Goal: Information Seeking & Learning: Learn about a topic

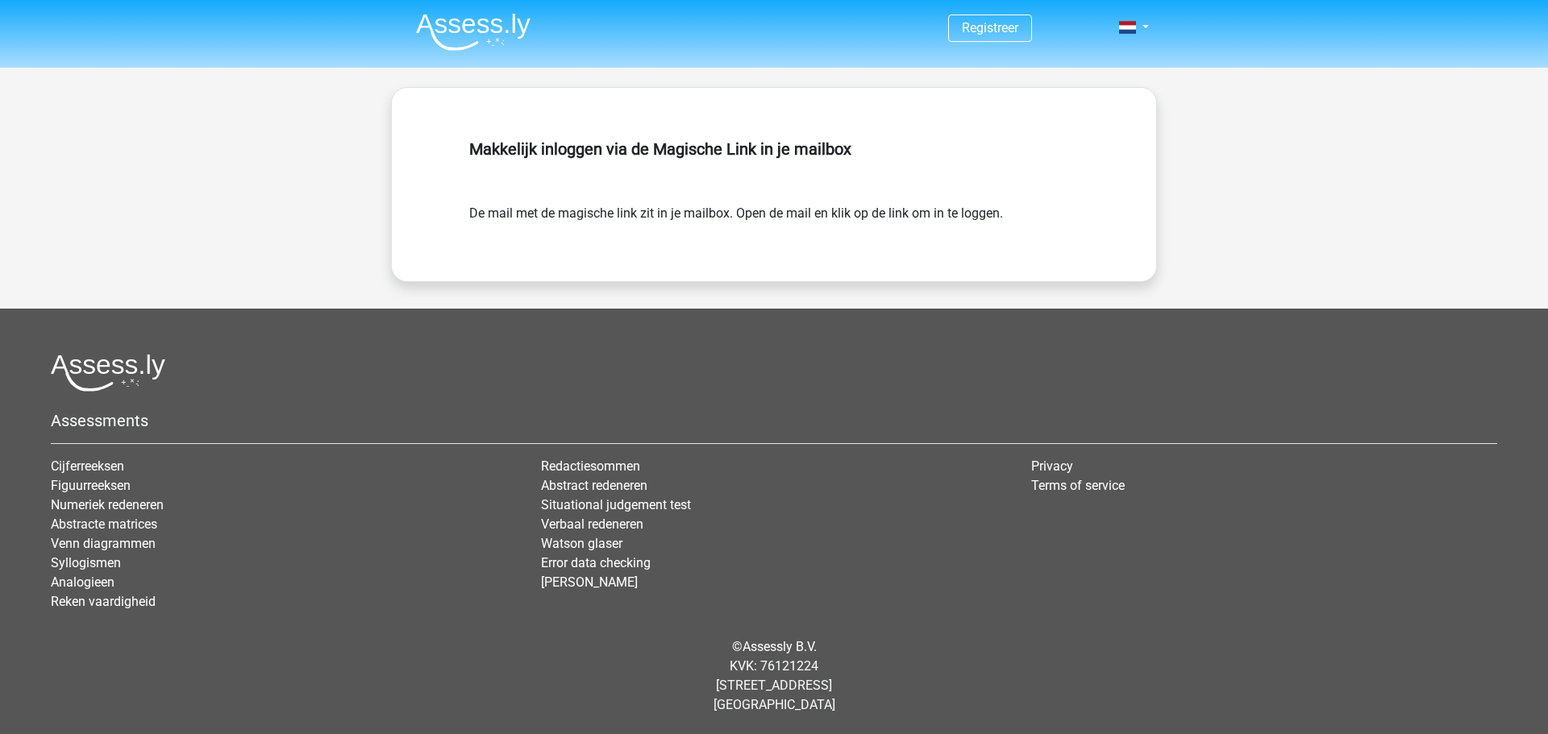
drag, startPoint x: 531, startPoint y: 27, endPoint x: 541, endPoint y: 24, distance: 11.0
click at [529, 27] on nav "Registreer Login" at bounding box center [774, 28] width 742 height 52
click at [473, 27] on img at bounding box center [473, 32] width 114 height 38
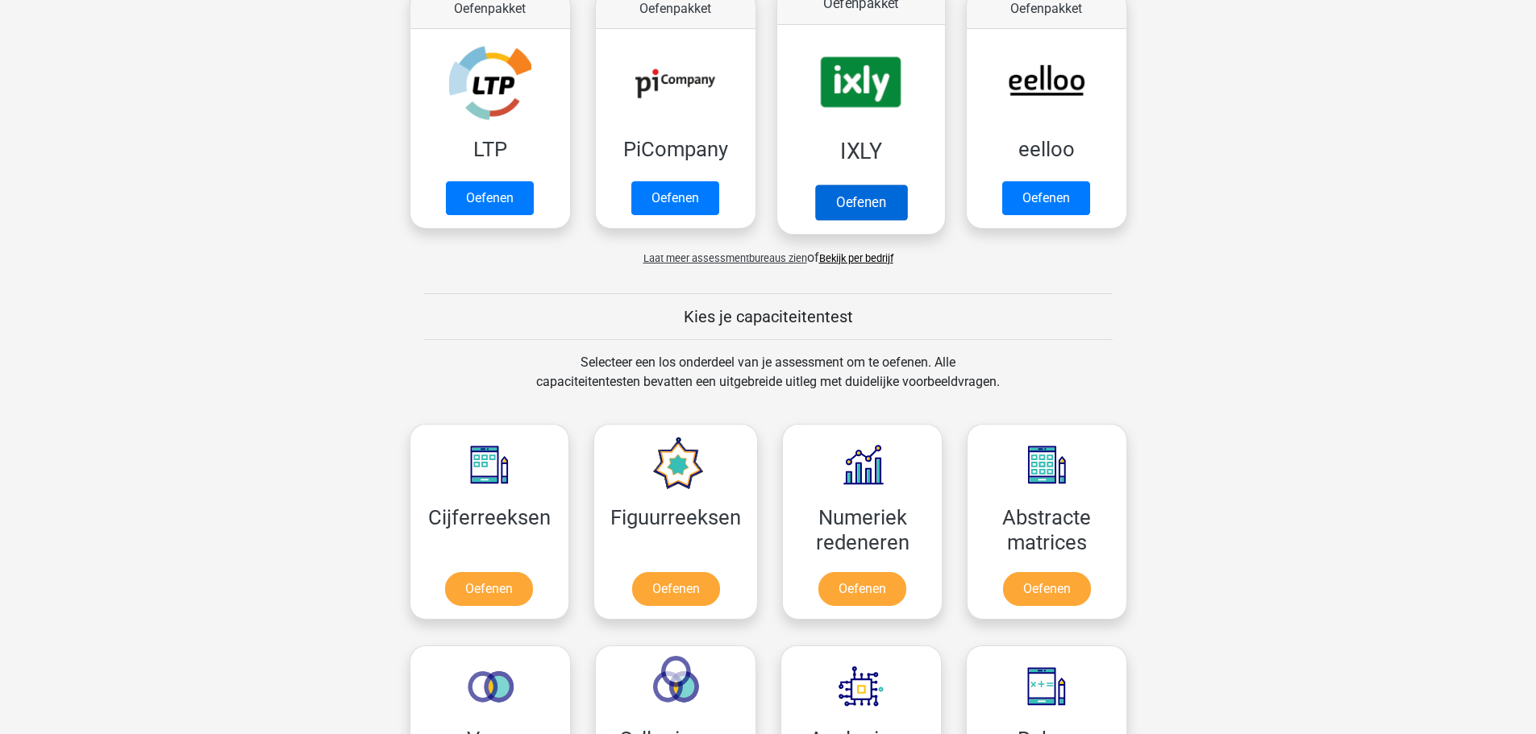
scroll to position [564, 0]
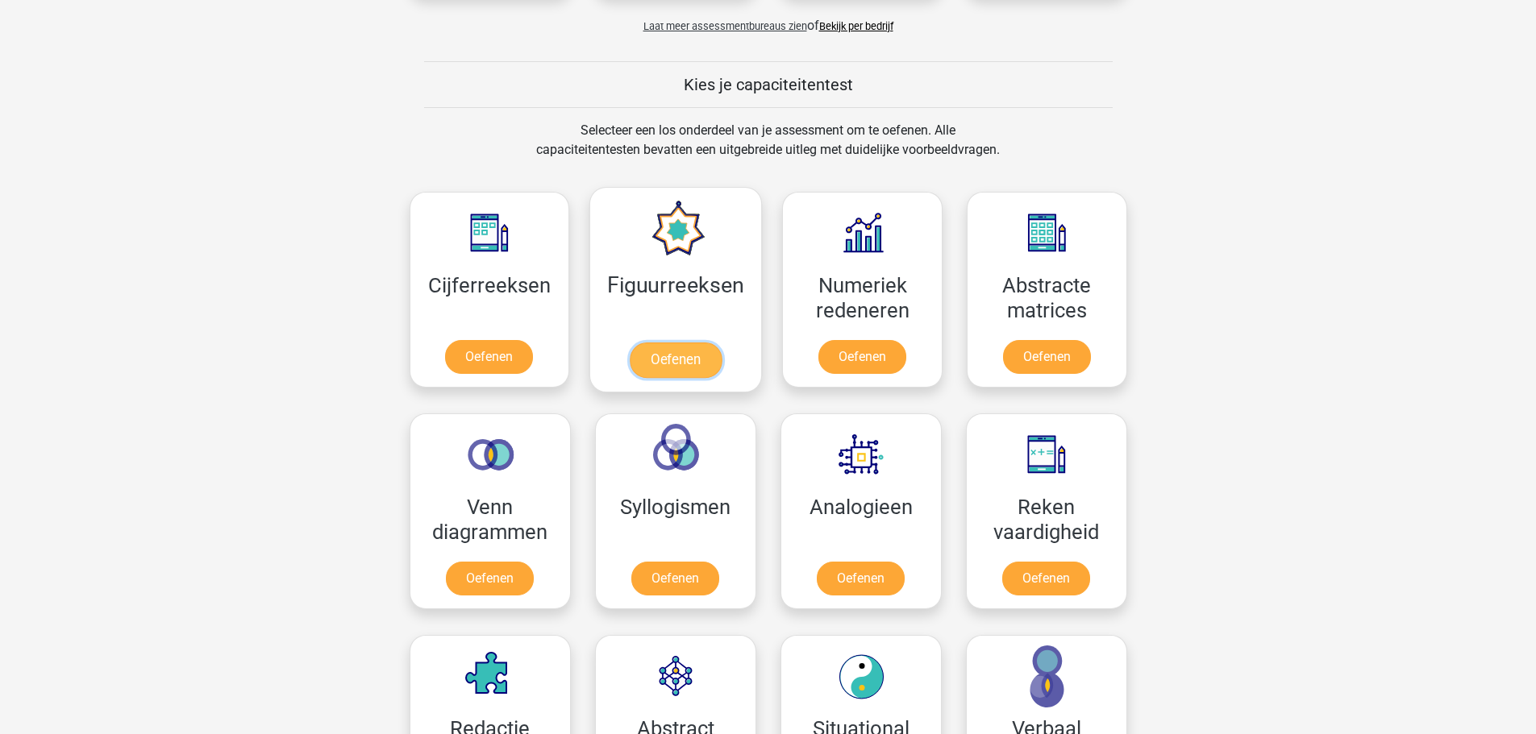
drag, startPoint x: 650, startPoint y: 274, endPoint x: 663, endPoint y: 268, distance: 14.1
click at [651, 343] on link "Oefenen" at bounding box center [676, 360] width 92 height 35
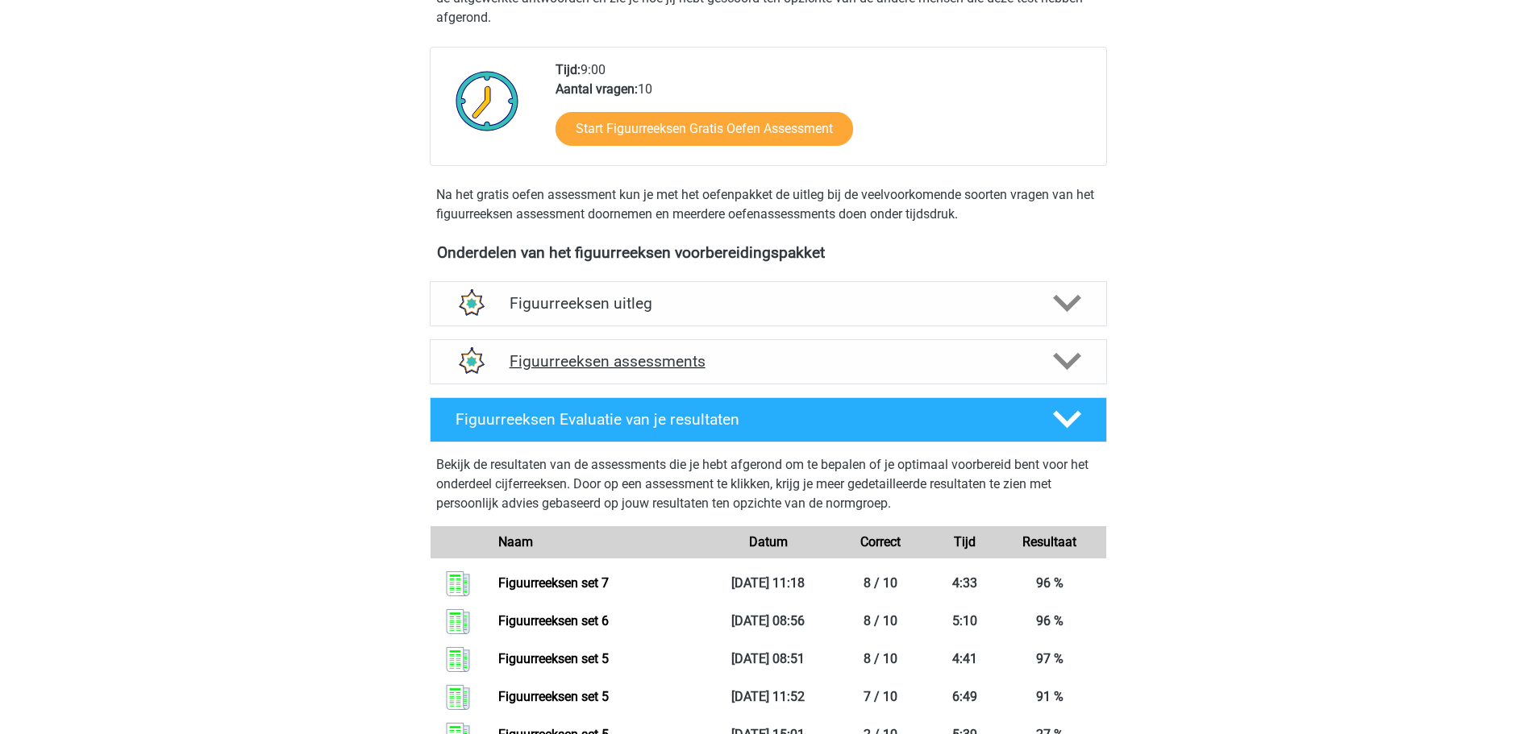
scroll to position [403, 0]
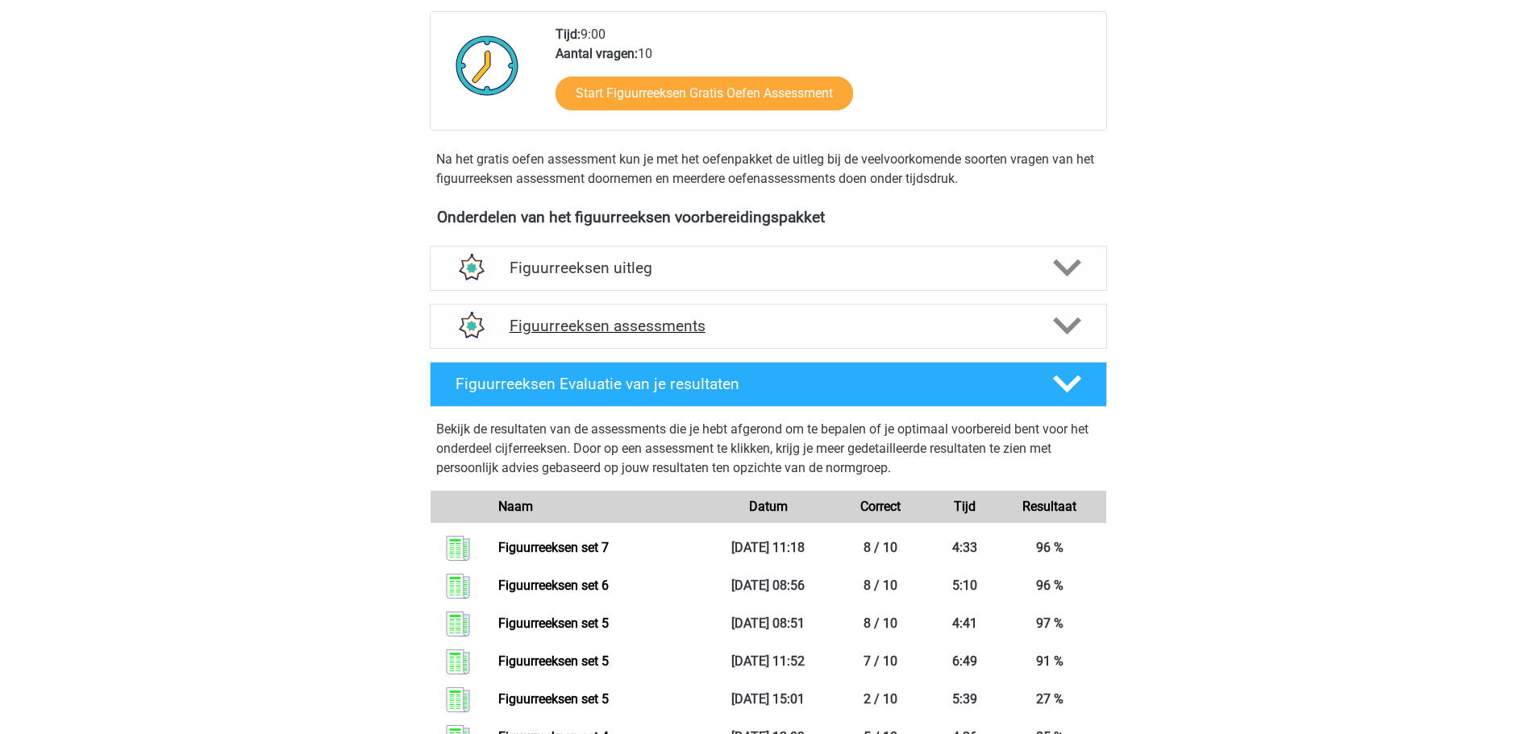
click at [707, 332] on h4 "Figuurreeksen assessments" at bounding box center [769, 326] width 518 height 19
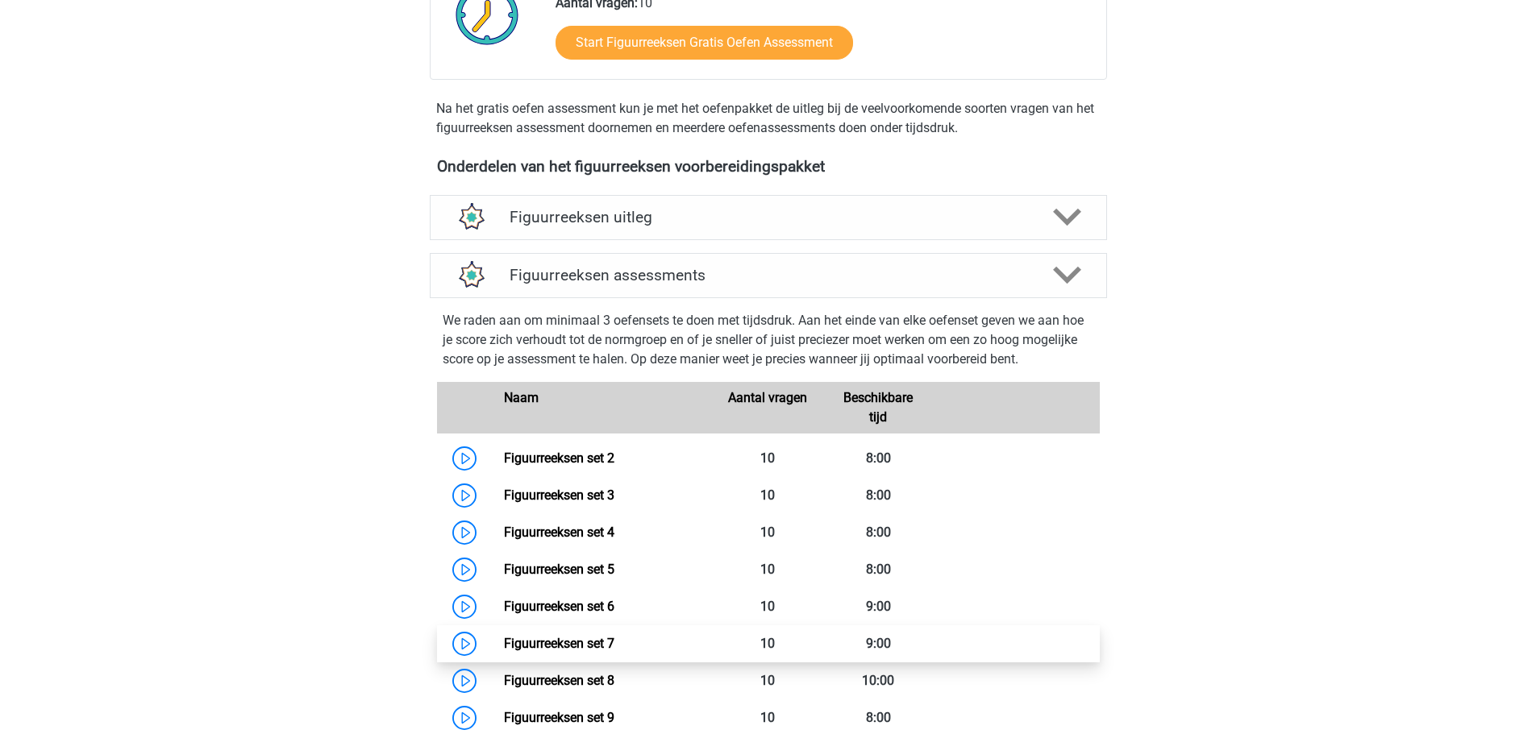
scroll to position [806, 0]
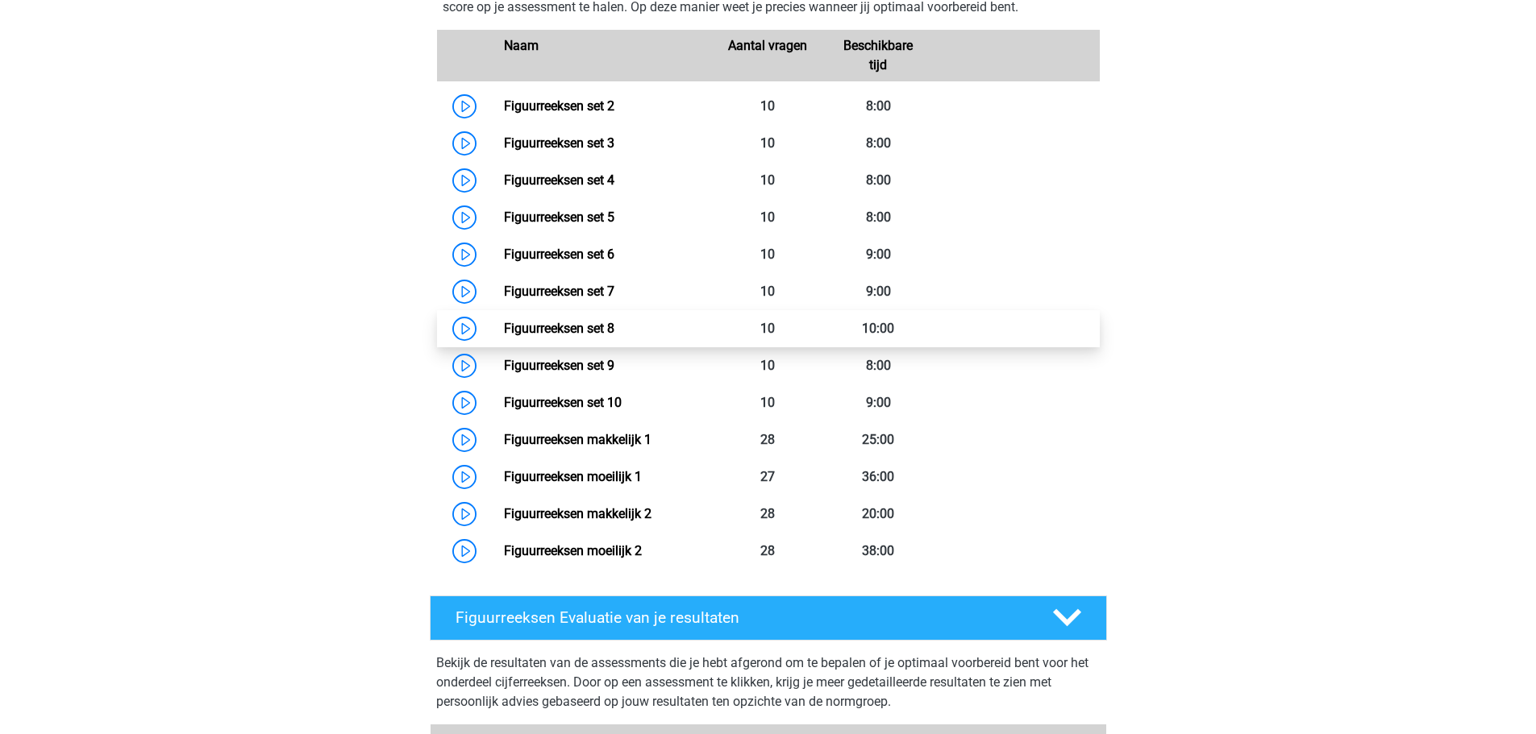
click at [614, 321] on link "Figuurreeksen set 8" at bounding box center [559, 328] width 110 height 15
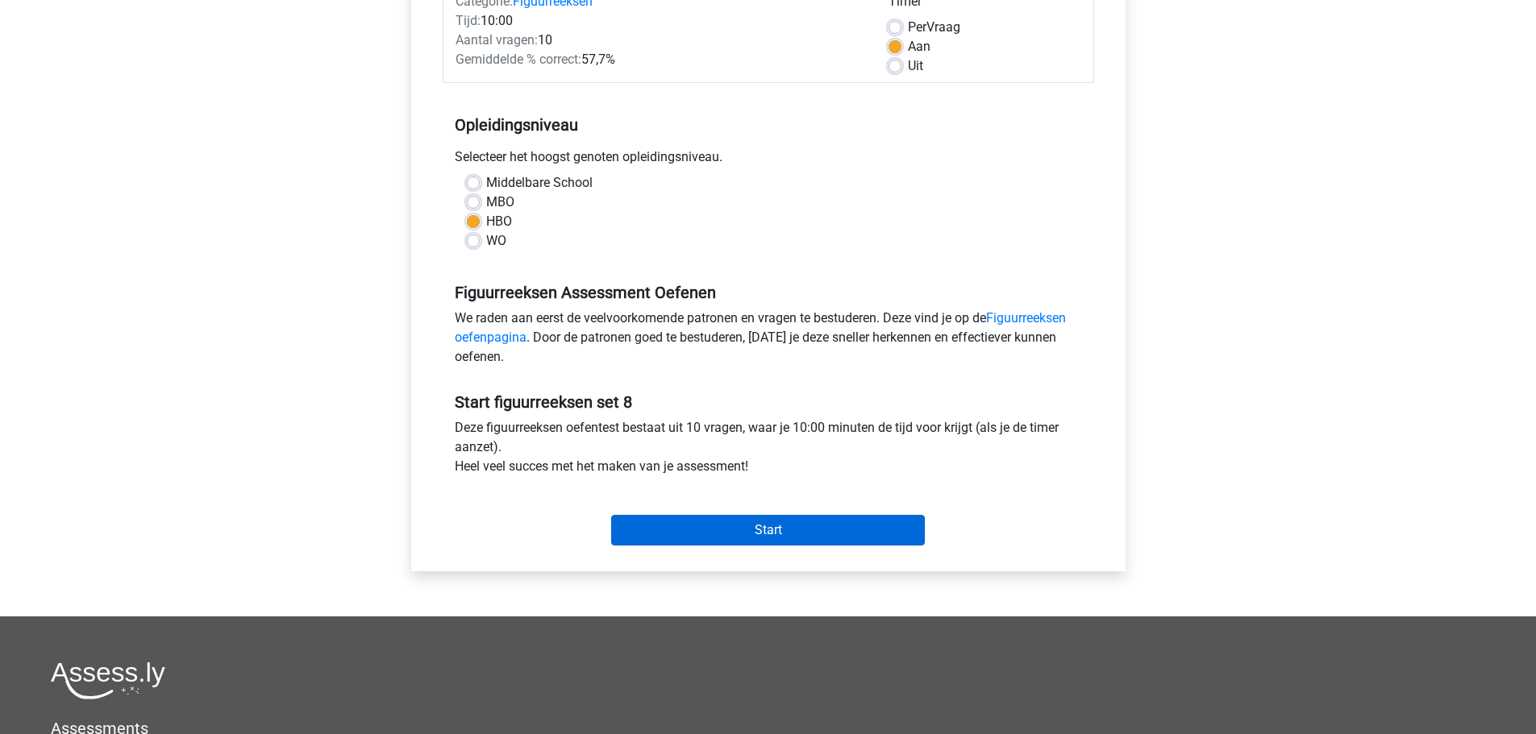
scroll to position [322, 0]
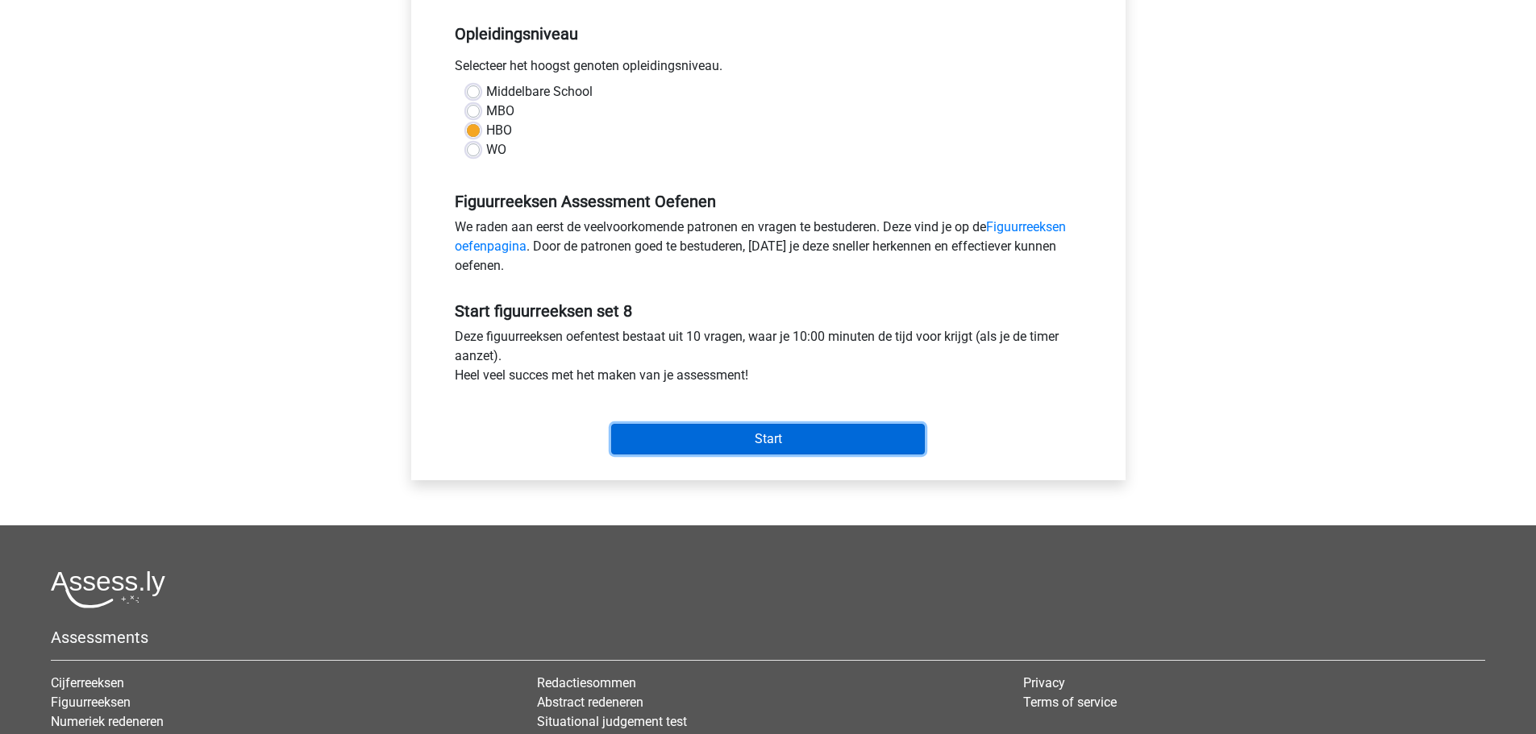
click at [772, 442] on input "Start" at bounding box center [768, 439] width 314 height 31
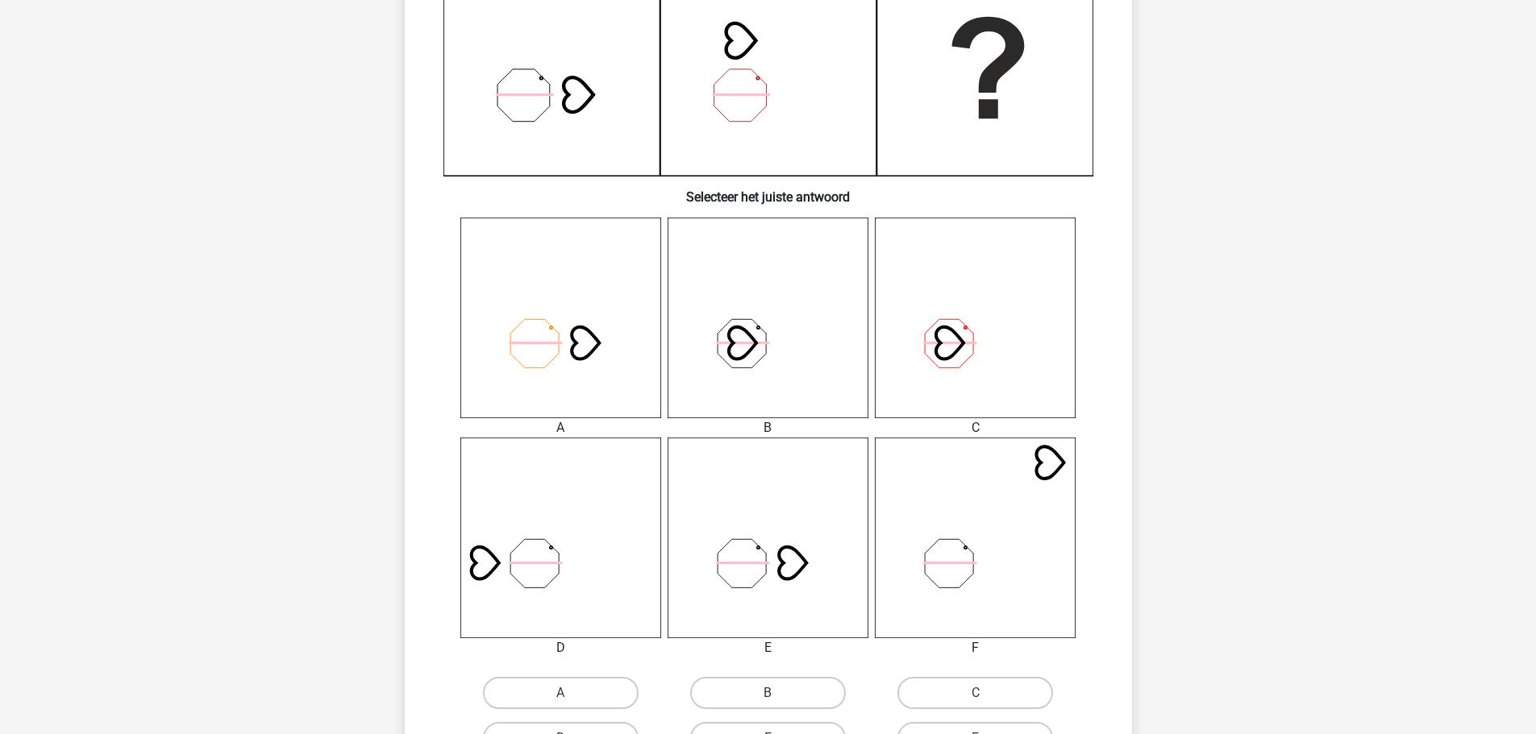
scroll to position [484, 0]
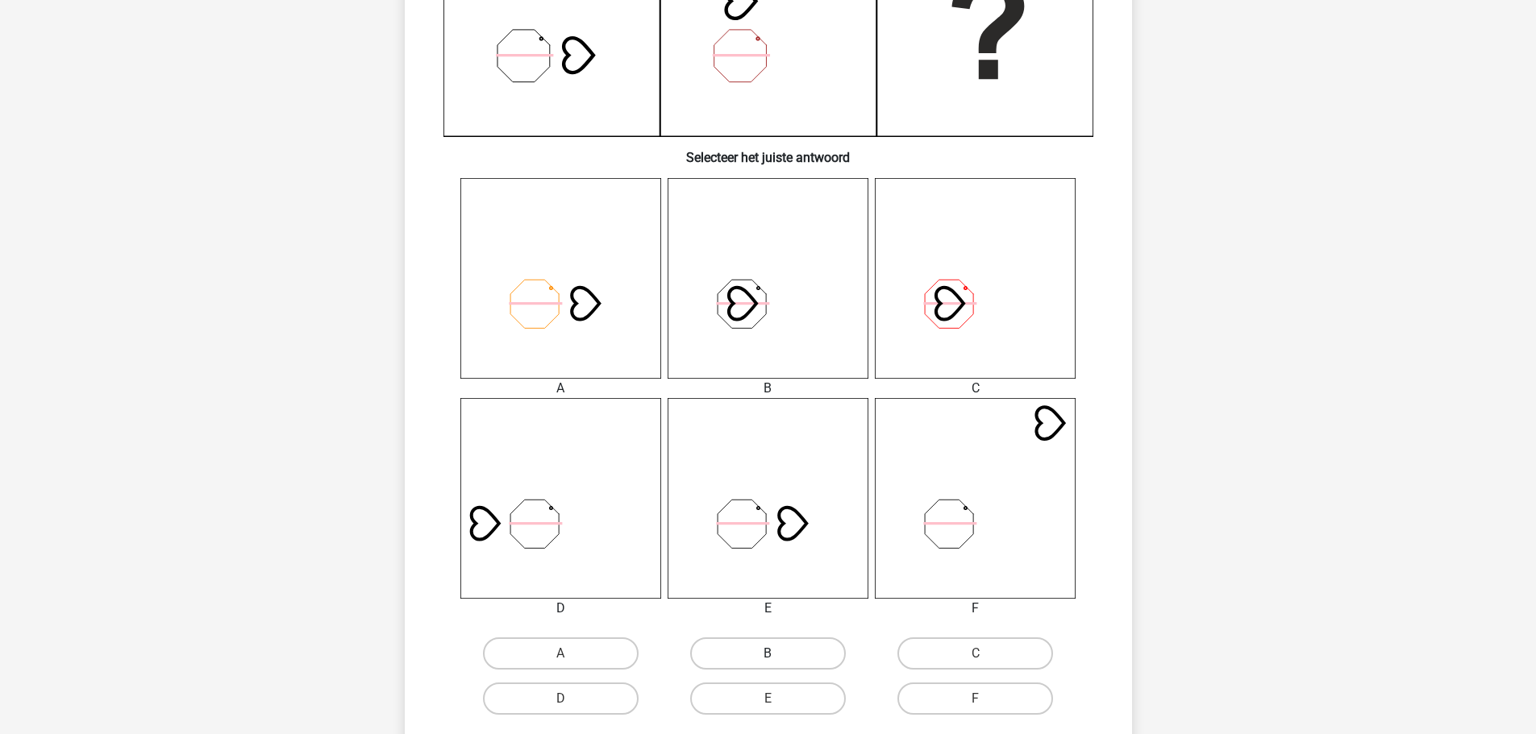
click at [797, 653] on label "B" at bounding box center [768, 654] width 156 height 32
click at [778, 654] on input "B" at bounding box center [773, 659] width 10 height 10
radio input "true"
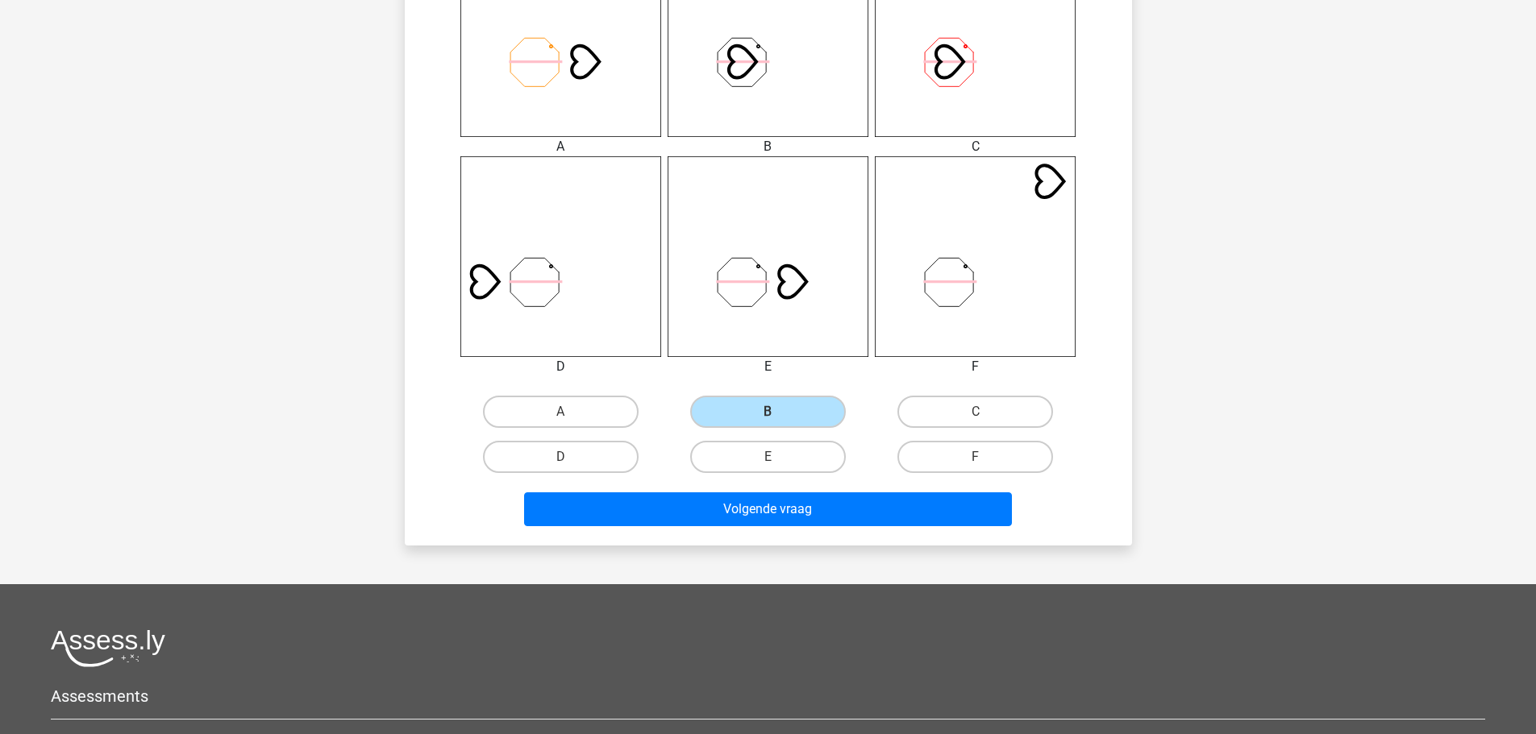
click at [875, 532] on div "Volgende vraag" at bounding box center [768, 513] width 622 height 40
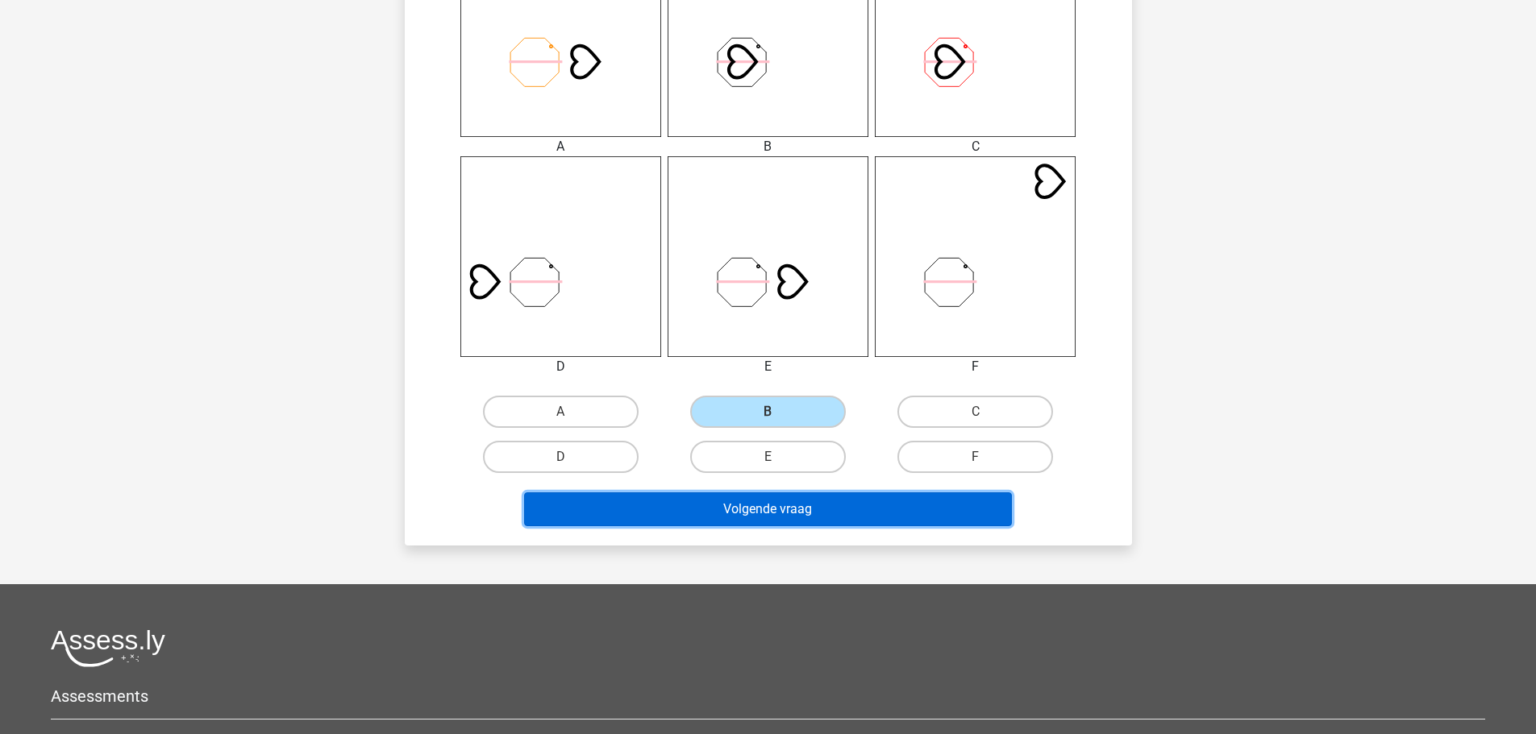
click at [875, 512] on button "Volgende vraag" at bounding box center [768, 510] width 488 height 34
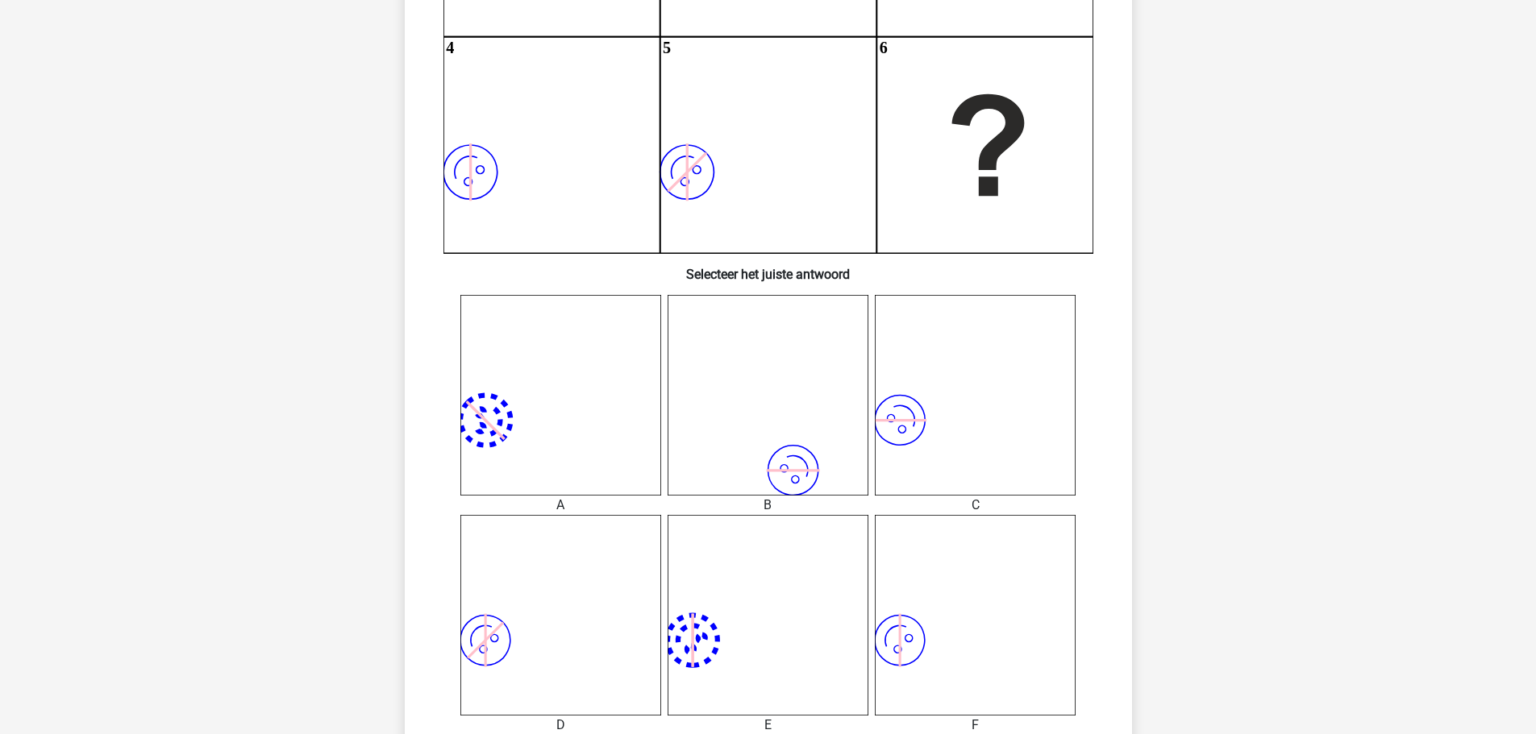
scroll to position [0, 0]
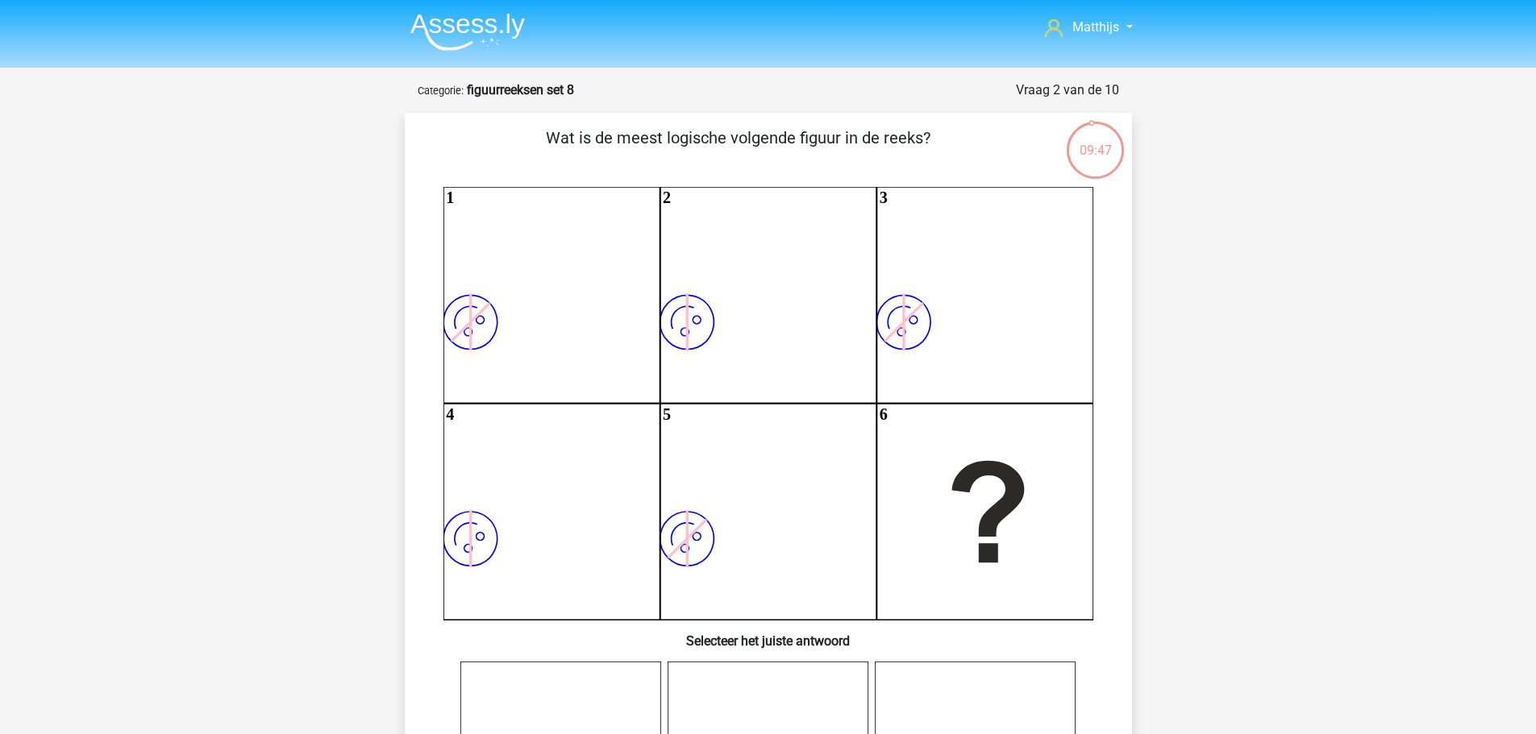
click at [497, 39] on img at bounding box center [467, 32] width 114 height 38
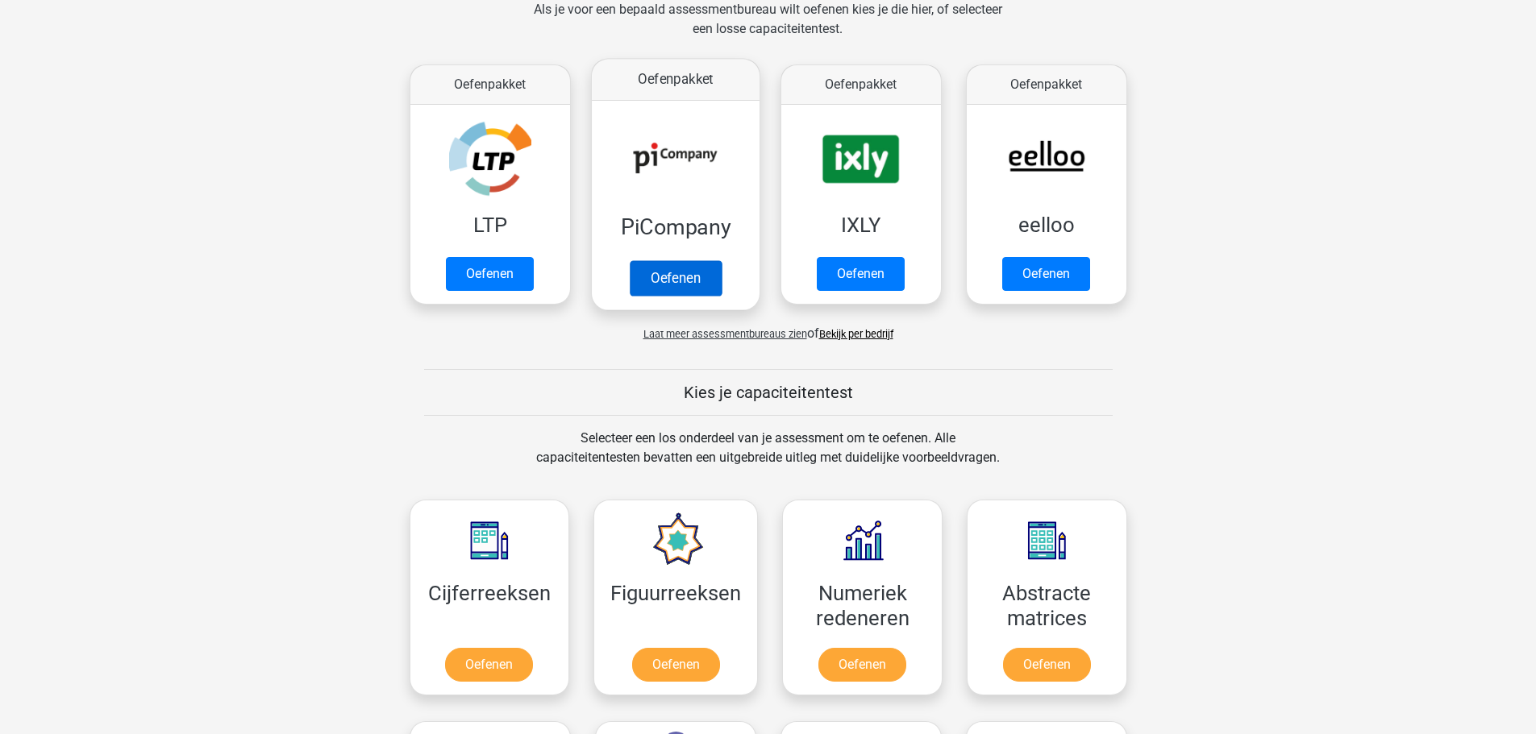
scroll to position [645, 0]
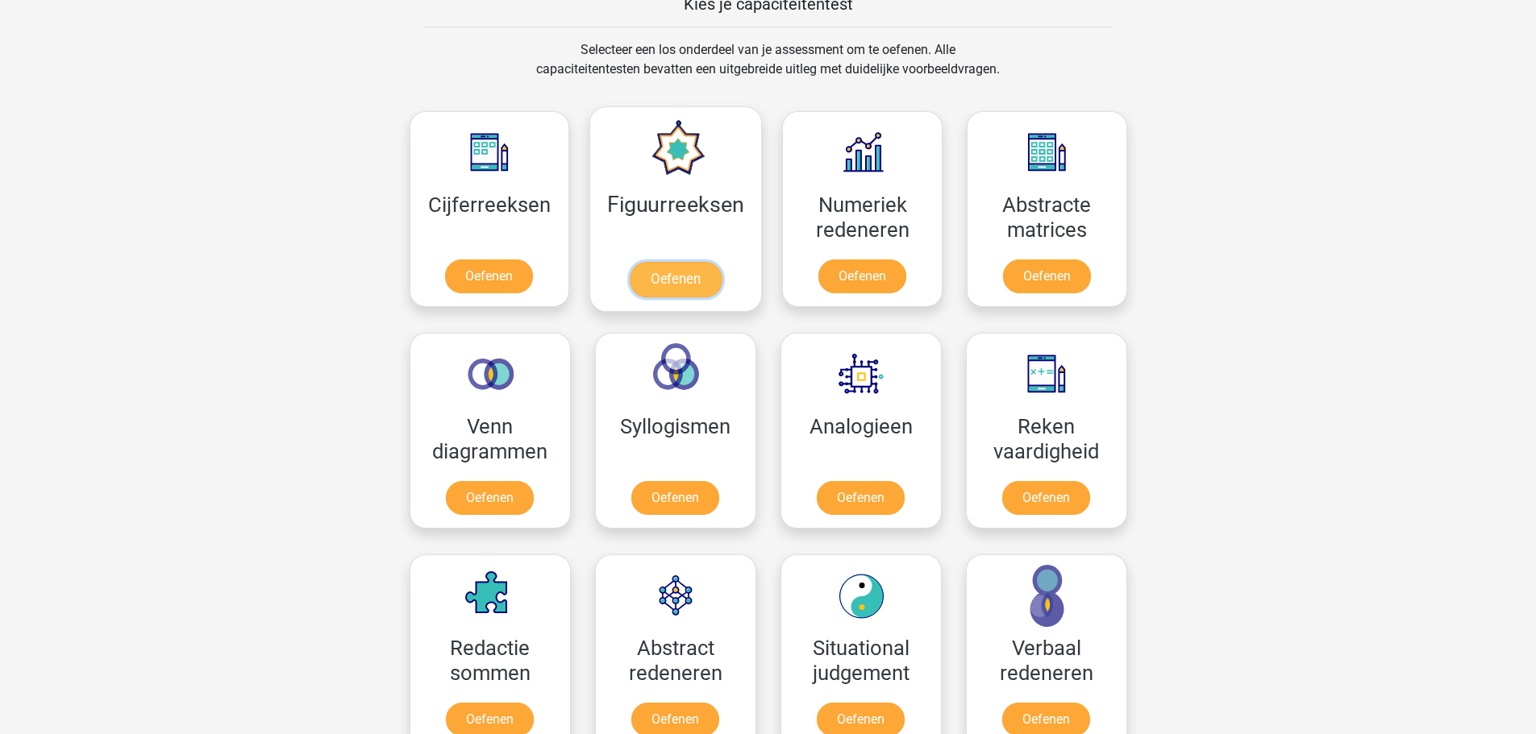
click at [722, 262] on link "Oefenen" at bounding box center [676, 279] width 92 height 35
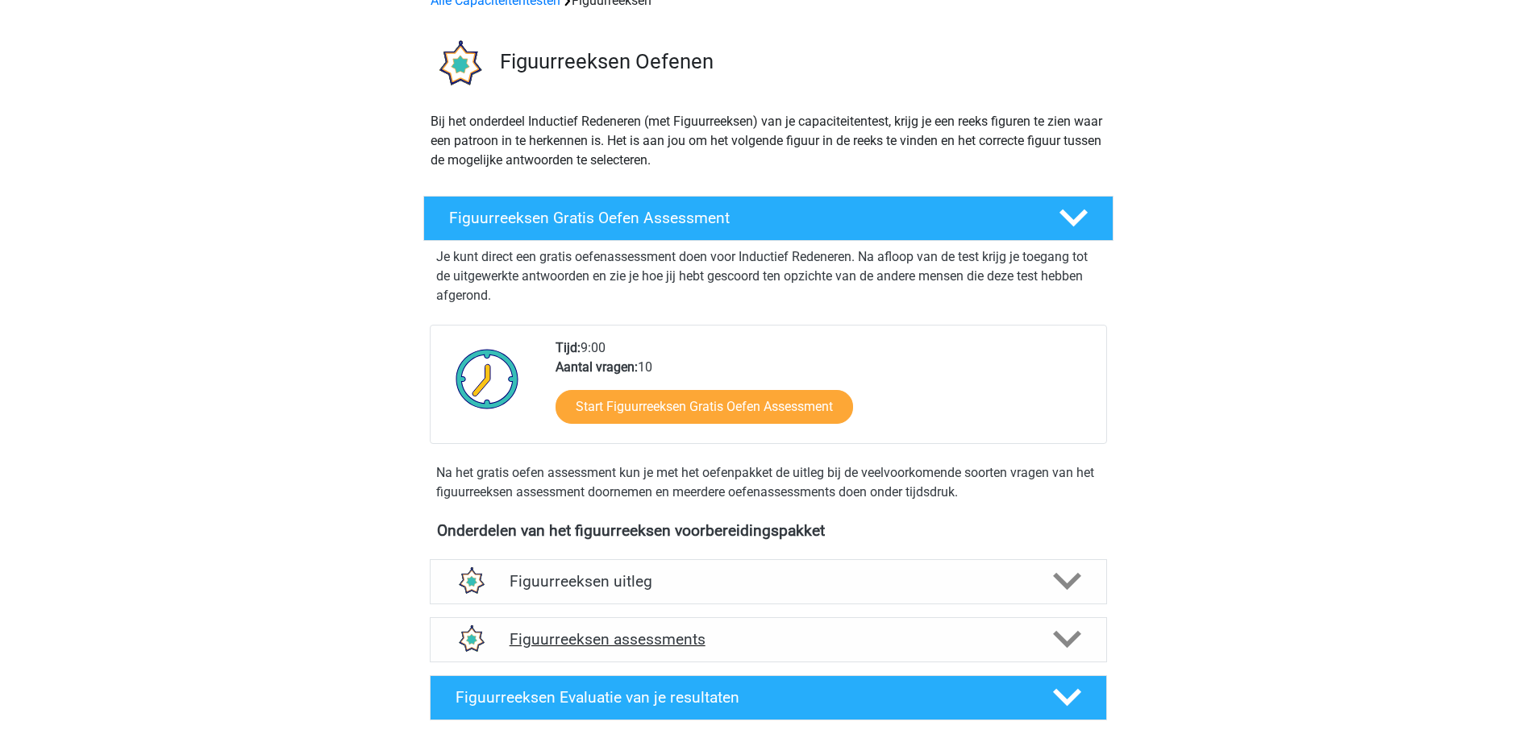
scroll to position [403, 0]
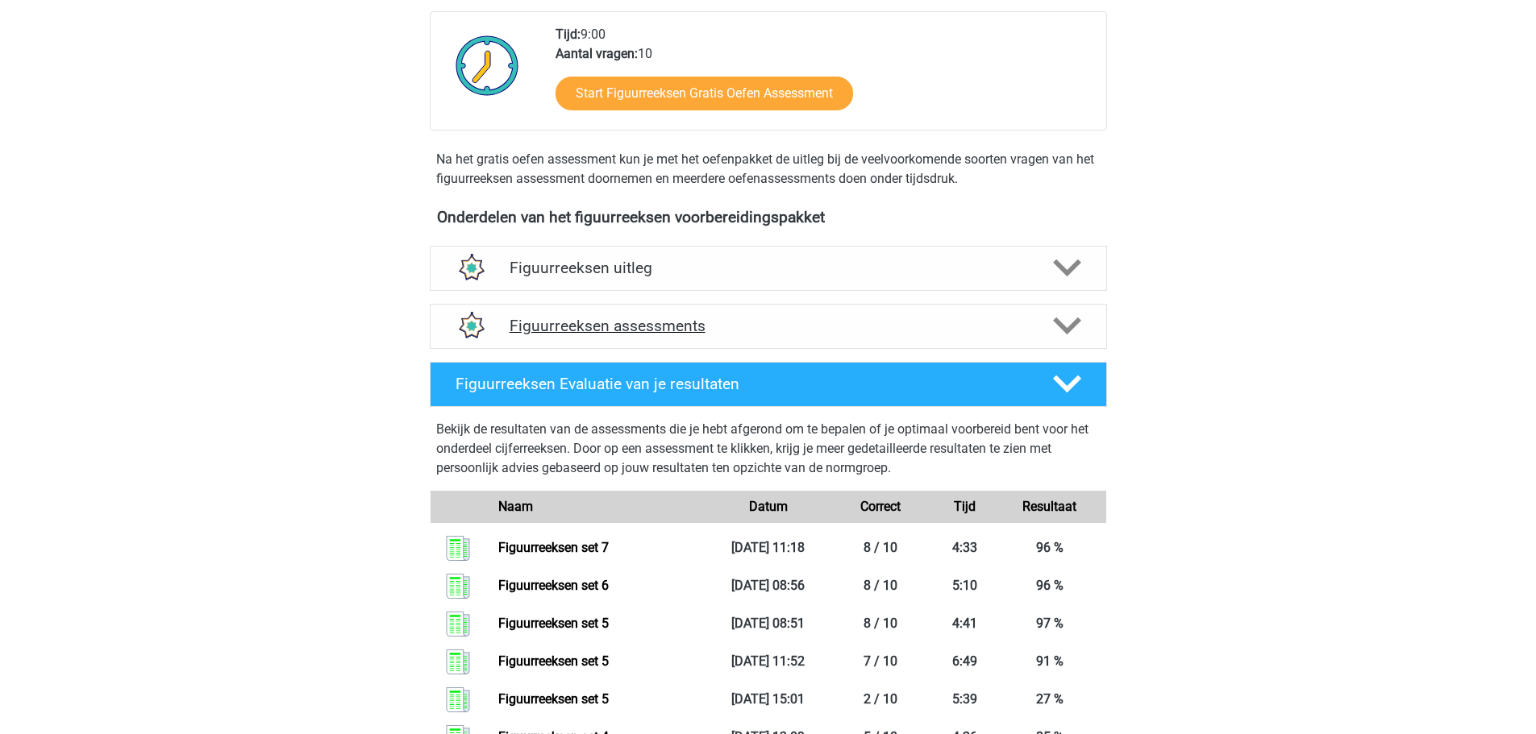
click at [752, 331] on h4 "Figuurreeksen assessments" at bounding box center [769, 326] width 518 height 19
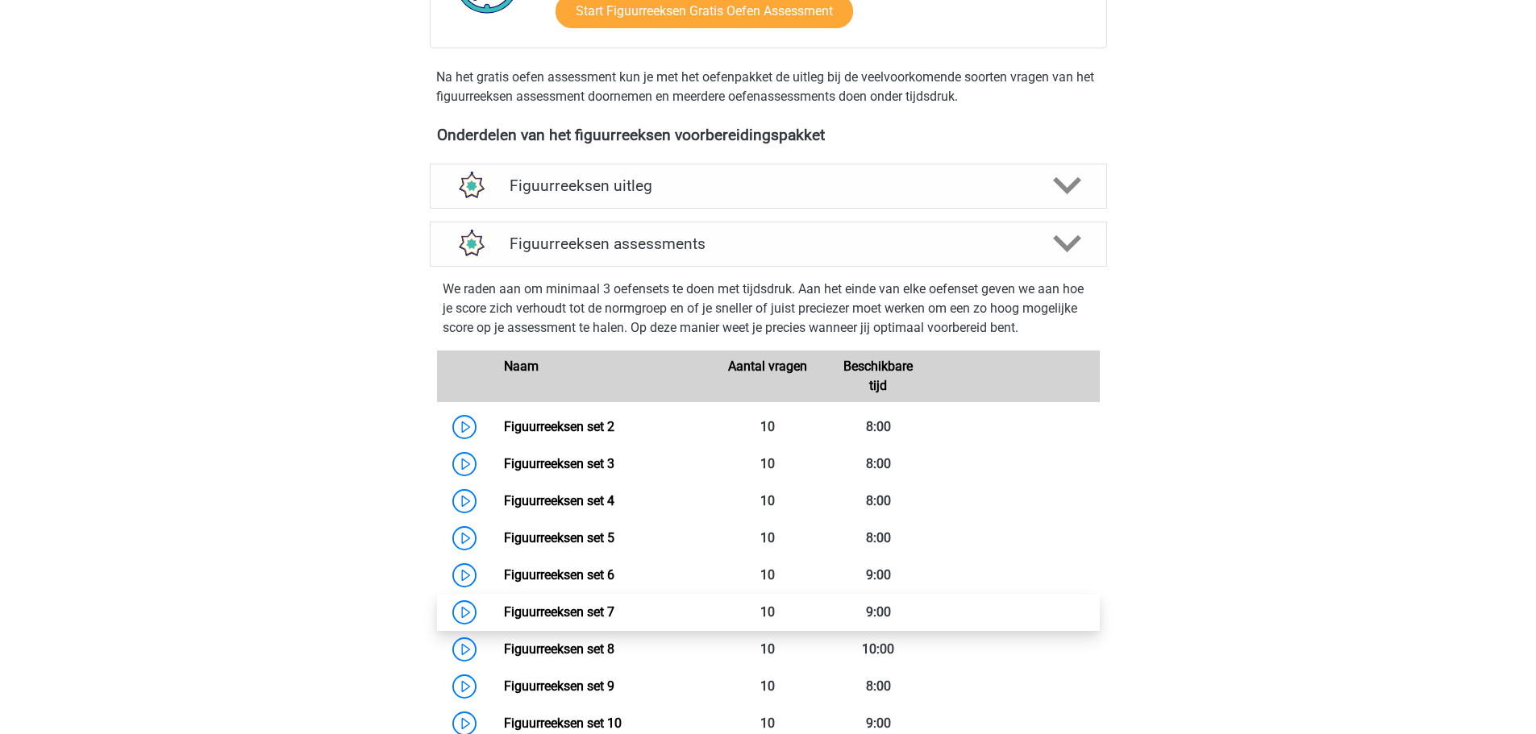
scroll to position [564, 0]
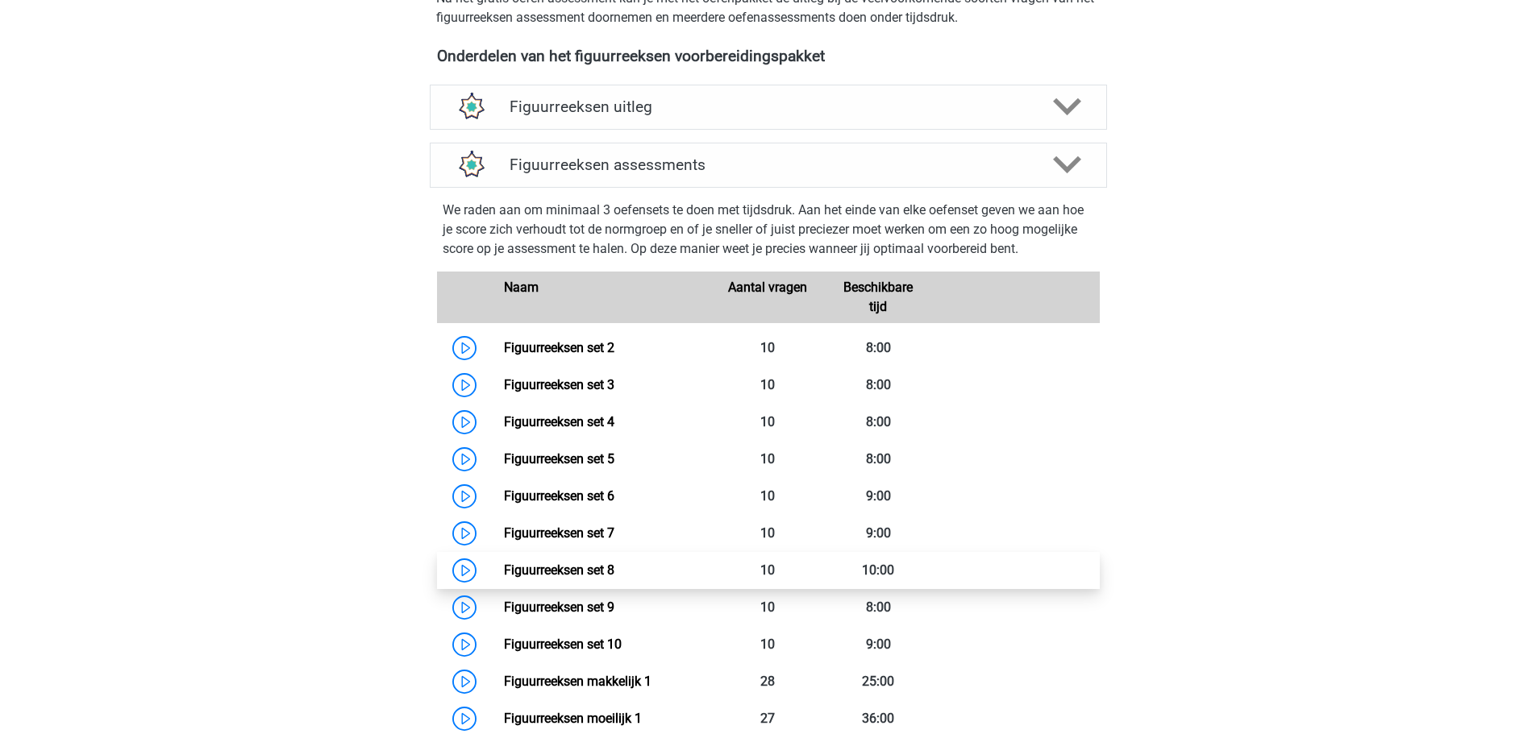
click at [614, 564] on link "Figuurreeksen set 8" at bounding box center [559, 570] width 110 height 15
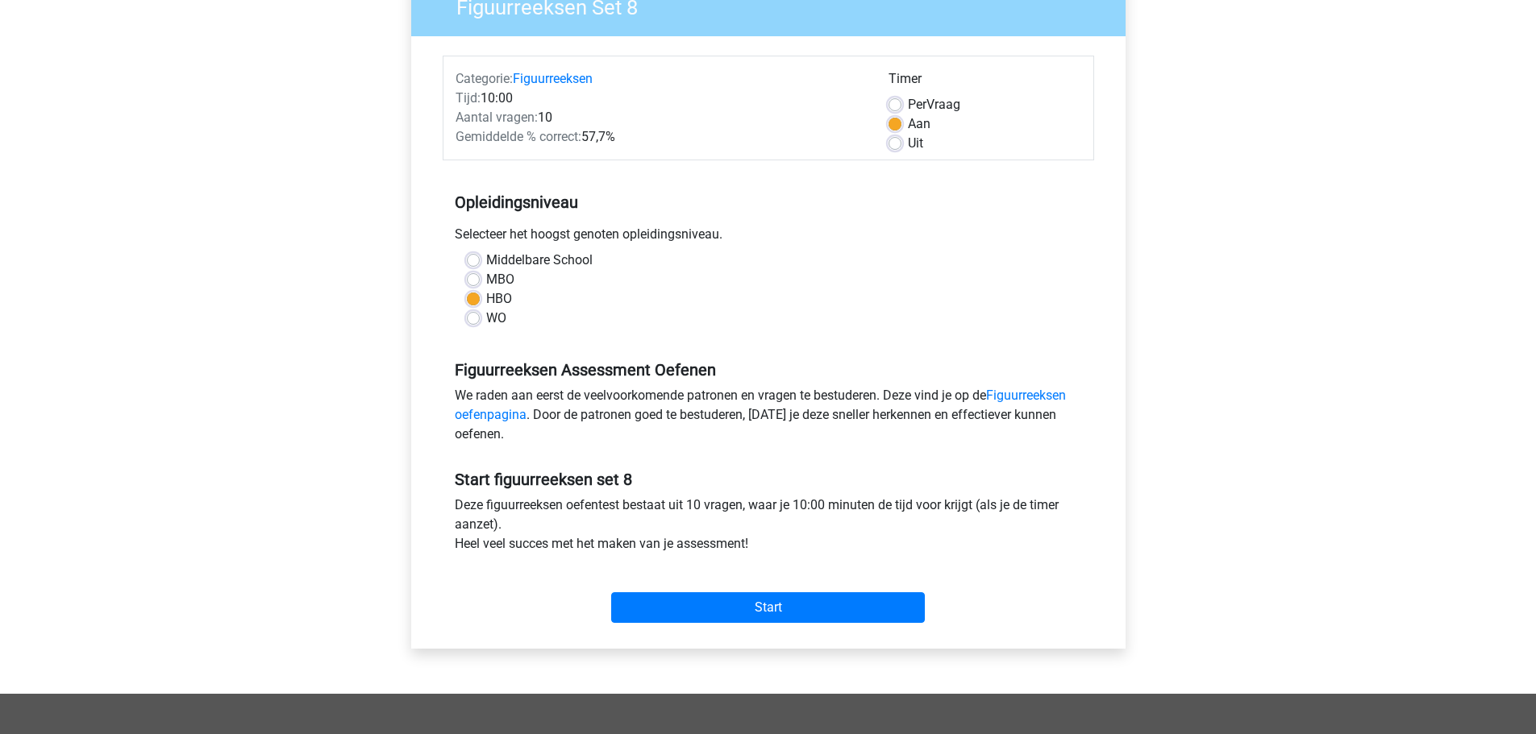
scroll to position [322, 0]
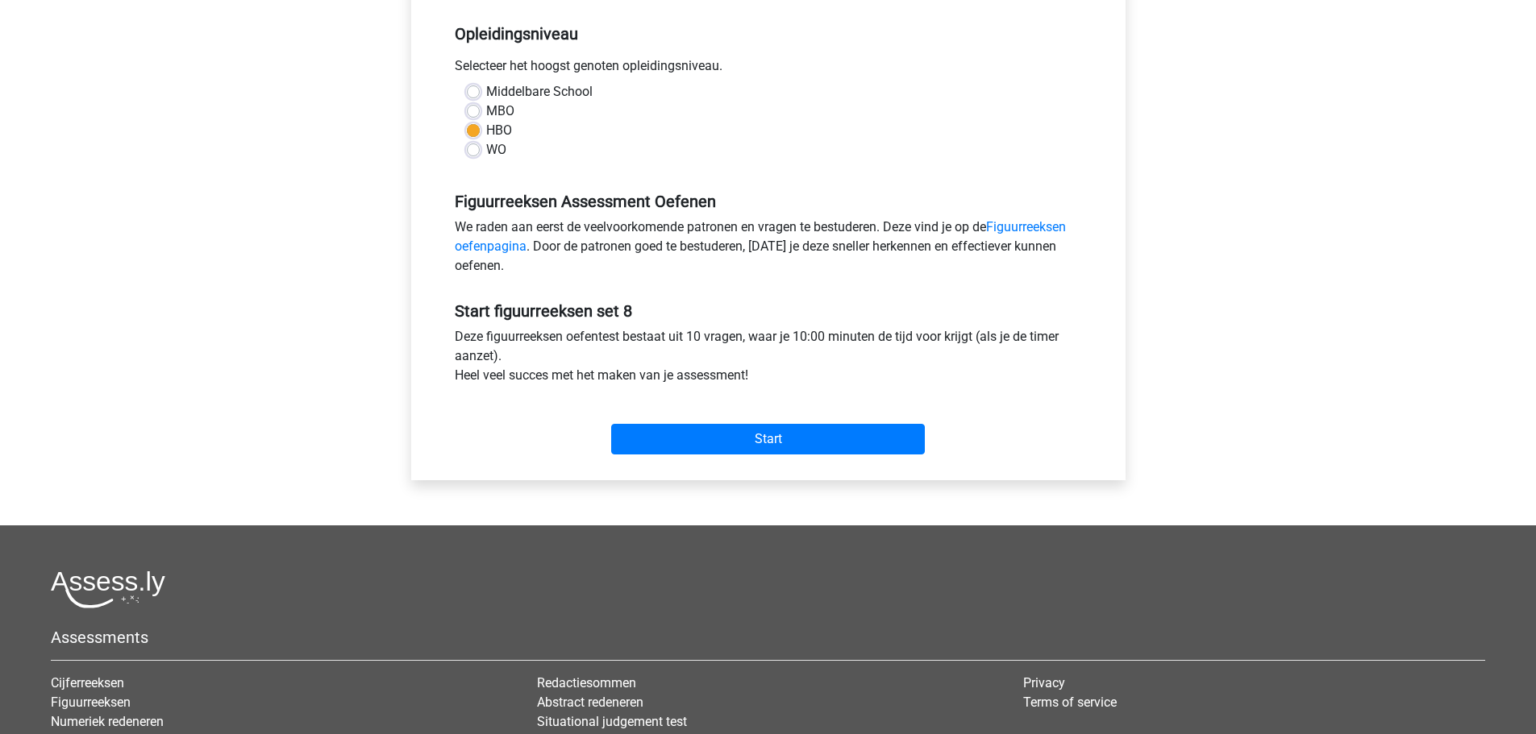
click at [716, 456] on div "Start" at bounding box center [768, 426] width 651 height 69
click at [722, 443] on input "Start" at bounding box center [768, 439] width 314 height 31
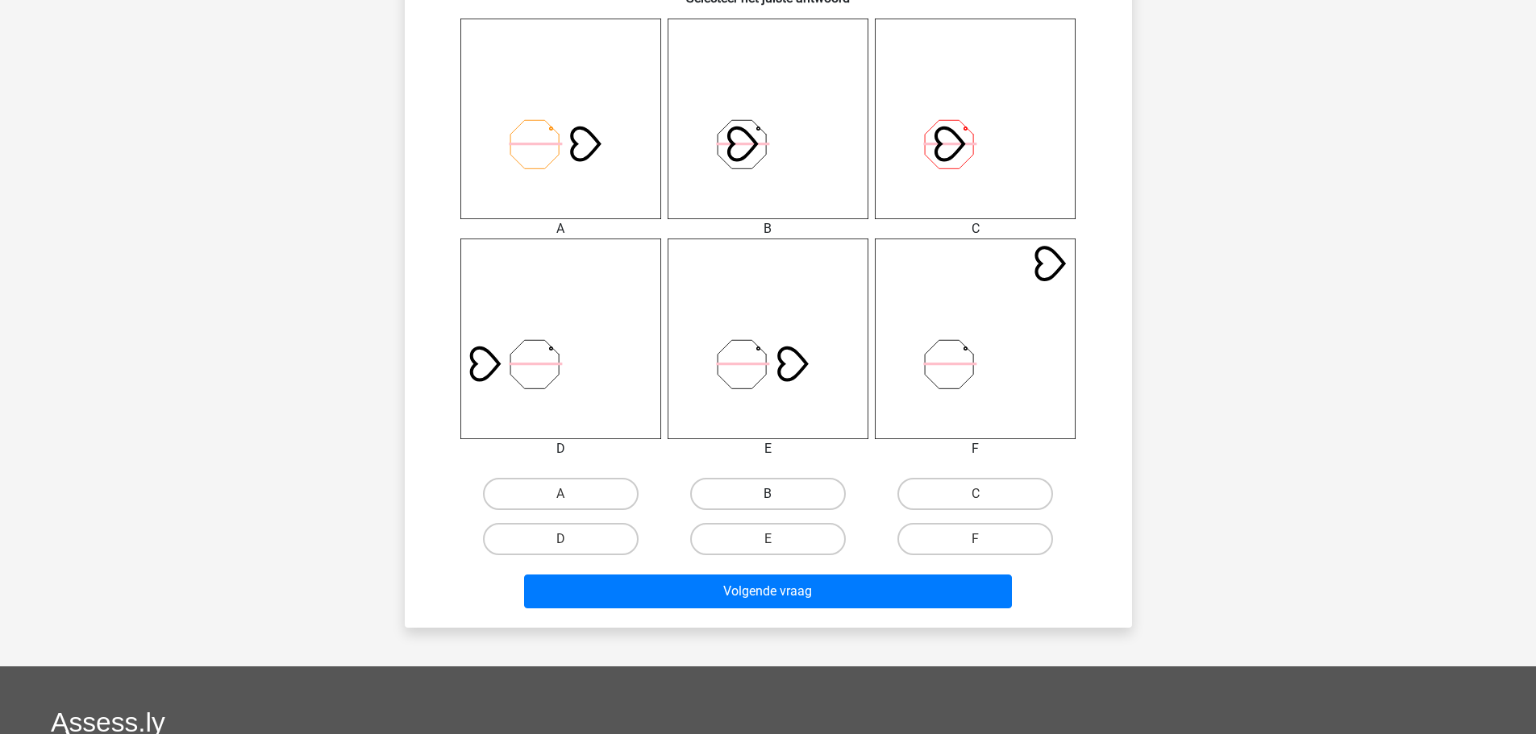
scroll to position [645, 0]
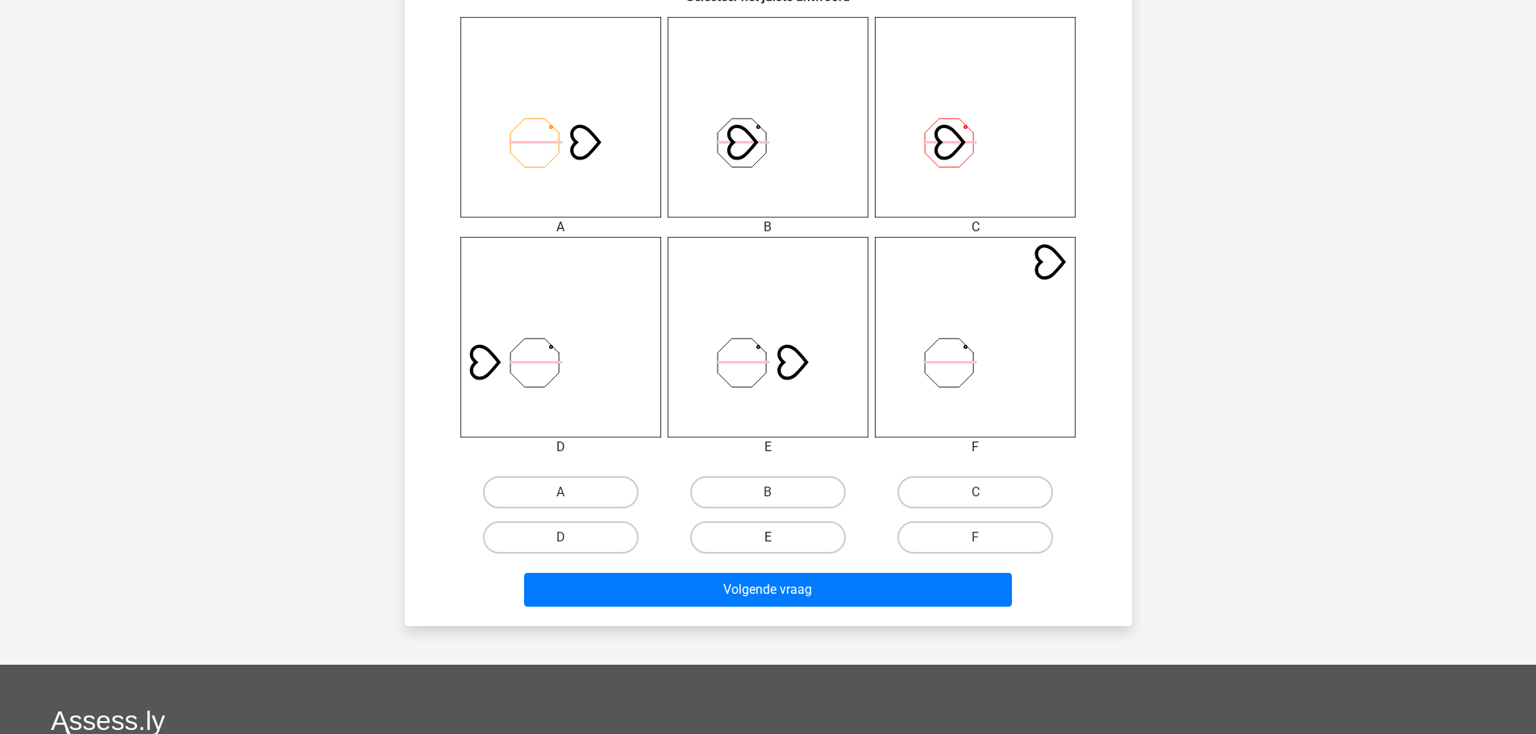
click at [798, 533] on label "E" at bounding box center [768, 538] width 156 height 32
click at [778, 538] on input "E" at bounding box center [773, 543] width 10 height 10
radio input "true"
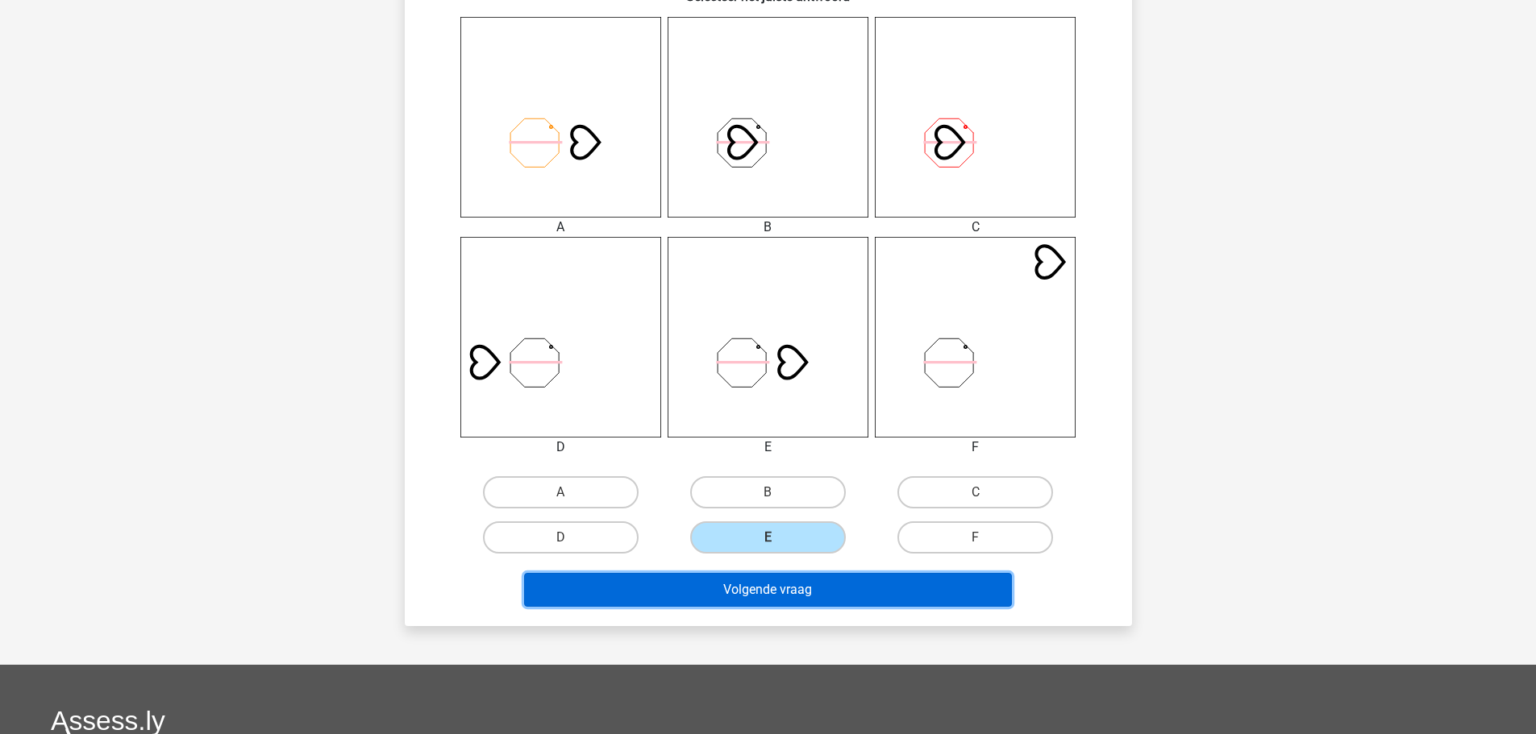
click at [867, 600] on button "Volgende vraag" at bounding box center [768, 590] width 488 height 34
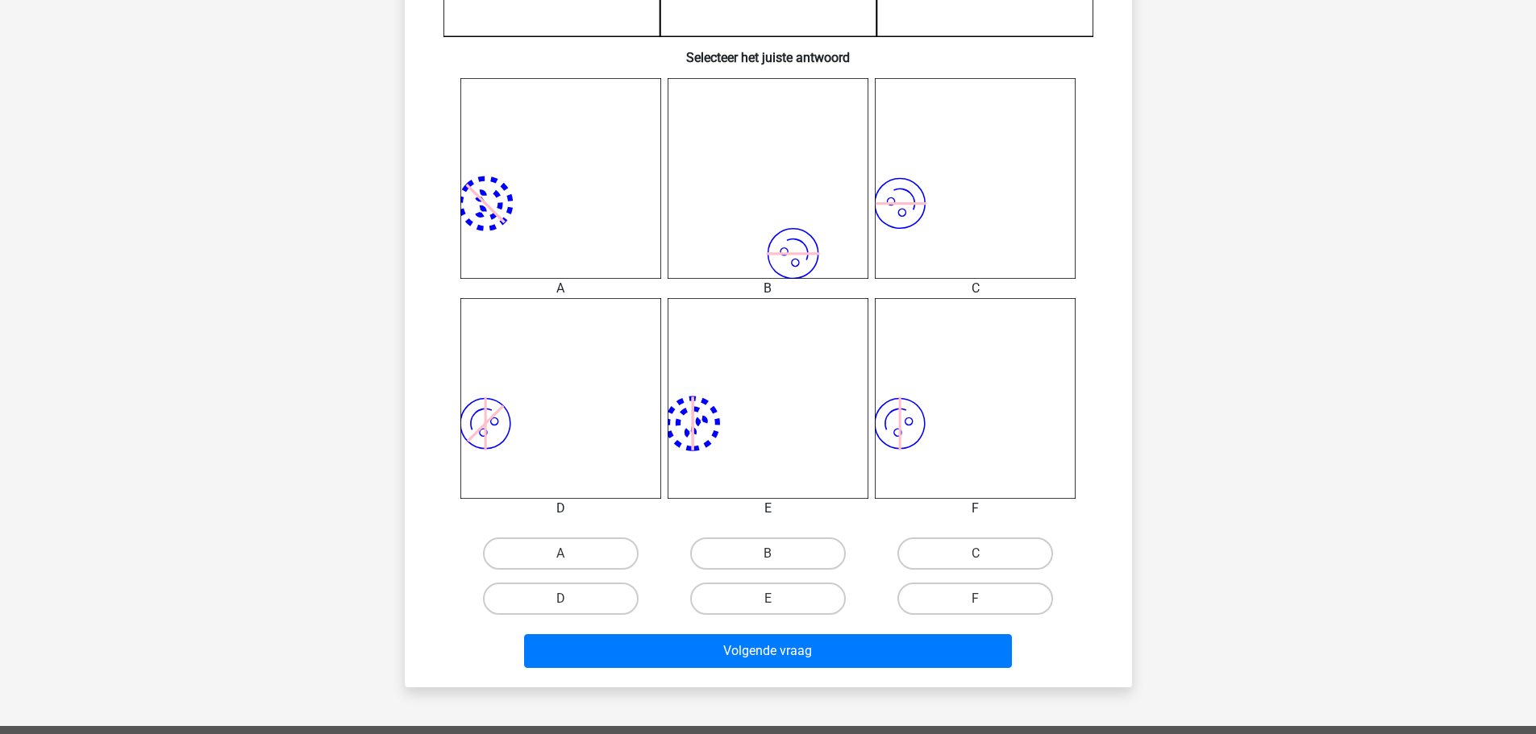
scroll to position [677, 0]
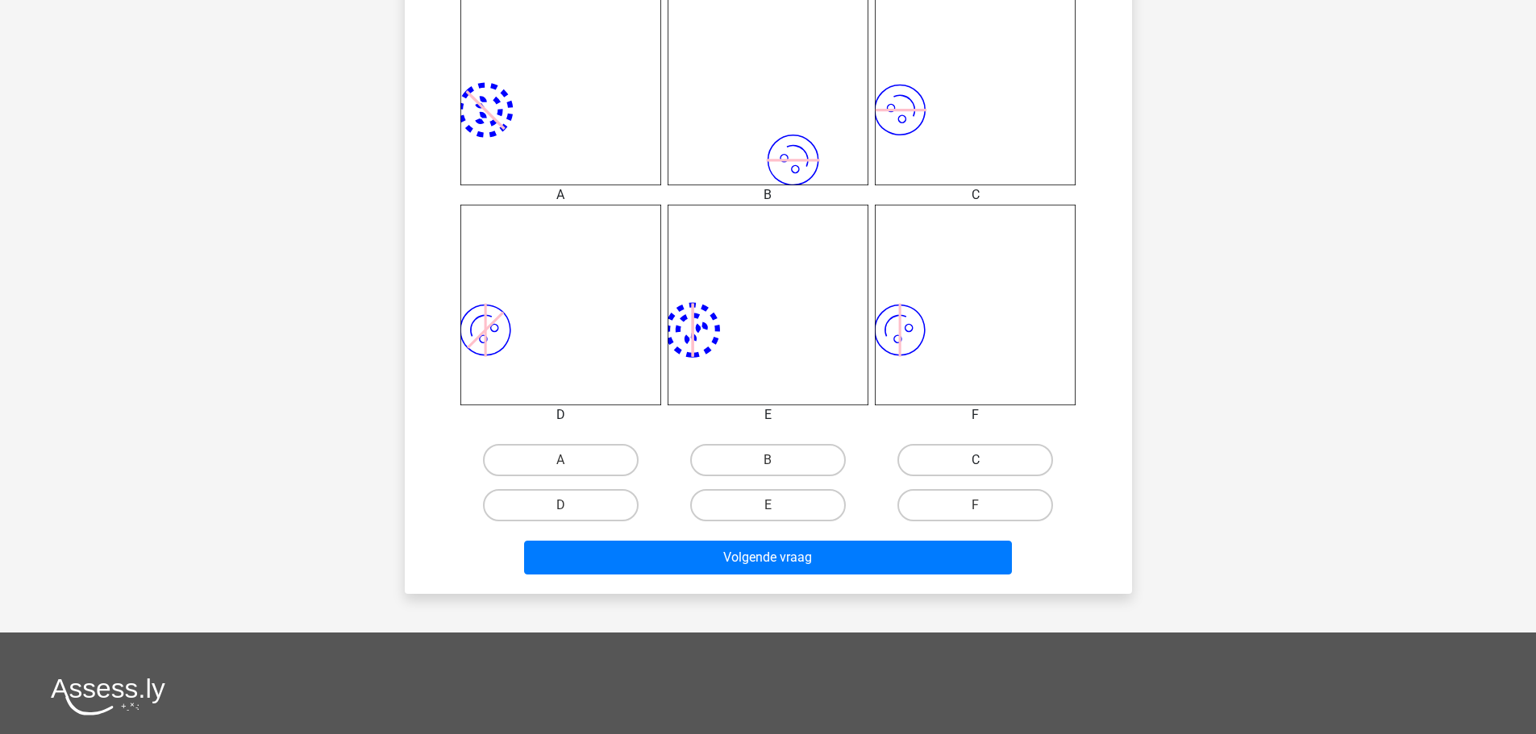
click at [989, 457] on label "C" at bounding box center [975, 460] width 156 height 32
click at [986, 460] on input "C" at bounding box center [981, 465] width 10 height 10
radio input "true"
click at [939, 501] on label "F" at bounding box center [975, 505] width 156 height 32
click at [976, 506] on input "F" at bounding box center [981, 511] width 10 height 10
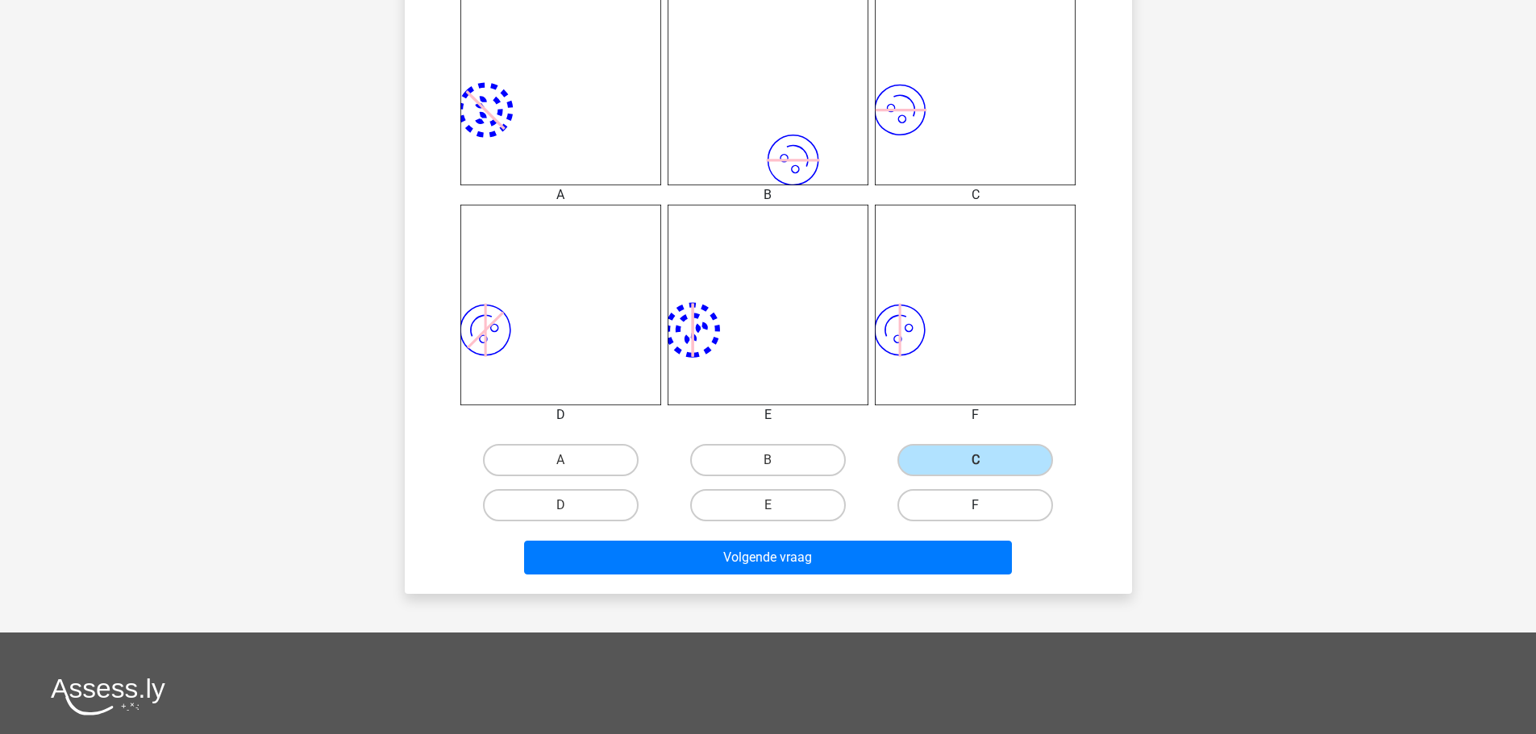
radio input "true"
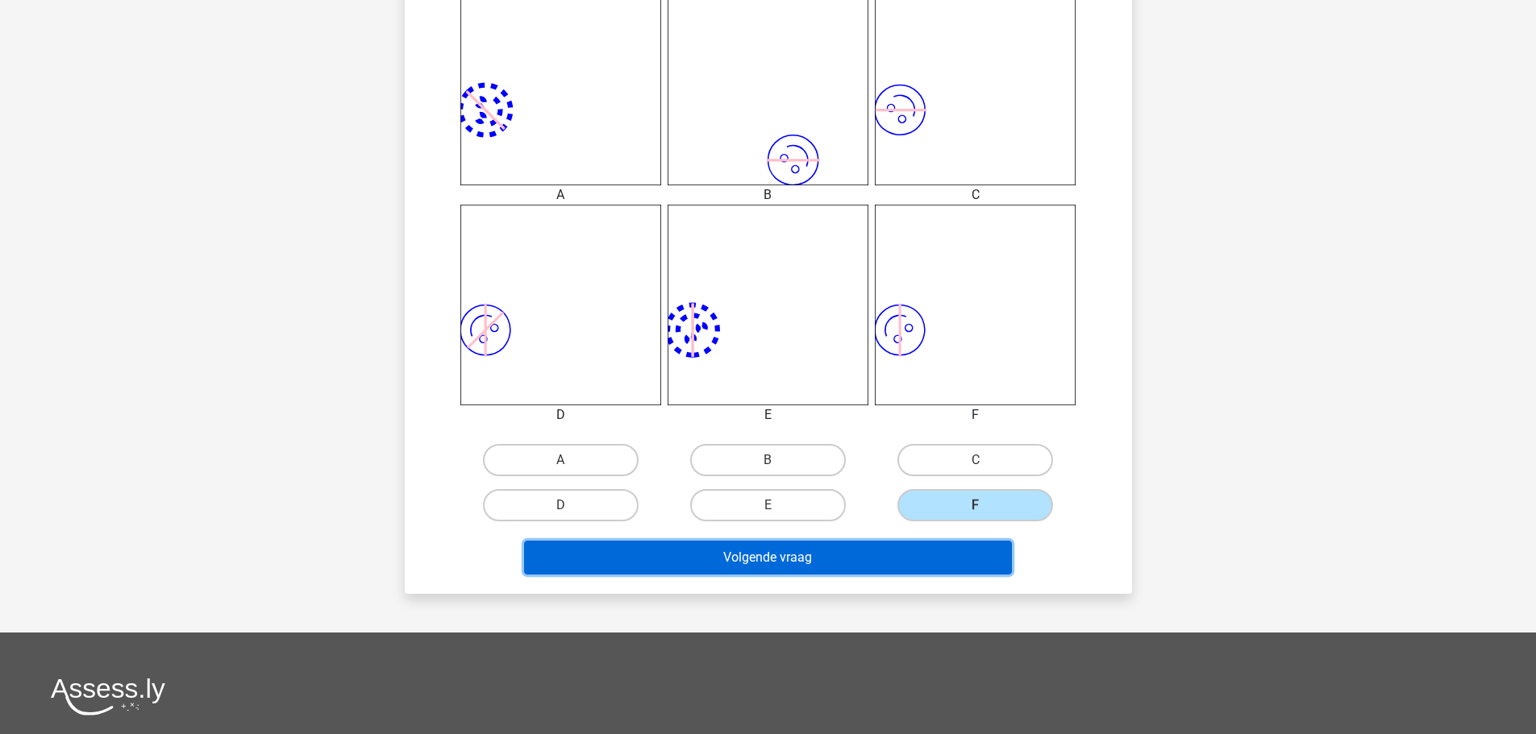
click at [948, 564] on button "Volgende vraag" at bounding box center [768, 558] width 488 height 34
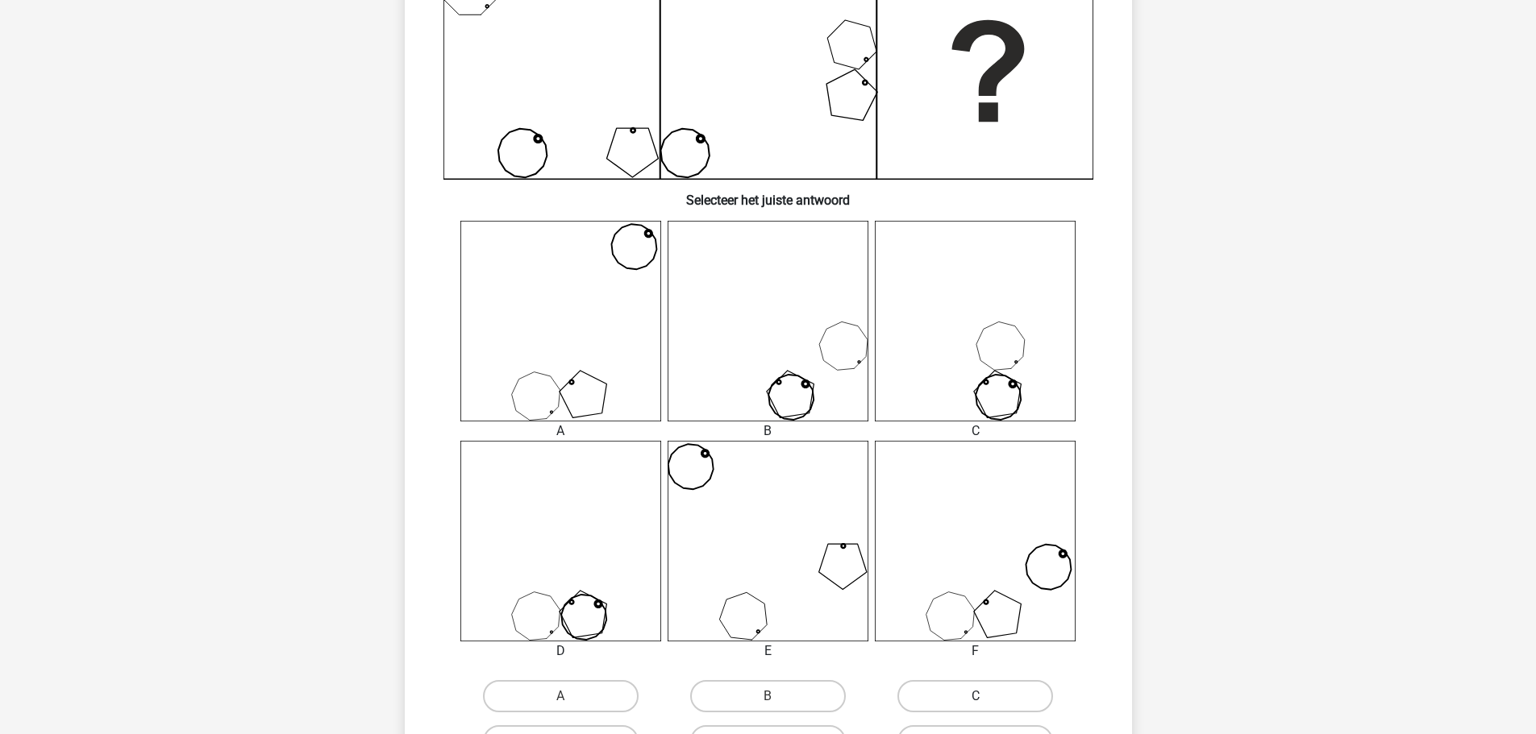
scroll to position [564, 0]
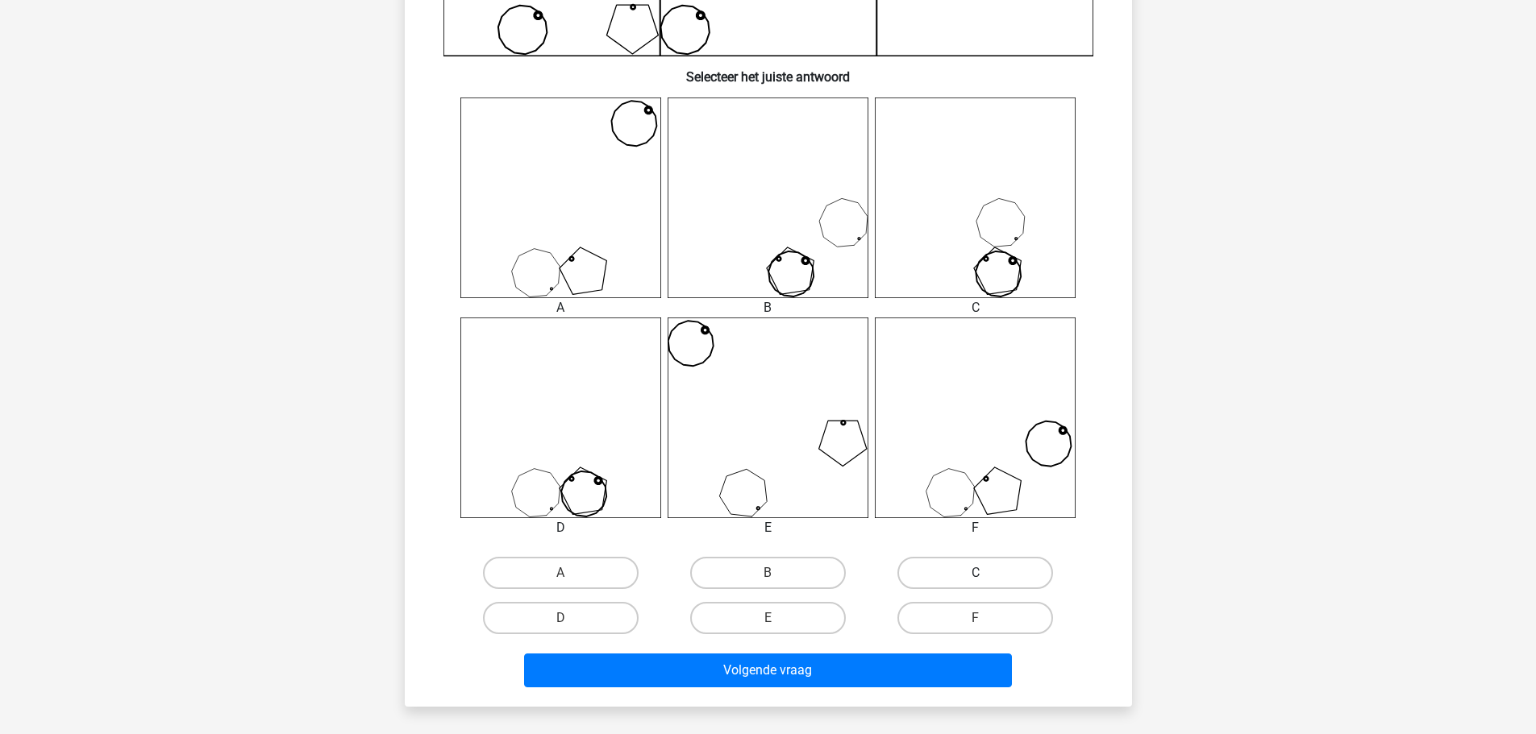
click at [1009, 567] on label "C" at bounding box center [975, 573] width 156 height 32
click at [986, 573] on input "C" at bounding box center [981, 578] width 10 height 10
radio input "true"
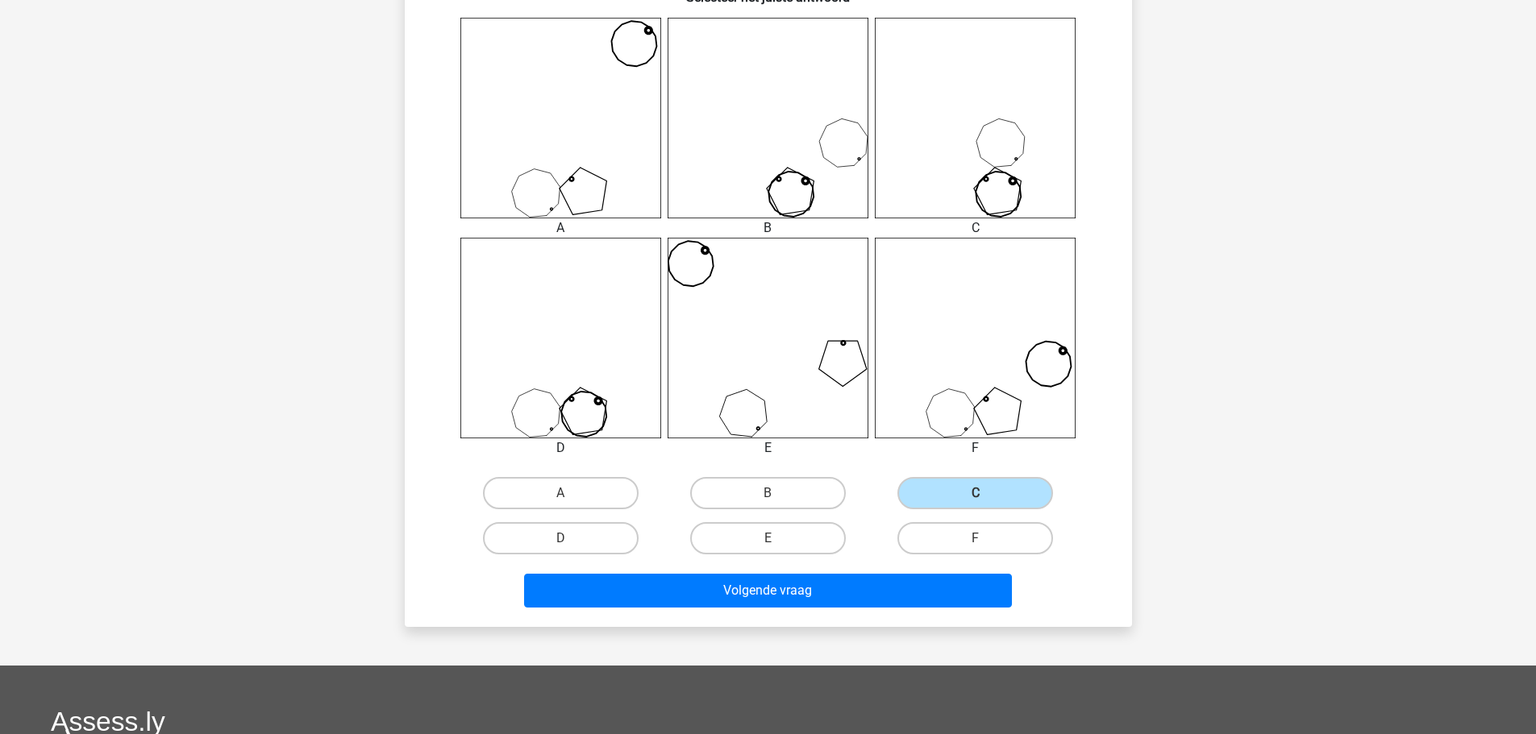
scroll to position [645, 0]
click at [797, 493] on label "B" at bounding box center [768, 492] width 156 height 32
click at [778, 493] on input "B" at bounding box center [773, 498] width 10 height 10
radio input "true"
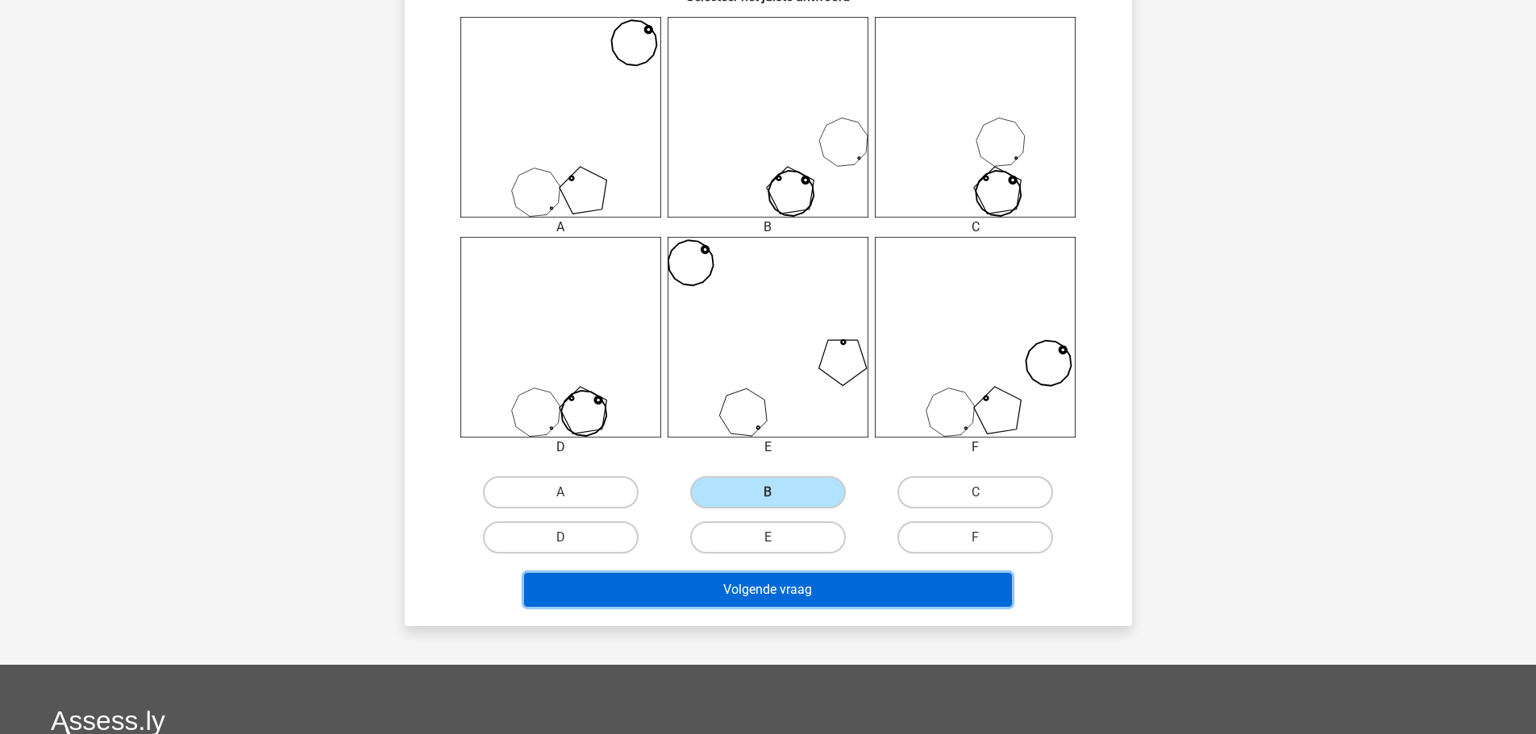
click at [905, 574] on button "Volgende vraag" at bounding box center [768, 590] width 488 height 34
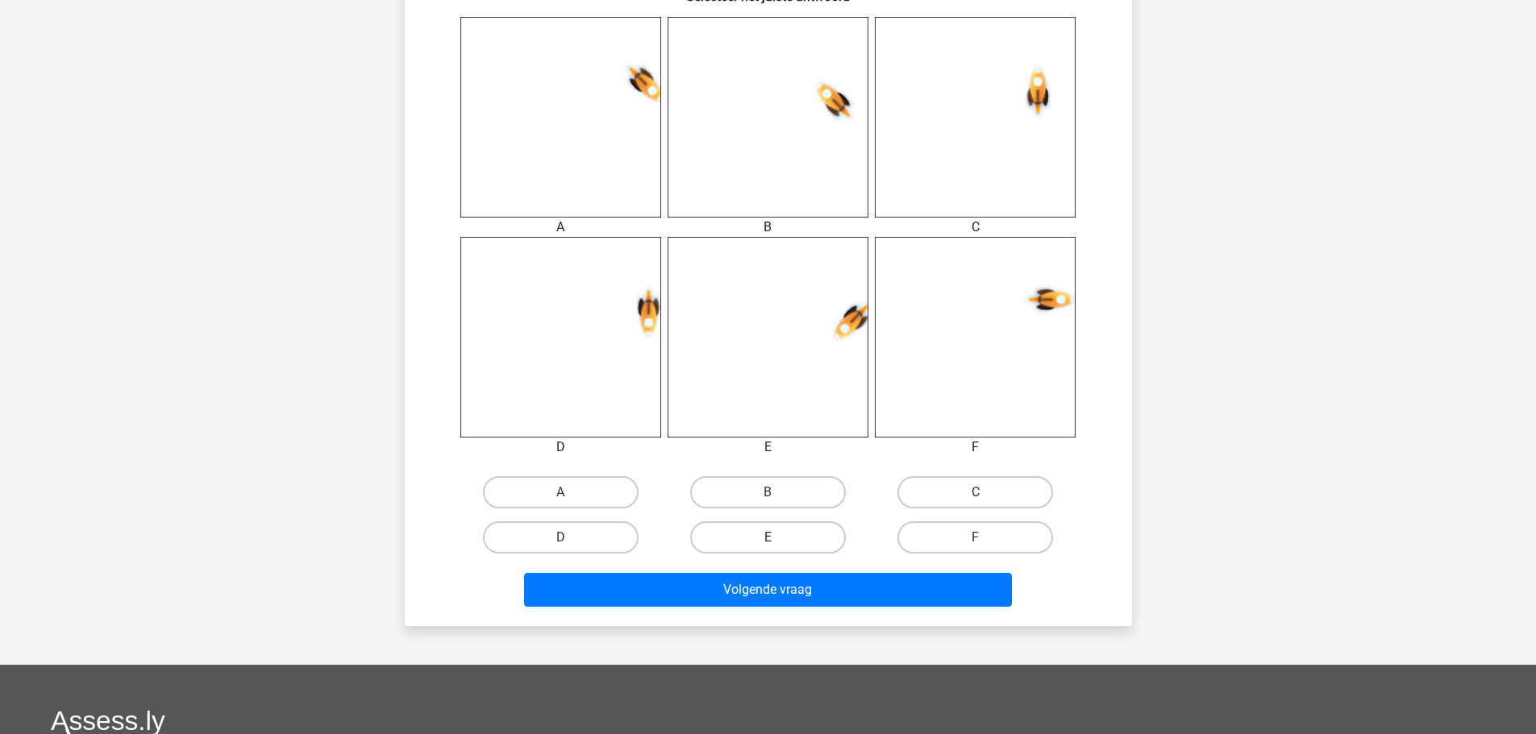
click at [805, 538] on label "E" at bounding box center [768, 538] width 156 height 32
click at [778, 538] on input "E" at bounding box center [773, 543] width 10 height 10
radio input "true"
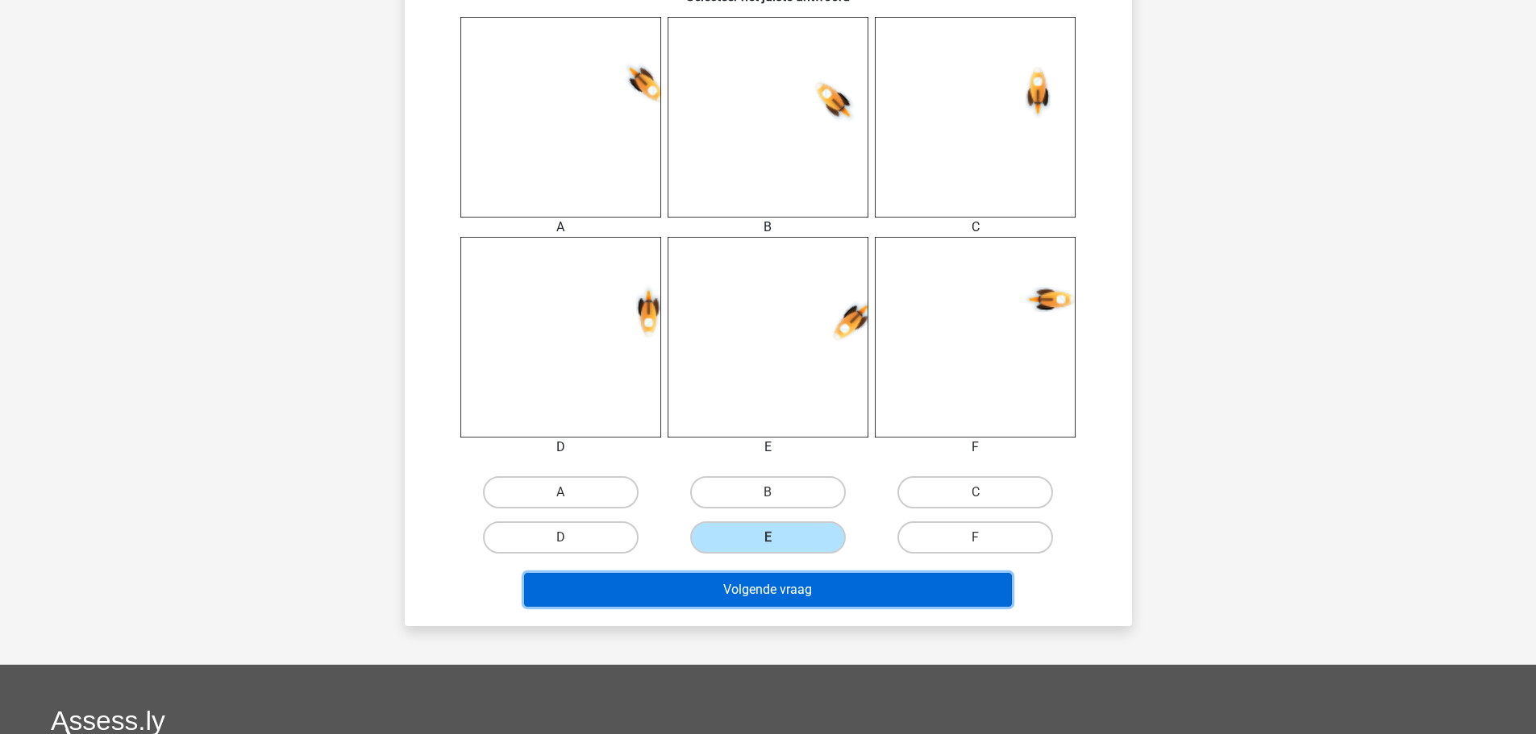
click at [874, 581] on button "Volgende vraag" at bounding box center [768, 590] width 488 height 34
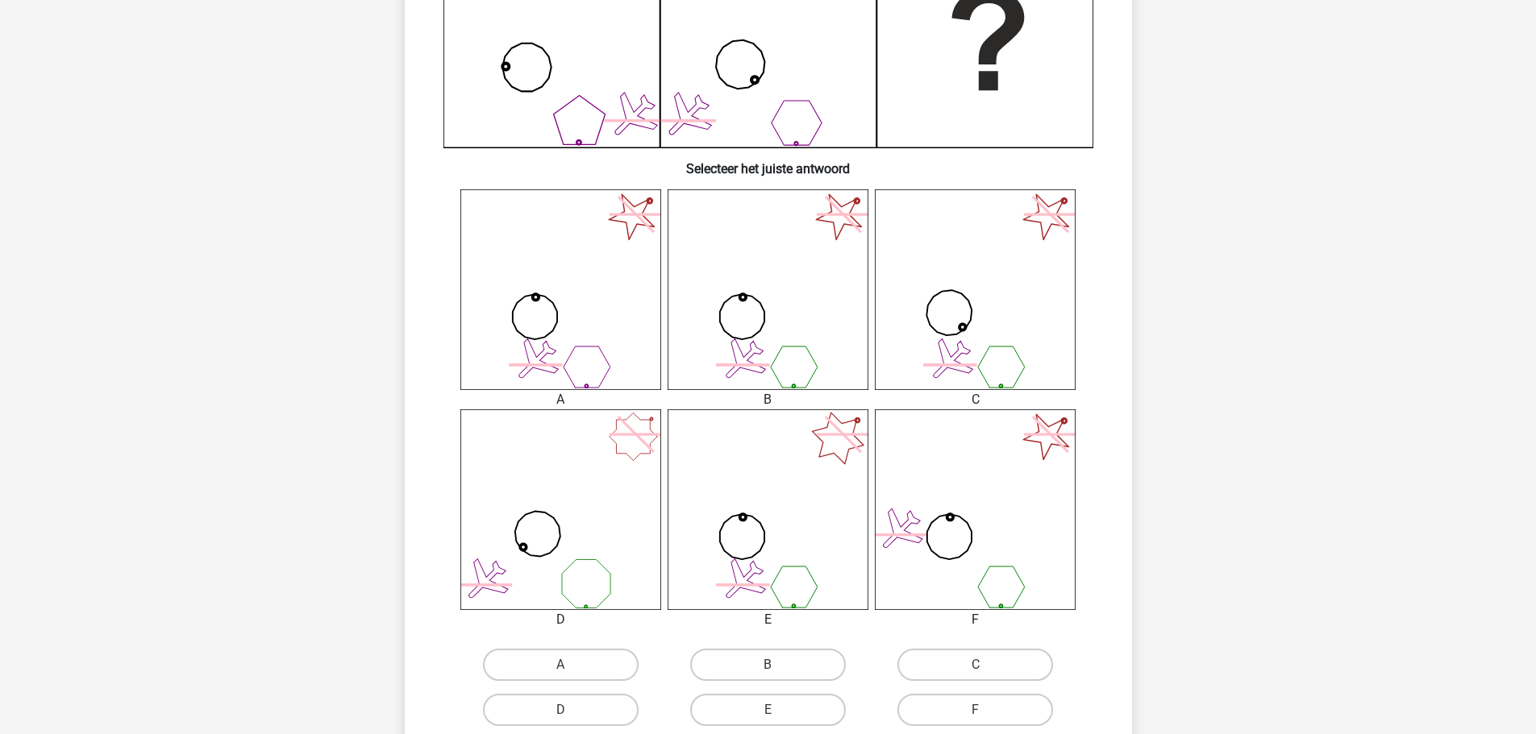
scroll to position [564, 0]
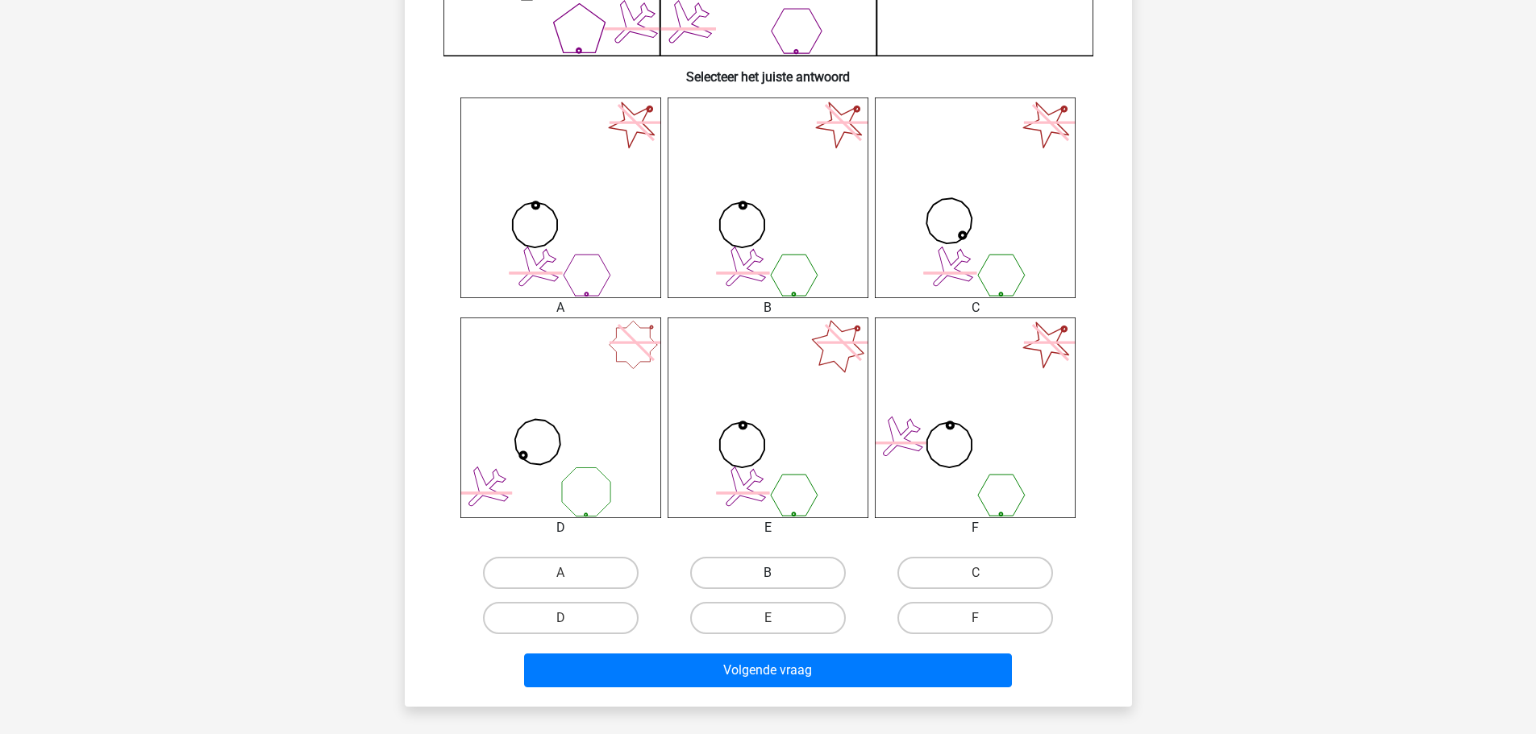
click at [772, 572] on label "B" at bounding box center [768, 573] width 156 height 32
click at [772, 573] on input "B" at bounding box center [773, 578] width 10 height 10
radio input "true"
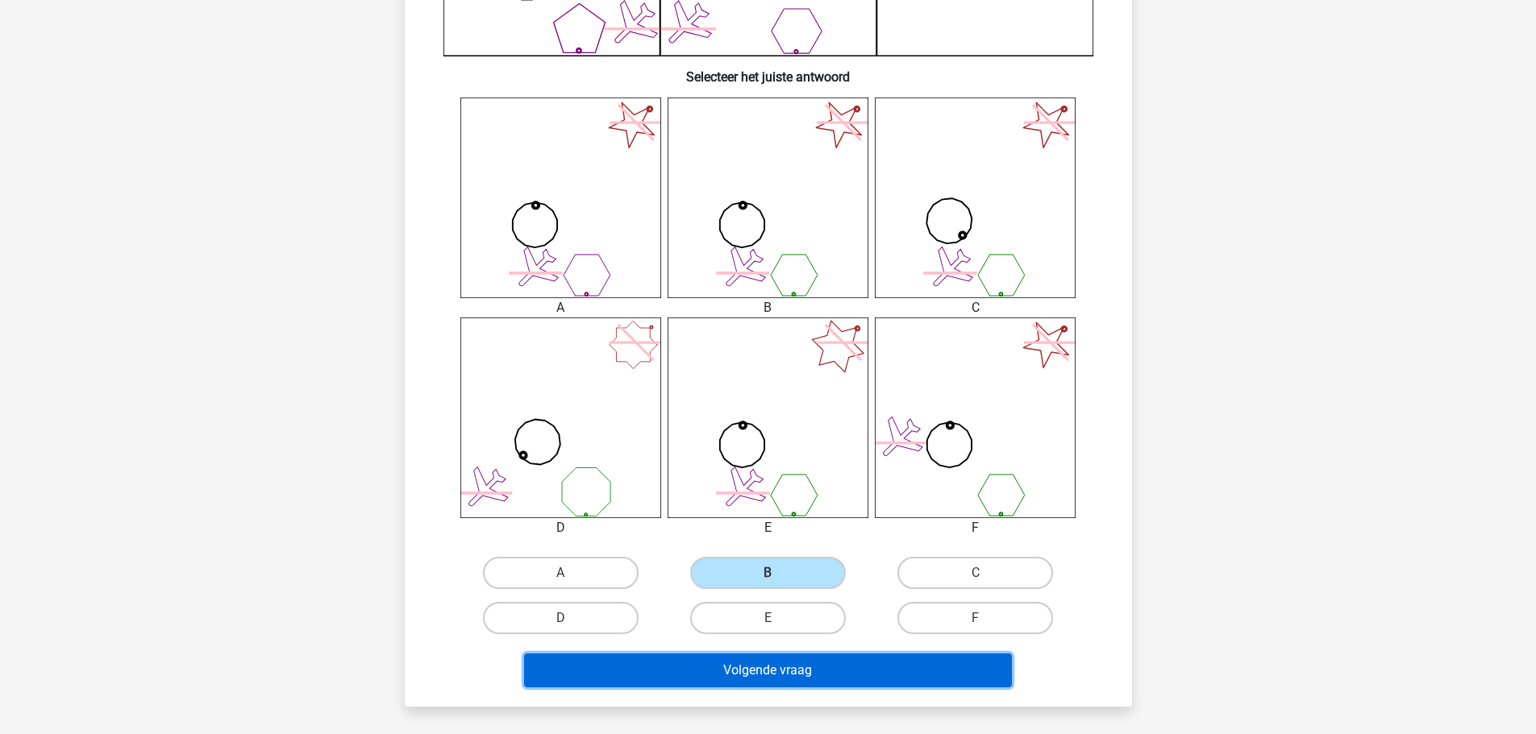
click at [807, 676] on button "Volgende vraag" at bounding box center [768, 671] width 488 height 34
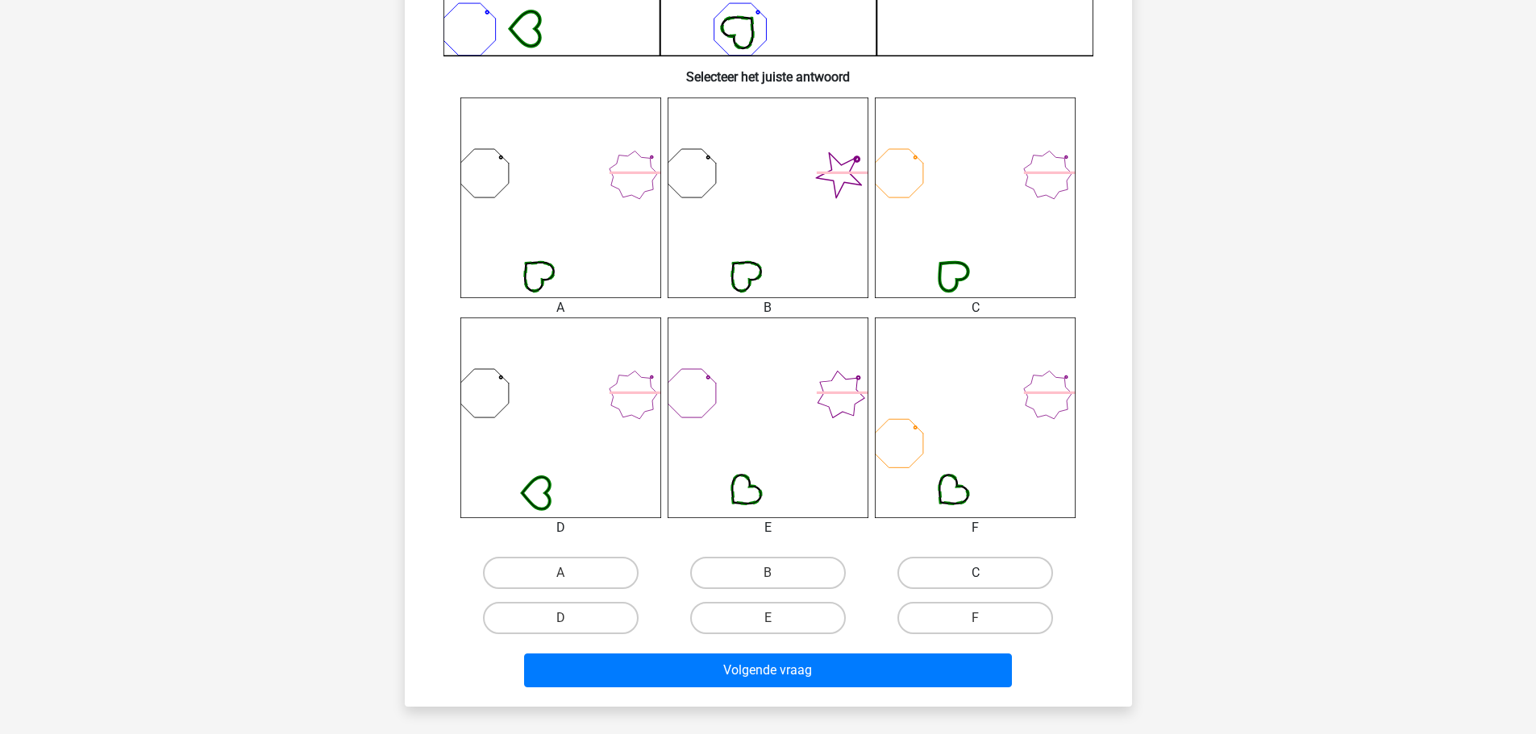
click at [978, 568] on label "C" at bounding box center [975, 573] width 156 height 32
click at [978, 573] on input "C" at bounding box center [981, 578] width 10 height 10
radio input "true"
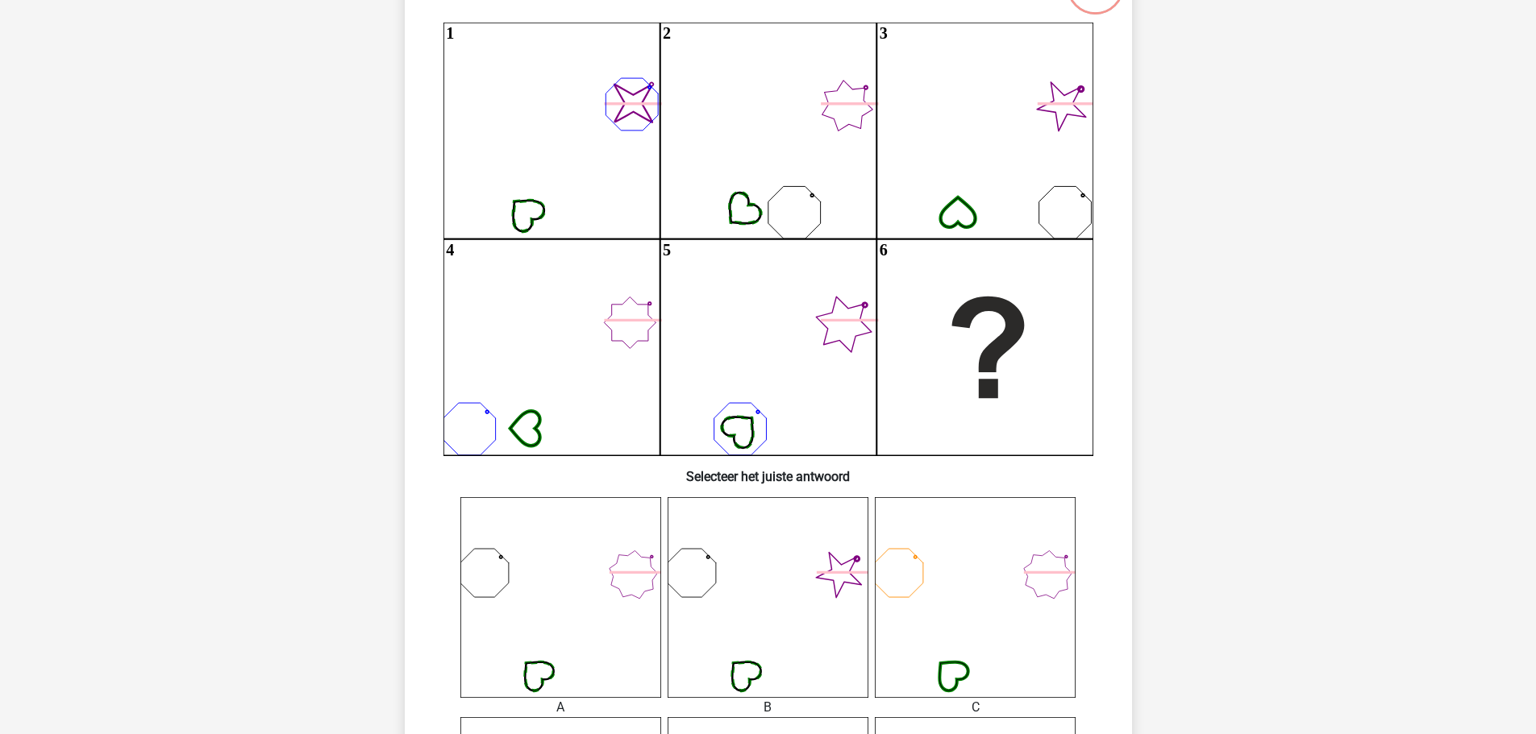
scroll to position [161, 0]
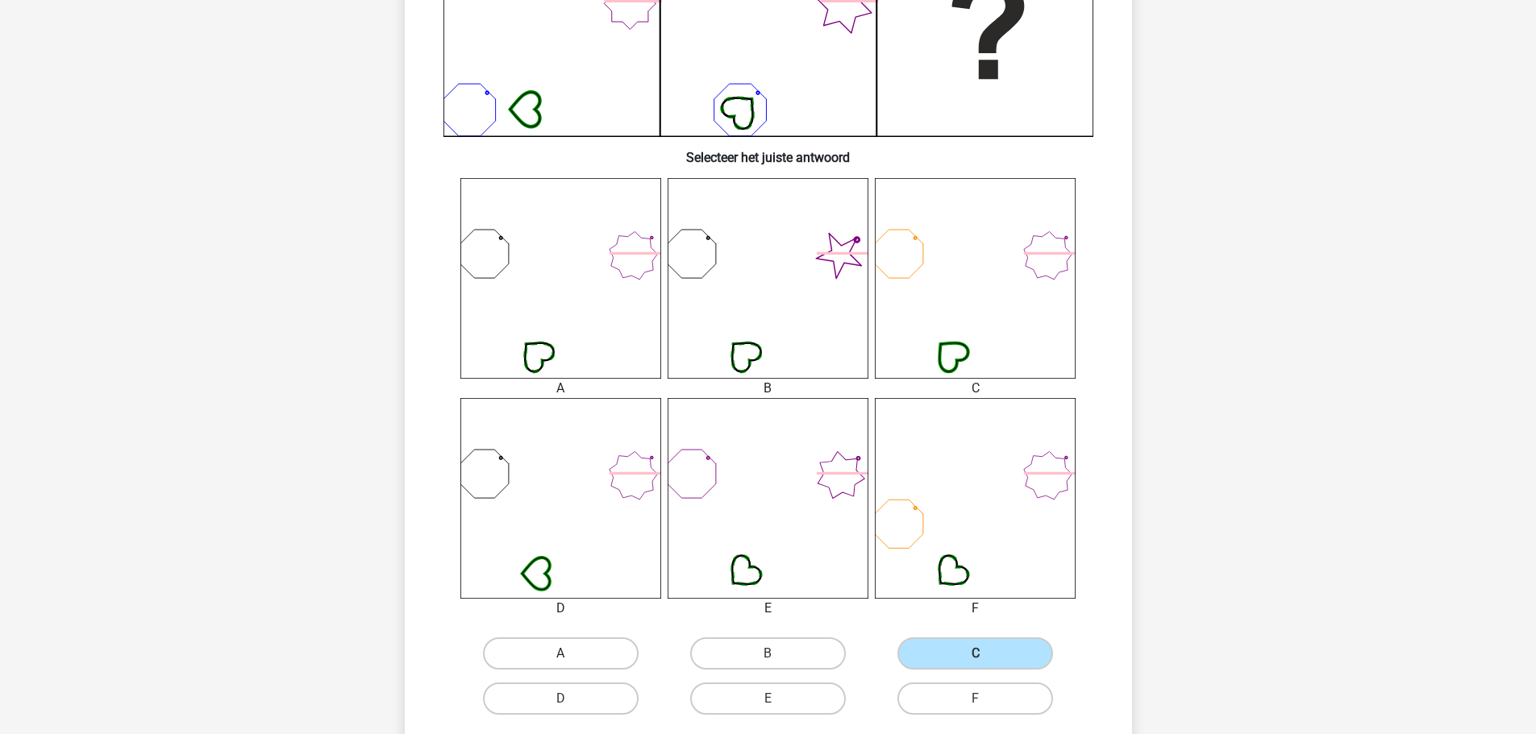
click at [586, 644] on label "A" at bounding box center [561, 654] width 156 height 32
click at [571, 654] on input "A" at bounding box center [565, 659] width 10 height 10
radio input "true"
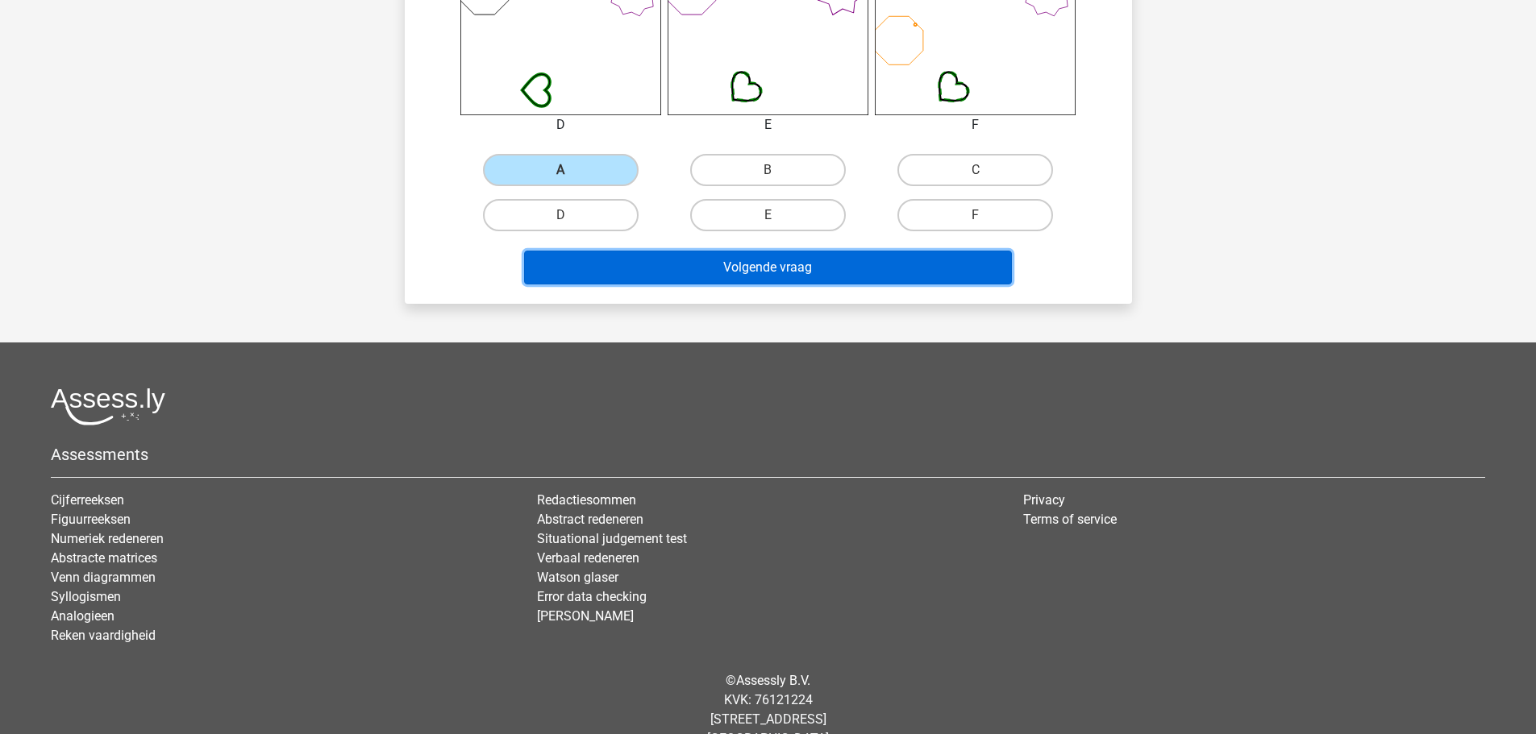
click at [838, 261] on button "Volgende vraag" at bounding box center [768, 268] width 488 height 34
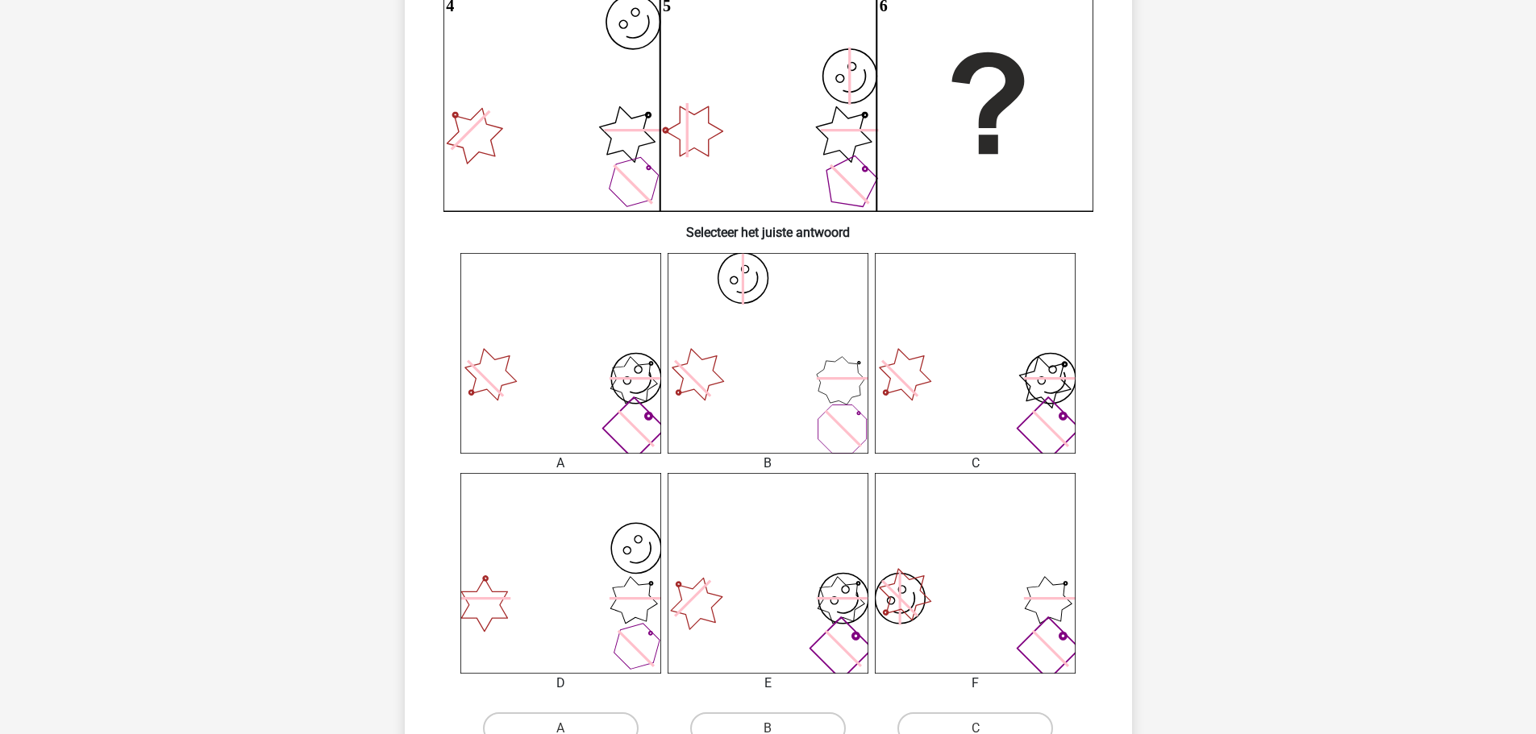
scroll to position [484, 0]
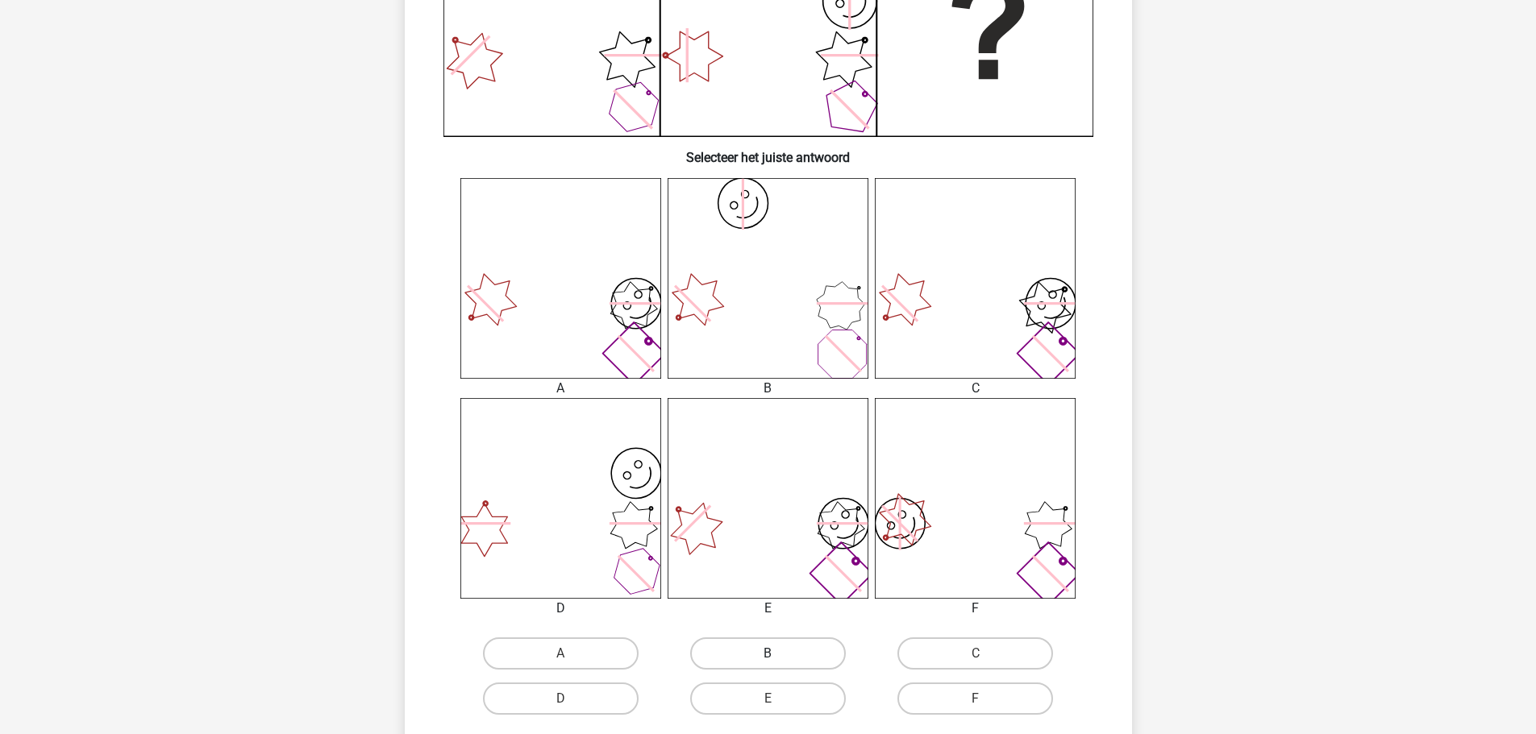
click at [813, 667] on div "B" at bounding box center [767, 653] width 207 height 45
click at [812, 687] on label "E" at bounding box center [768, 699] width 156 height 32
click at [778, 699] on input "E" at bounding box center [773, 704] width 10 height 10
radio input "true"
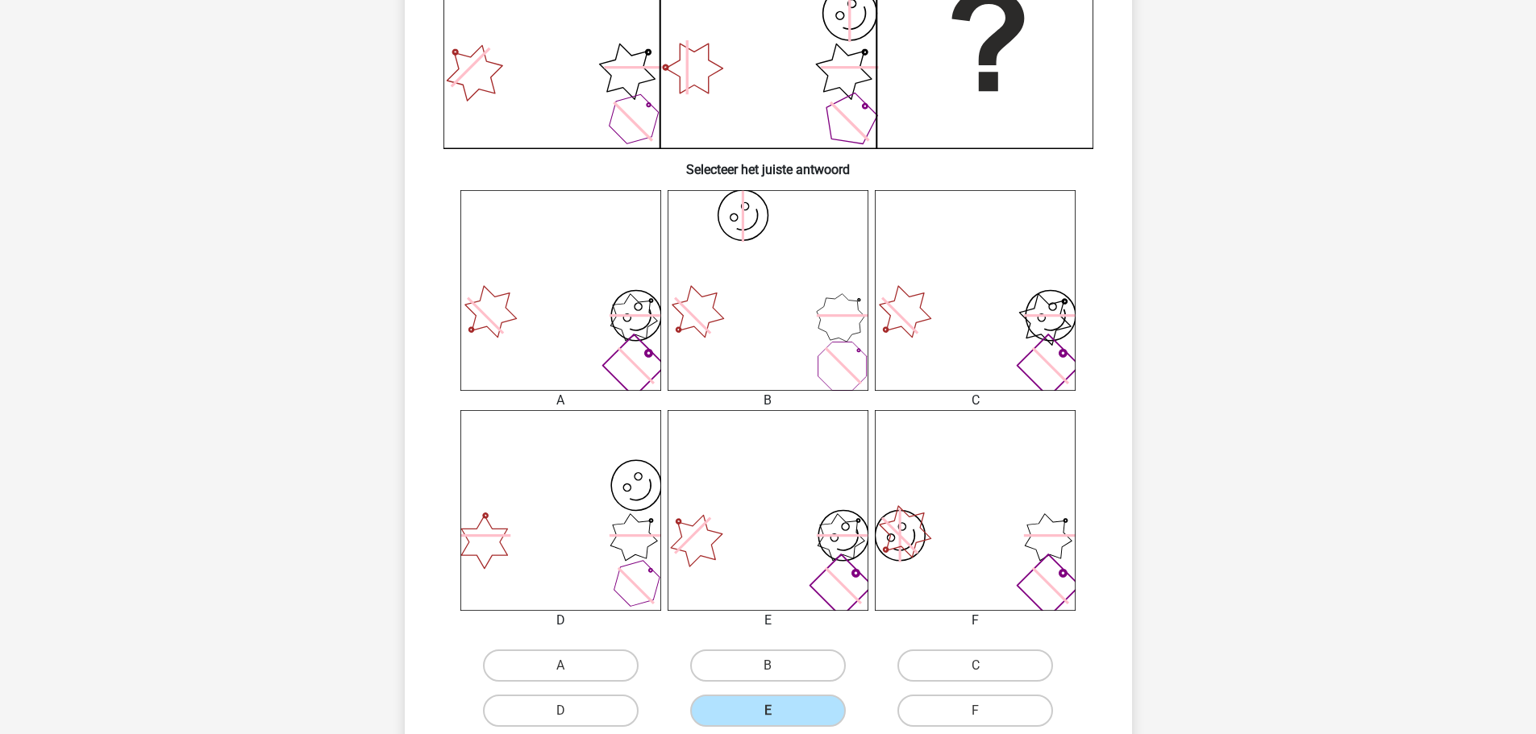
scroll to position [564, 0]
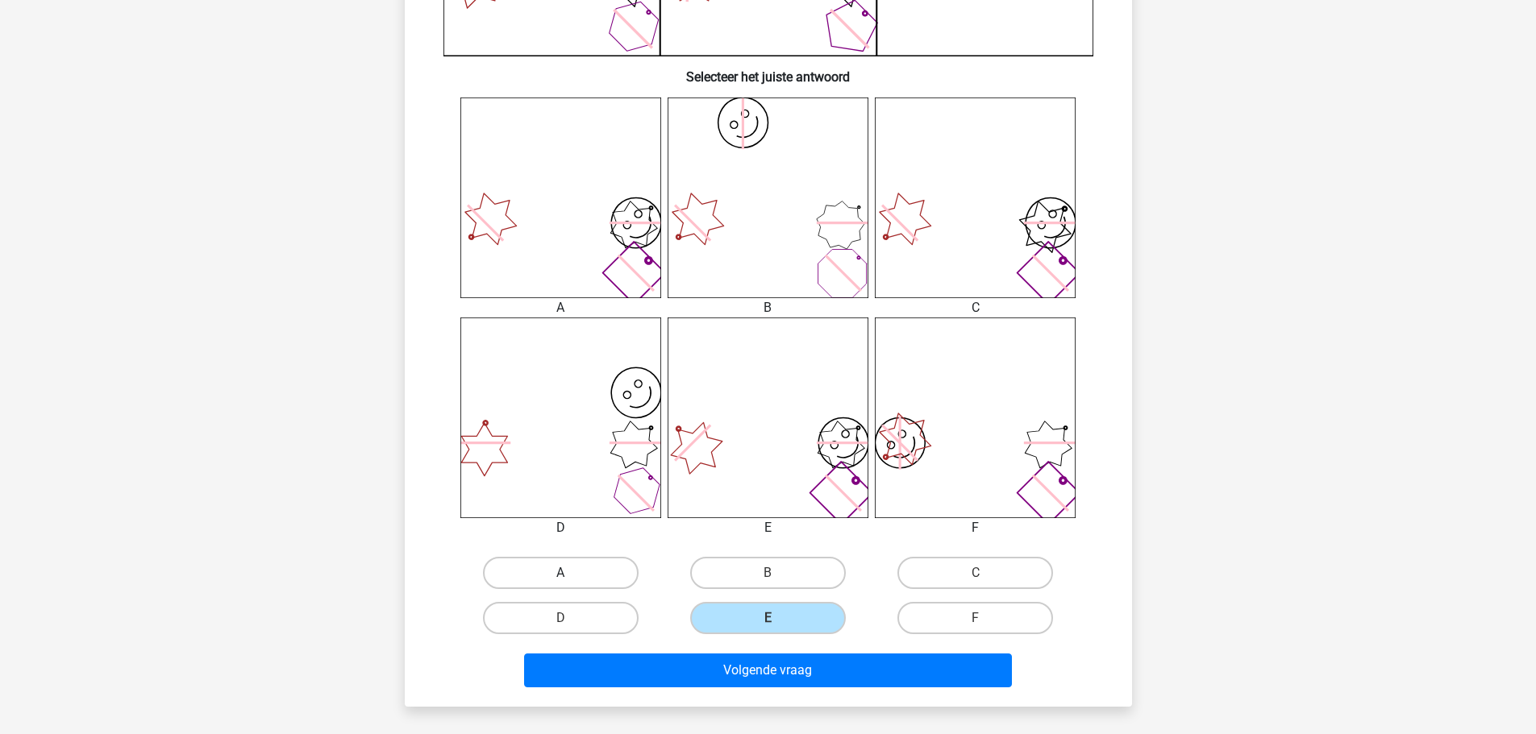
click at [610, 568] on label "A" at bounding box center [561, 573] width 156 height 32
click at [571, 573] on input "A" at bounding box center [565, 578] width 10 height 10
radio input "true"
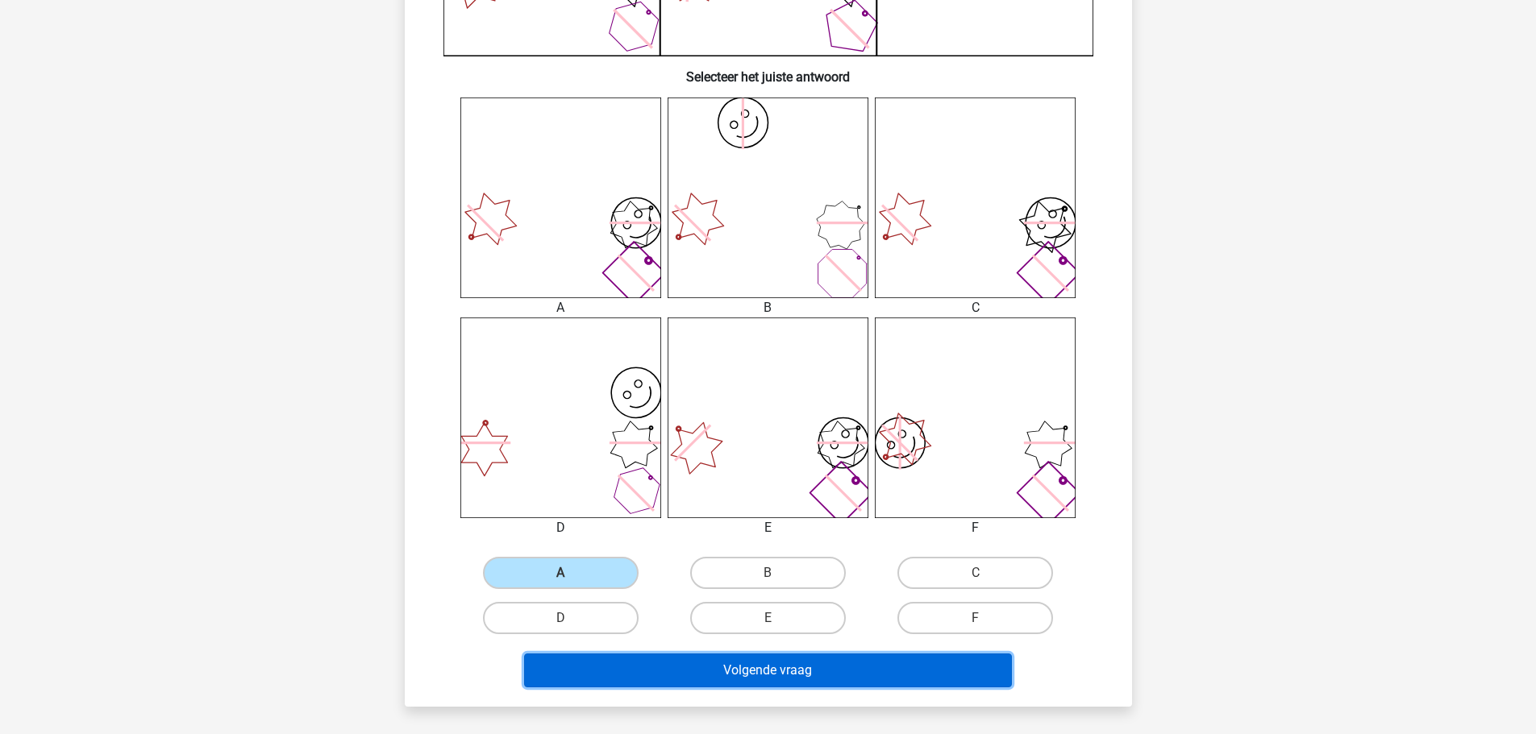
click at [805, 672] on button "Volgende vraag" at bounding box center [768, 671] width 488 height 34
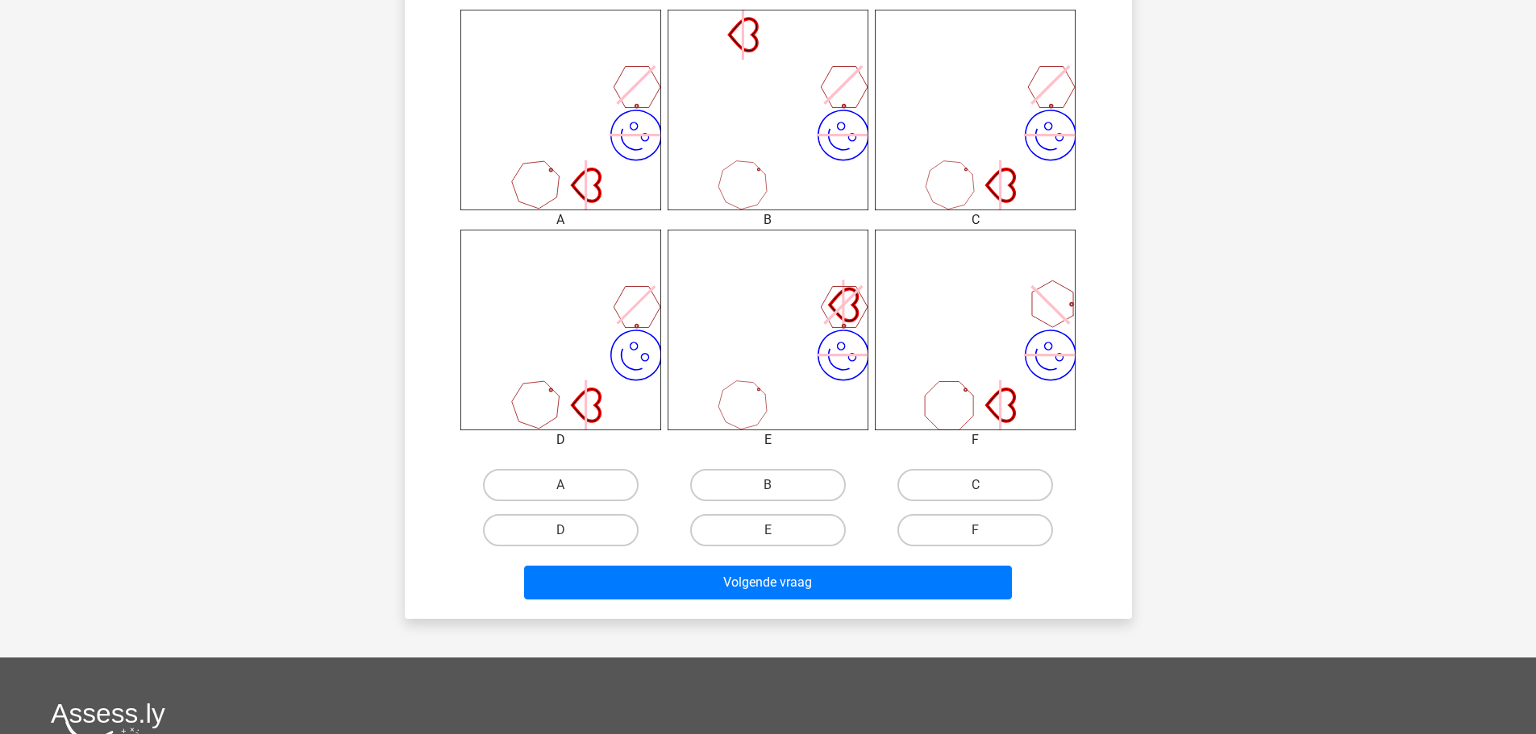
scroll to position [645, 0]
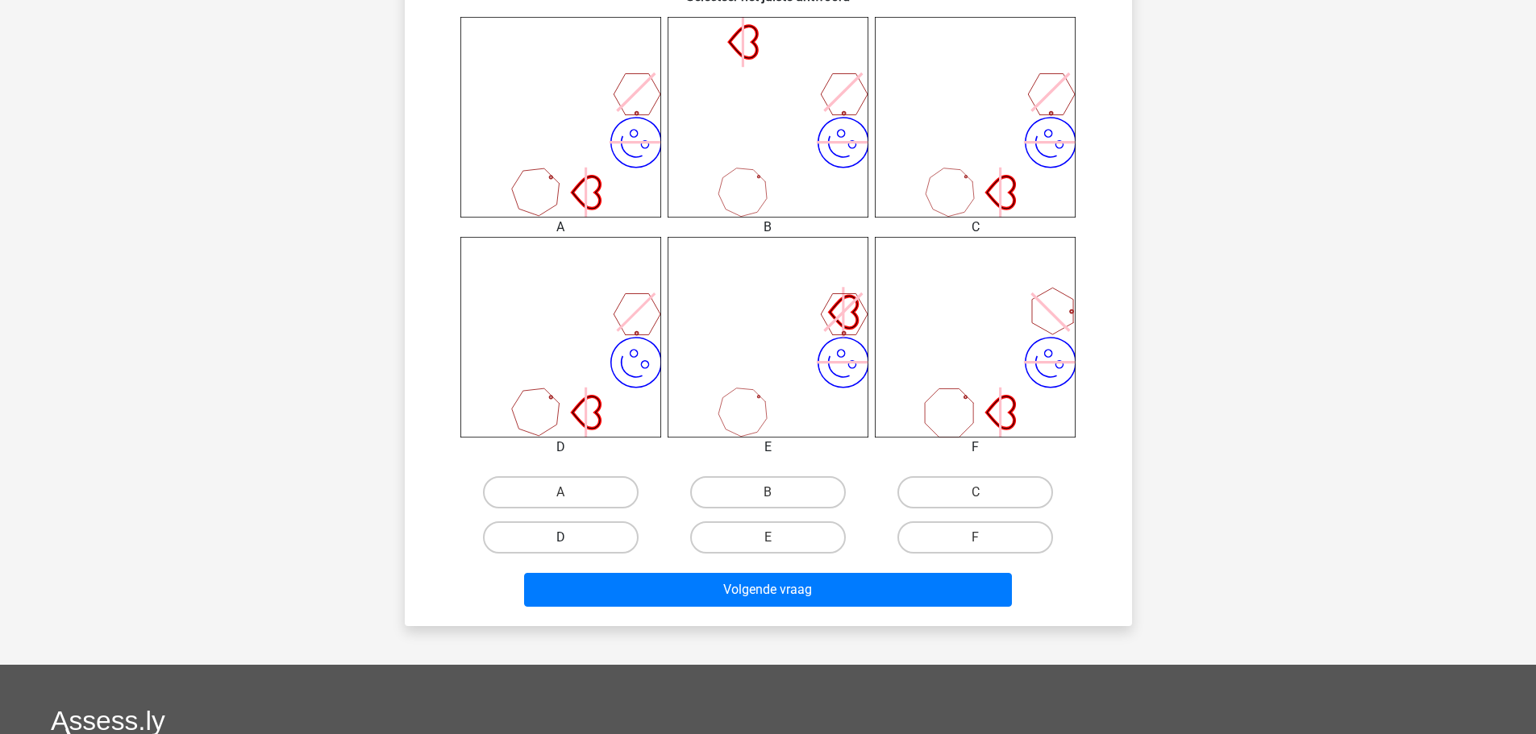
drag, startPoint x: 590, startPoint y: 532, endPoint x: 643, endPoint y: 562, distance: 61.0
click at [590, 530] on label "D" at bounding box center [561, 538] width 156 height 32
click at [571, 538] on input "D" at bounding box center [565, 543] width 10 height 10
radio input "true"
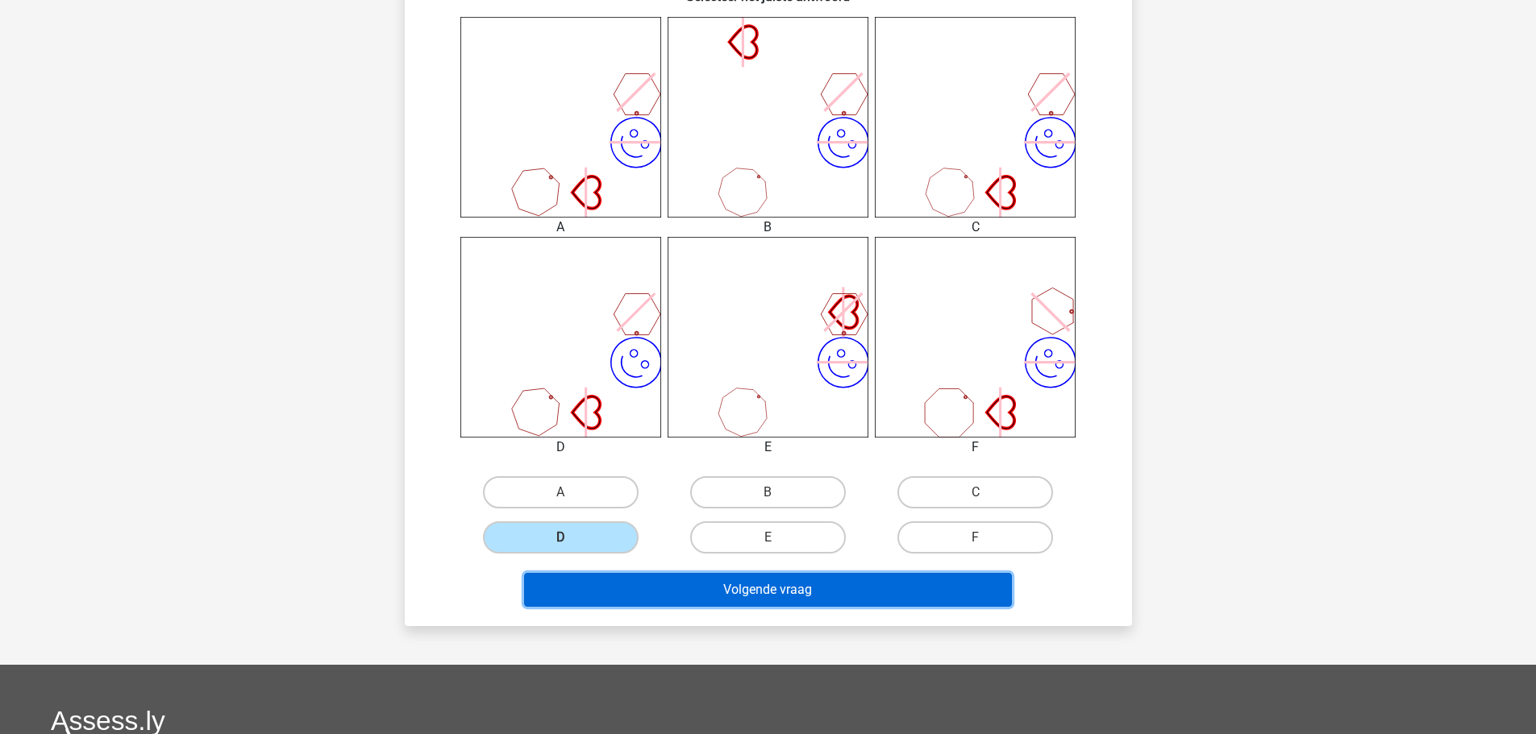
click at [765, 600] on button "Volgende vraag" at bounding box center [768, 590] width 488 height 34
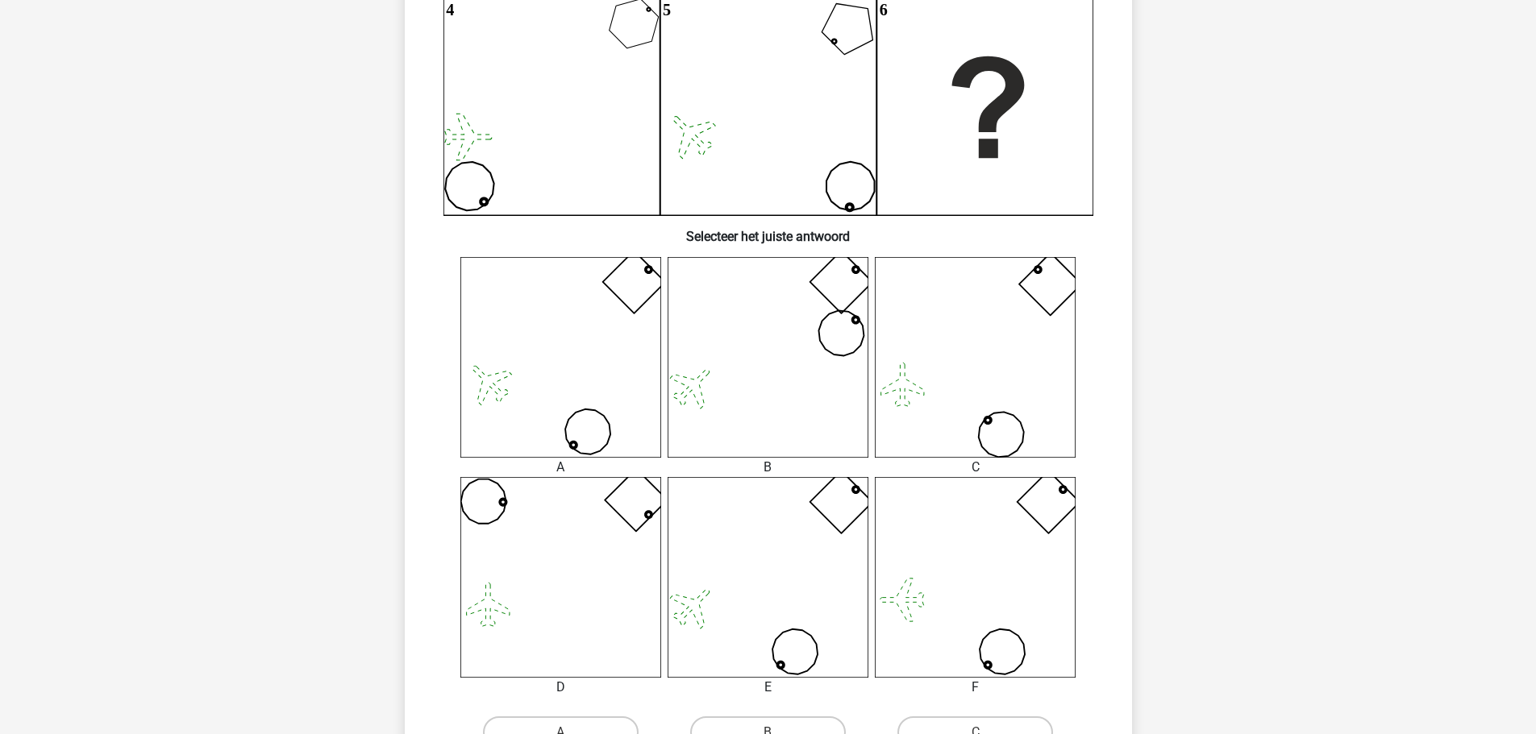
scroll to position [484, 0]
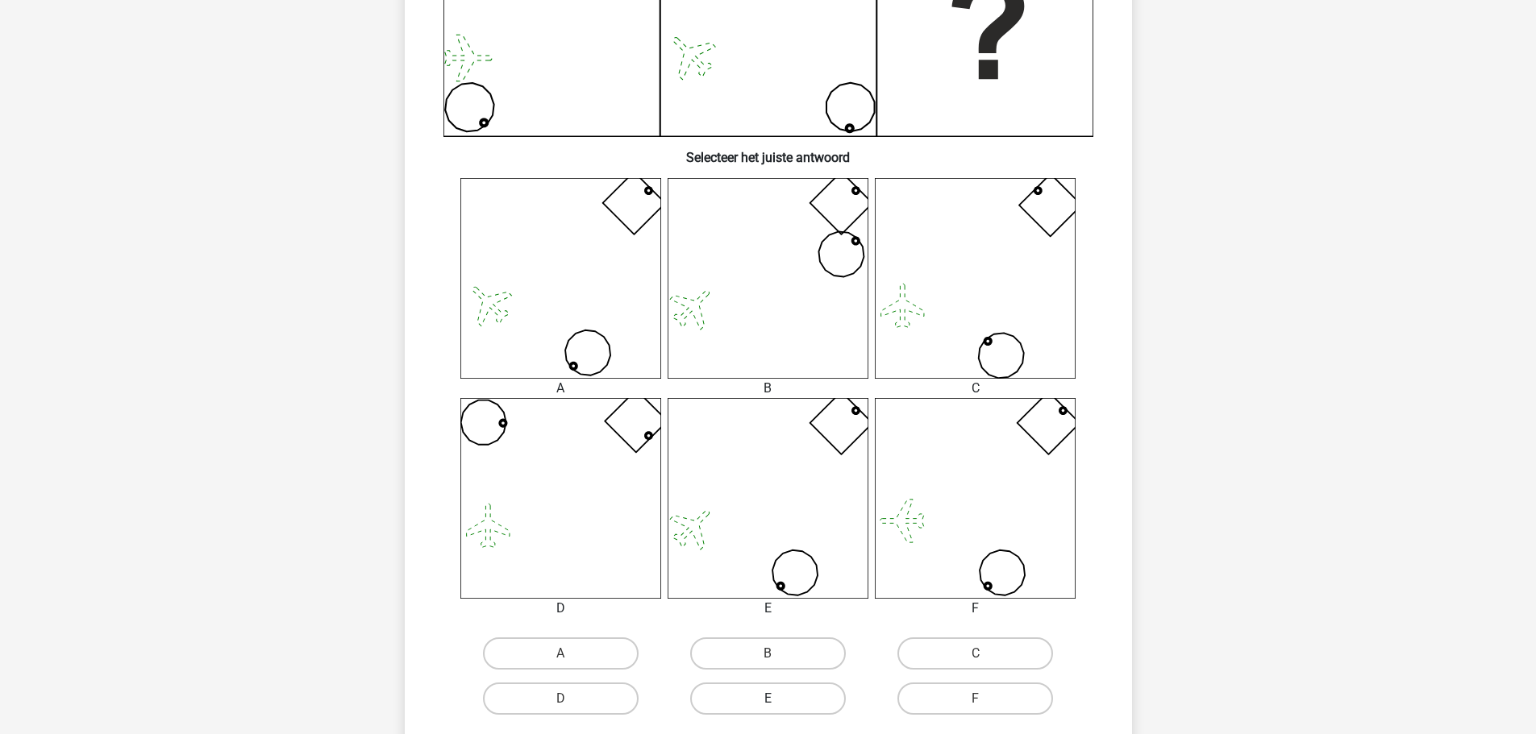
click at [790, 708] on label "E" at bounding box center [768, 699] width 156 height 32
click at [778, 708] on input "E" at bounding box center [773, 704] width 10 height 10
radio input "true"
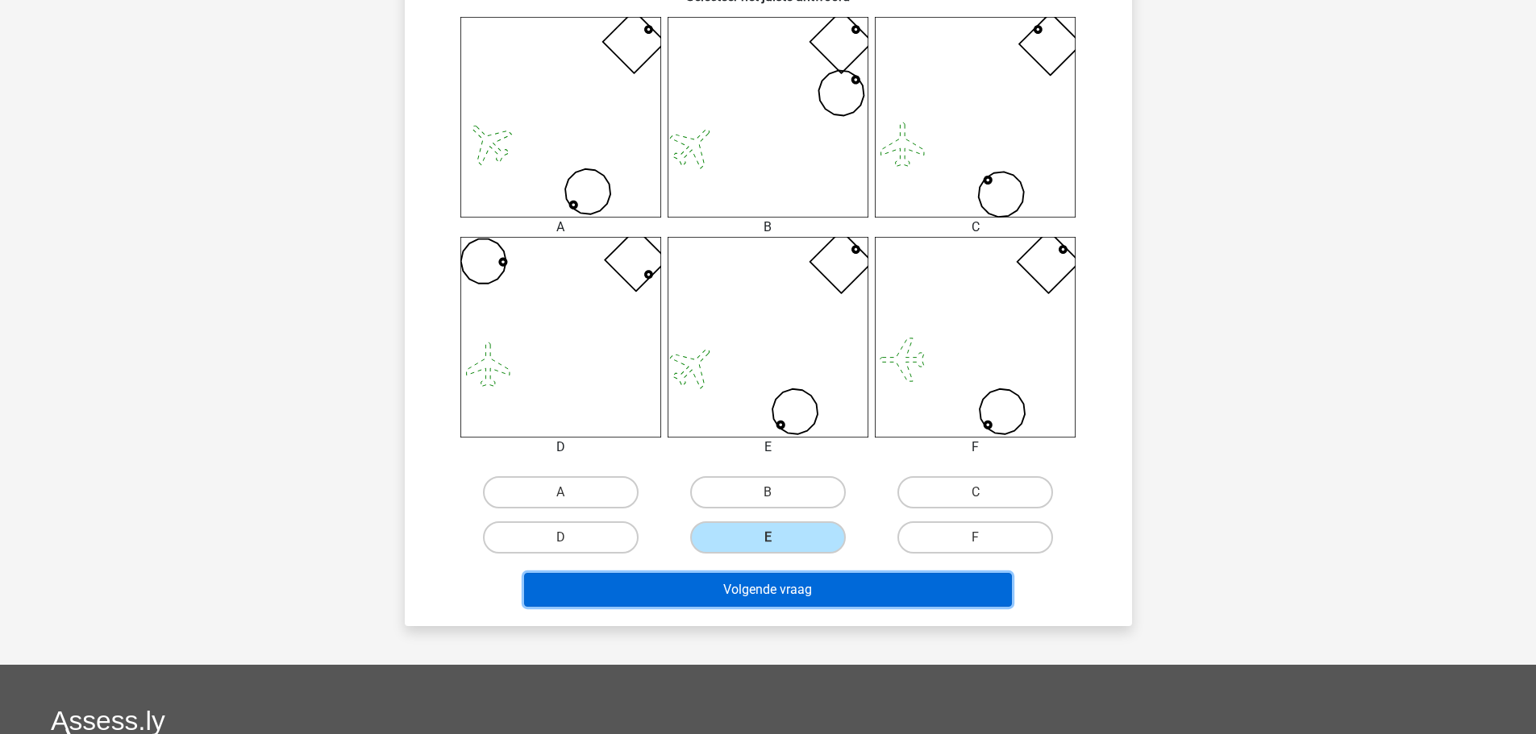
click at [808, 583] on button "Volgende vraag" at bounding box center [768, 590] width 488 height 34
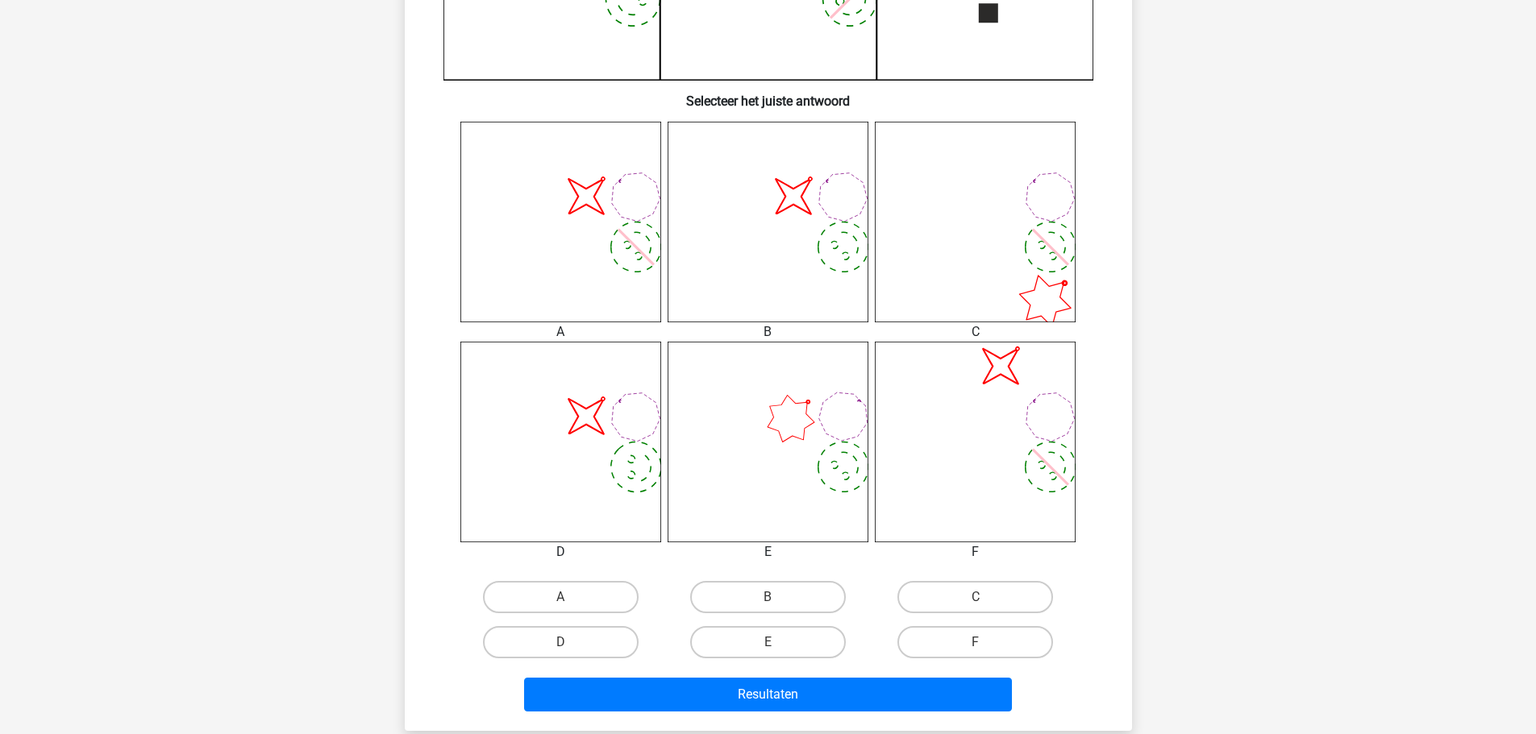
scroll to position [583, 0]
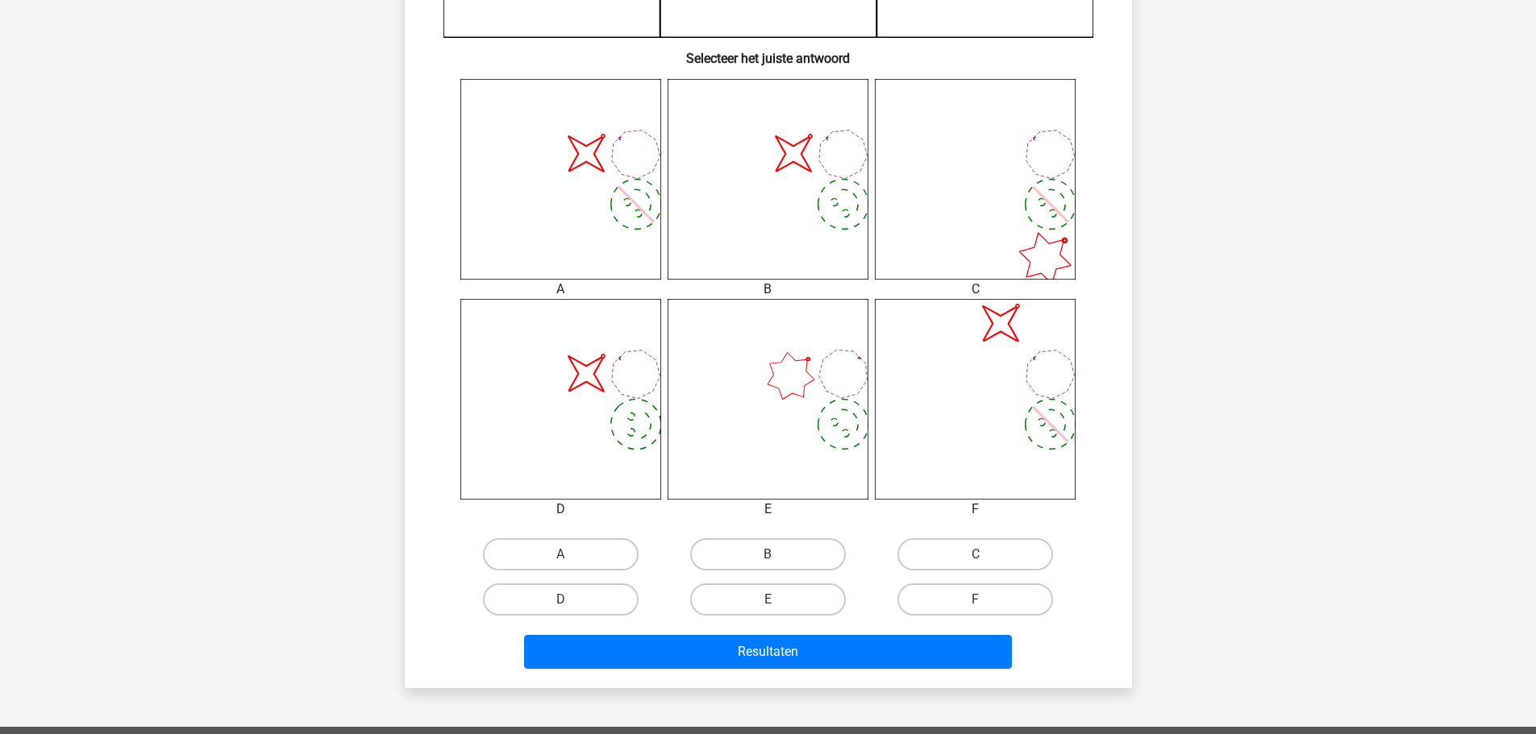
drag, startPoint x: 592, startPoint y: 560, endPoint x: 615, endPoint y: 577, distance: 28.9
click at [589, 561] on label "A" at bounding box center [561, 555] width 156 height 32
click at [571, 561] on input "A" at bounding box center [565, 560] width 10 height 10
radio input "true"
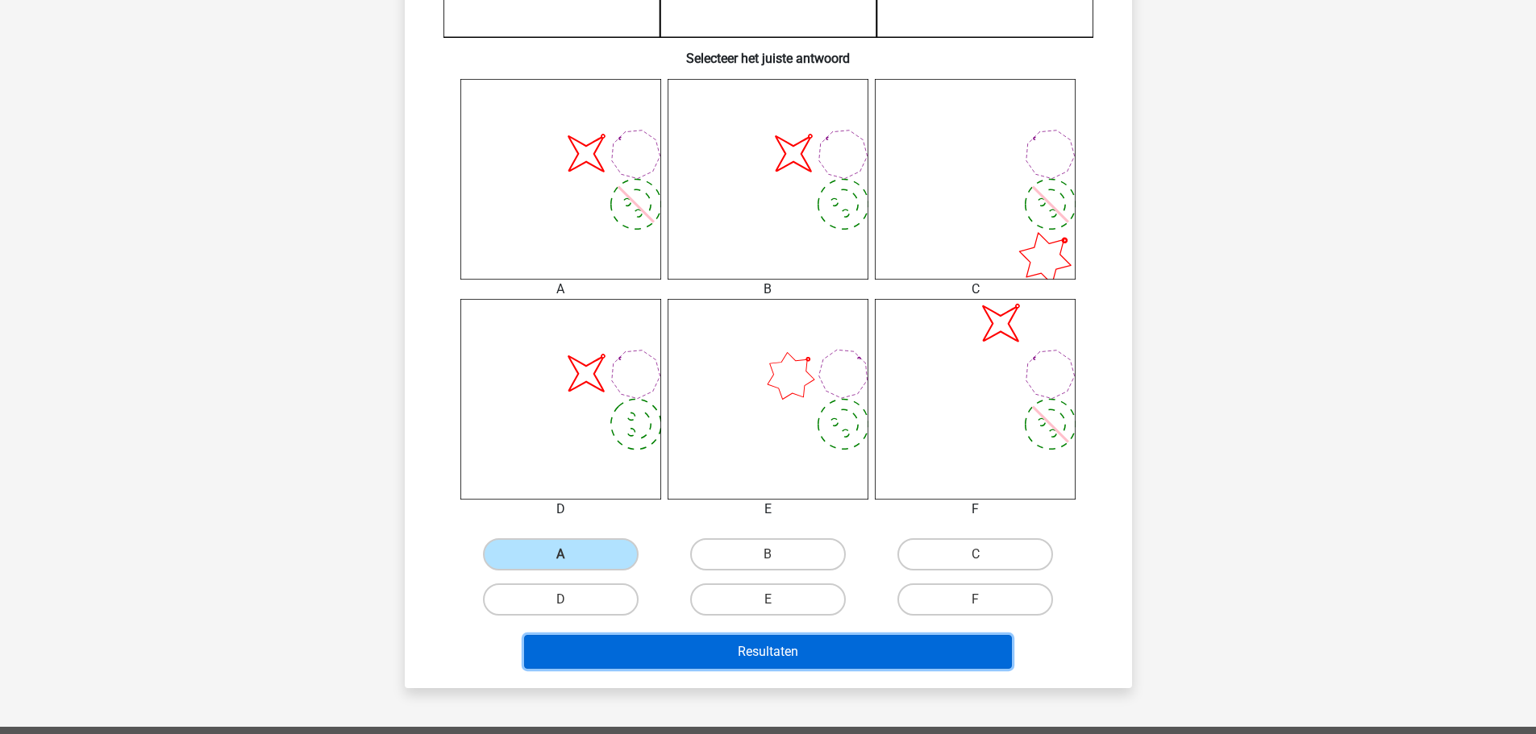
click at [794, 651] on button "Resultaten" at bounding box center [768, 652] width 488 height 34
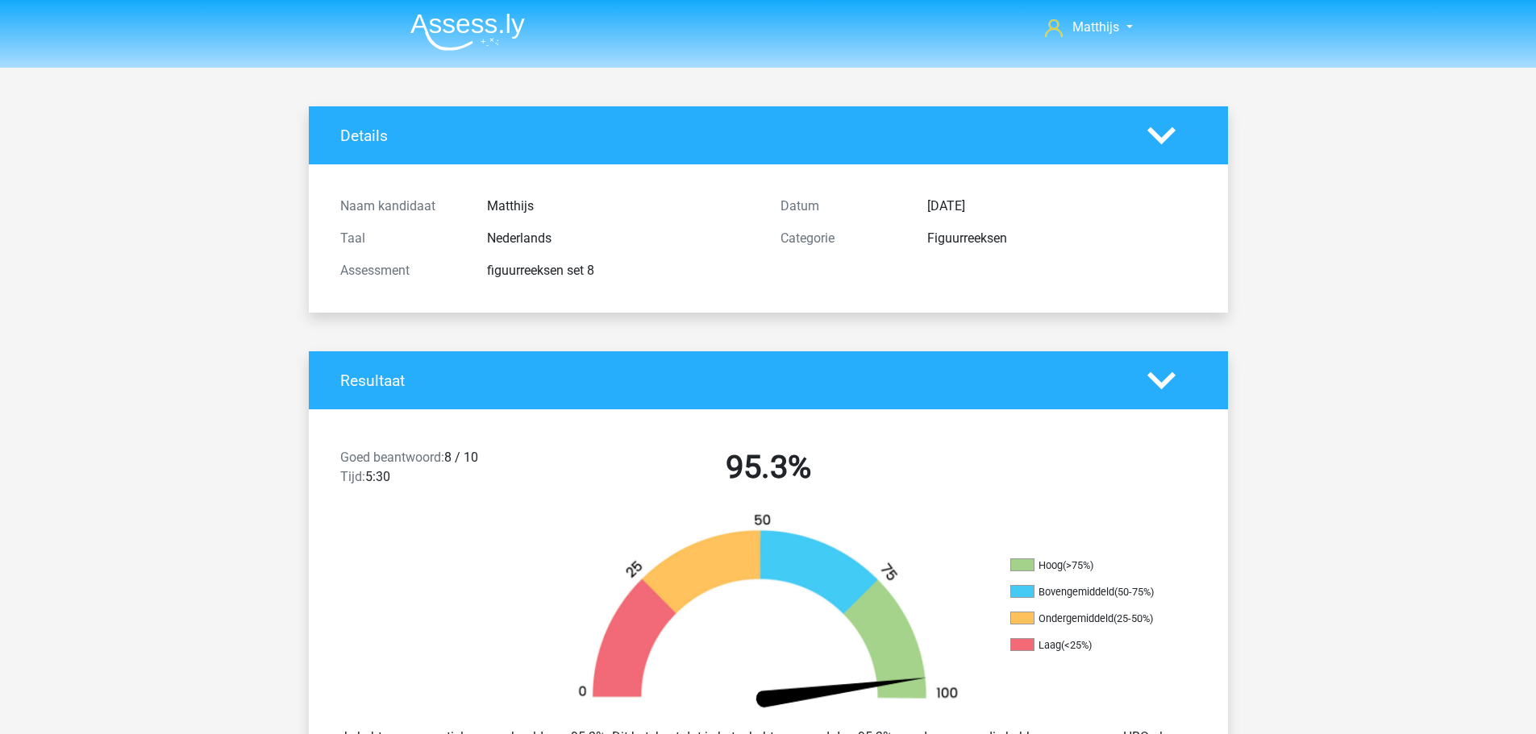
click at [488, 36] on img at bounding box center [467, 32] width 114 height 38
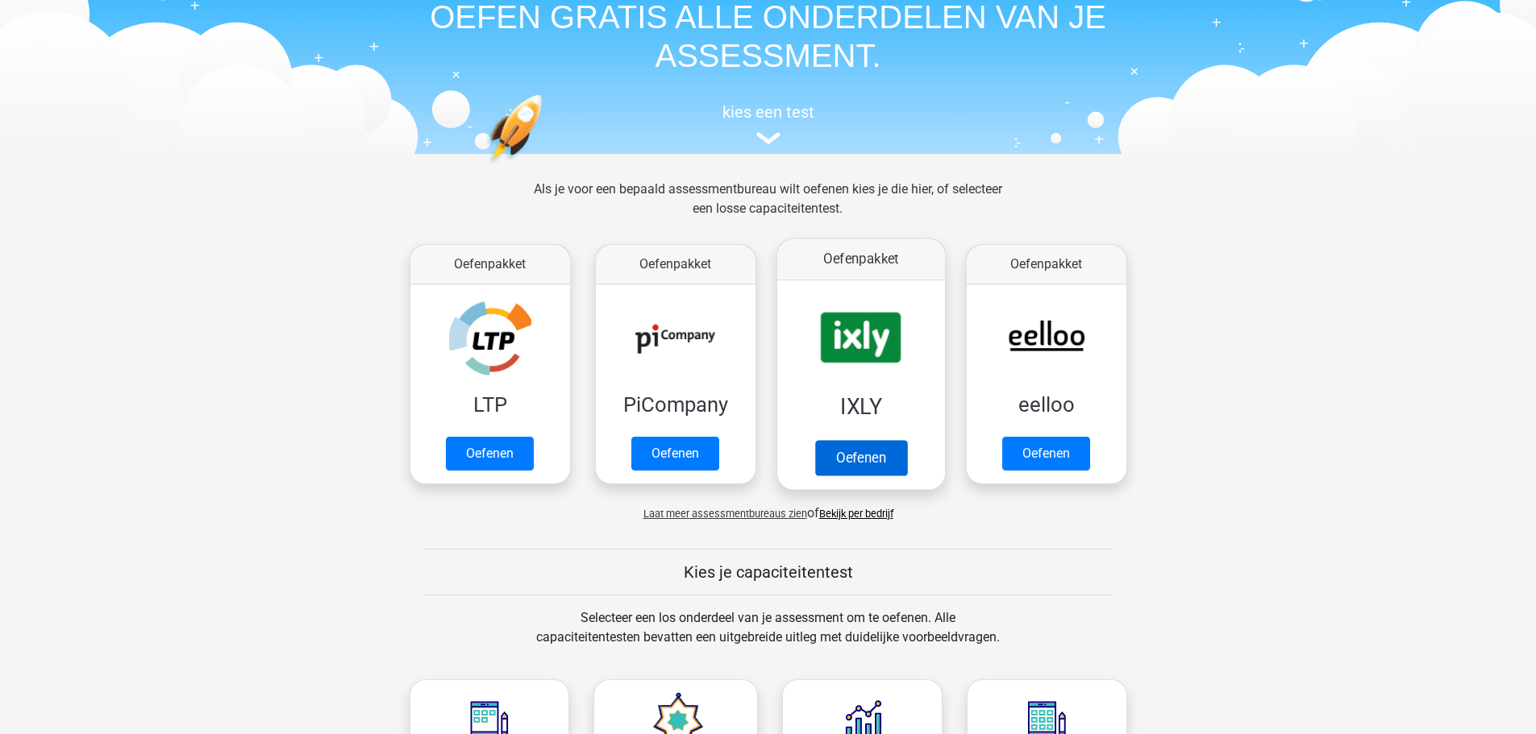
scroll to position [322, 0]
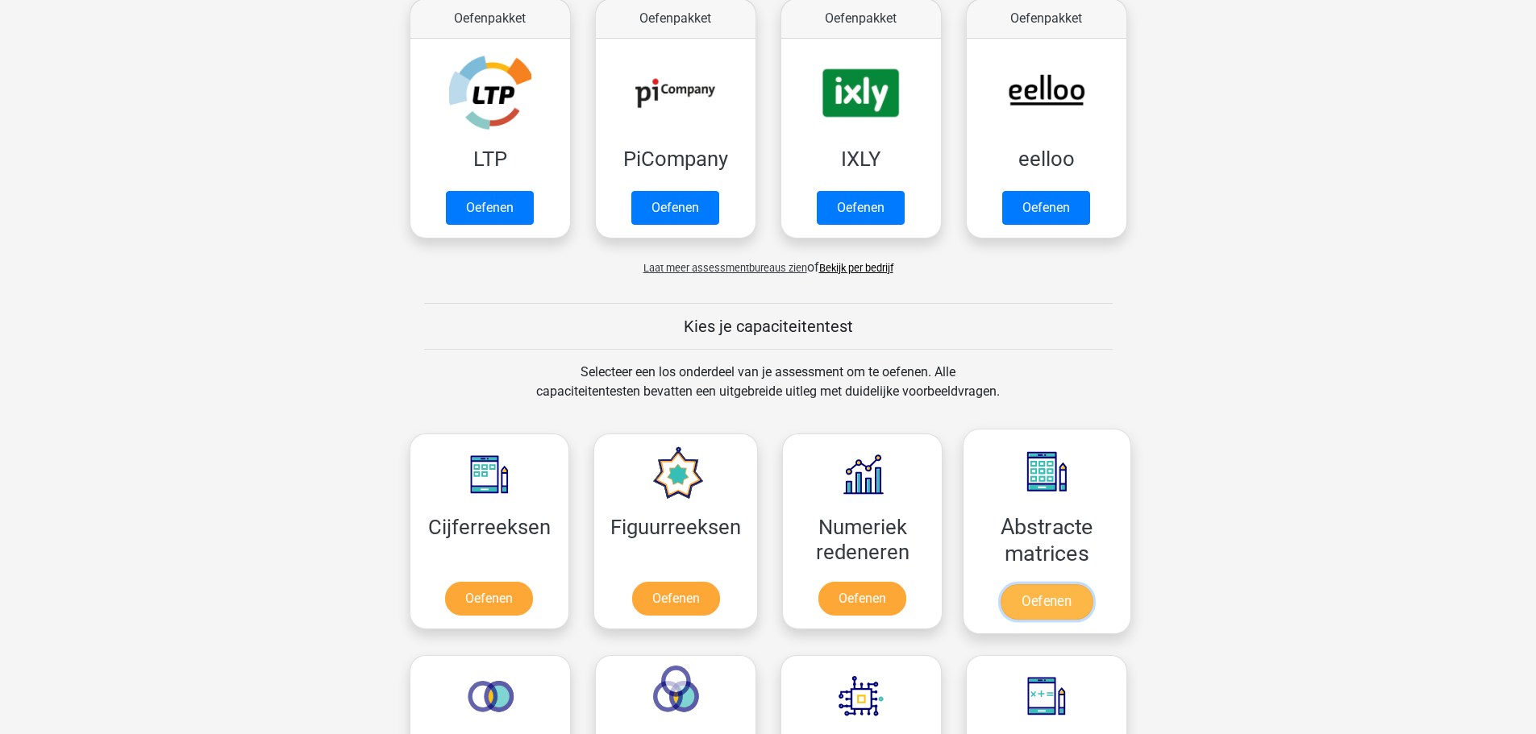
click at [1034, 585] on link "Oefenen" at bounding box center [1047, 602] width 92 height 35
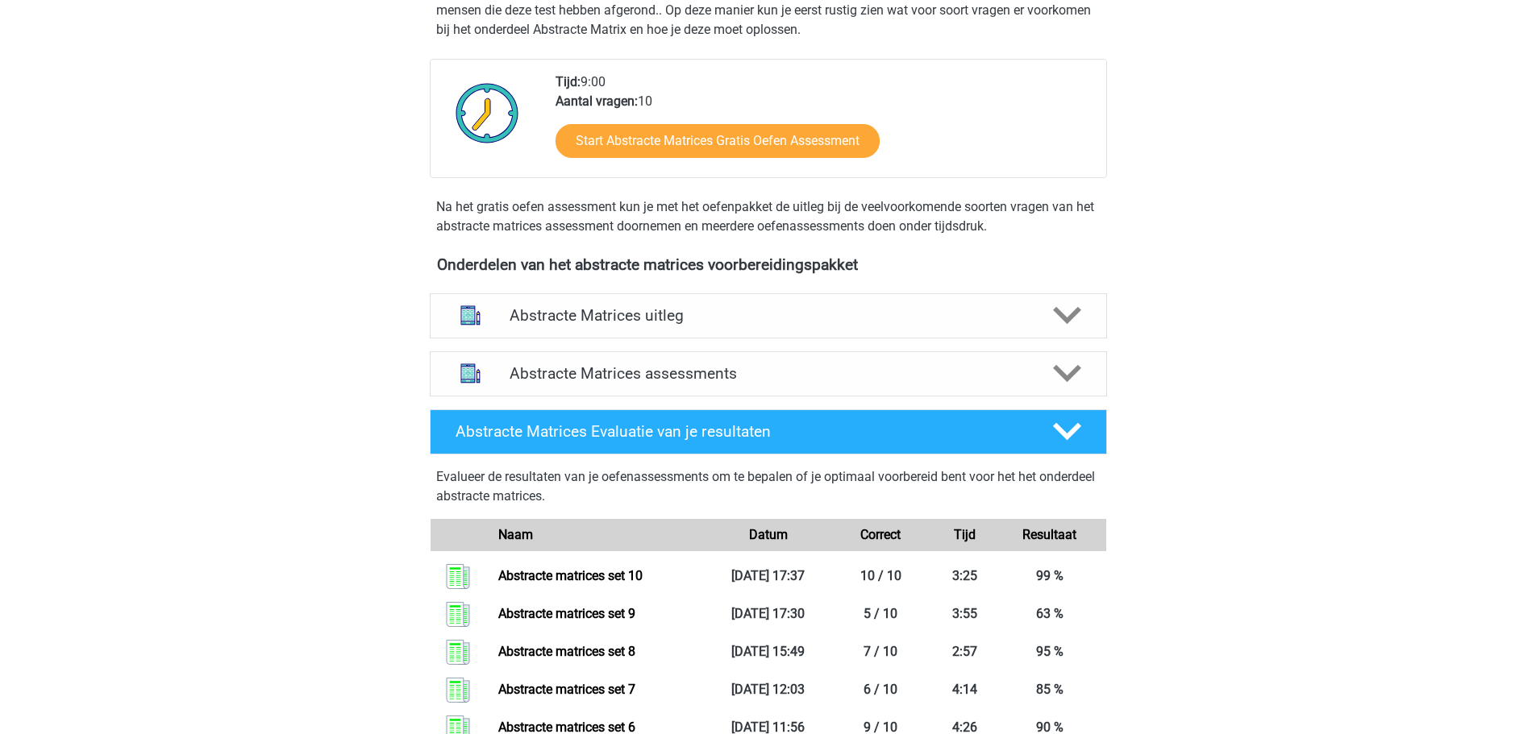
scroll to position [403, 0]
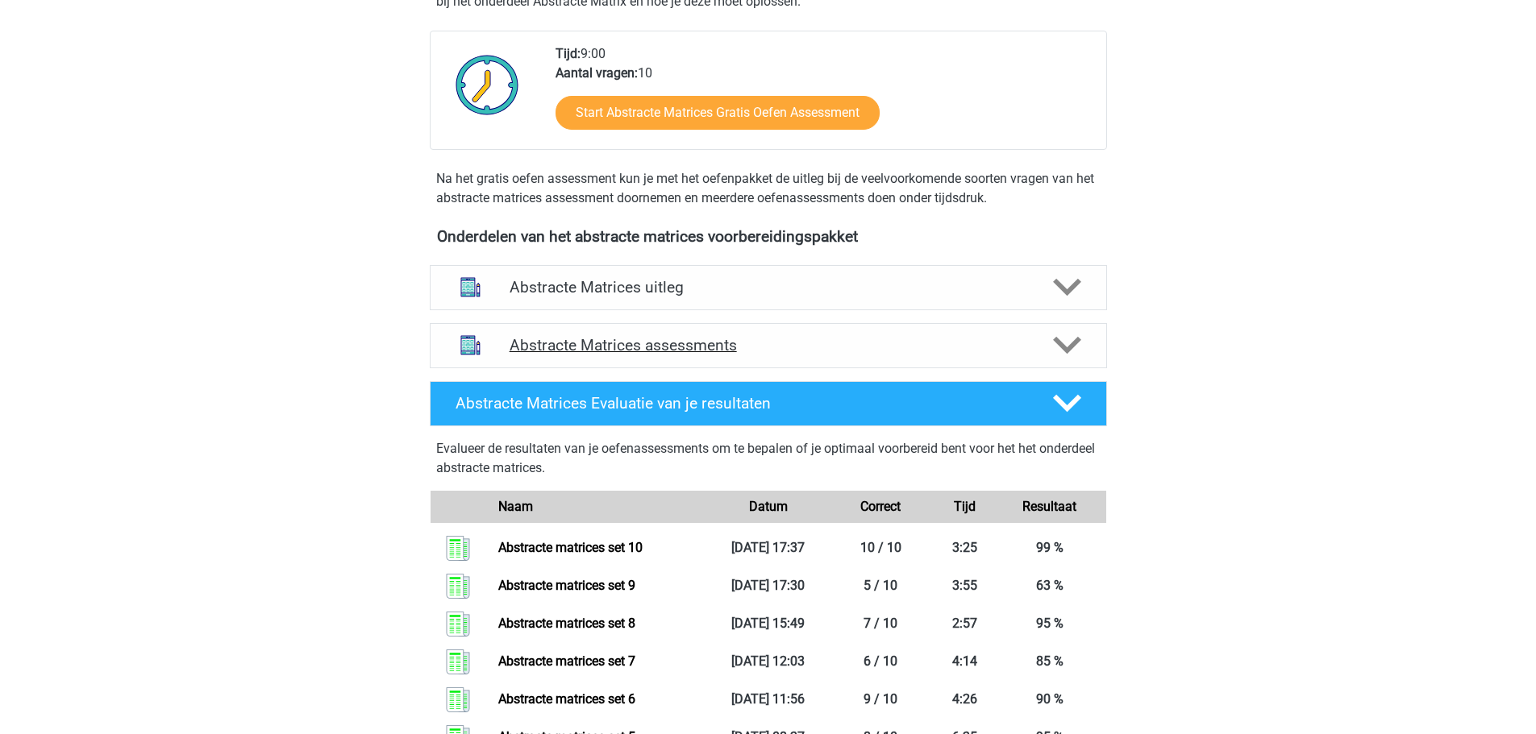
click at [784, 350] on h4 "Abstracte Matrices assessments" at bounding box center [769, 345] width 518 height 19
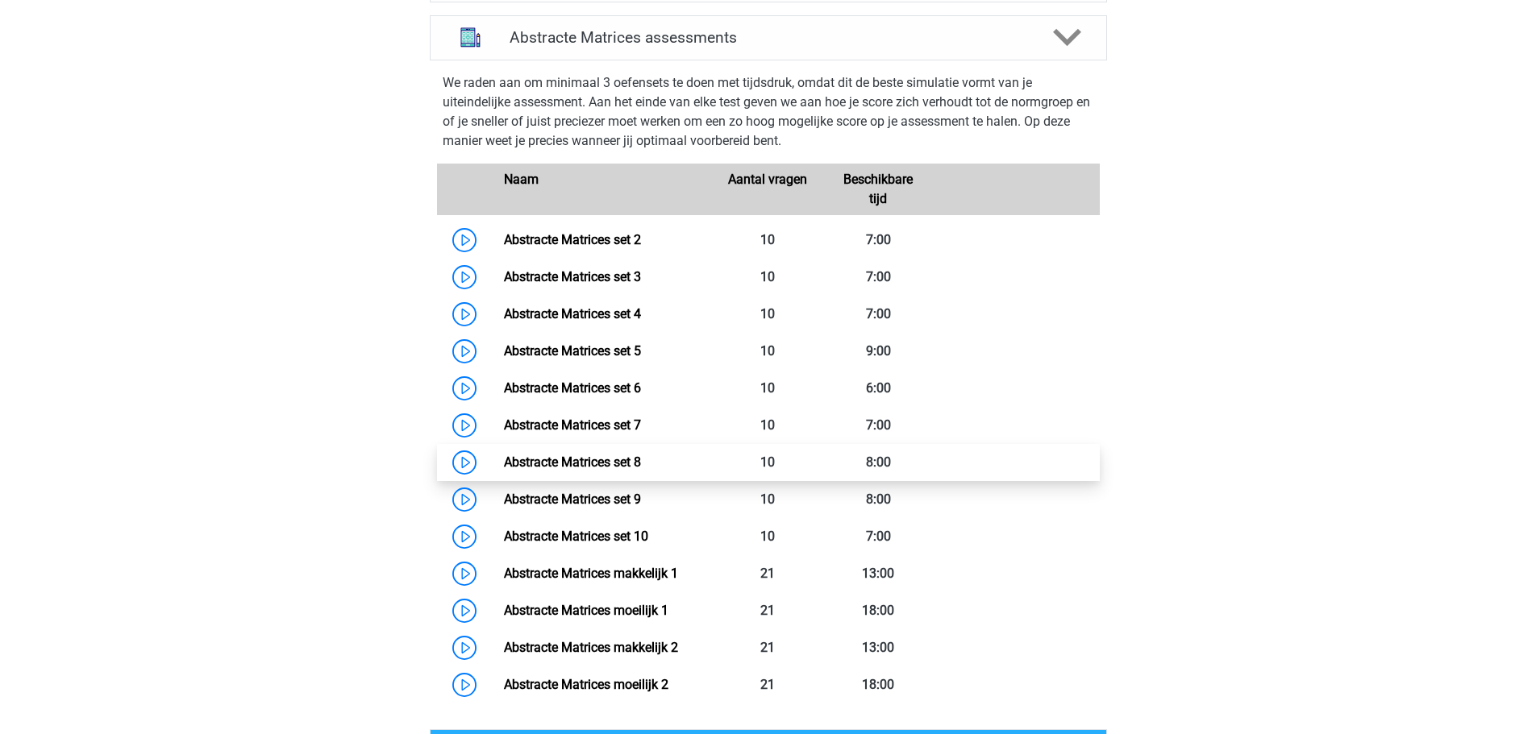
scroll to position [726, 0]
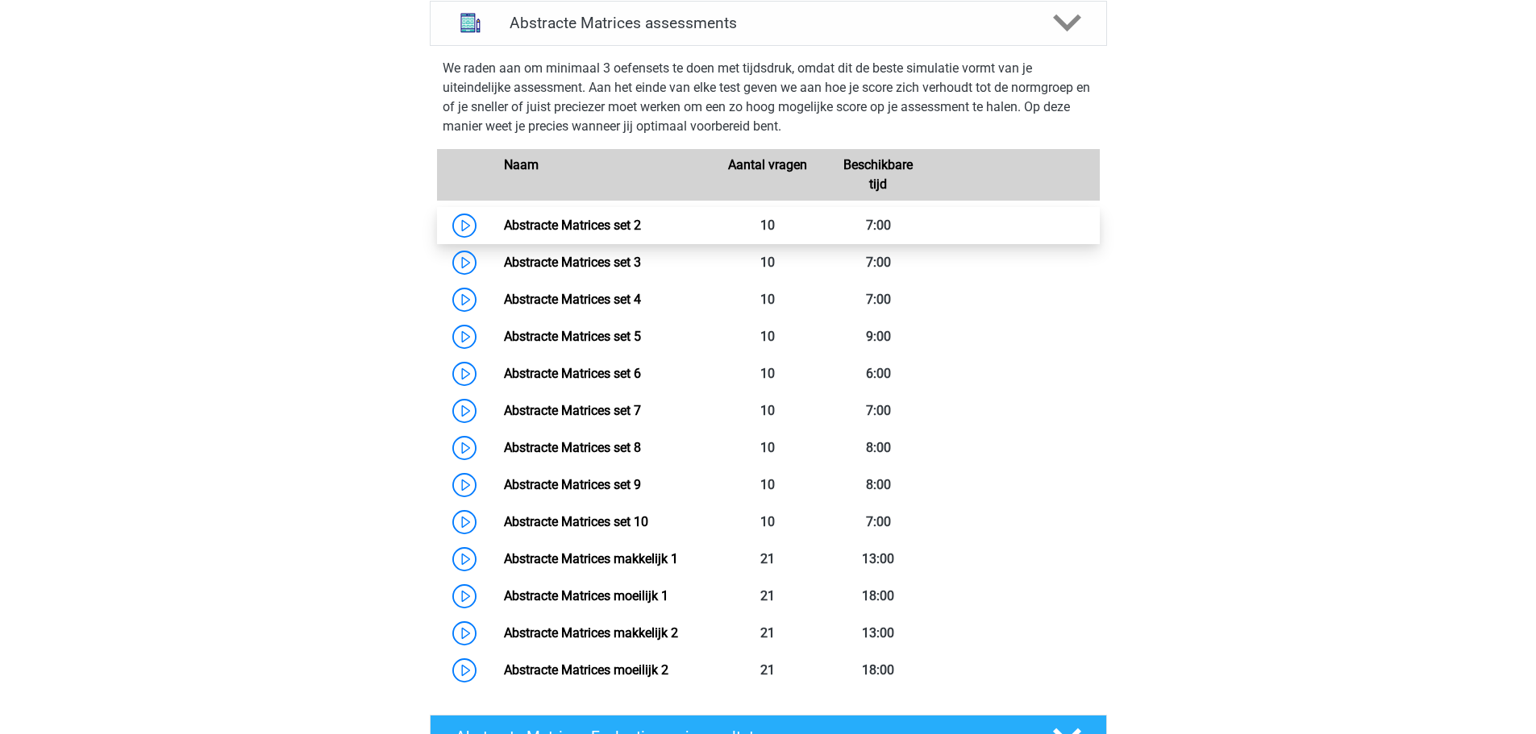
click at [641, 225] on link "Abstracte Matrices set 2" at bounding box center [572, 225] width 137 height 15
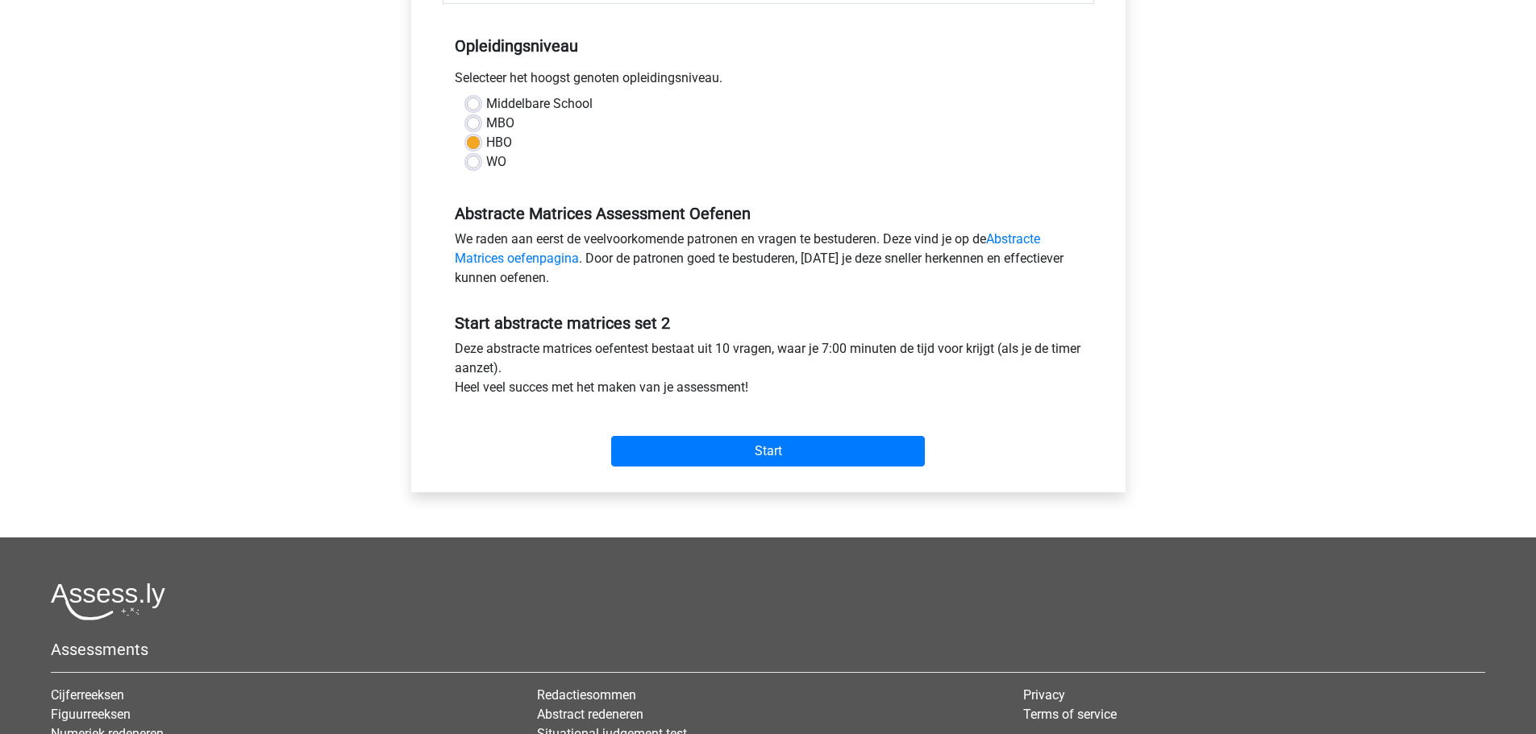
scroll to position [322, 0]
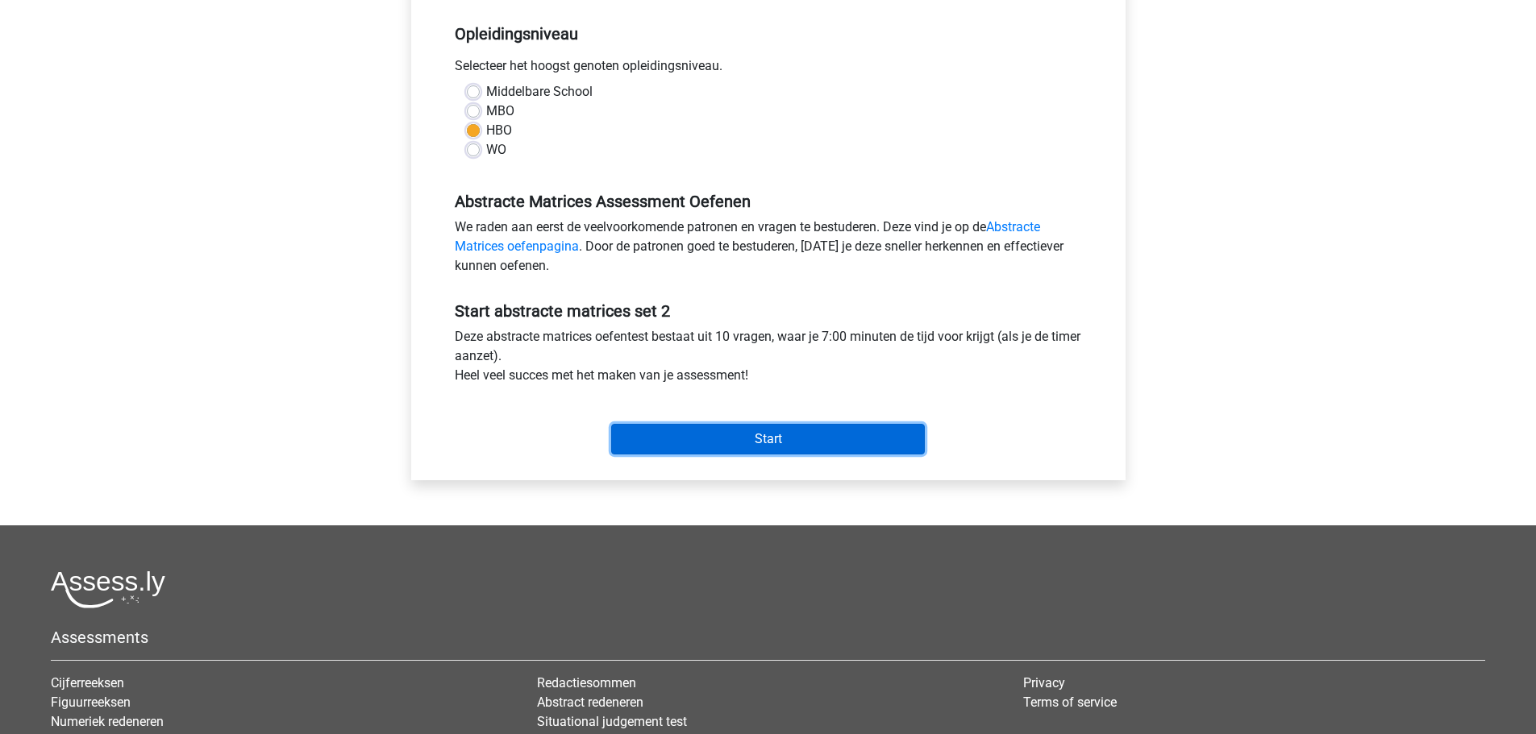
click at [809, 427] on input "Start" at bounding box center [768, 439] width 314 height 31
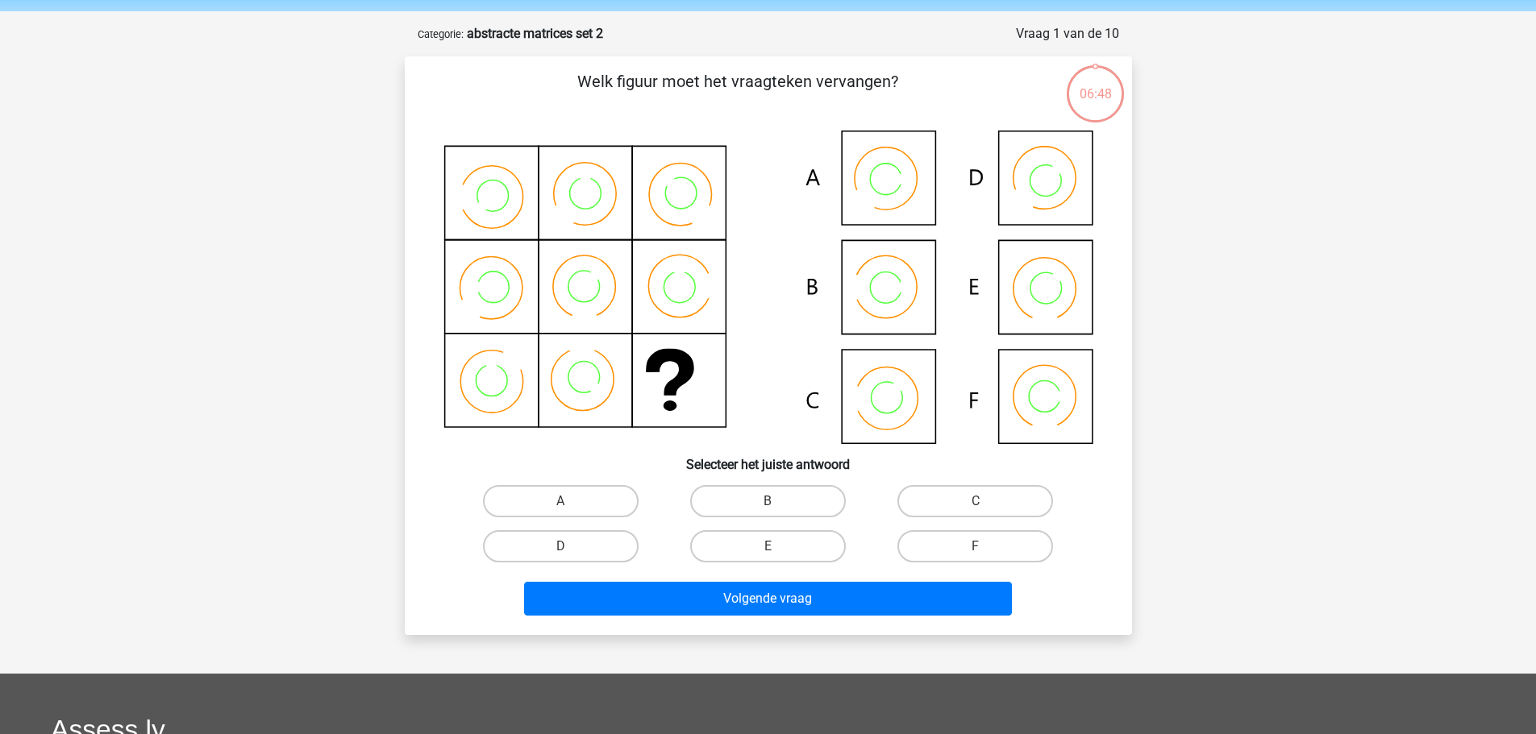
scroll to position [161, 0]
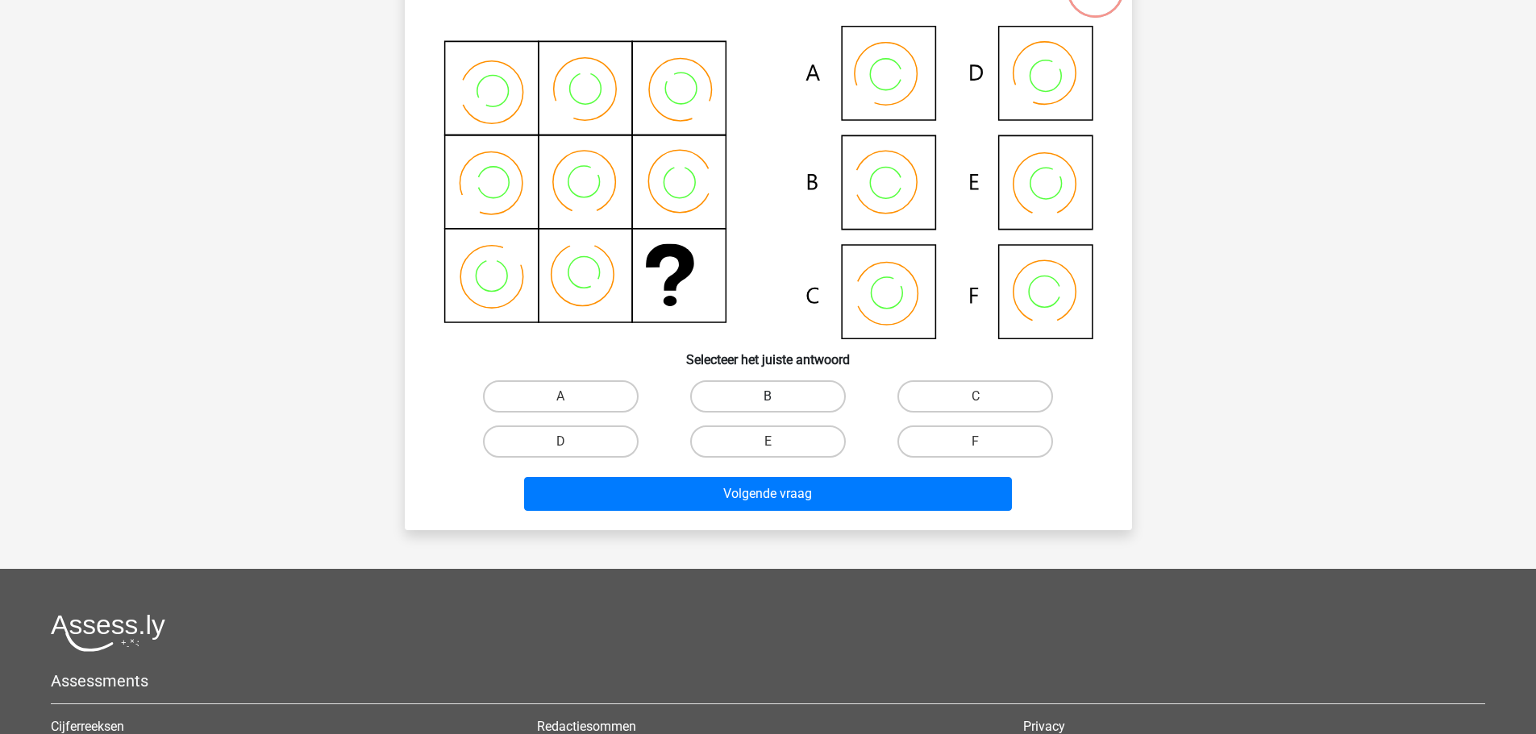
click at [788, 391] on label "B" at bounding box center [768, 397] width 156 height 32
click at [778, 397] on input "B" at bounding box center [773, 402] width 10 height 10
radio input "true"
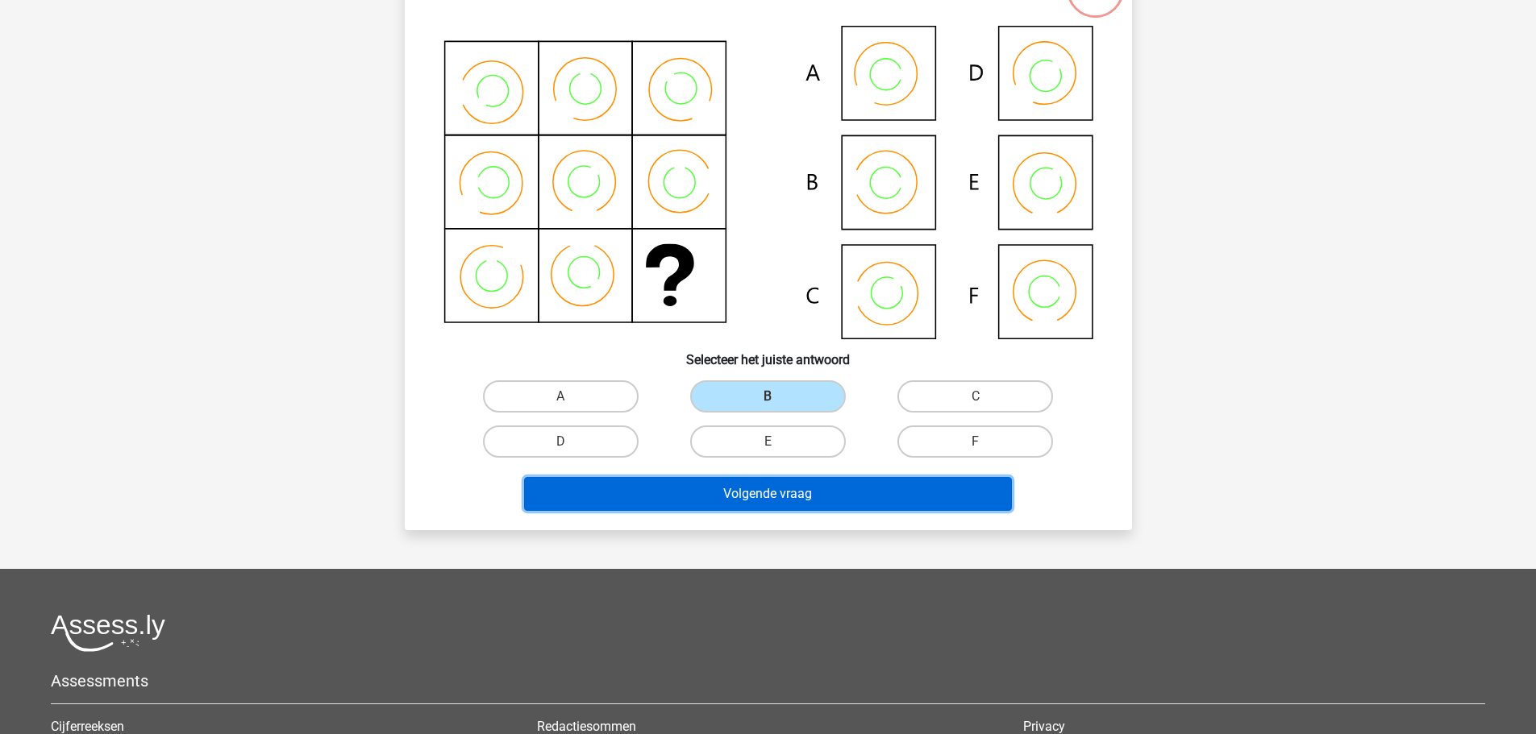
click at [834, 497] on button "Volgende vraag" at bounding box center [768, 494] width 488 height 34
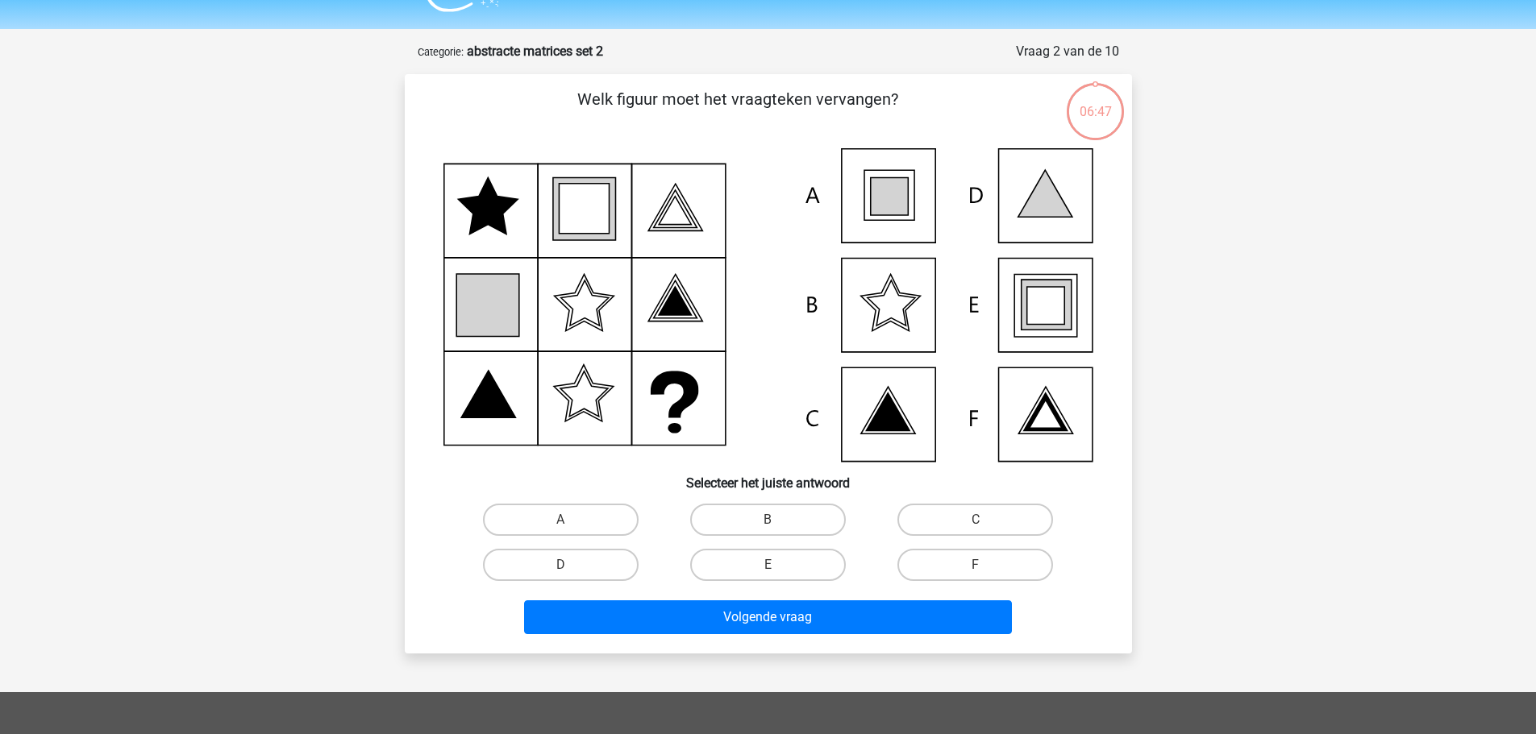
scroll to position [0, 0]
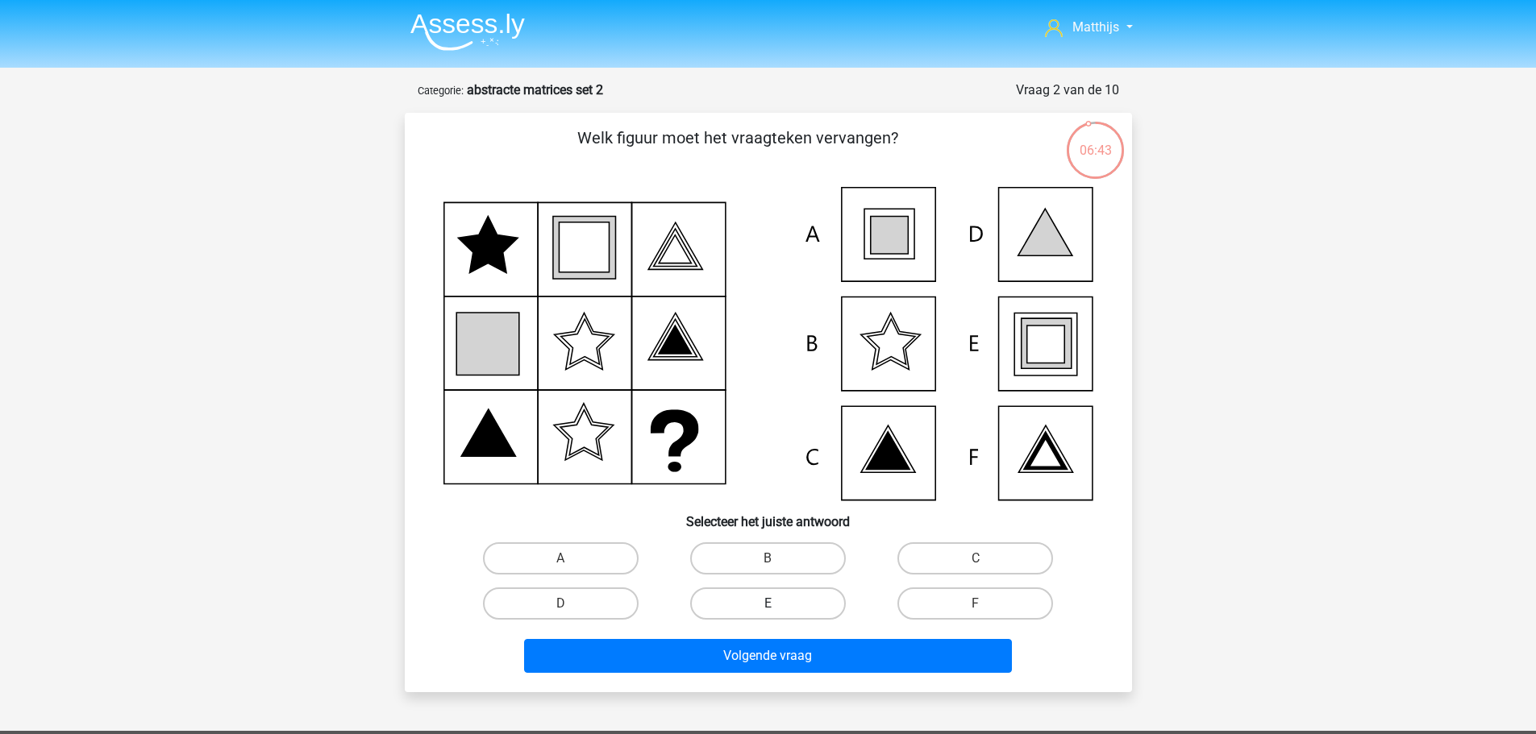
click at [796, 603] on label "E" at bounding box center [768, 604] width 156 height 32
click at [778, 604] on input "E" at bounding box center [773, 609] width 10 height 10
radio input "true"
click at [866, 673] on div "Volgende vraag" at bounding box center [768, 659] width 622 height 40
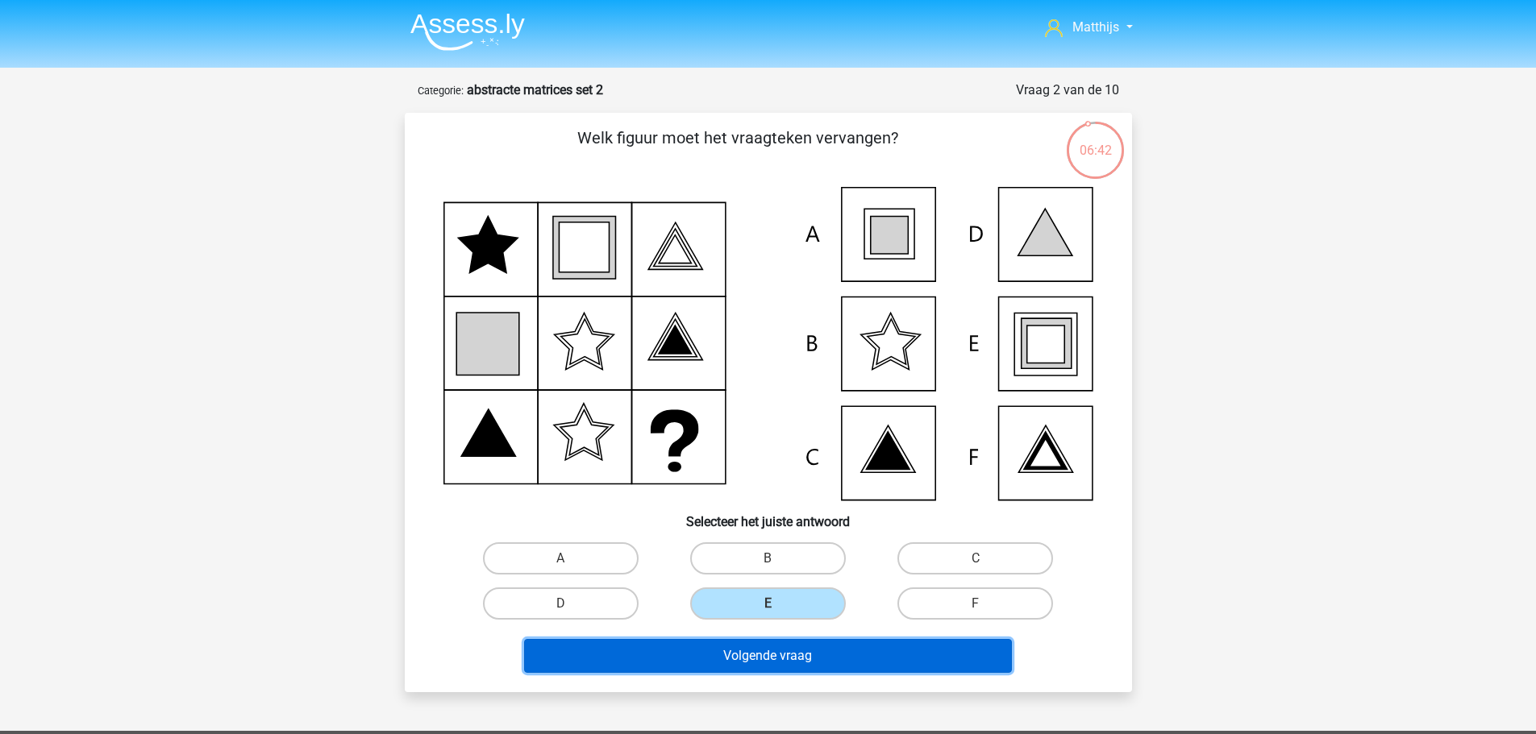
click at [884, 660] on button "Volgende vraag" at bounding box center [768, 656] width 488 height 34
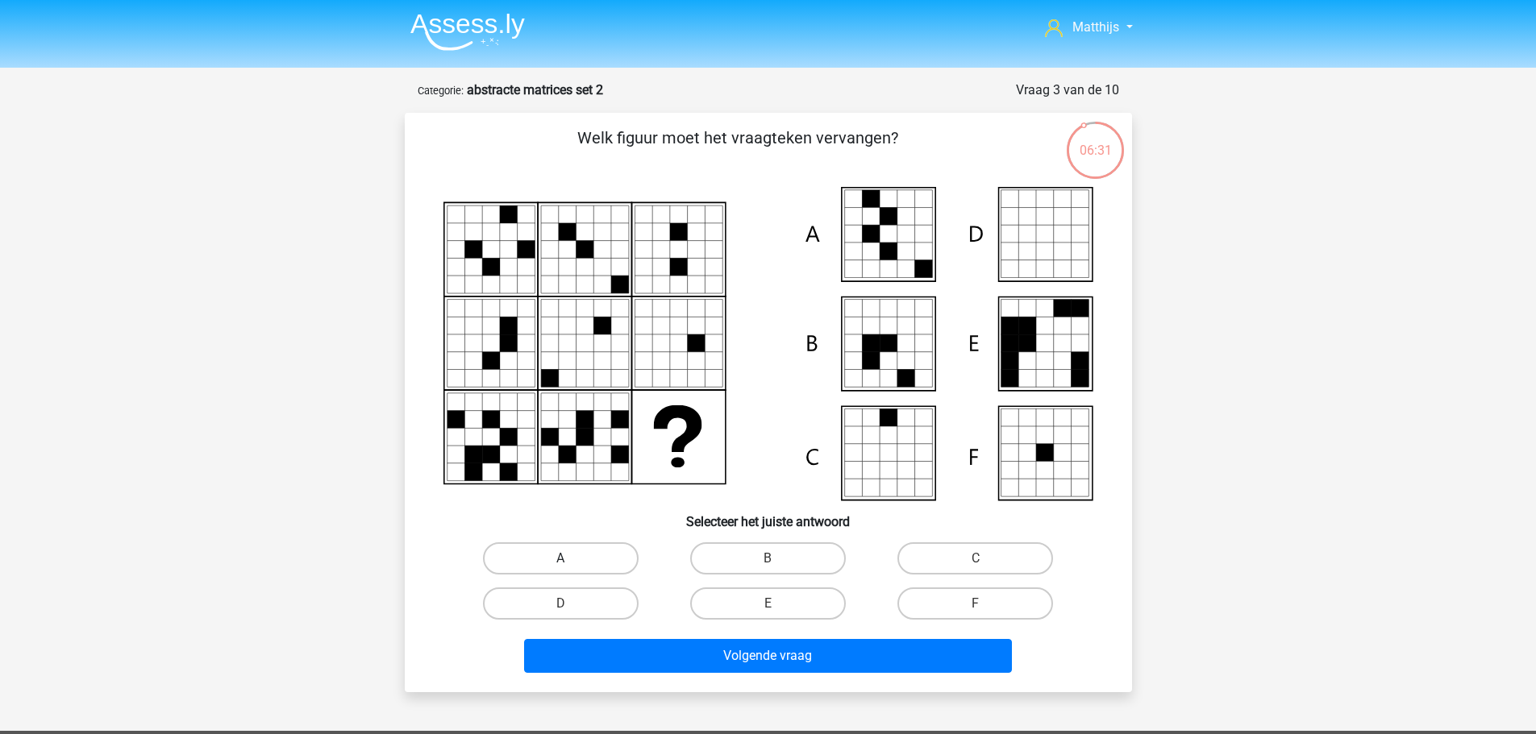
click at [580, 558] on label "A" at bounding box center [561, 559] width 156 height 32
click at [571, 559] on input "A" at bounding box center [565, 564] width 10 height 10
radio input "true"
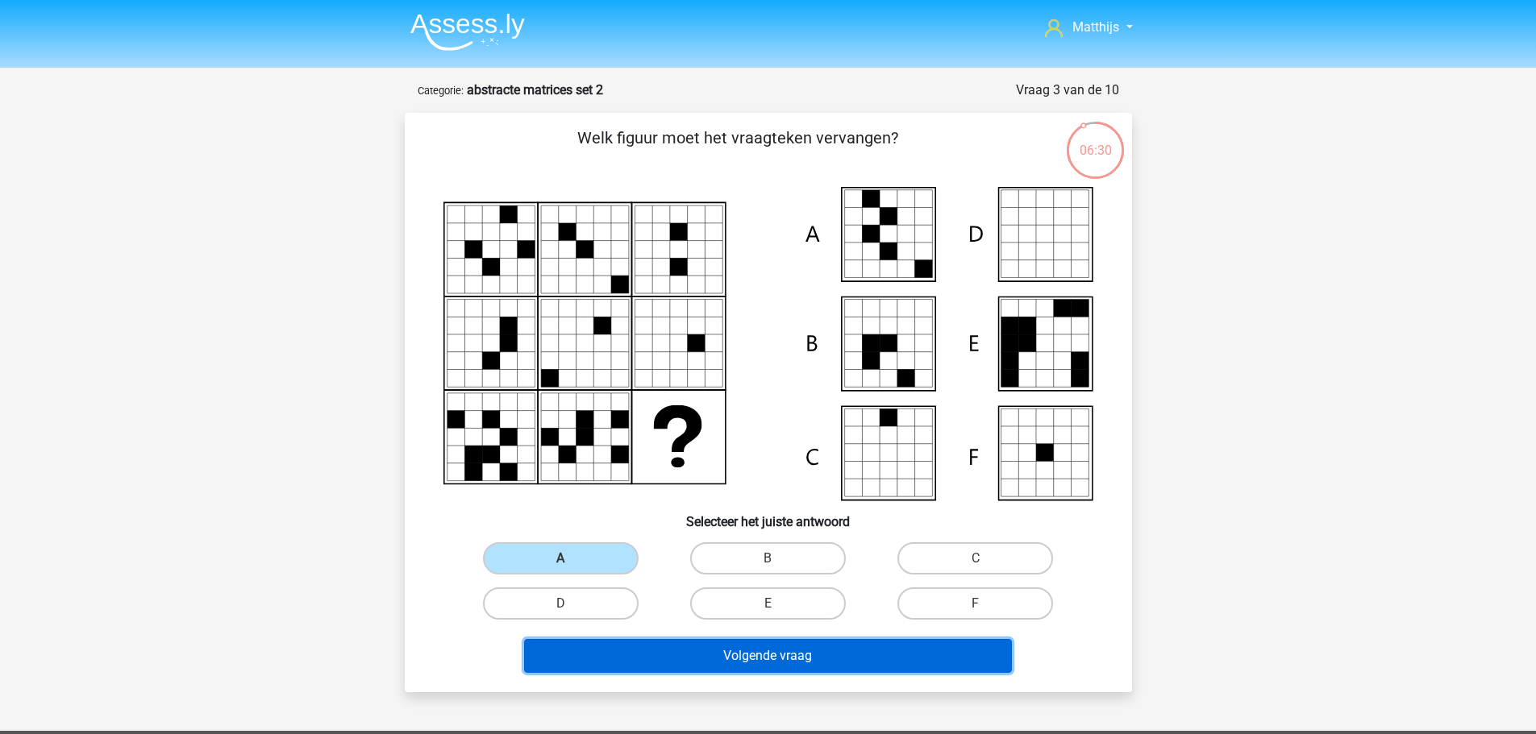
click at [876, 655] on button "Volgende vraag" at bounding box center [768, 656] width 488 height 34
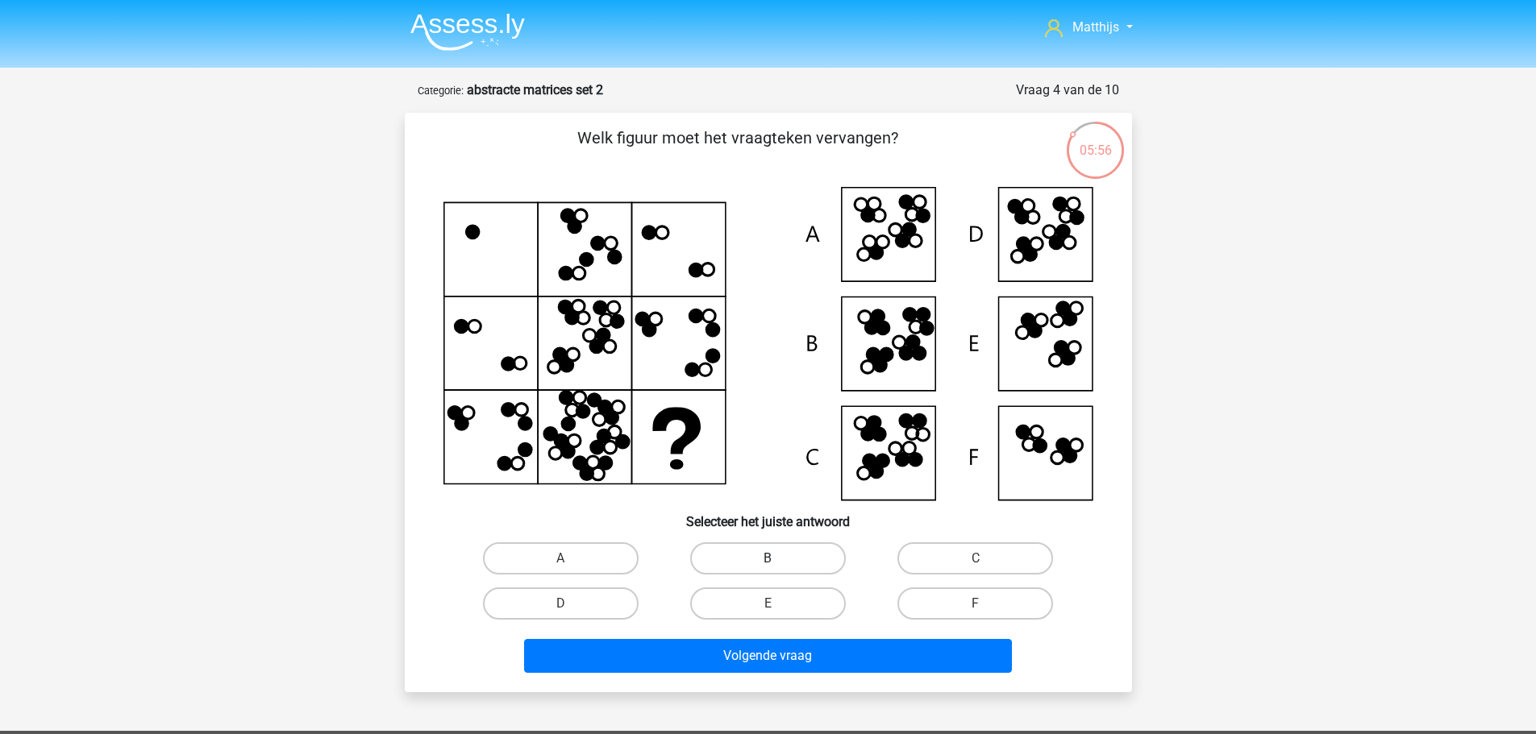
click at [797, 559] on label "B" at bounding box center [768, 559] width 156 height 32
click at [778, 559] on input "B" at bounding box center [773, 564] width 10 height 10
radio input "true"
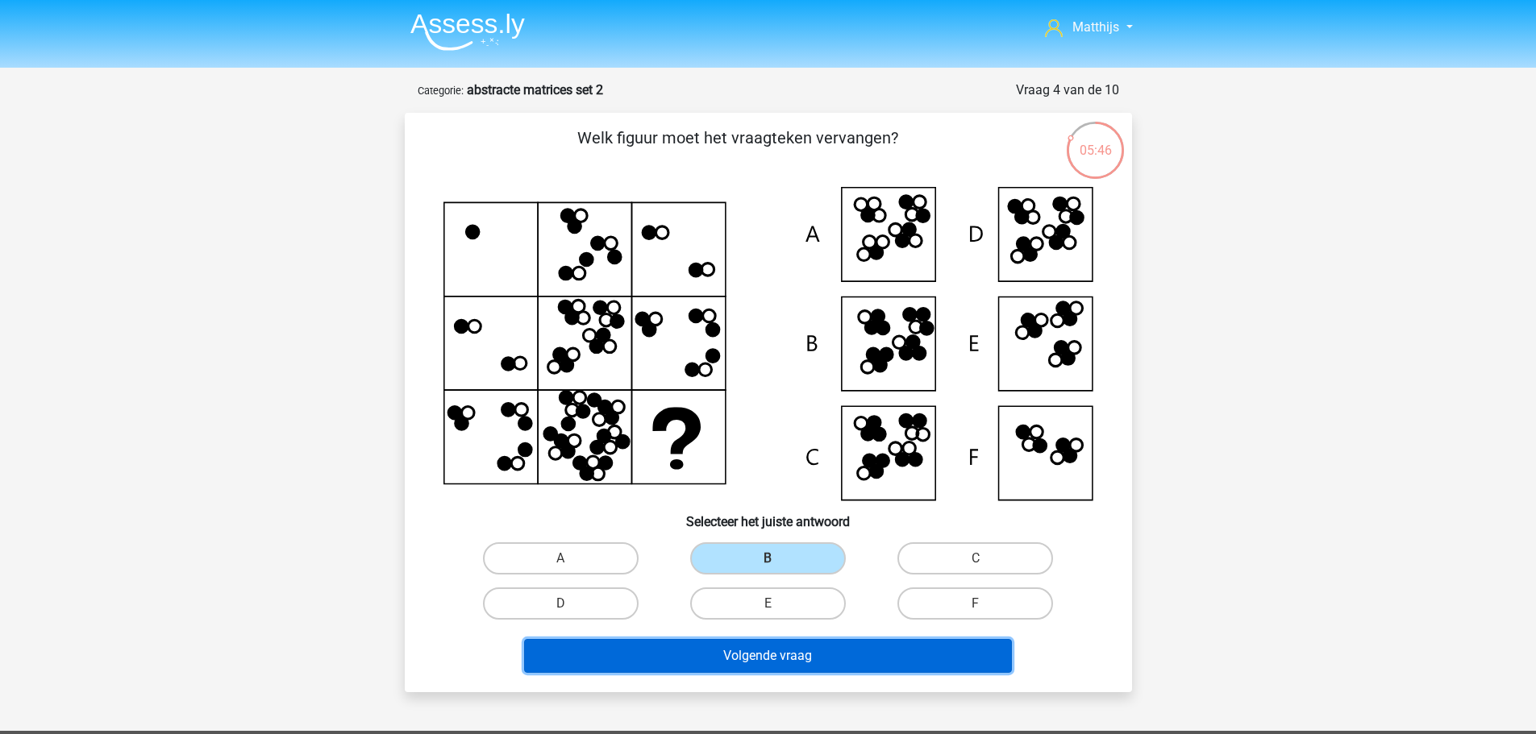
click at [924, 653] on button "Volgende vraag" at bounding box center [768, 656] width 488 height 34
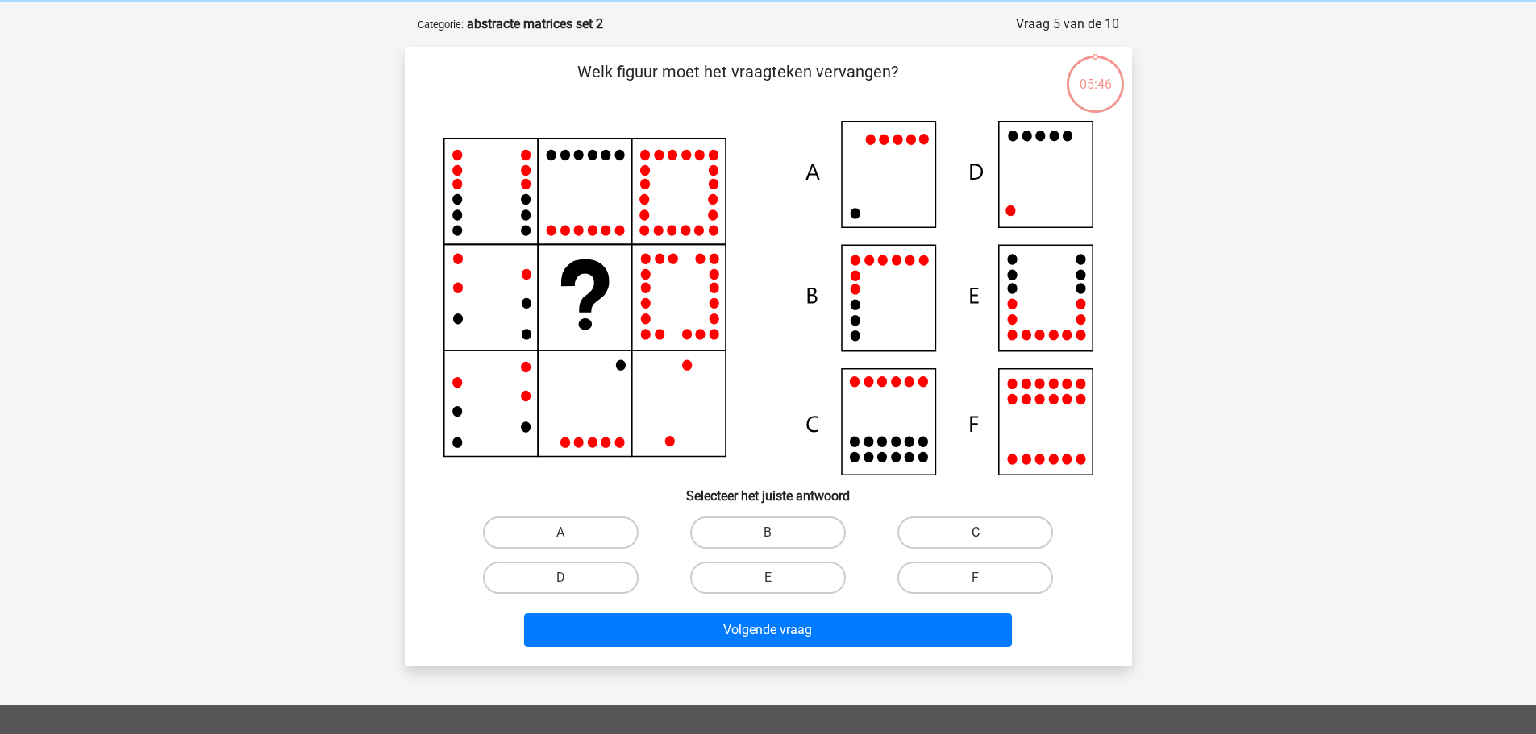
scroll to position [81, 0]
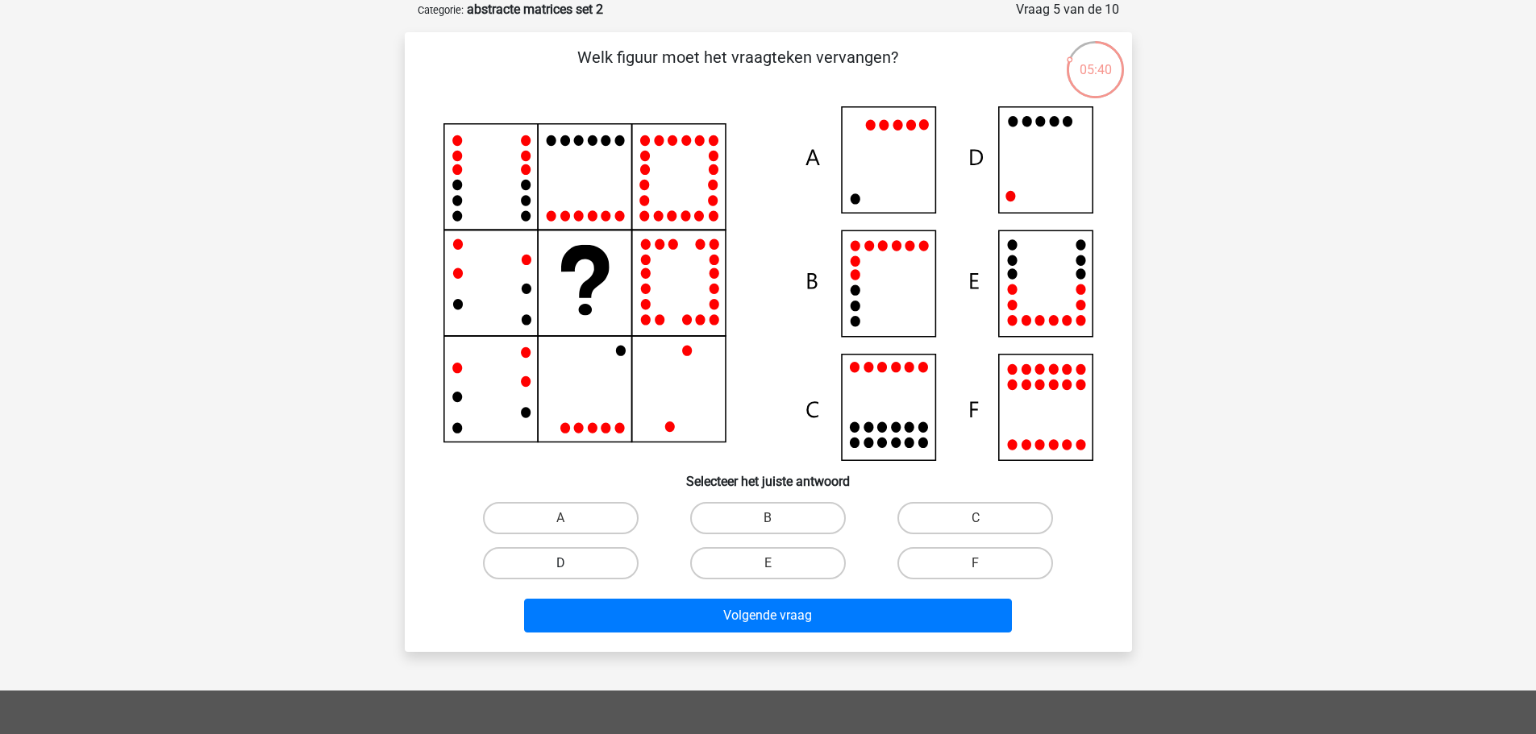
drag, startPoint x: 606, startPoint y: 576, endPoint x: 648, endPoint y: 583, distance: 42.5
click at [612, 576] on label "D" at bounding box center [561, 563] width 156 height 32
click at [571, 574] on input "D" at bounding box center [565, 569] width 10 height 10
radio input "true"
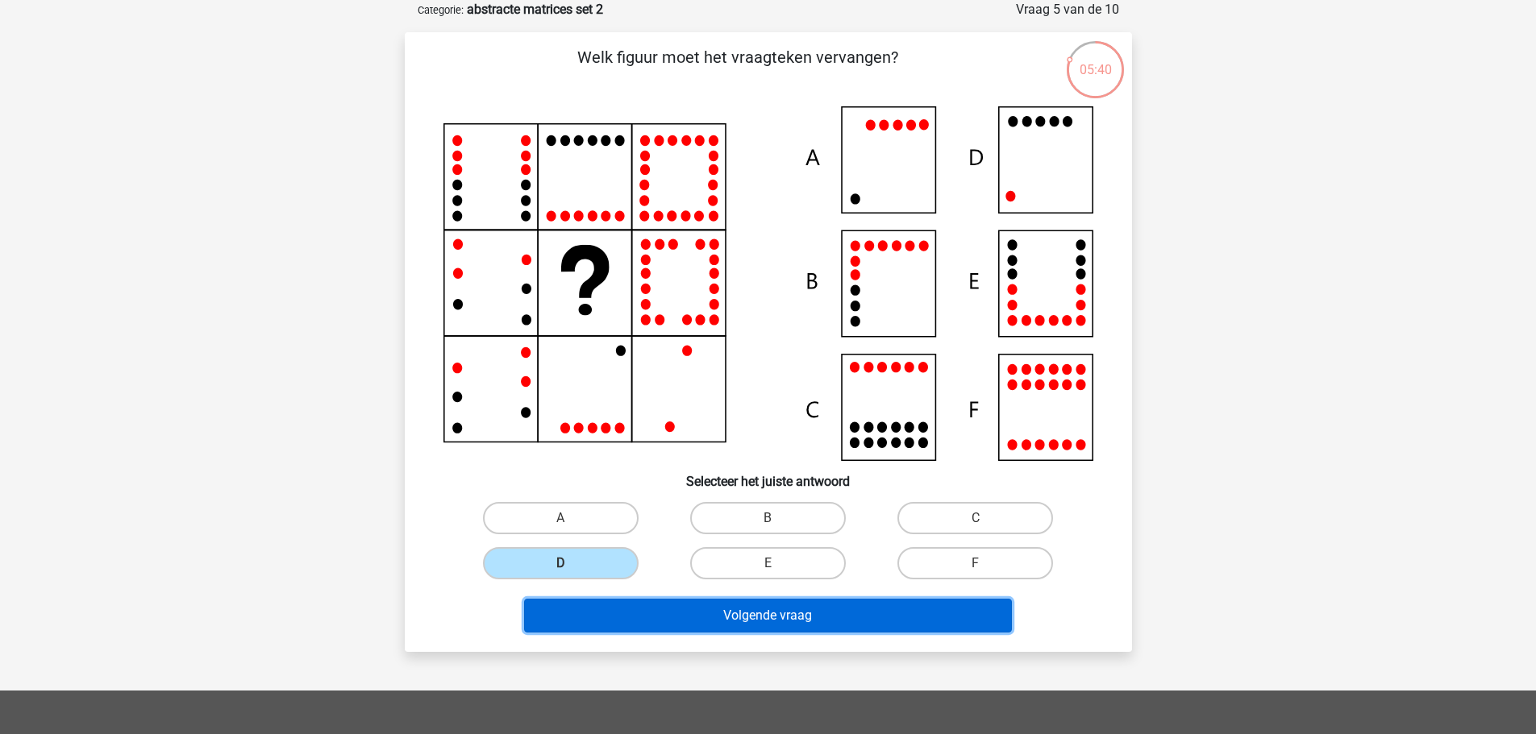
click at [769, 622] on button "Volgende vraag" at bounding box center [768, 616] width 488 height 34
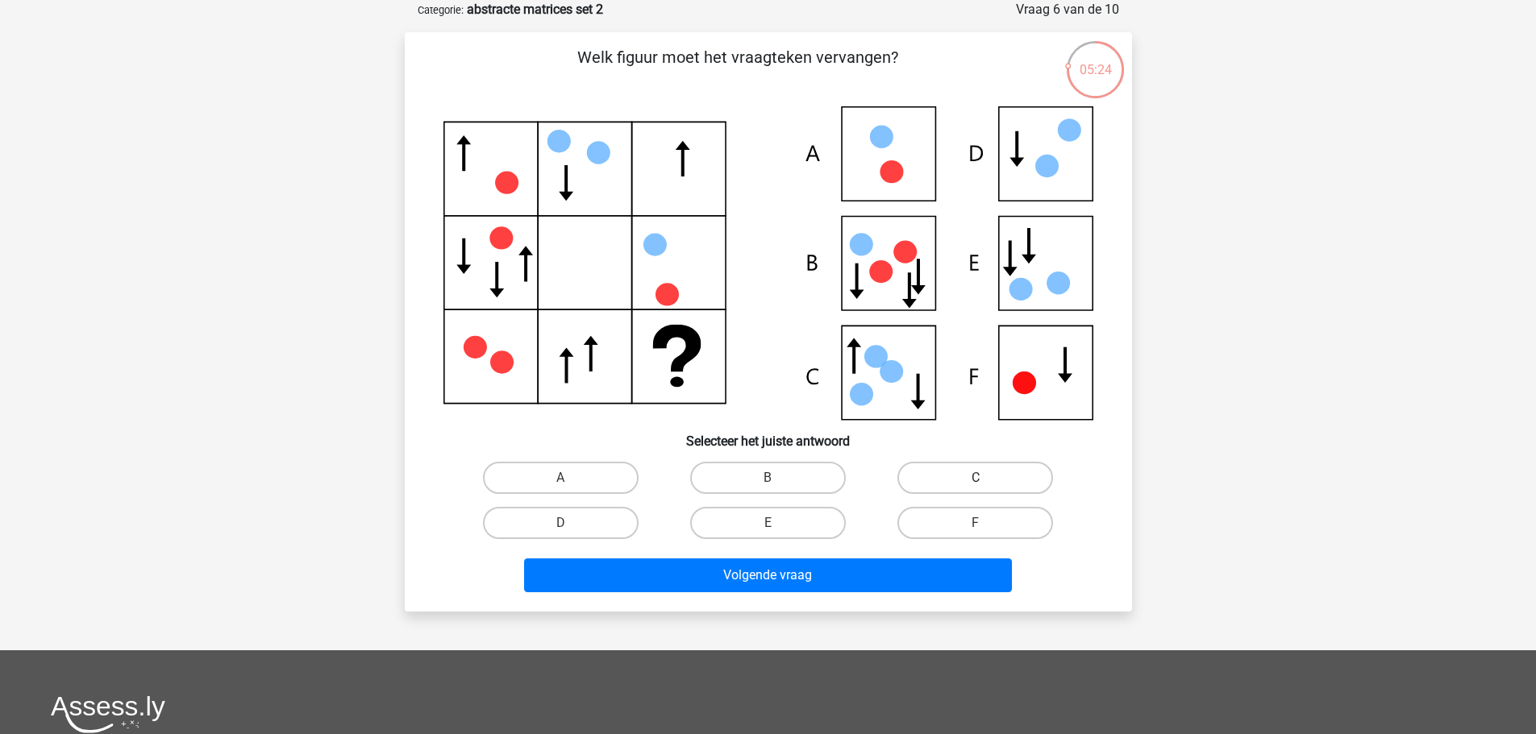
drag, startPoint x: 993, startPoint y: 461, endPoint x: 998, endPoint y: 474, distance: 13.8
click at [997, 468] on div "C" at bounding box center [975, 478] width 207 height 45
click at [1004, 478] on label "C" at bounding box center [975, 478] width 156 height 32
click at [986, 478] on input "C" at bounding box center [981, 483] width 10 height 10
radio input "true"
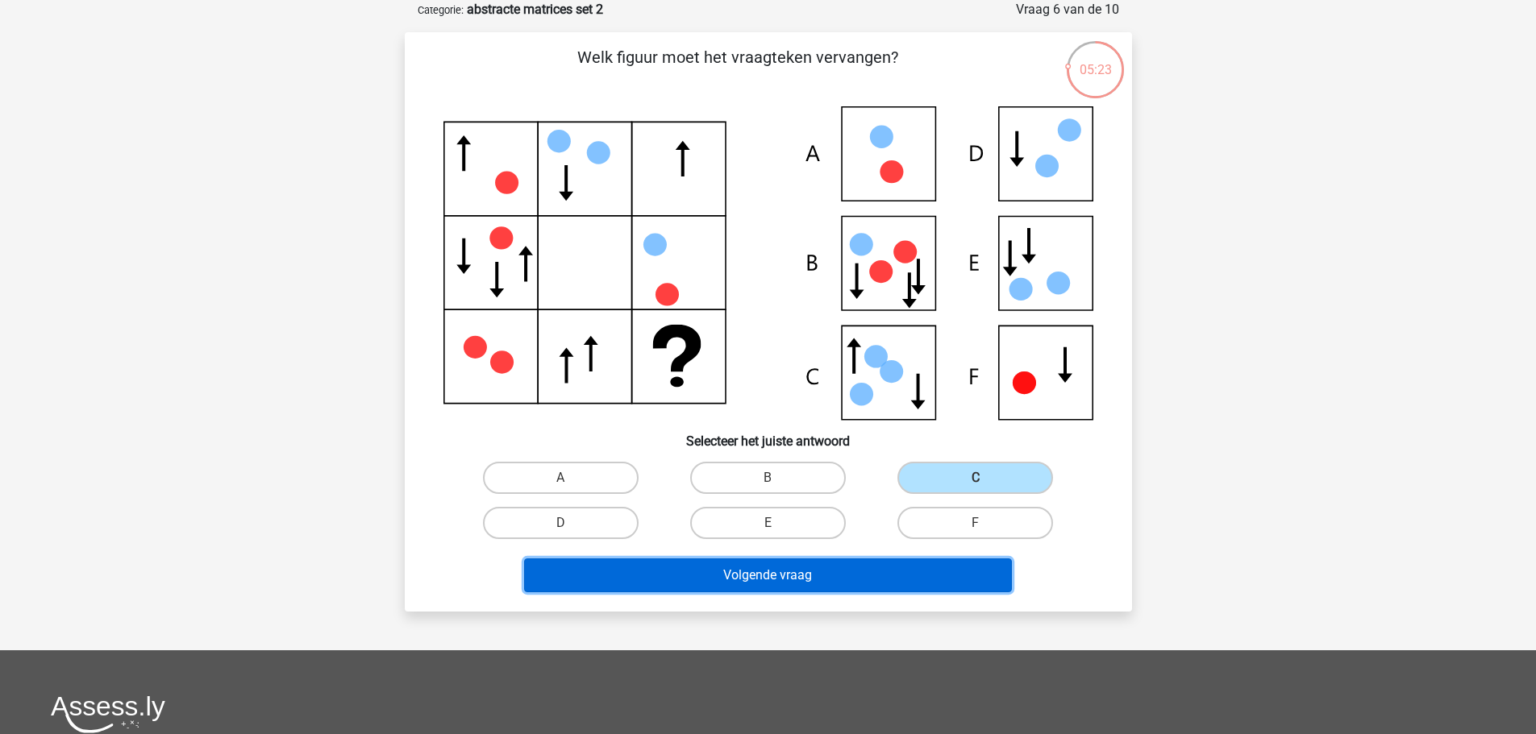
click at [912, 572] on button "Volgende vraag" at bounding box center [768, 576] width 488 height 34
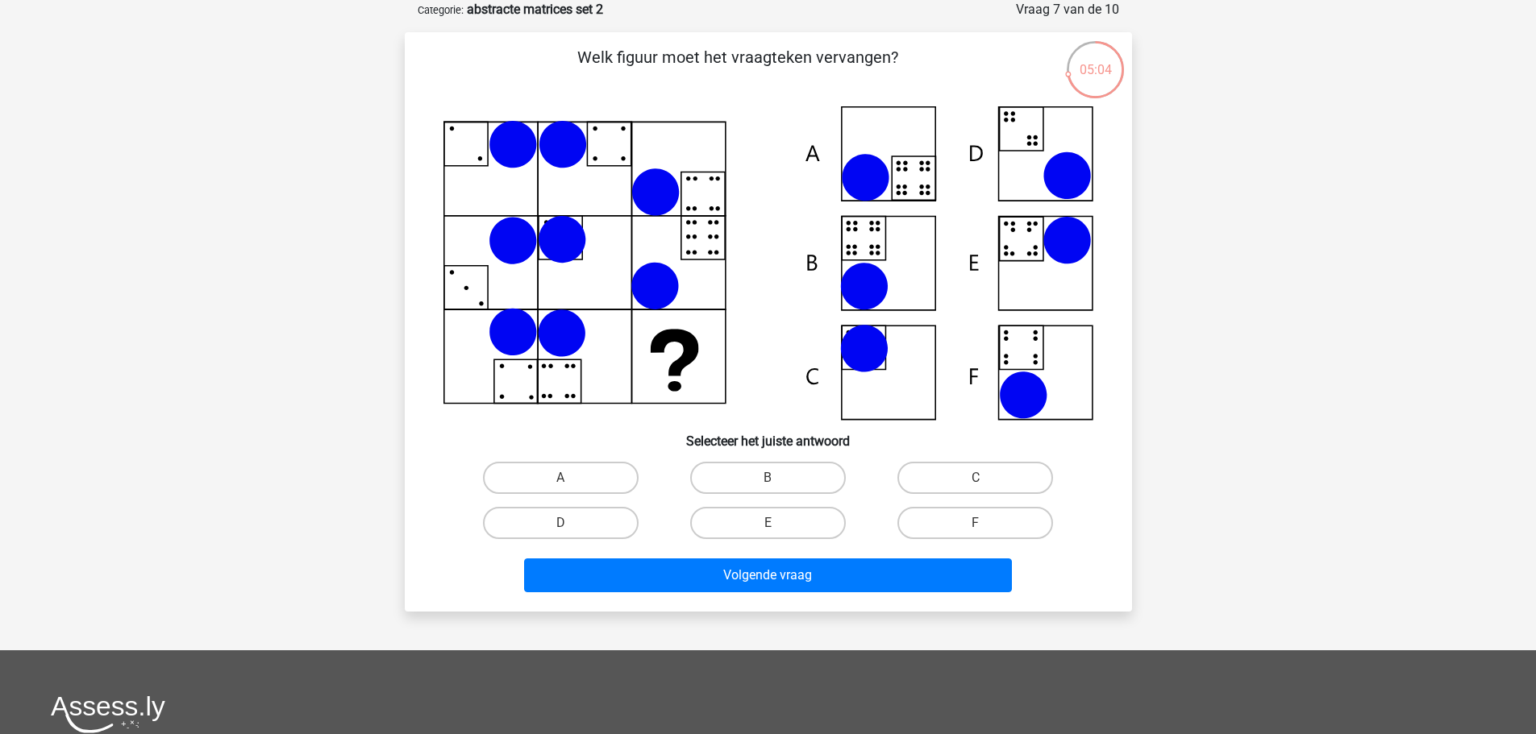
click at [768, 480] on input "B" at bounding box center [773, 483] width 10 height 10
radio input "true"
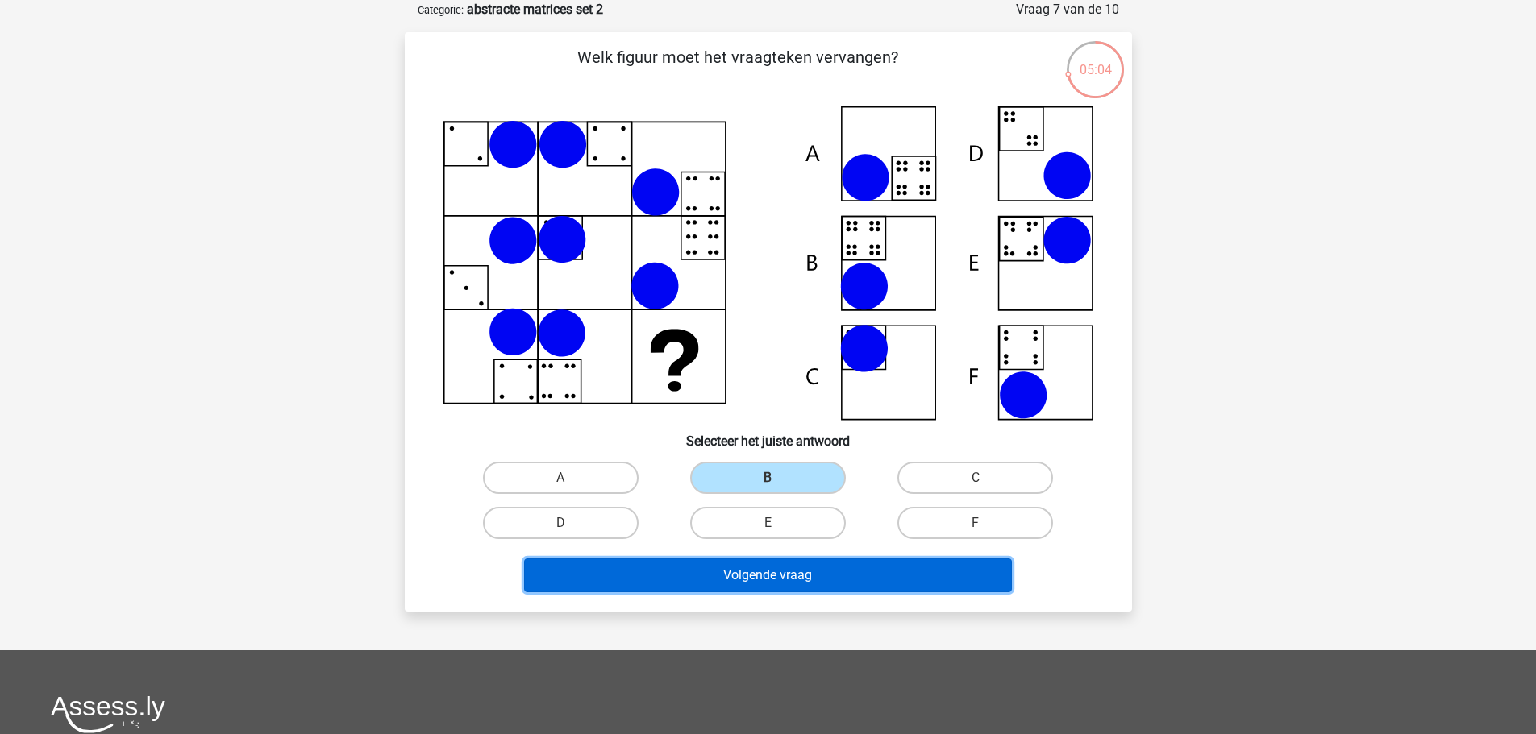
click at [930, 588] on button "Volgende vraag" at bounding box center [768, 576] width 488 height 34
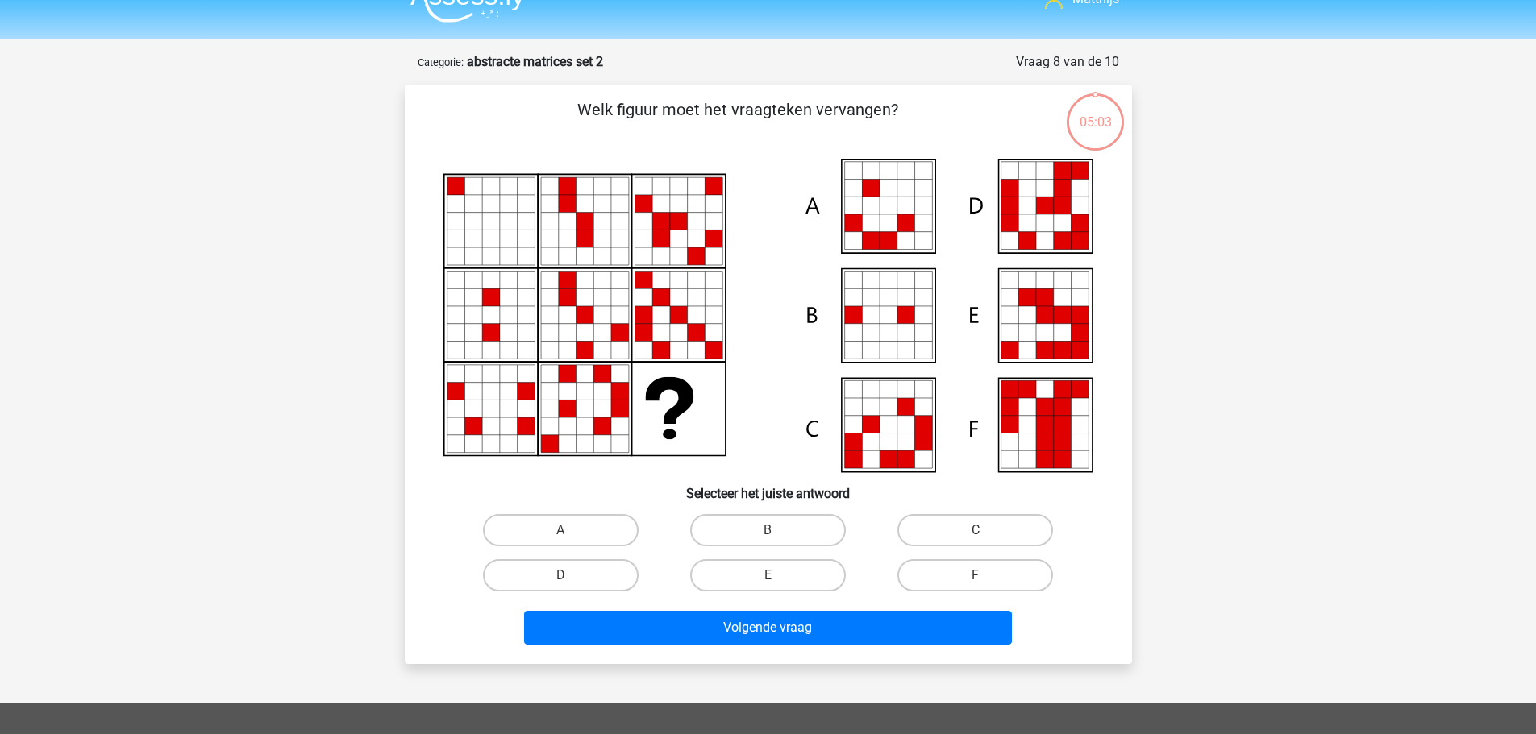
scroll to position [0, 0]
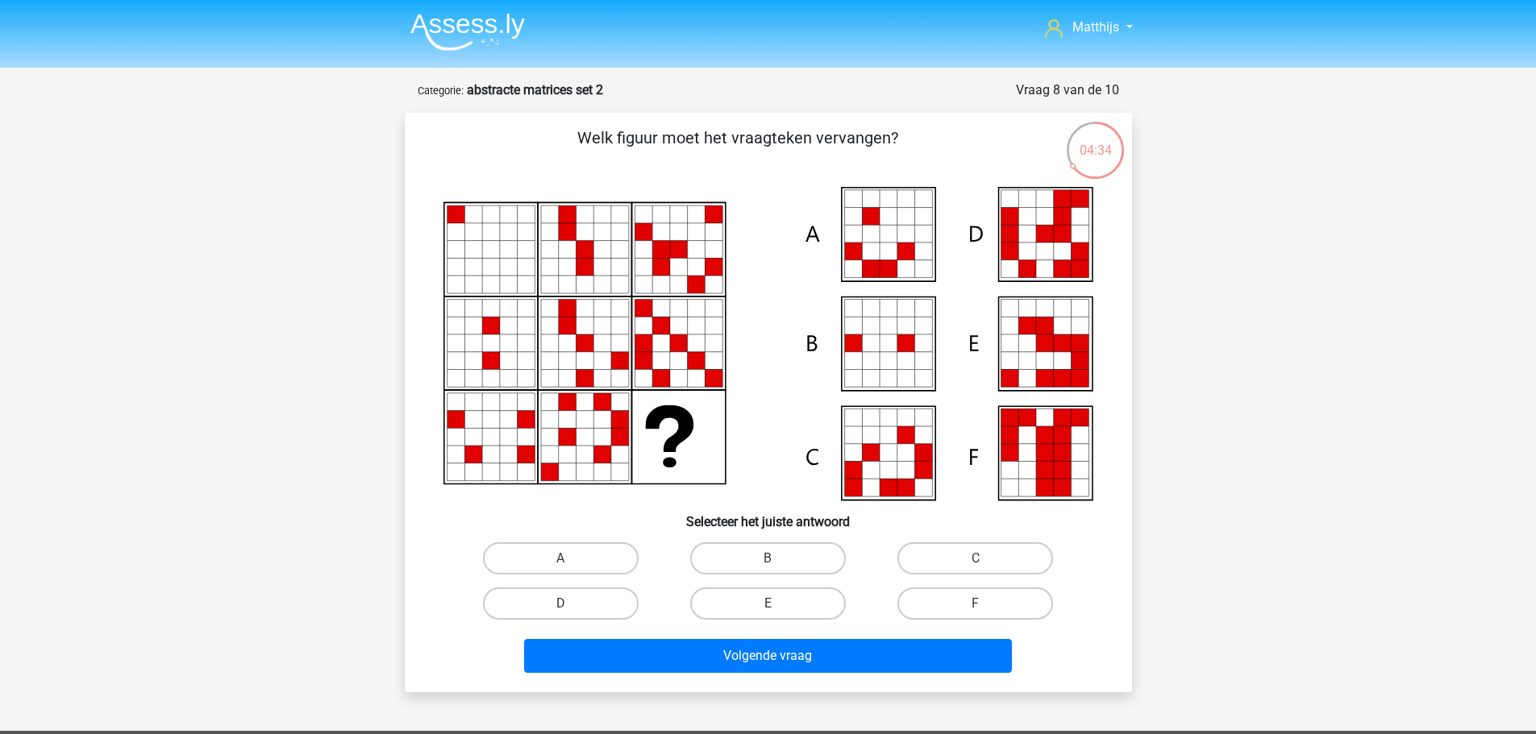
click at [773, 630] on div "Volgende vraag" at bounding box center [769, 652] width 676 height 53
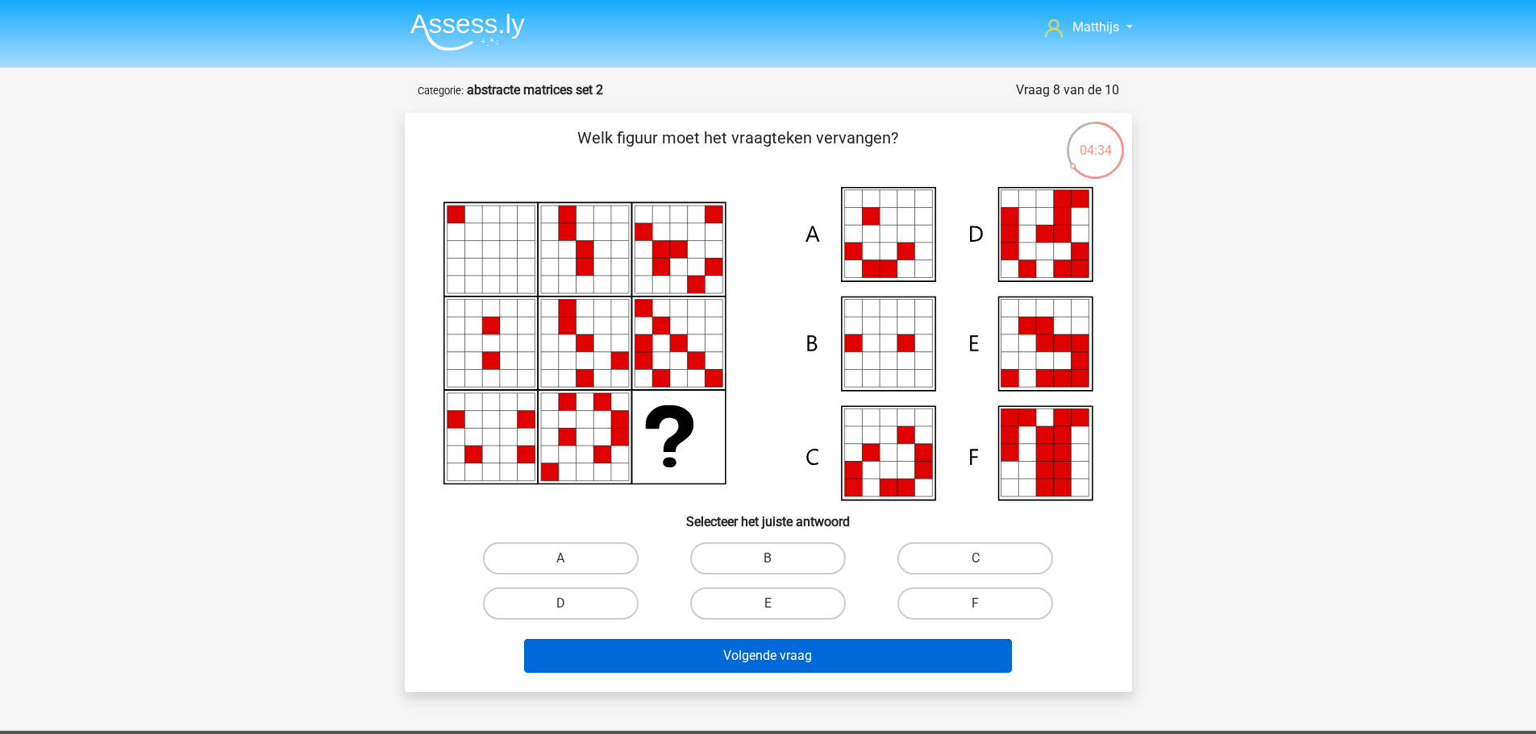
drag, startPoint x: 788, startPoint y: 597, endPoint x: 828, endPoint y: 655, distance: 70.0
click at [789, 599] on label "E" at bounding box center [768, 604] width 156 height 32
click at [778, 604] on input "E" at bounding box center [773, 609] width 10 height 10
radio input "true"
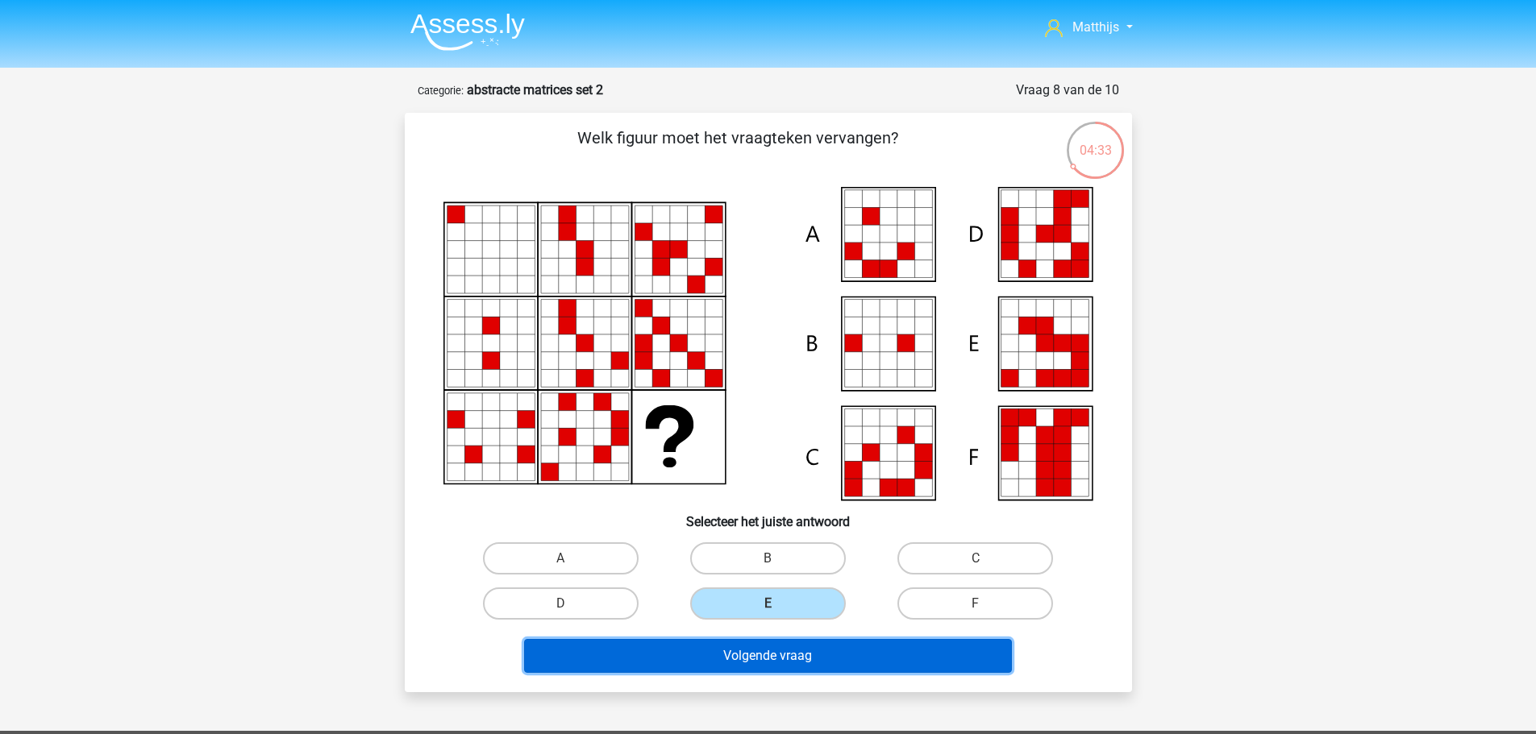
click at [838, 669] on button "Volgende vraag" at bounding box center [768, 656] width 488 height 34
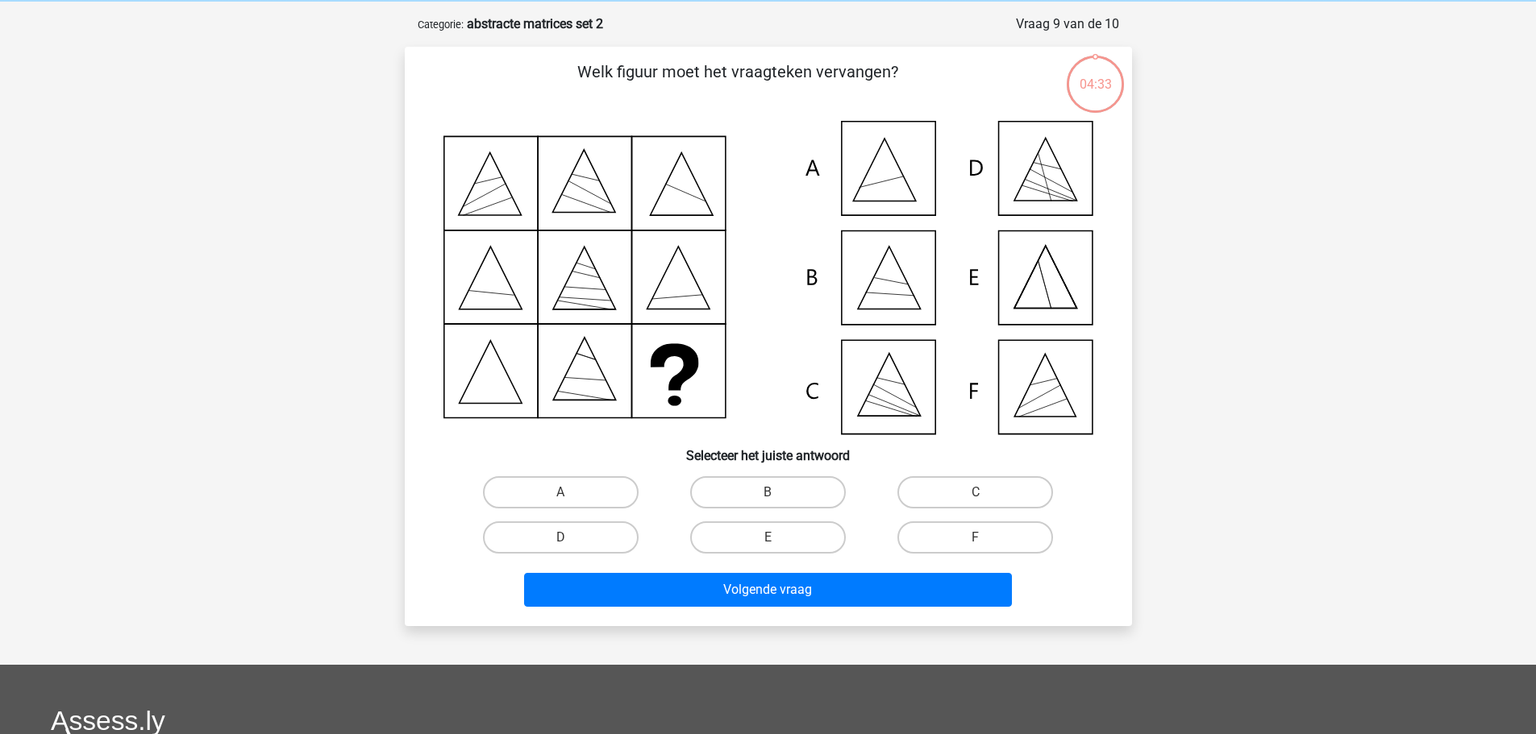
scroll to position [81, 0]
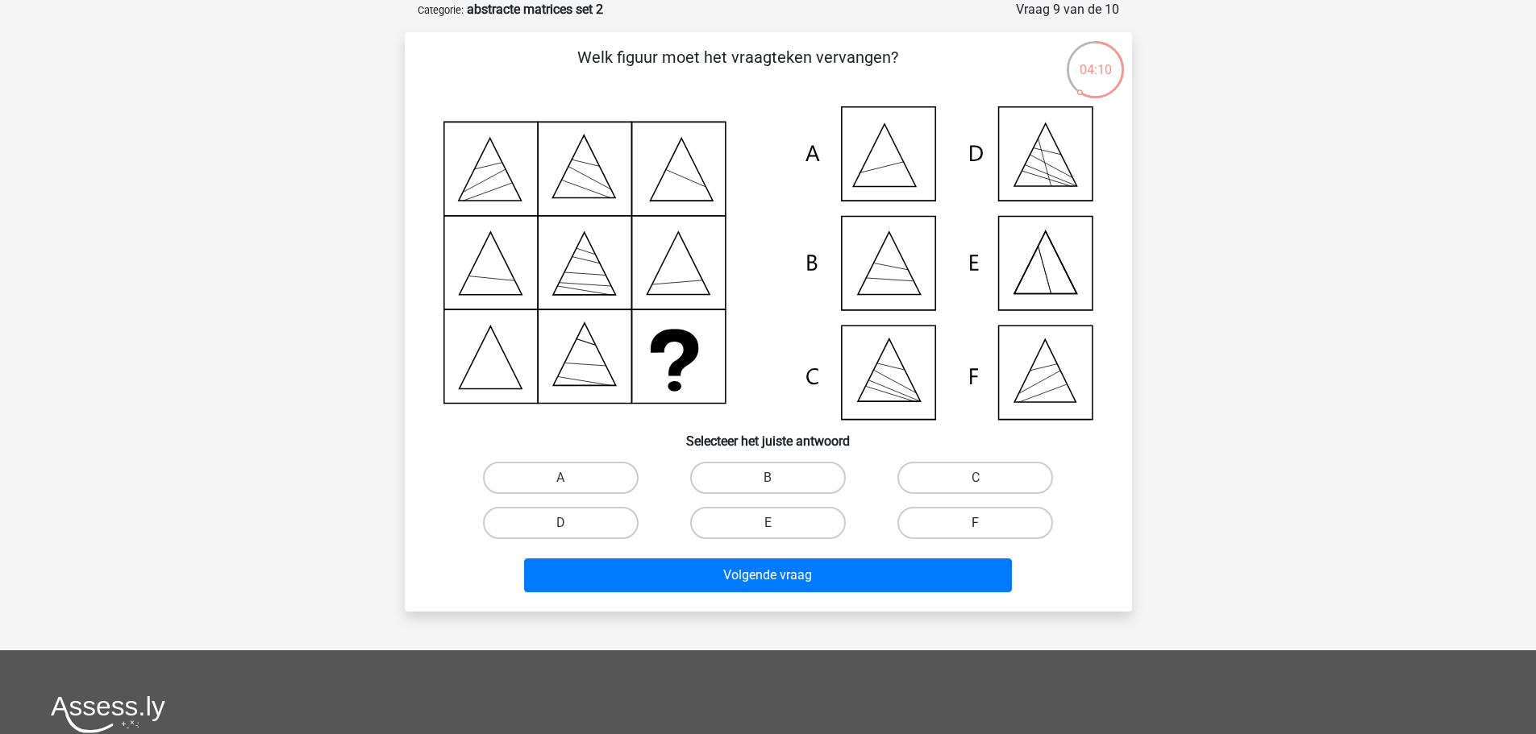
drag, startPoint x: 963, startPoint y: 460, endPoint x: 946, endPoint y: 511, distance: 53.5
click at [963, 463] on div "C" at bounding box center [975, 478] width 207 height 45
click at [965, 481] on label "C" at bounding box center [975, 478] width 156 height 32
click at [976, 481] on input "C" at bounding box center [981, 483] width 10 height 10
radio input "true"
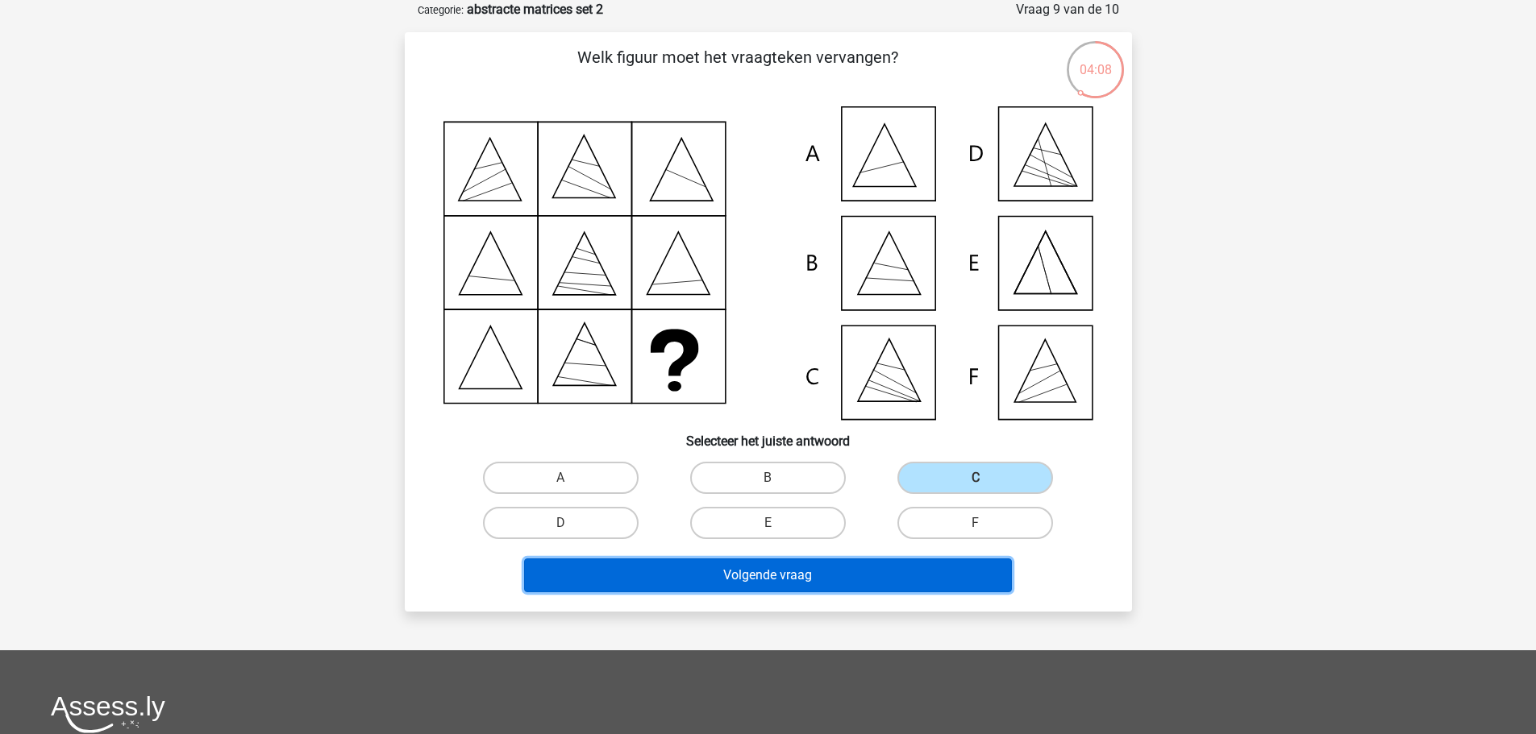
click at [747, 574] on button "Volgende vraag" at bounding box center [768, 576] width 488 height 34
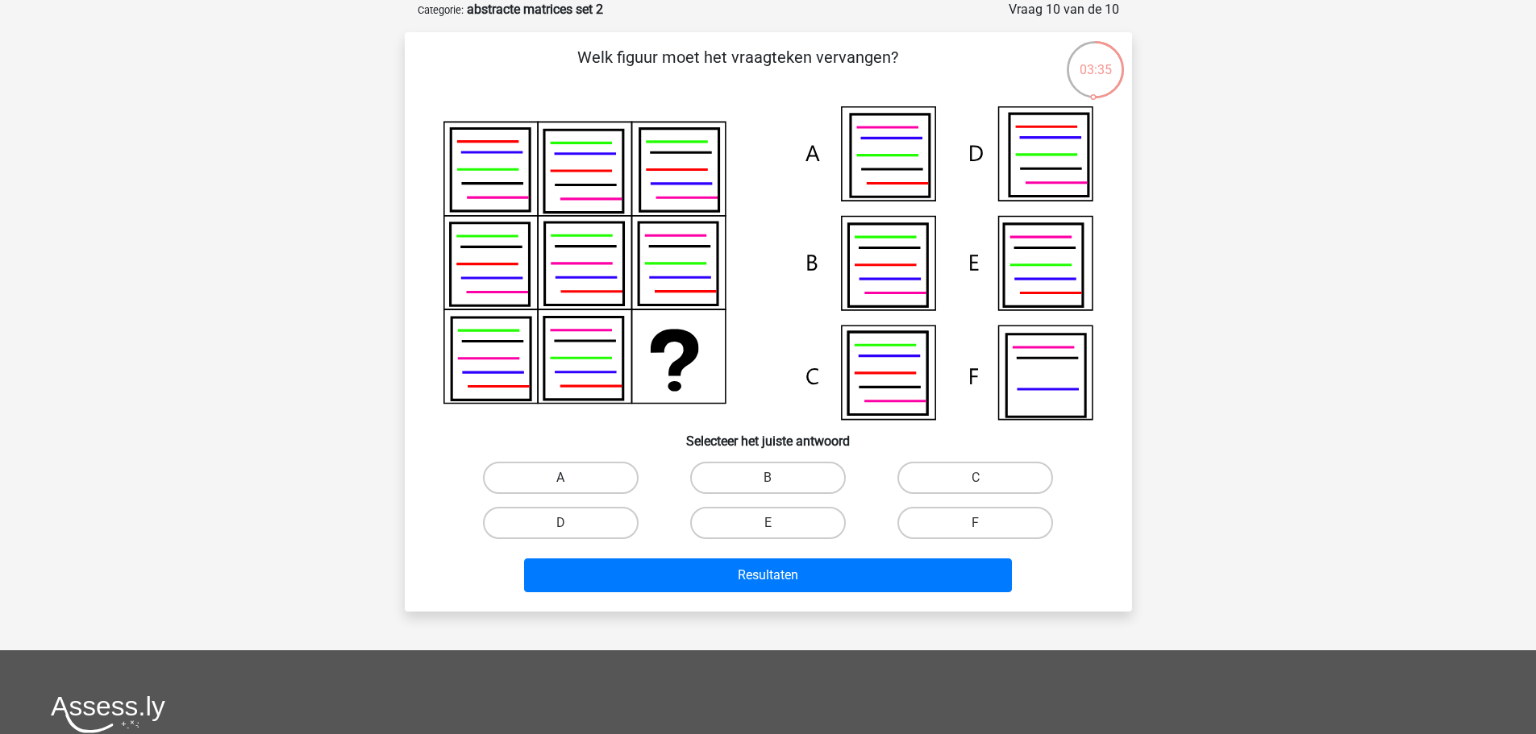
click at [576, 478] on label "A" at bounding box center [561, 478] width 156 height 32
click at [571, 478] on input "A" at bounding box center [565, 483] width 10 height 10
radio input "true"
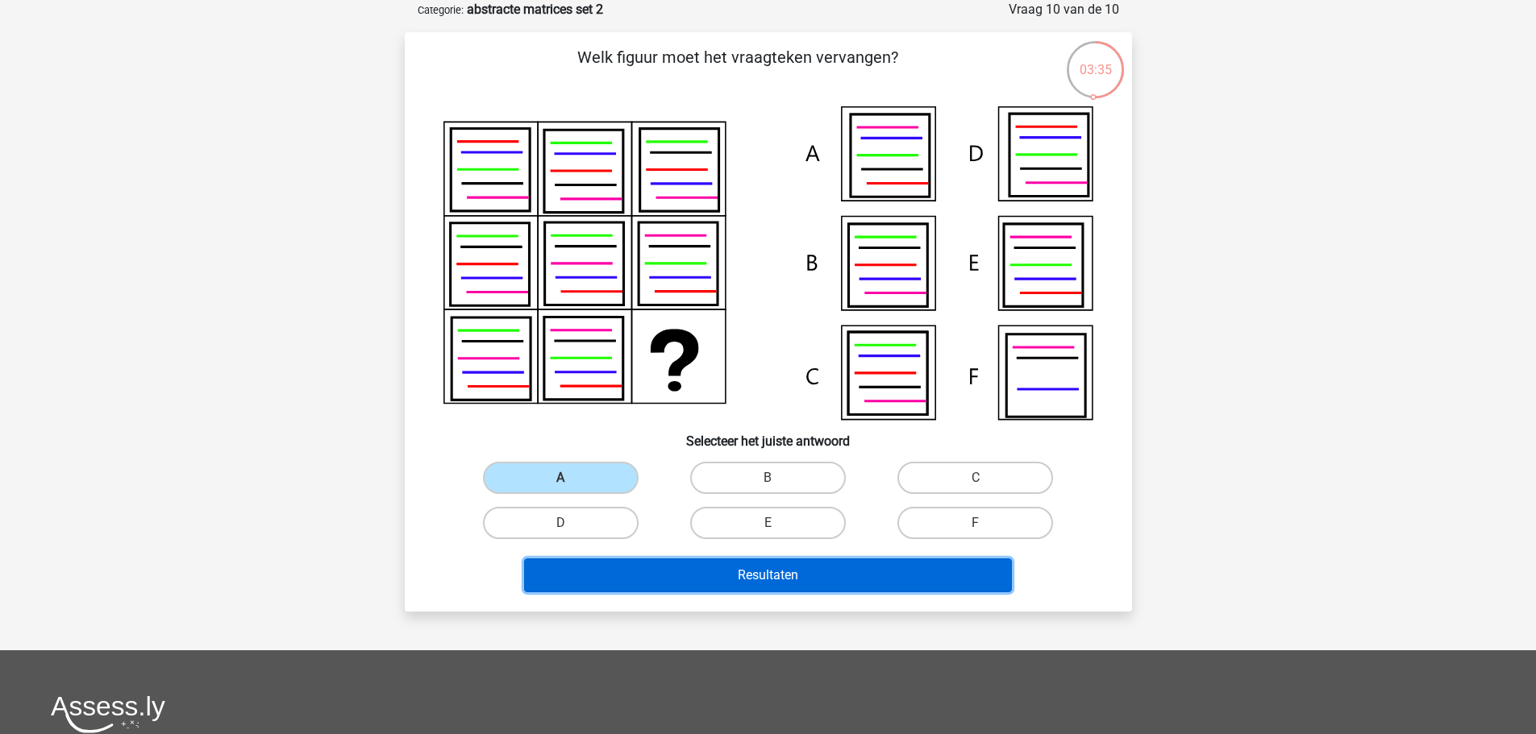
click at [879, 577] on button "Resultaten" at bounding box center [768, 576] width 488 height 34
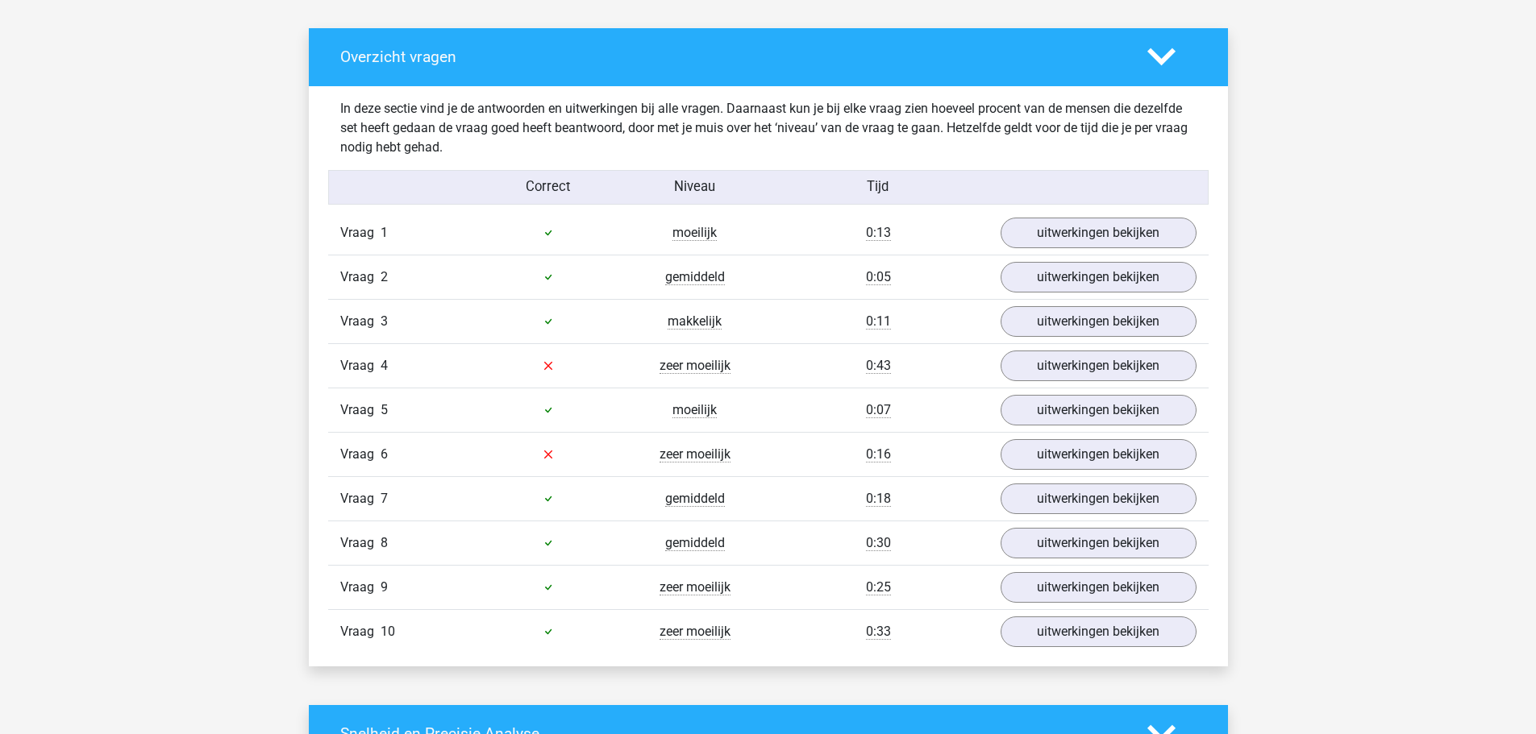
scroll to position [1048, 0]
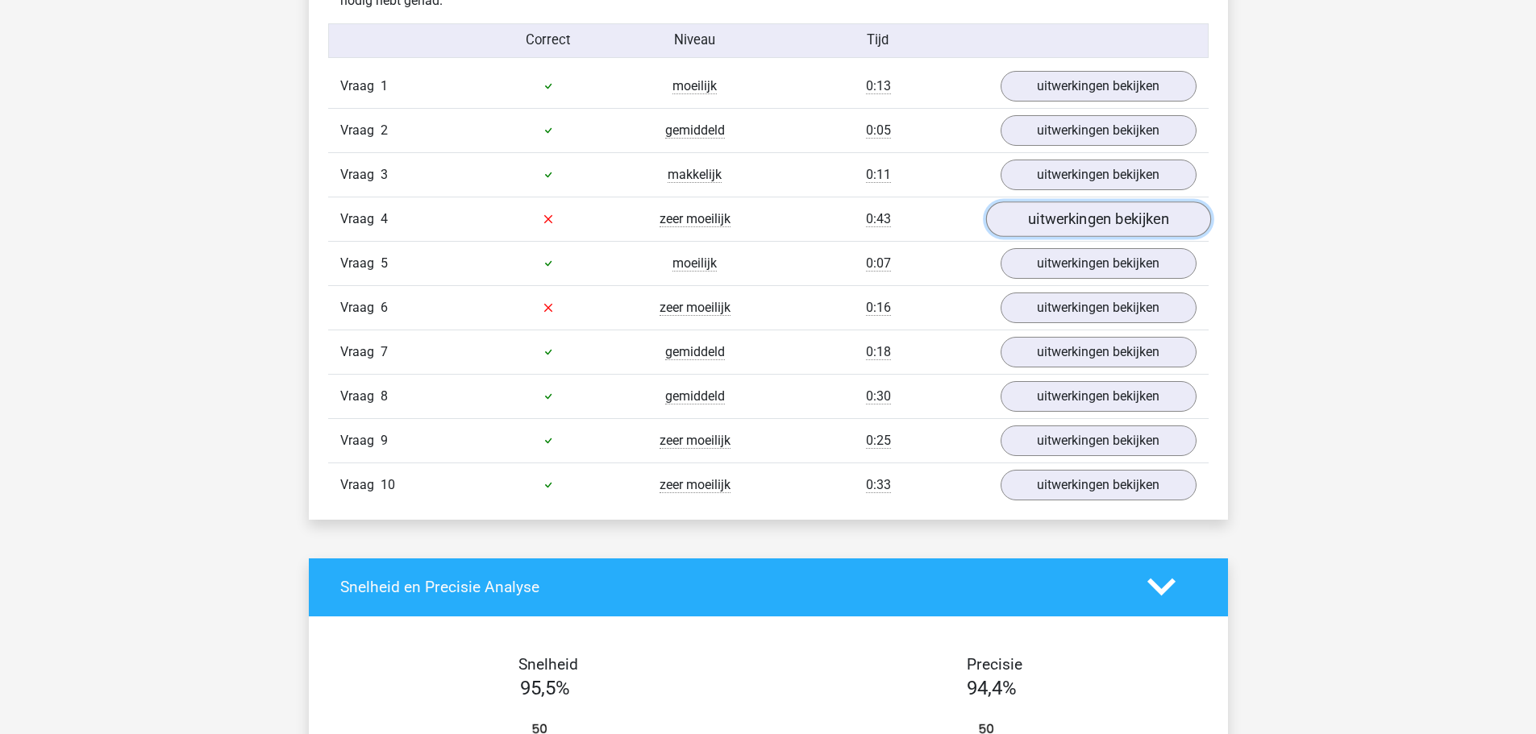
click at [1096, 220] on link "uitwerkingen bekijken" at bounding box center [1097, 219] width 225 height 35
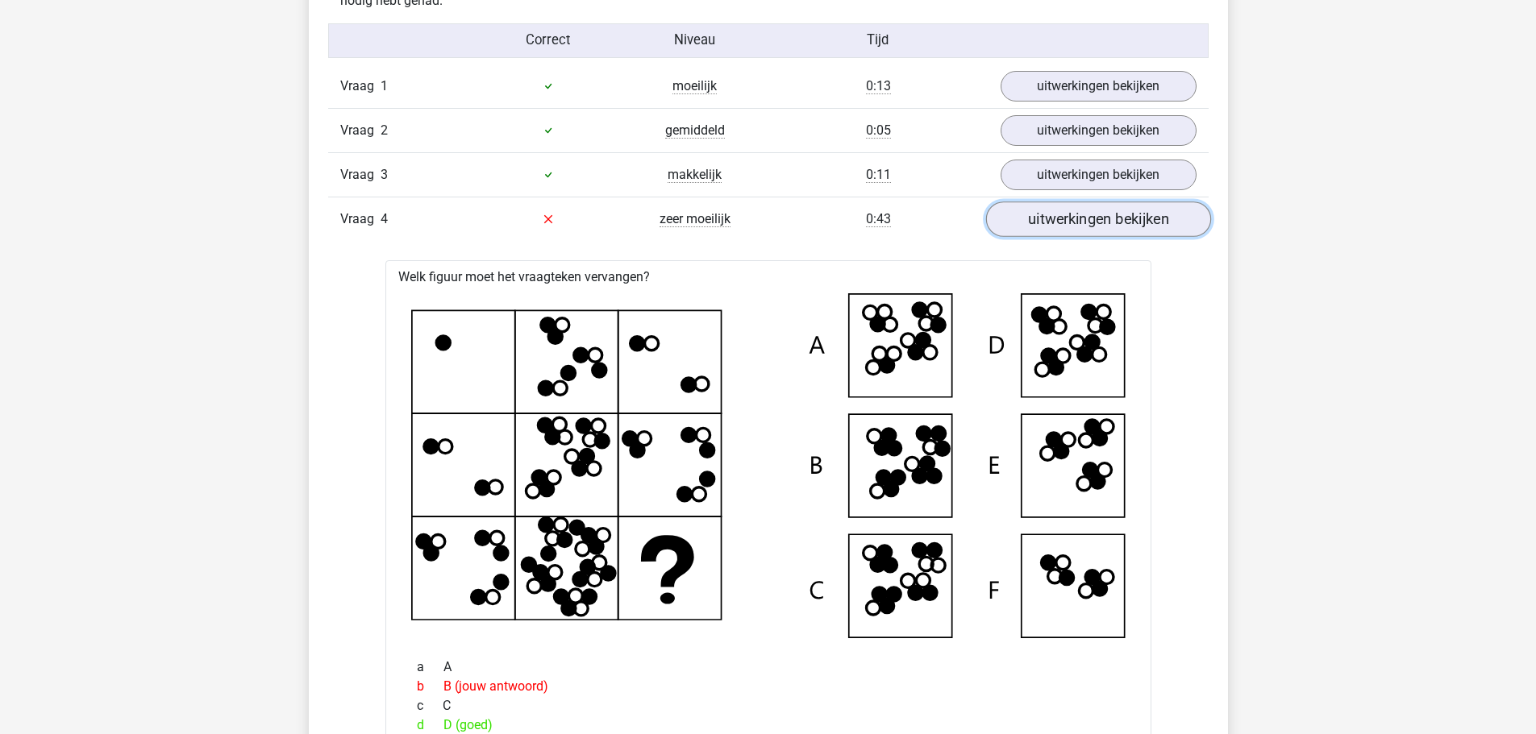
click at [1096, 220] on link "uitwerkingen bekijken" at bounding box center [1097, 219] width 225 height 35
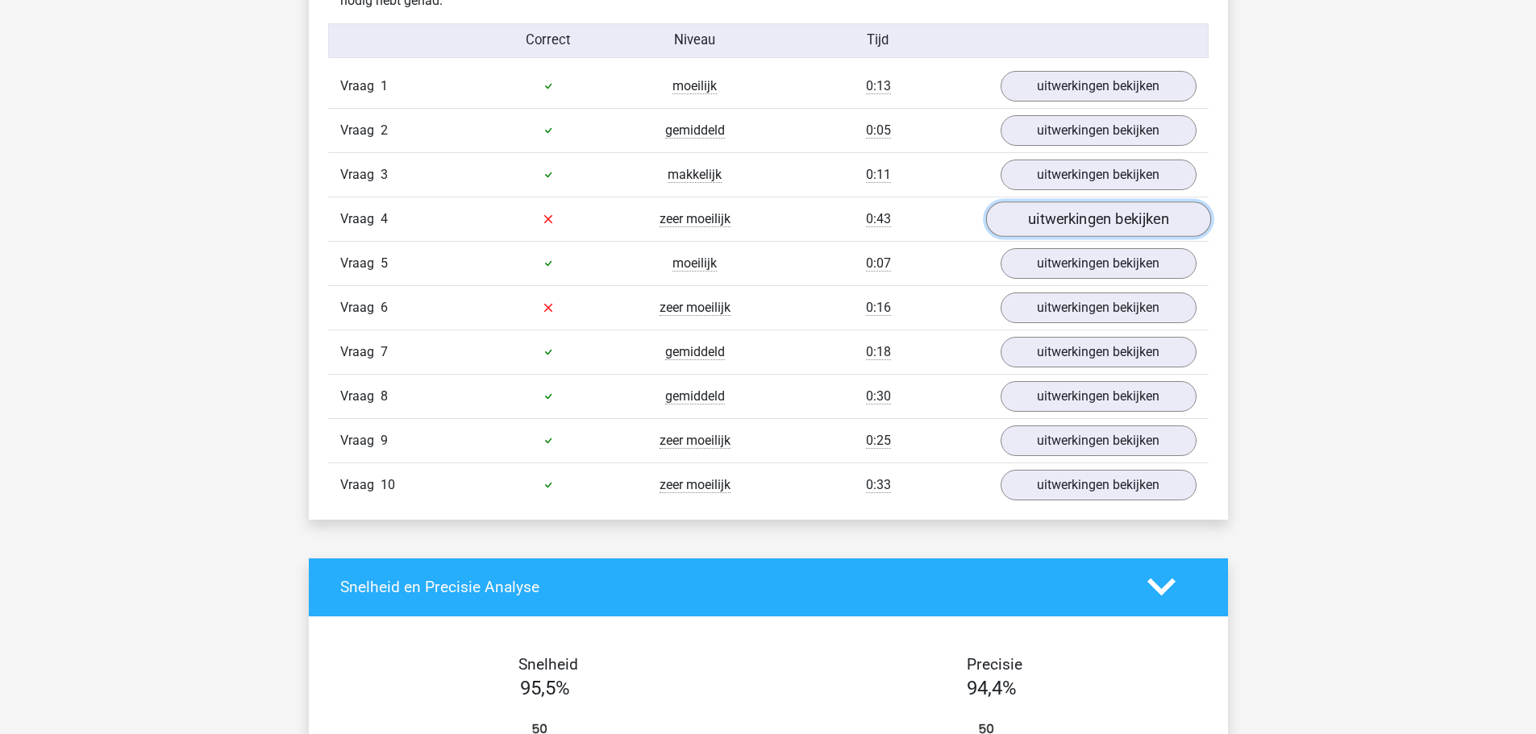
click at [1096, 220] on link "uitwerkingen bekijken" at bounding box center [1097, 219] width 225 height 35
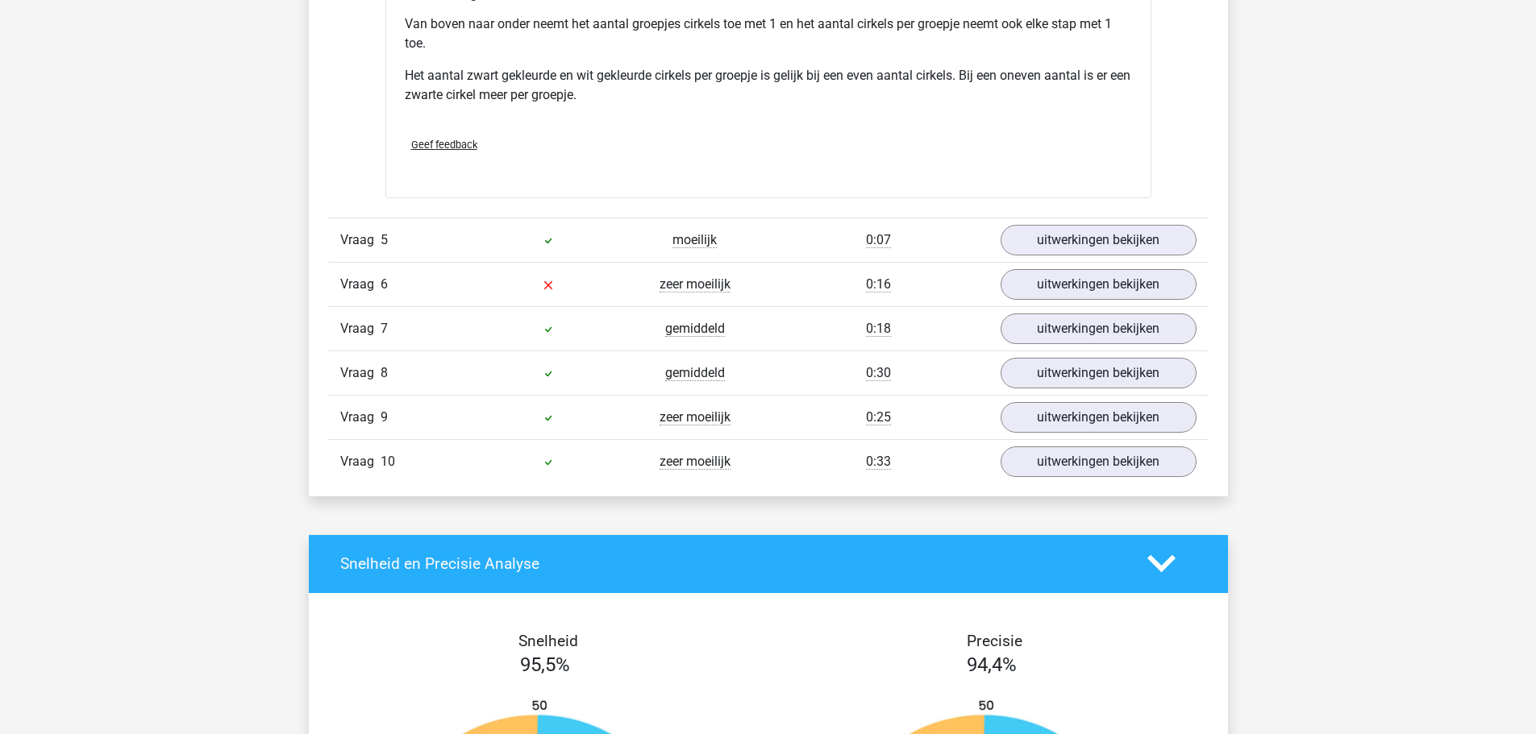
scroll to position [1854, 0]
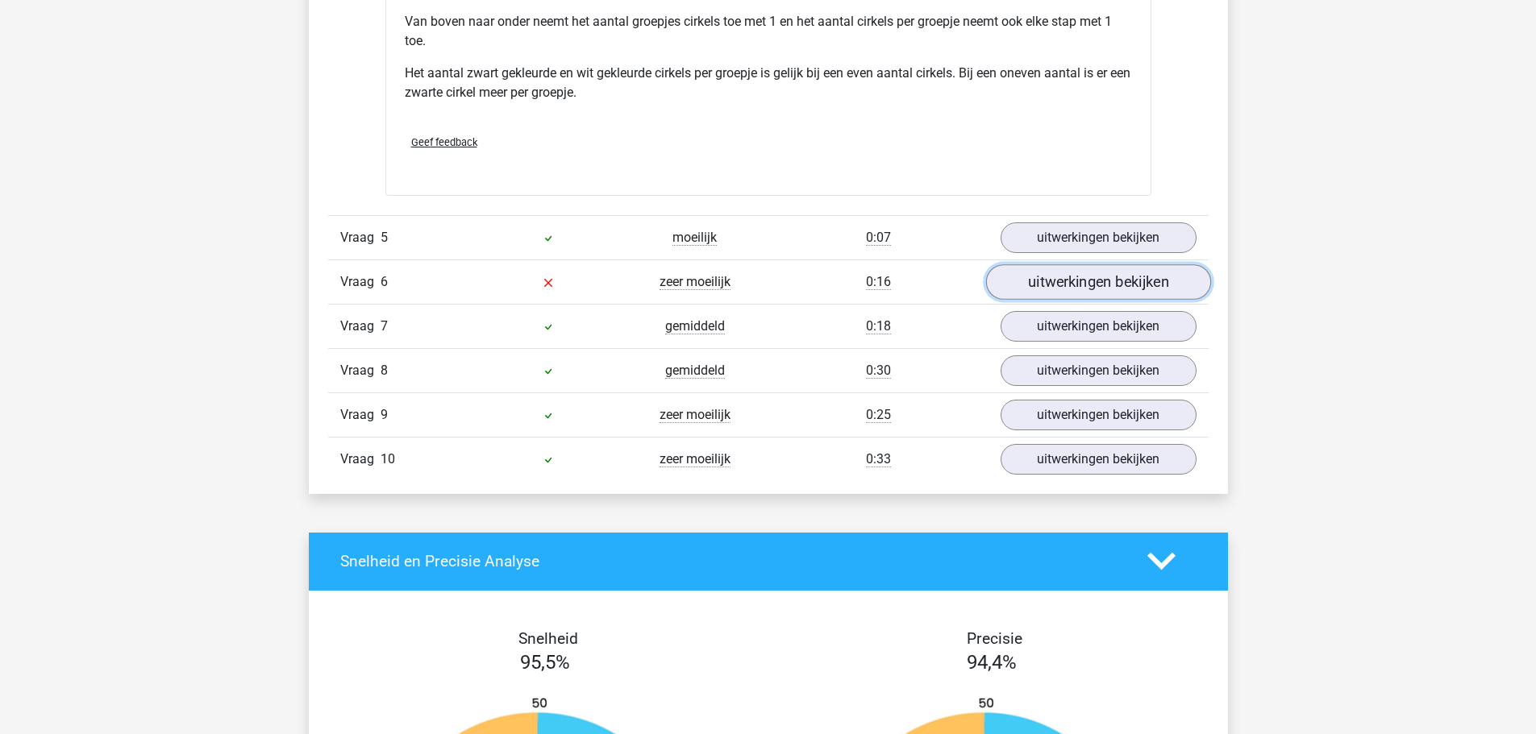
click at [1121, 277] on link "uitwerkingen bekijken" at bounding box center [1097, 281] width 225 height 35
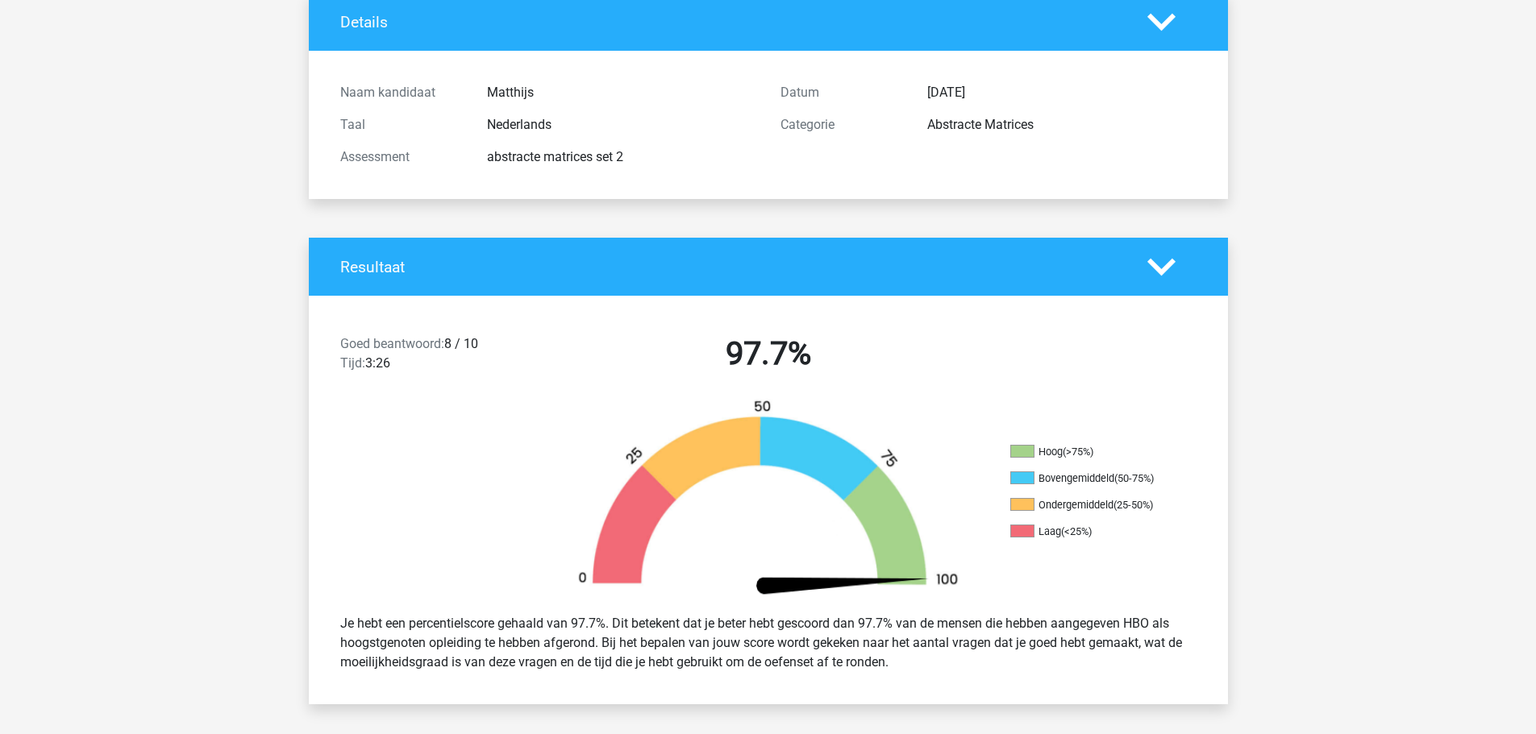
scroll to position [0, 0]
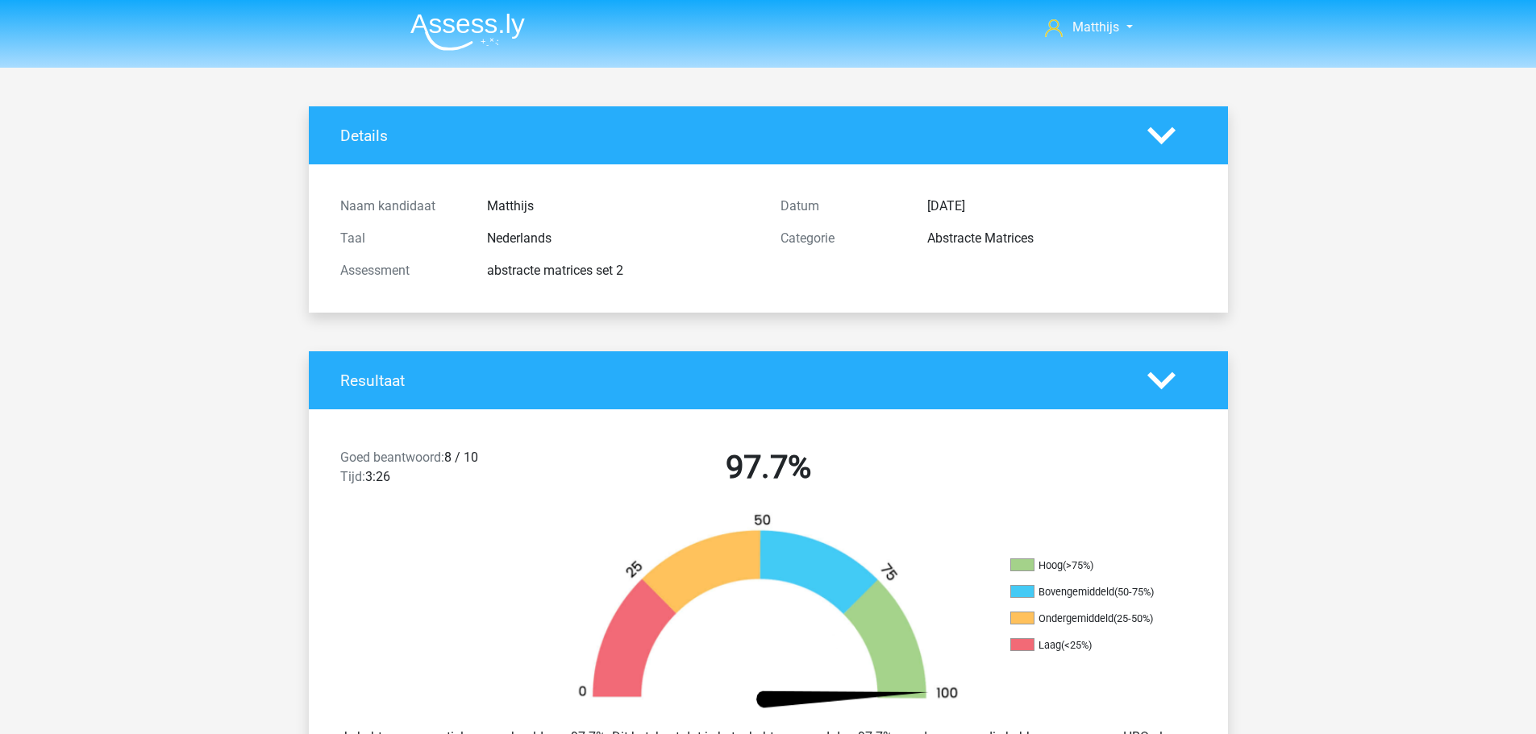
click at [506, 27] on img at bounding box center [467, 32] width 114 height 38
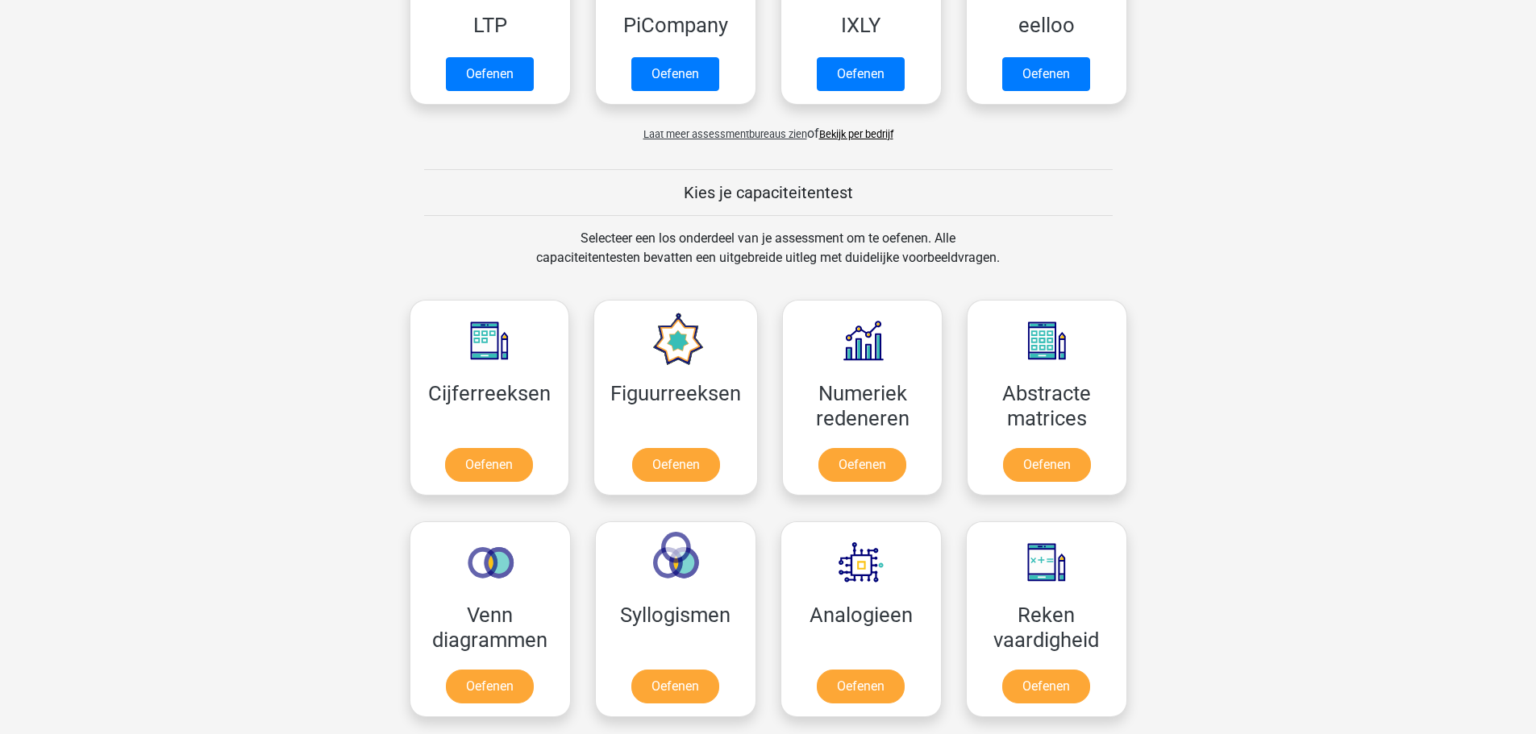
scroll to position [484, 0]
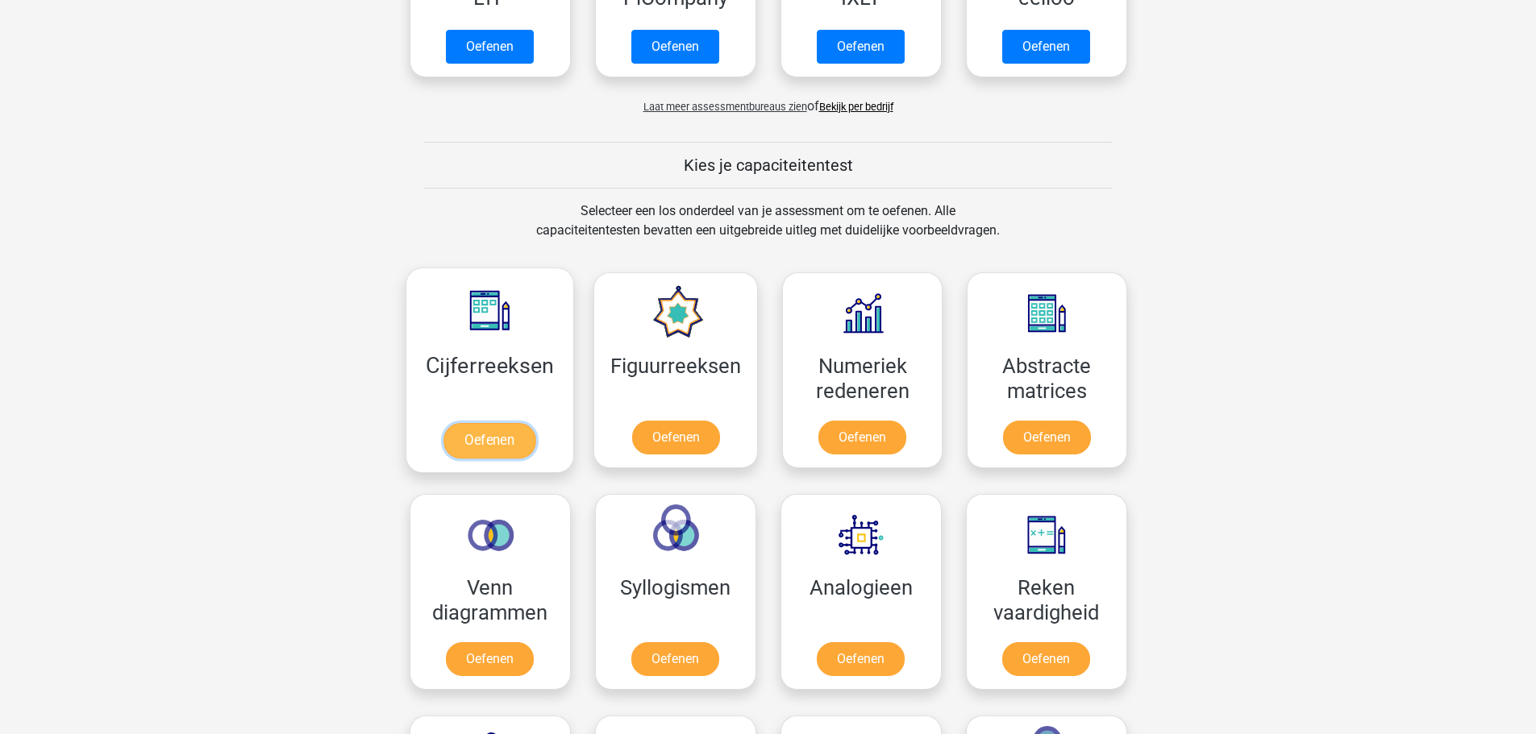
click at [446, 423] on link "Oefenen" at bounding box center [489, 440] width 92 height 35
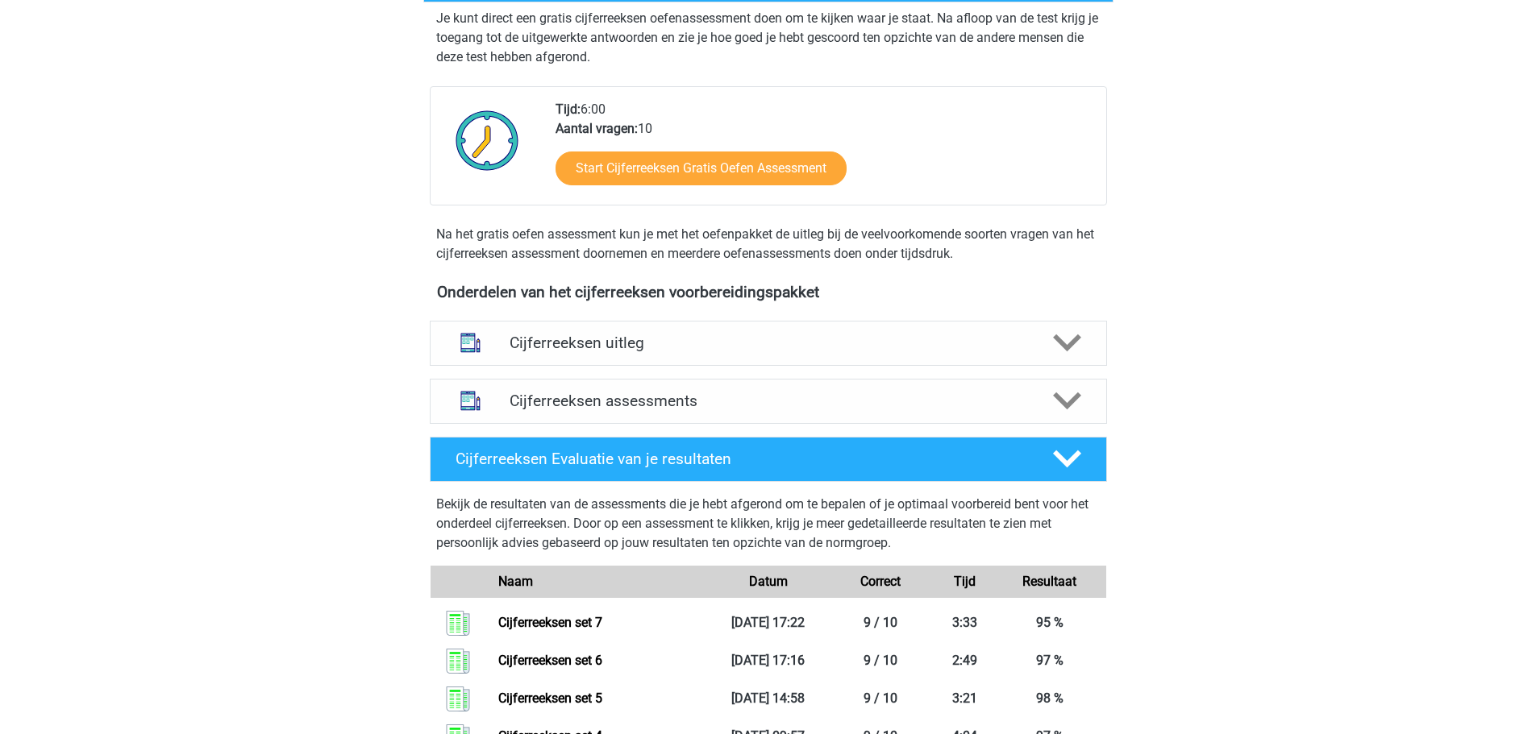
scroll to position [484, 0]
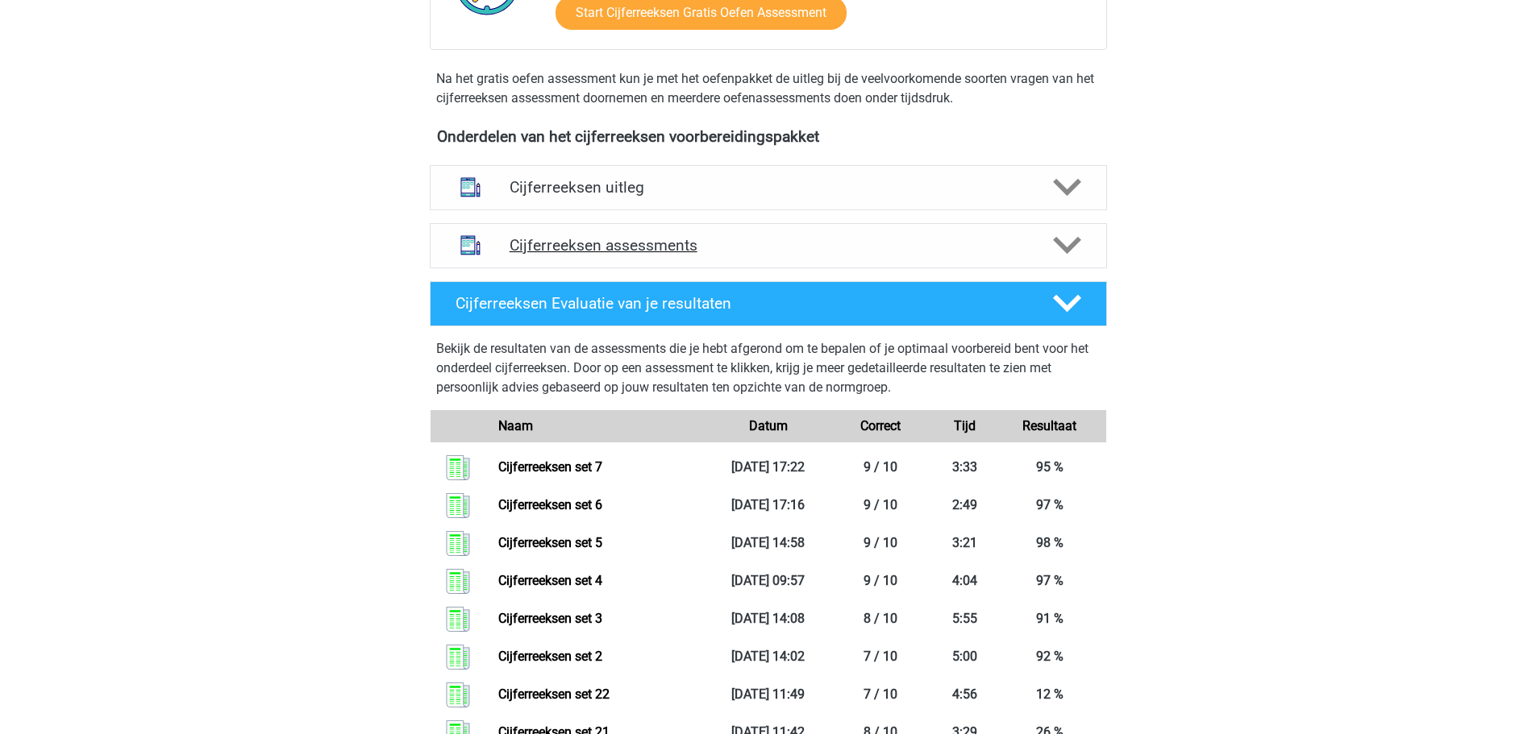
click at [701, 268] on div "Cijferreeksen assessments" at bounding box center [768, 245] width 677 height 45
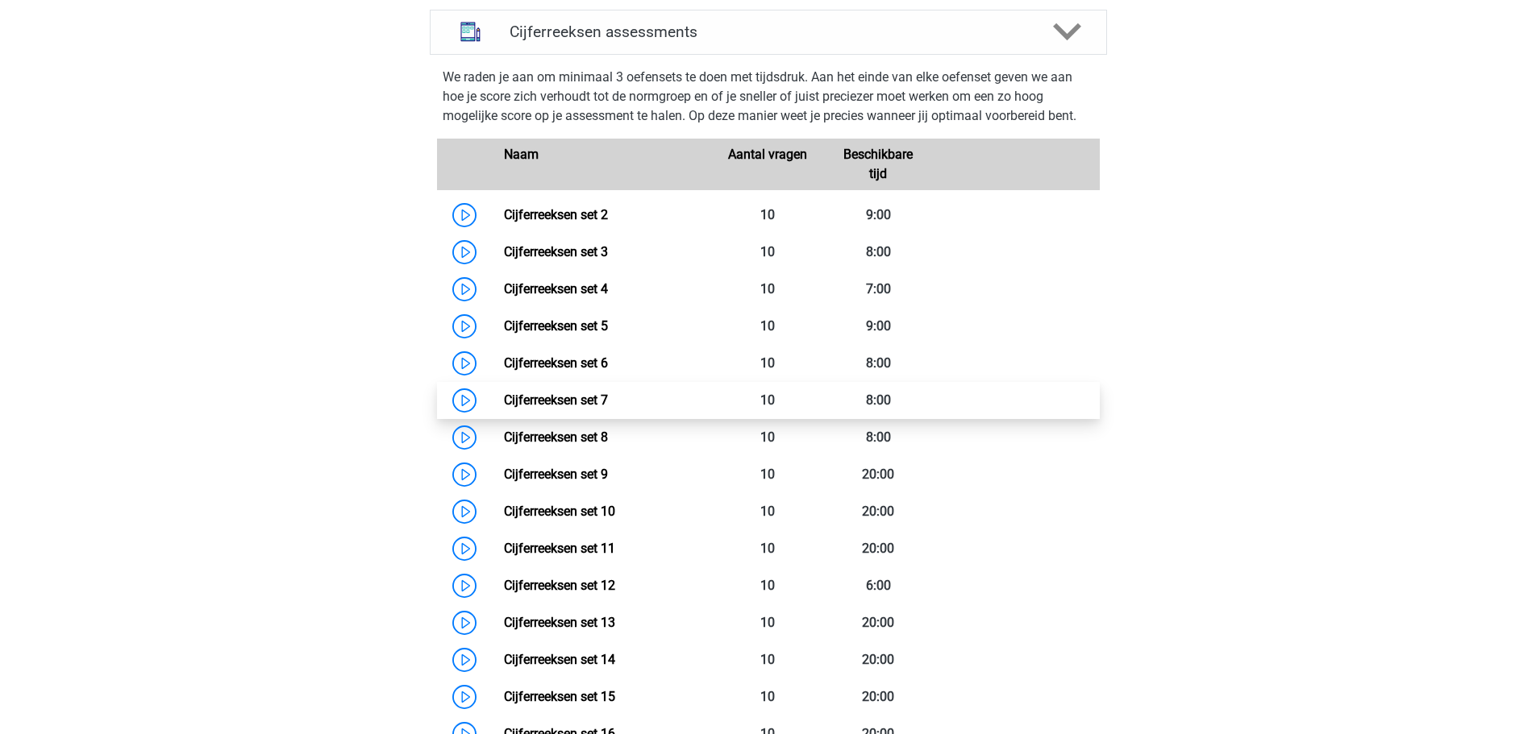
scroll to position [726, 0]
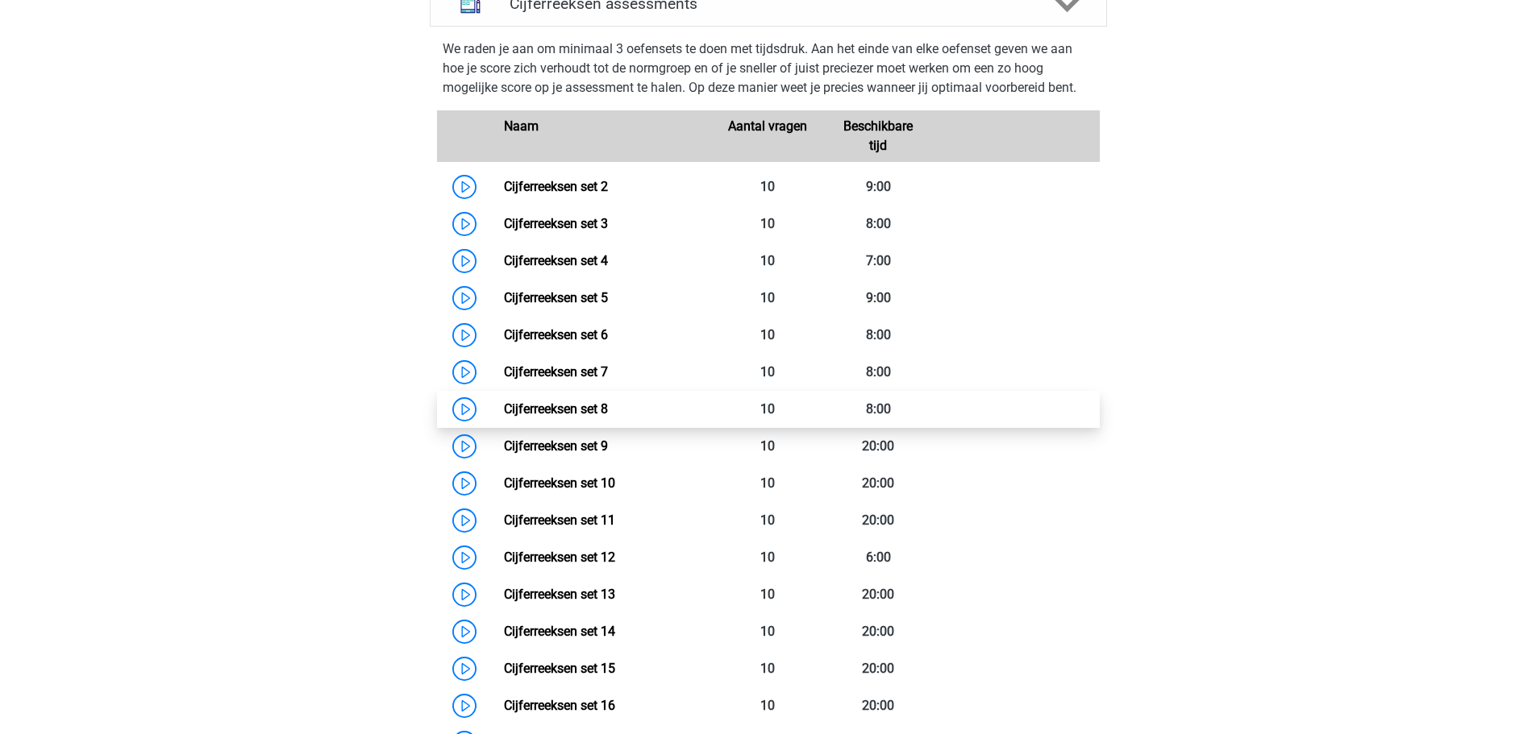
click at [608, 417] on link "Cijferreeksen set 8" at bounding box center [556, 409] width 104 height 15
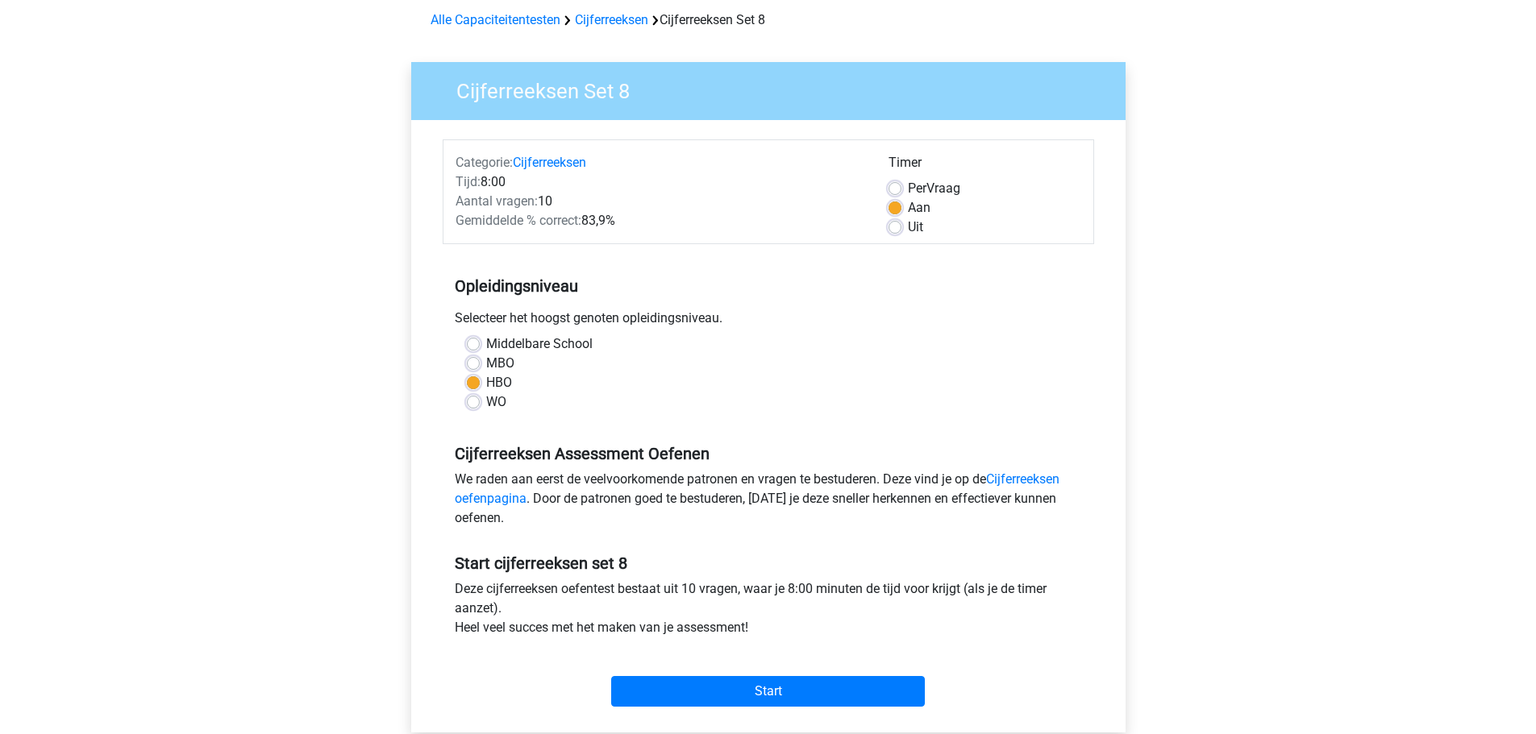
scroll to position [161, 0]
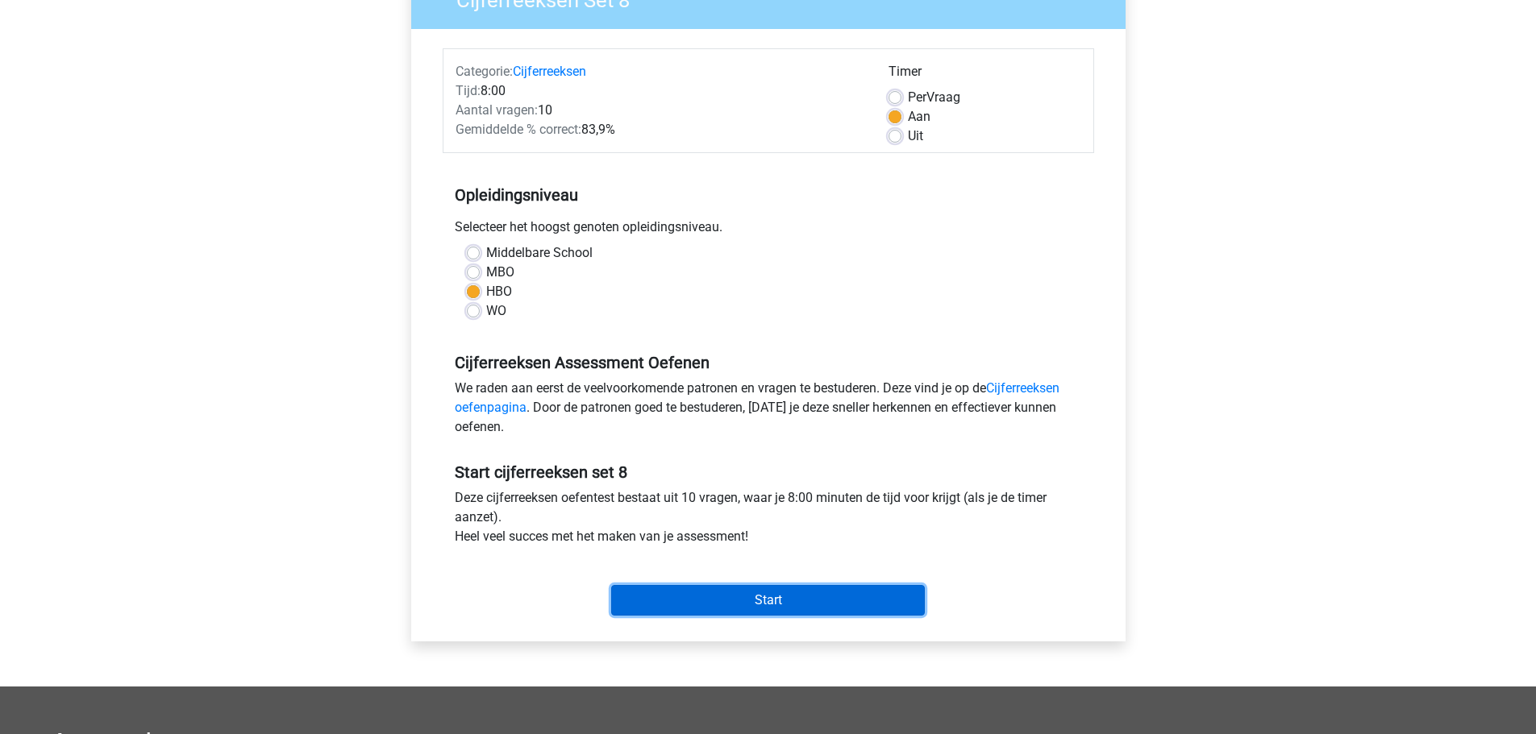
click at [751, 601] on input "Start" at bounding box center [768, 600] width 314 height 31
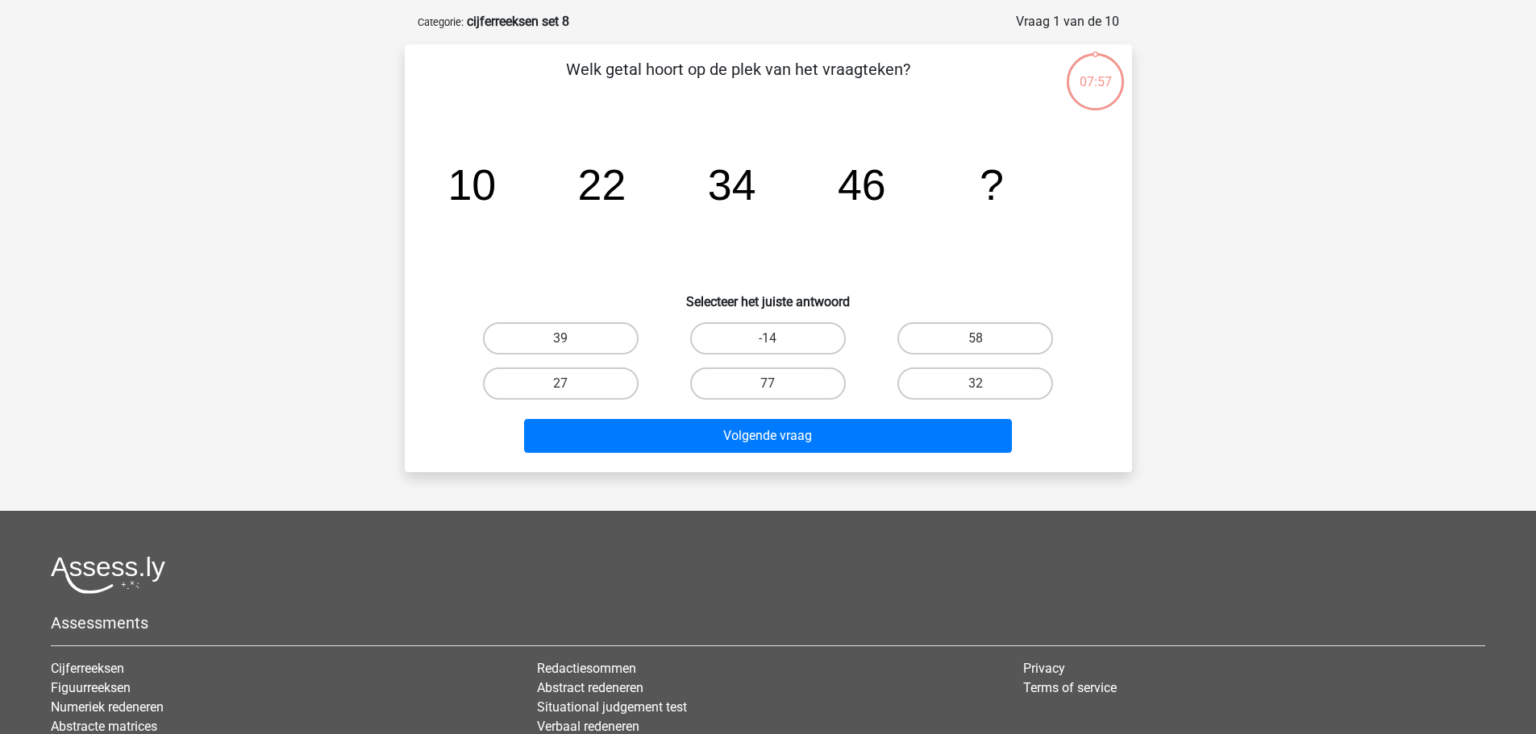
scroll to position [161, 0]
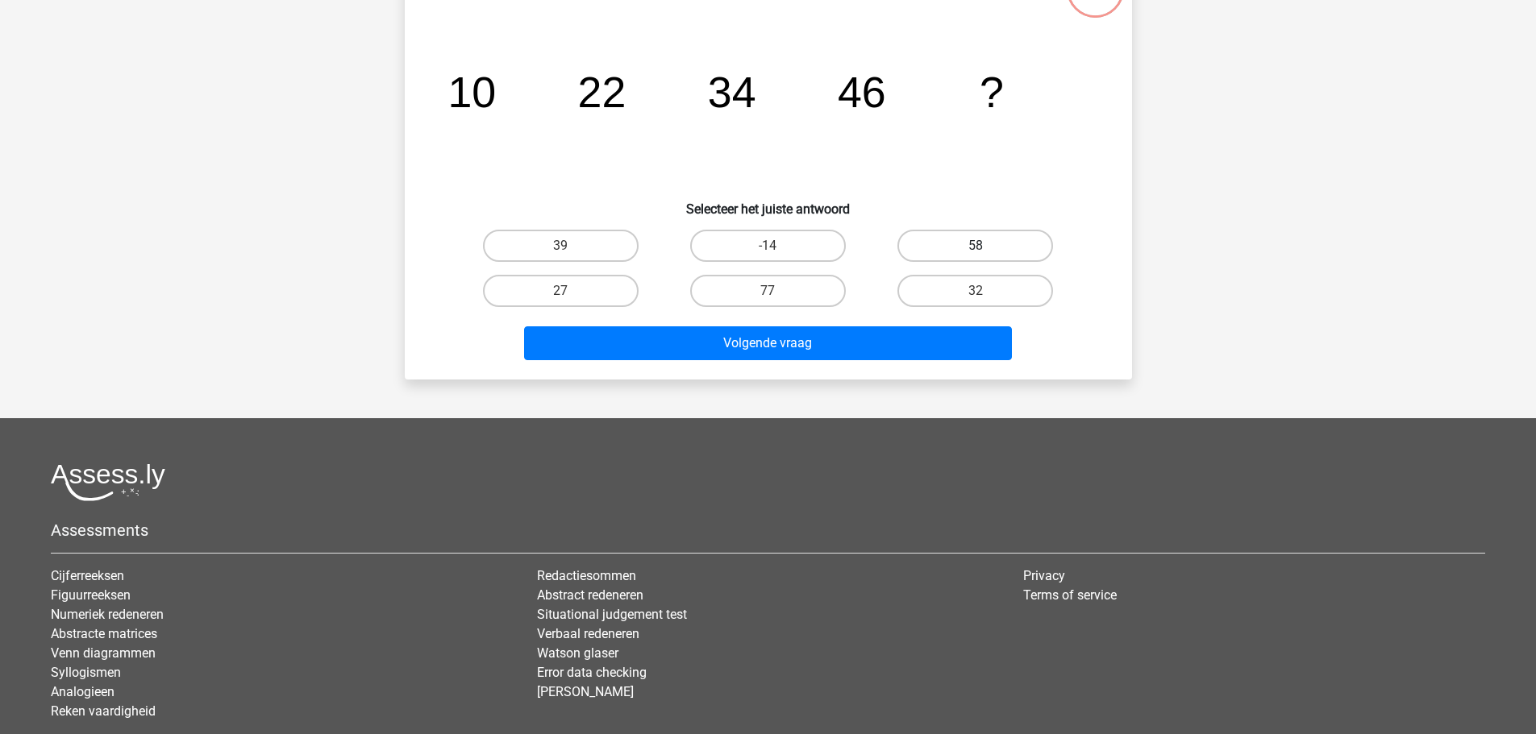
drag, startPoint x: 976, startPoint y: 239, endPoint x: 939, endPoint y: 291, distance: 63.1
click at [976, 241] on label "58" at bounding box center [975, 246] width 156 height 32
click at [976, 246] on input "58" at bounding box center [981, 251] width 10 height 10
radio input "true"
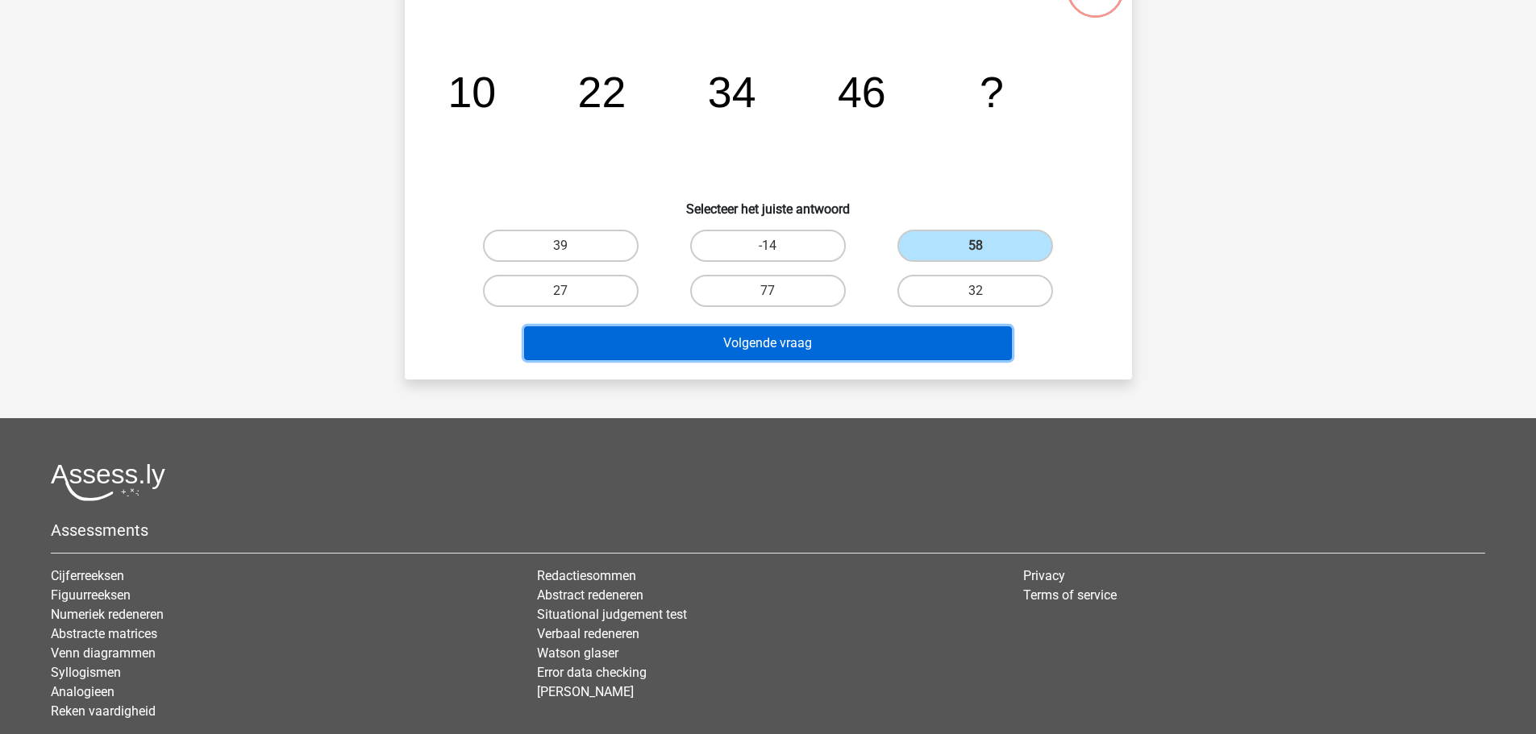
click at [872, 343] on button "Volgende vraag" at bounding box center [768, 344] width 488 height 34
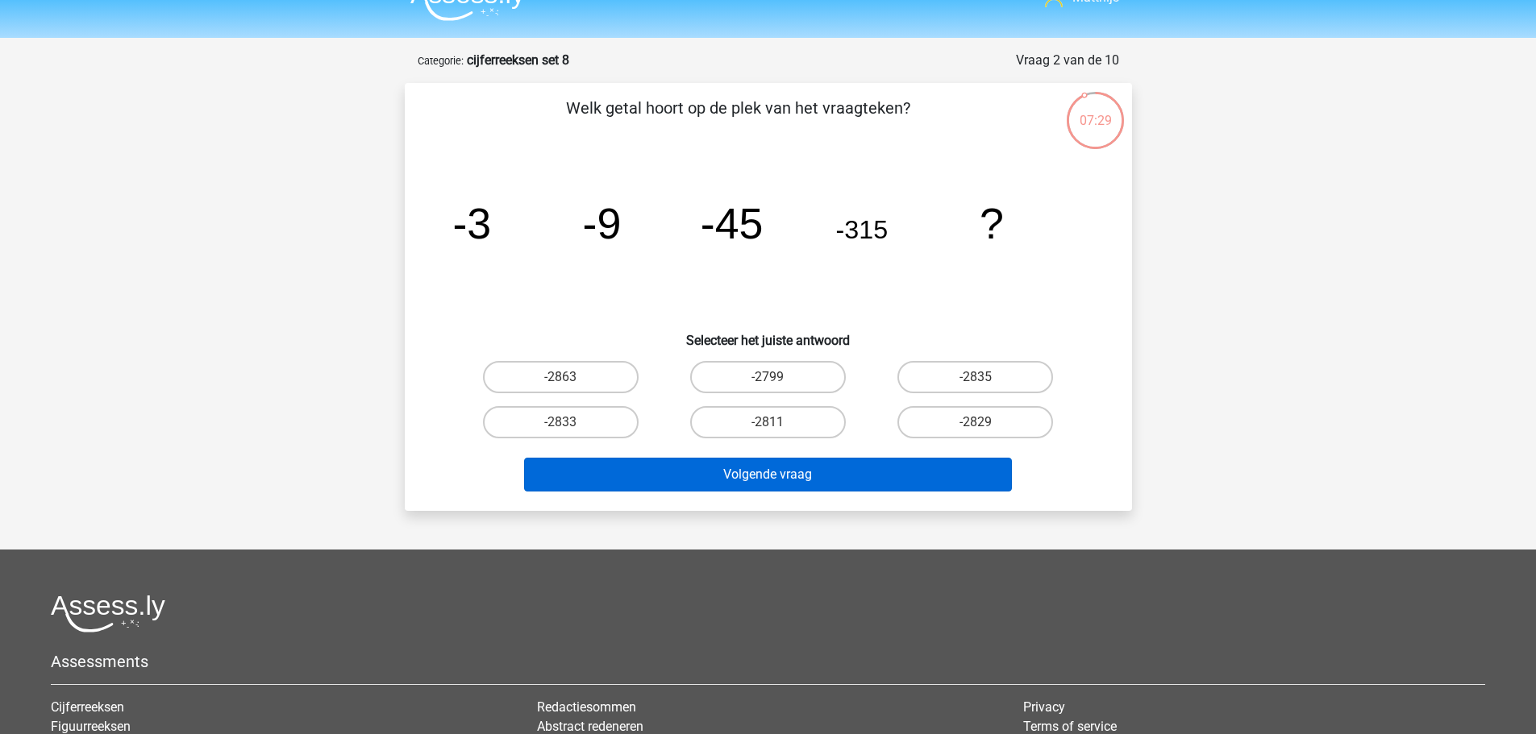
scroll to position [81, 0]
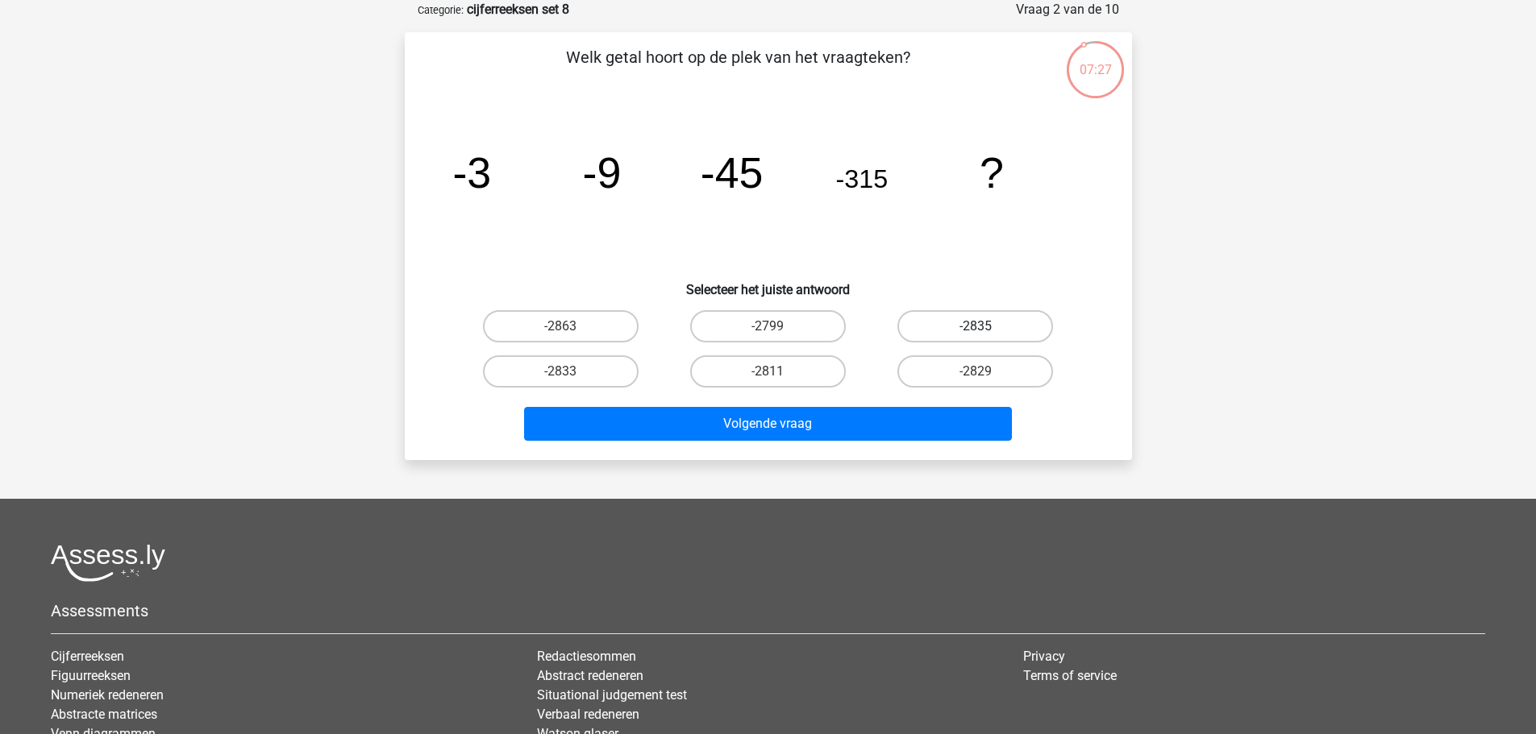
click at [1020, 324] on label "-2835" at bounding box center [975, 326] width 156 height 32
click at [986, 327] on input "-2835" at bounding box center [981, 332] width 10 height 10
radio input "true"
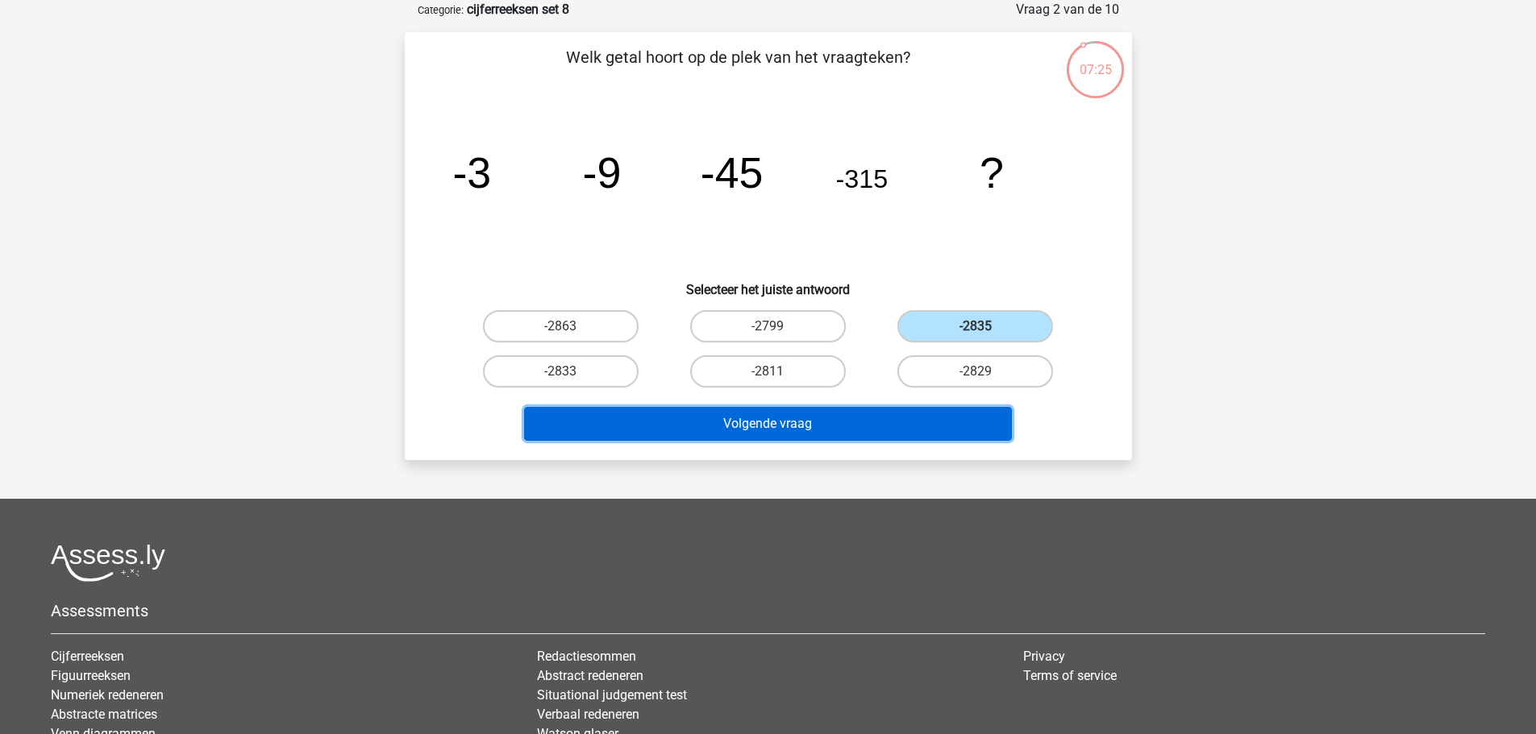
click at [847, 423] on button "Volgende vraag" at bounding box center [768, 424] width 488 height 34
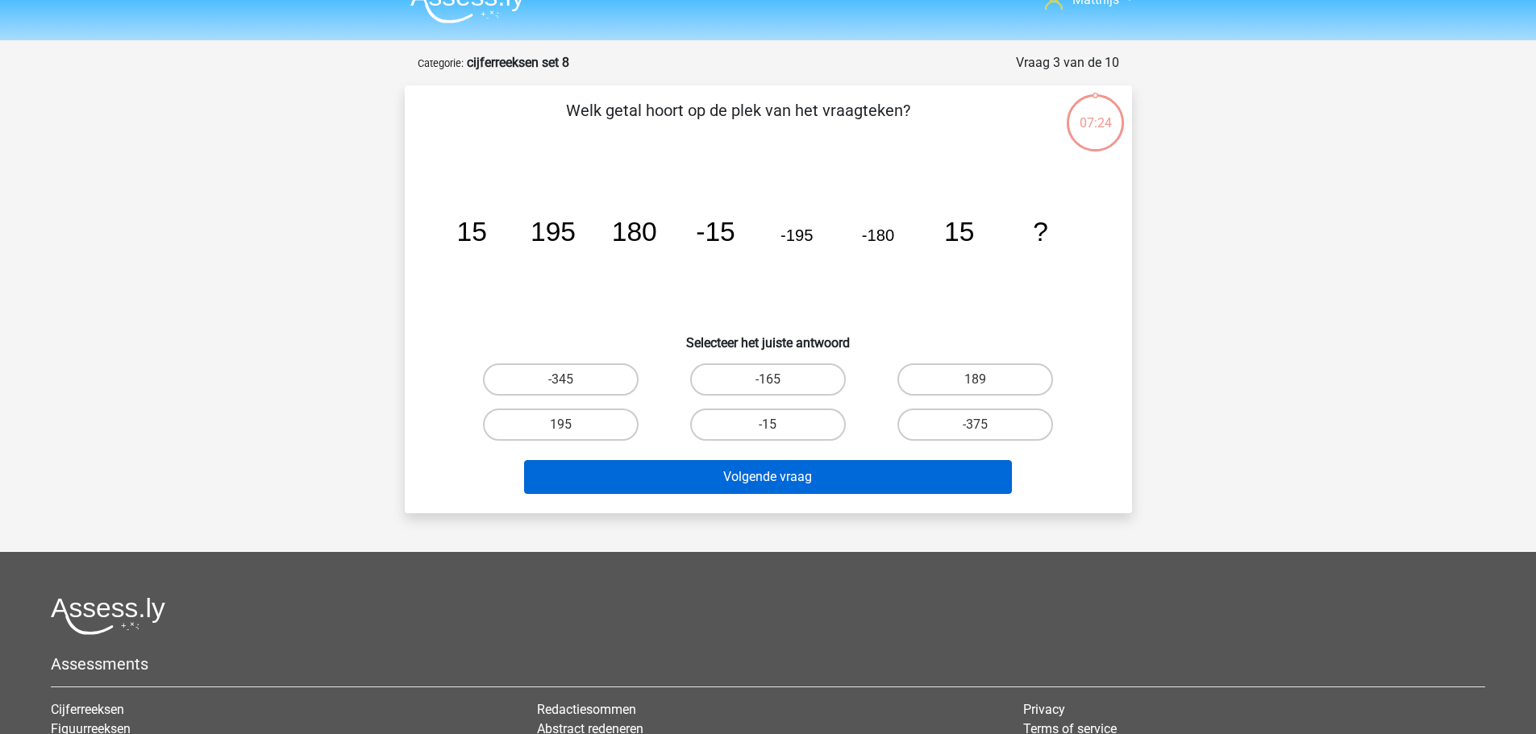
scroll to position [0, 0]
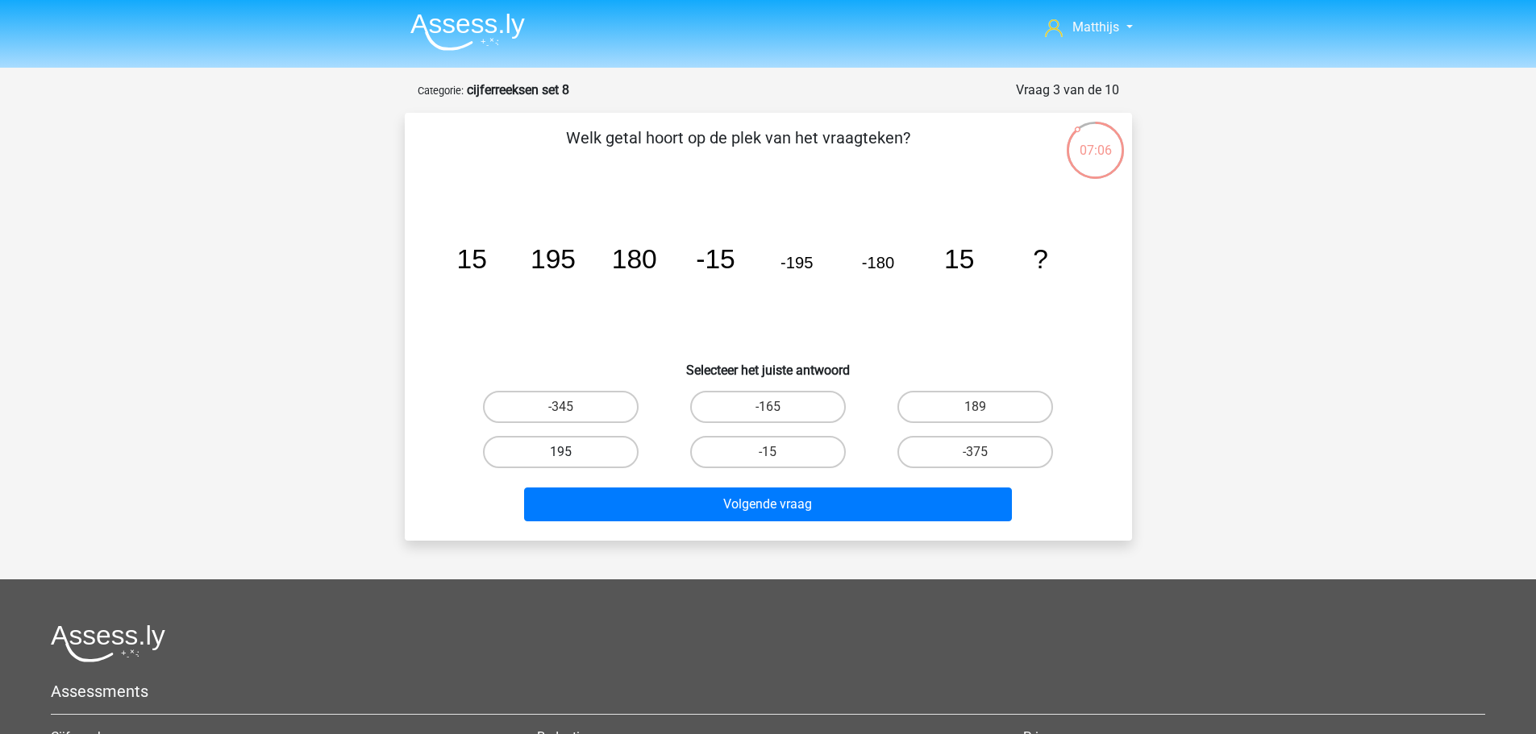
click at [584, 459] on label "195" at bounding box center [561, 452] width 156 height 32
click at [571, 459] on input "195" at bounding box center [565, 457] width 10 height 10
radio input "true"
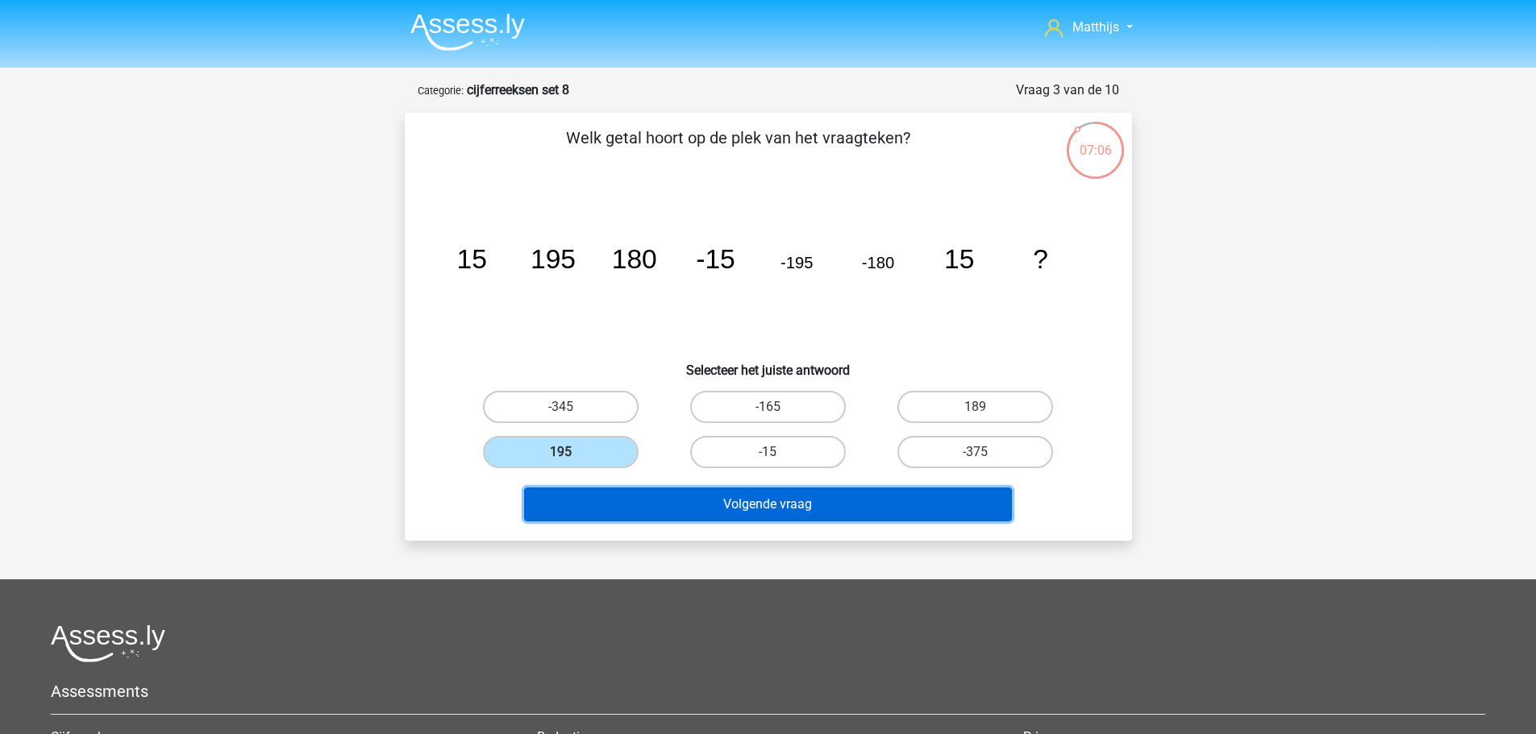
click at [683, 502] on button "Volgende vraag" at bounding box center [768, 505] width 488 height 34
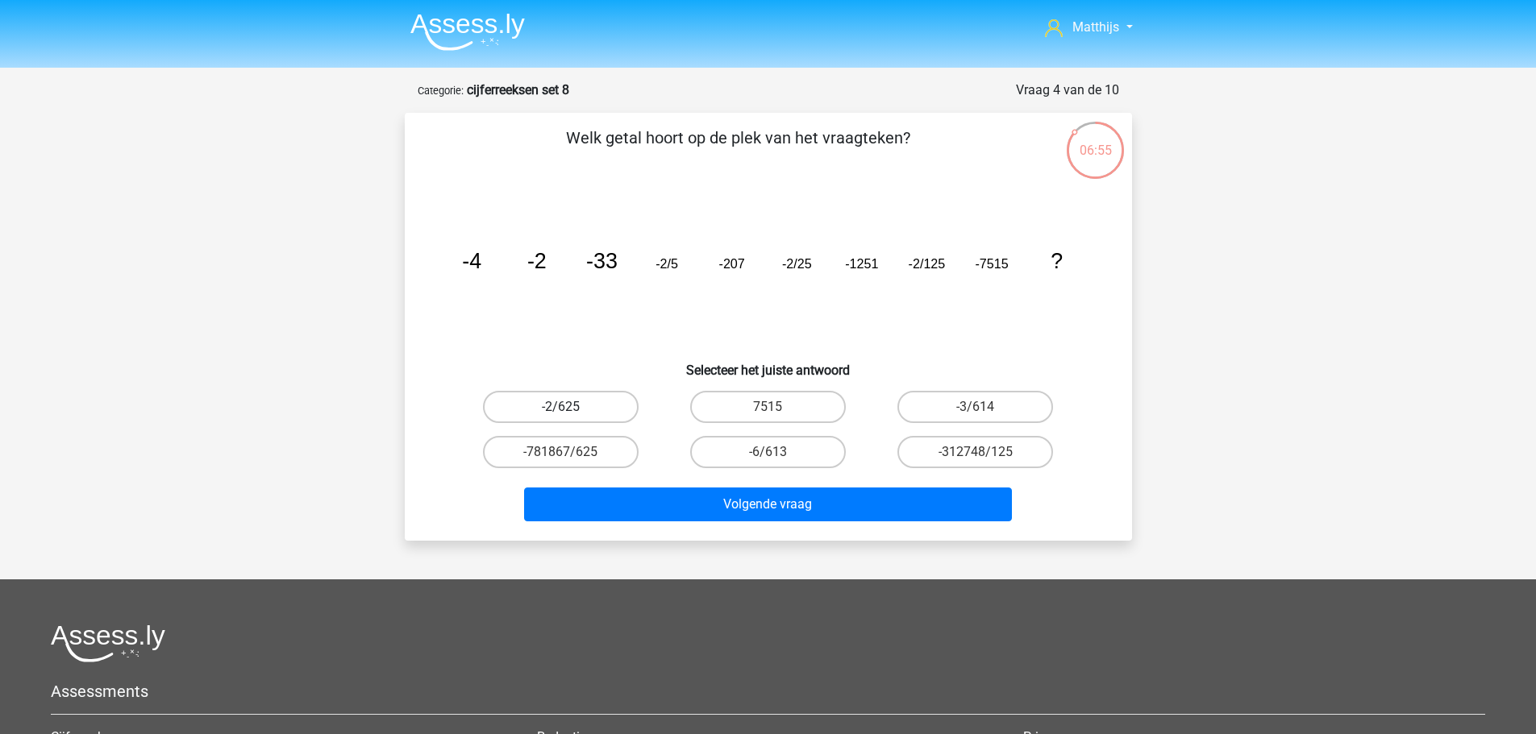
click at [610, 410] on label "-2/625" at bounding box center [561, 407] width 156 height 32
click at [571, 410] on input "-2/625" at bounding box center [565, 412] width 10 height 10
radio input "true"
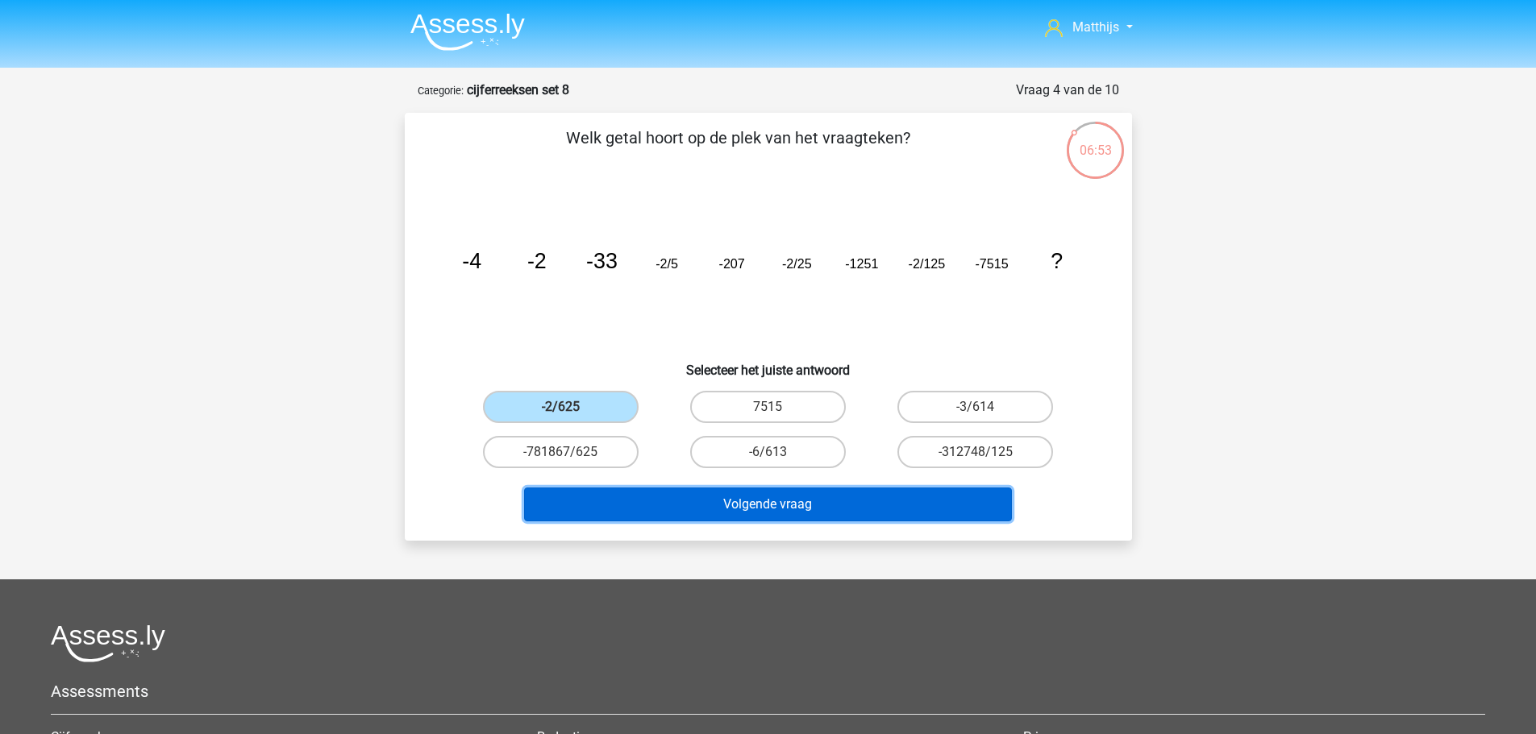
click at [829, 514] on button "Volgende vraag" at bounding box center [768, 505] width 488 height 34
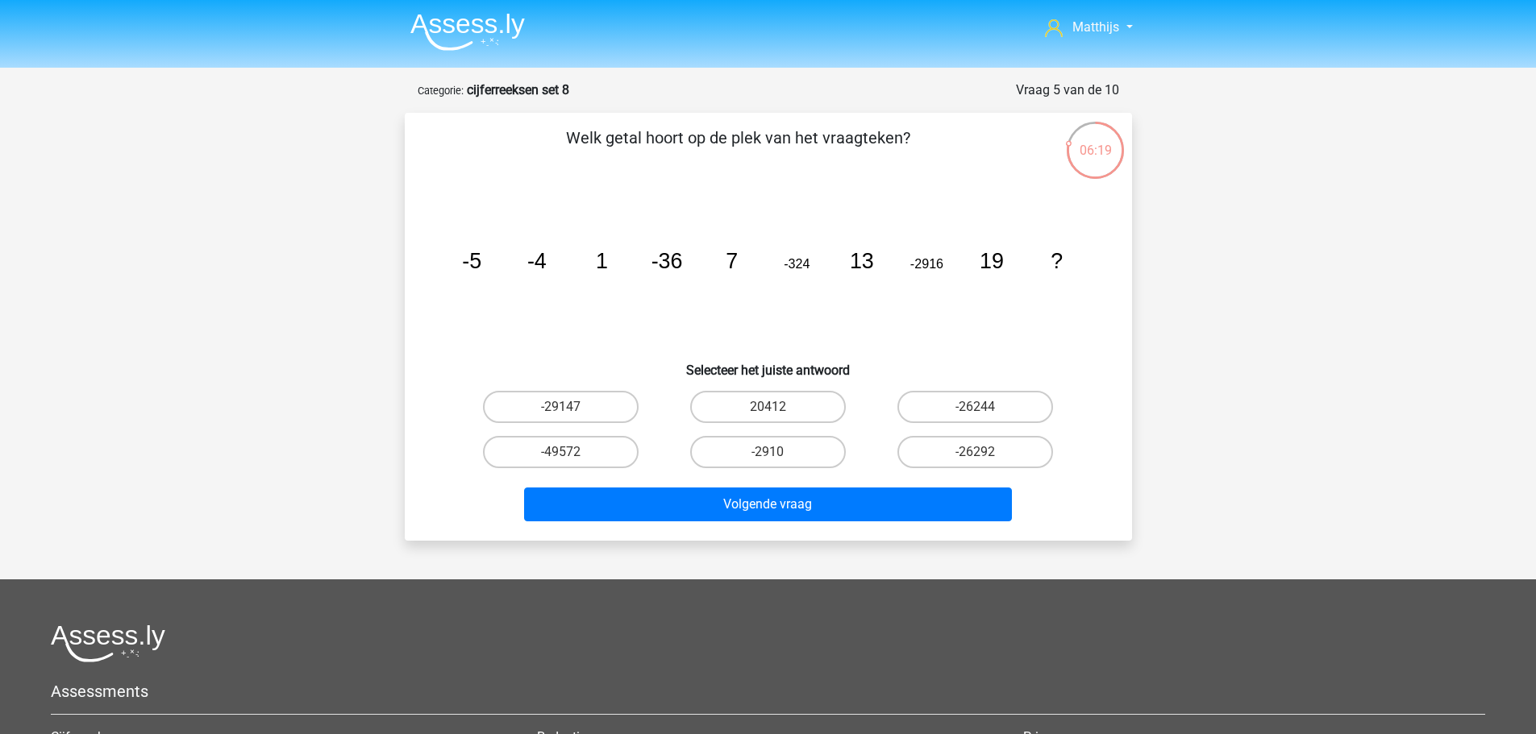
drag, startPoint x: 969, startPoint y: 418, endPoint x: 977, endPoint y: 427, distance: 12.6
click at [971, 418] on label "-26244" at bounding box center [975, 407] width 156 height 32
click at [976, 418] on input "-26244" at bounding box center [981, 412] width 10 height 10
radio input "true"
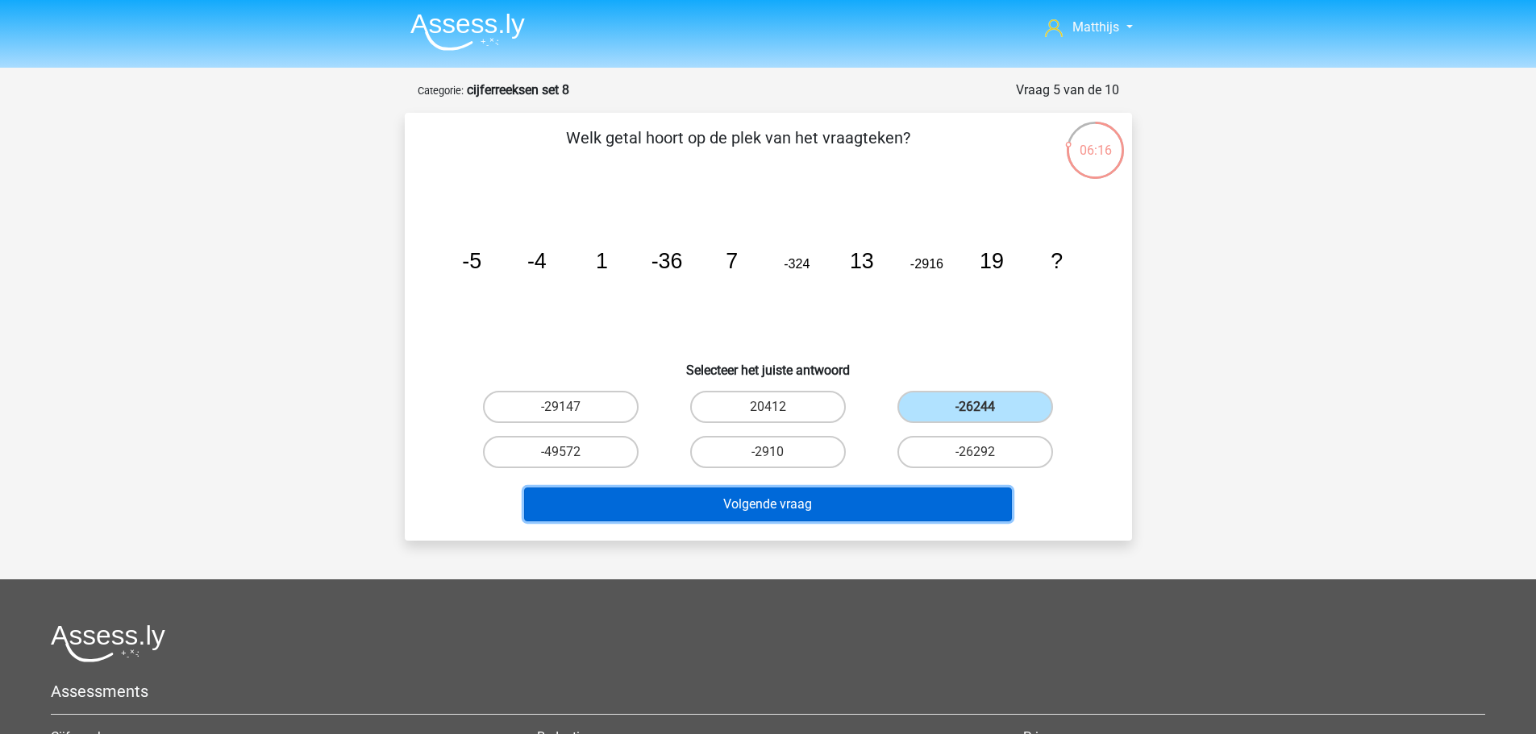
click at [824, 497] on button "Volgende vraag" at bounding box center [768, 505] width 488 height 34
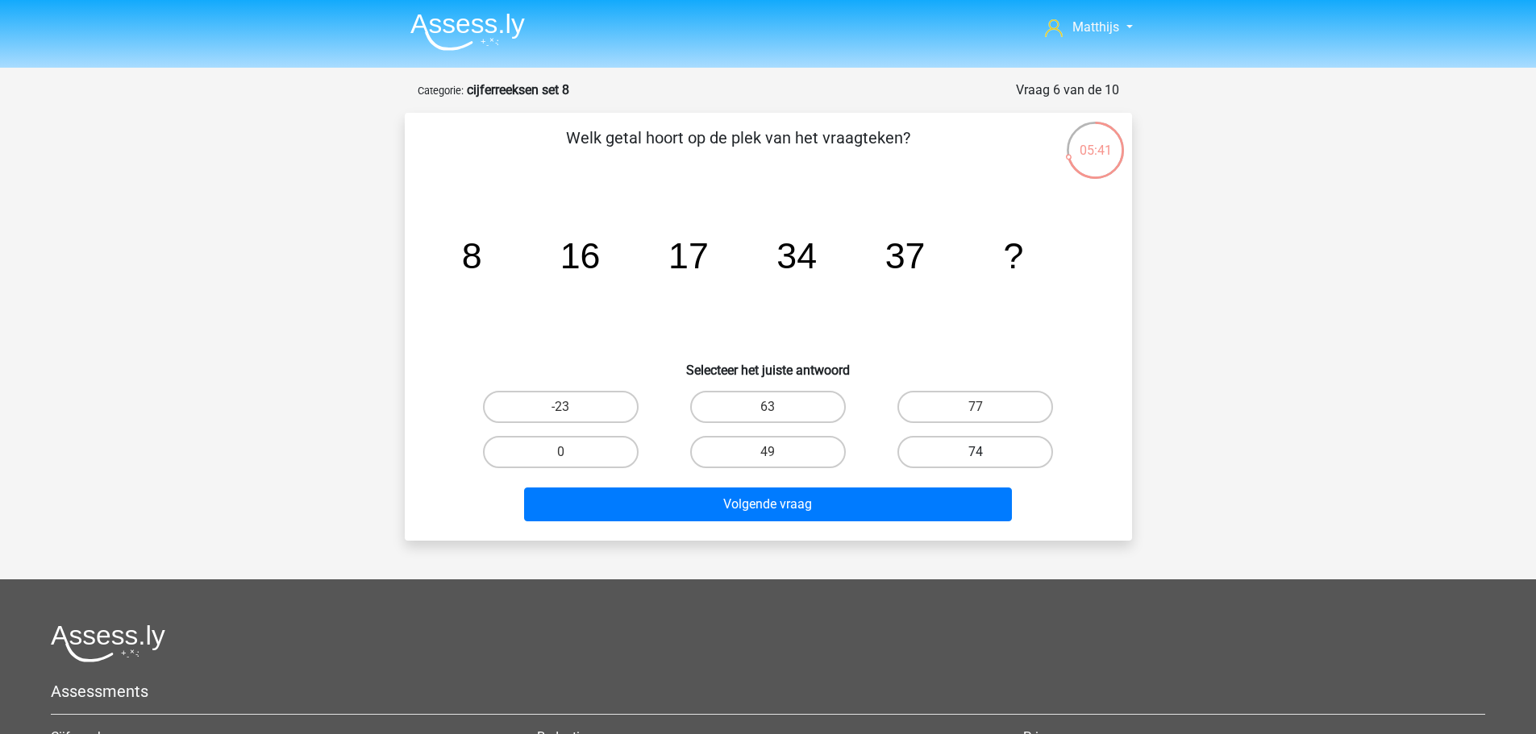
click at [960, 452] on label "74" at bounding box center [975, 452] width 156 height 32
click at [976, 452] on input "74" at bounding box center [981, 457] width 10 height 10
radio input "true"
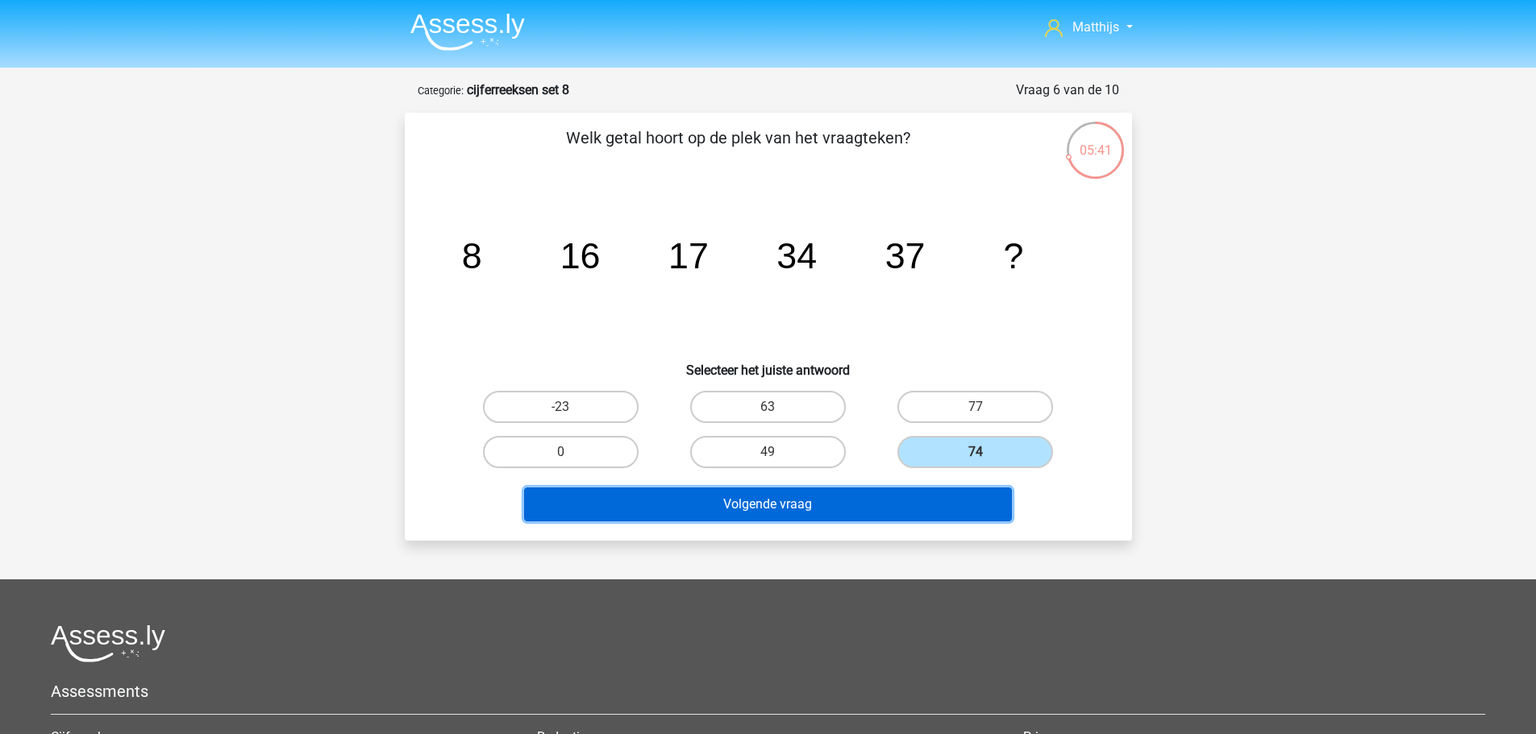
click at [926, 509] on button "Volgende vraag" at bounding box center [768, 505] width 488 height 34
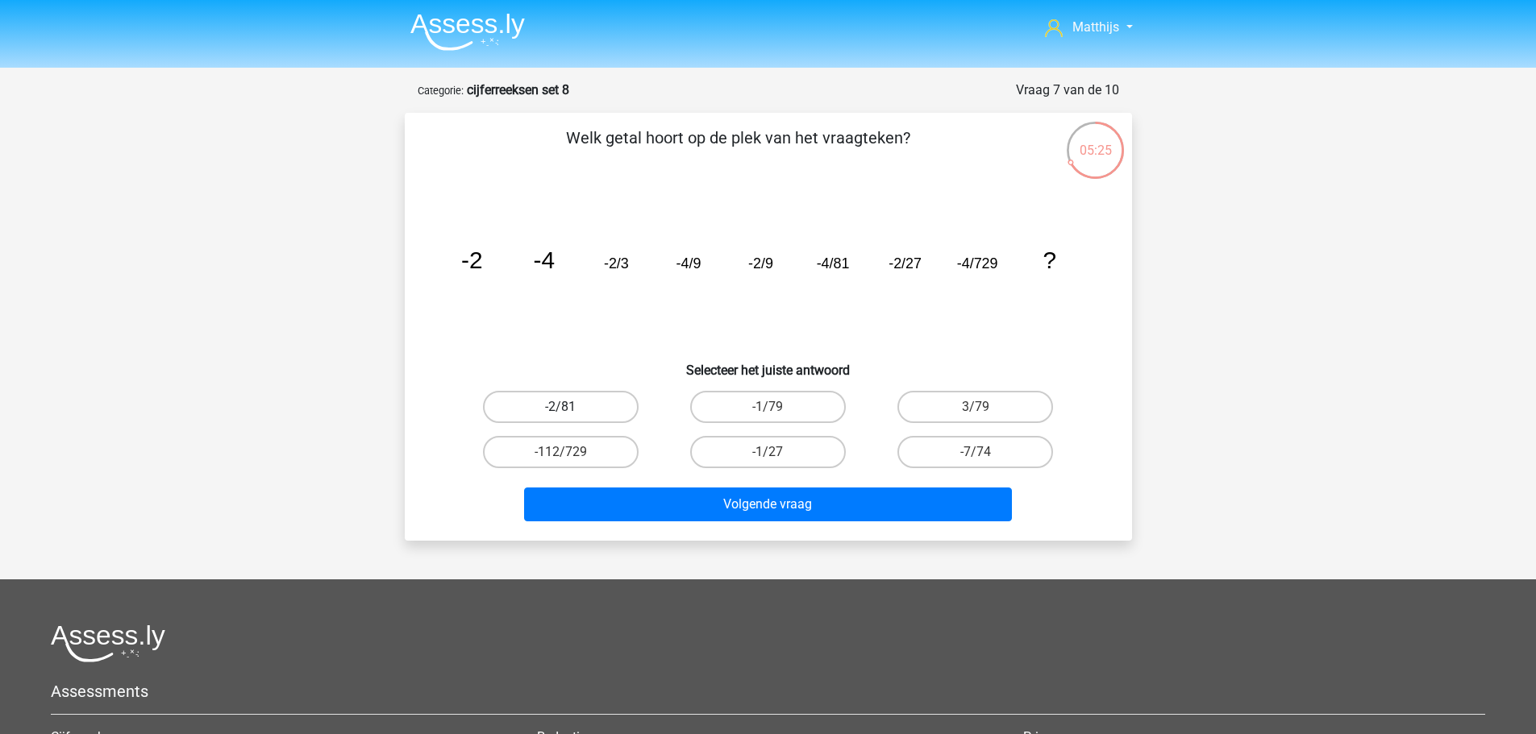
click at [555, 403] on label "-2/81" at bounding box center [561, 407] width 156 height 32
click at [560, 407] on input "-2/81" at bounding box center [565, 412] width 10 height 10
radio input "true"
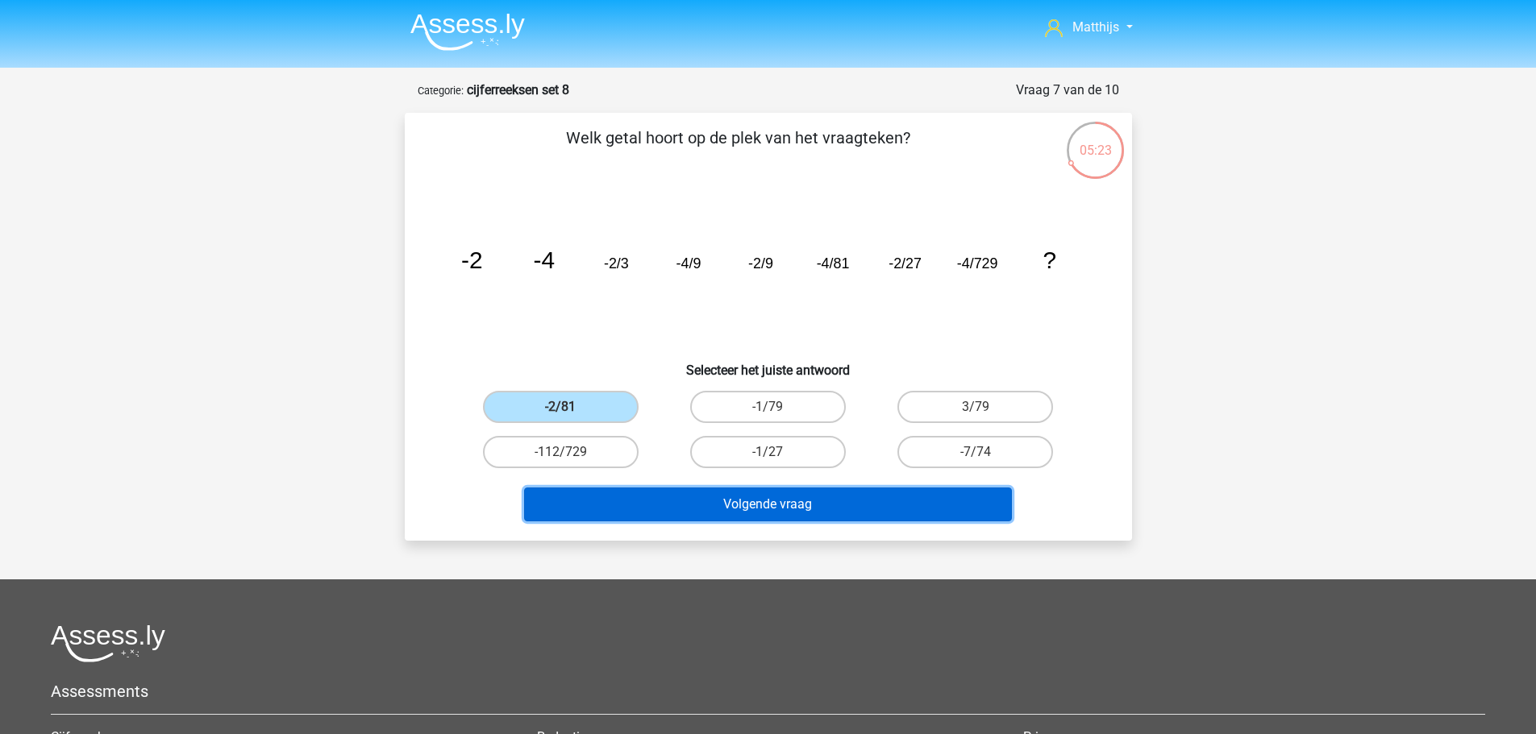
click at [773, 496] on button "Volgende vraag" at bounding box center [768, 505] width 488 height 34
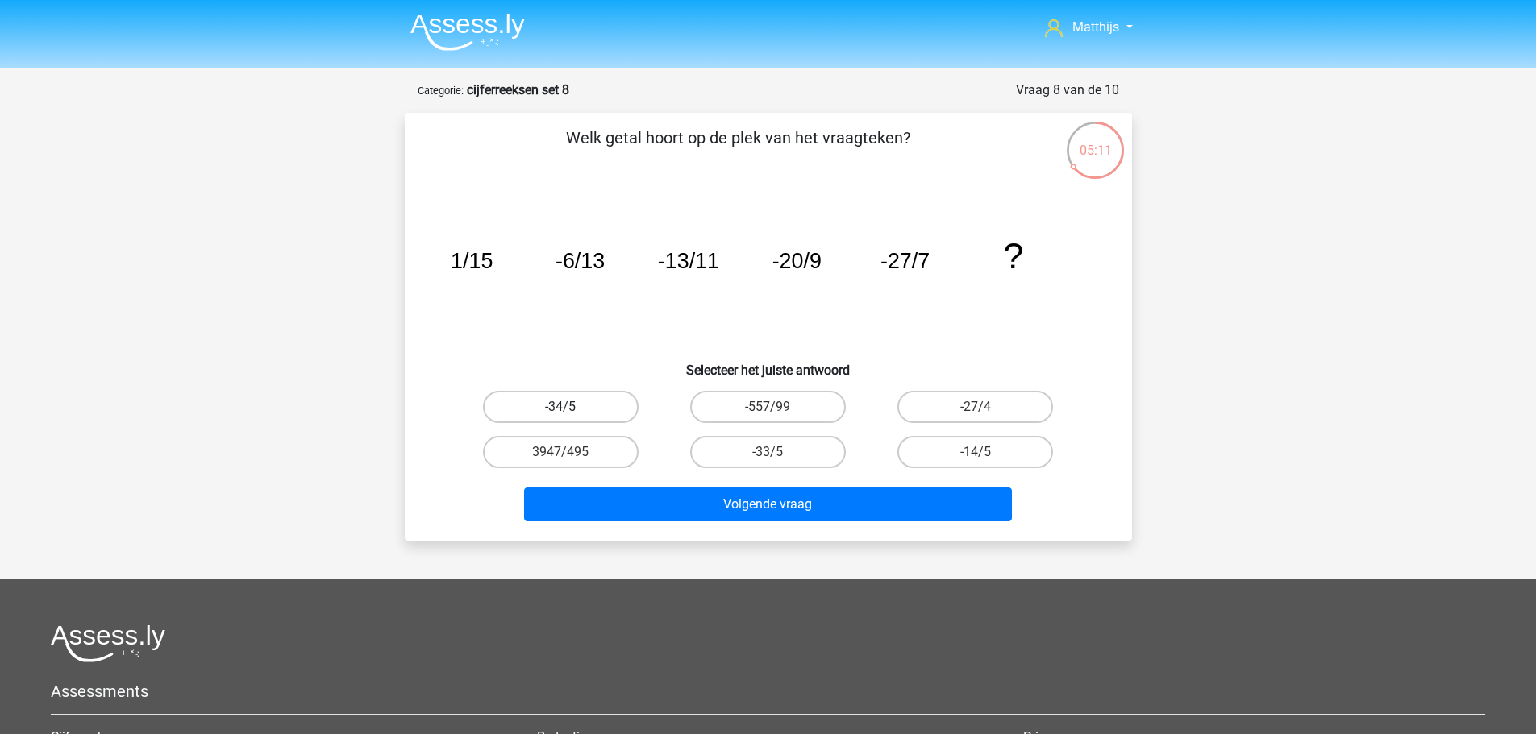
click at [596, 409] on label "-34/5" at bounding box center [561, 407] width 156 height 32
click at [571, 409] on input "-34/5" at bounding box center [565, 412] width 10 height 10
radio input "true"
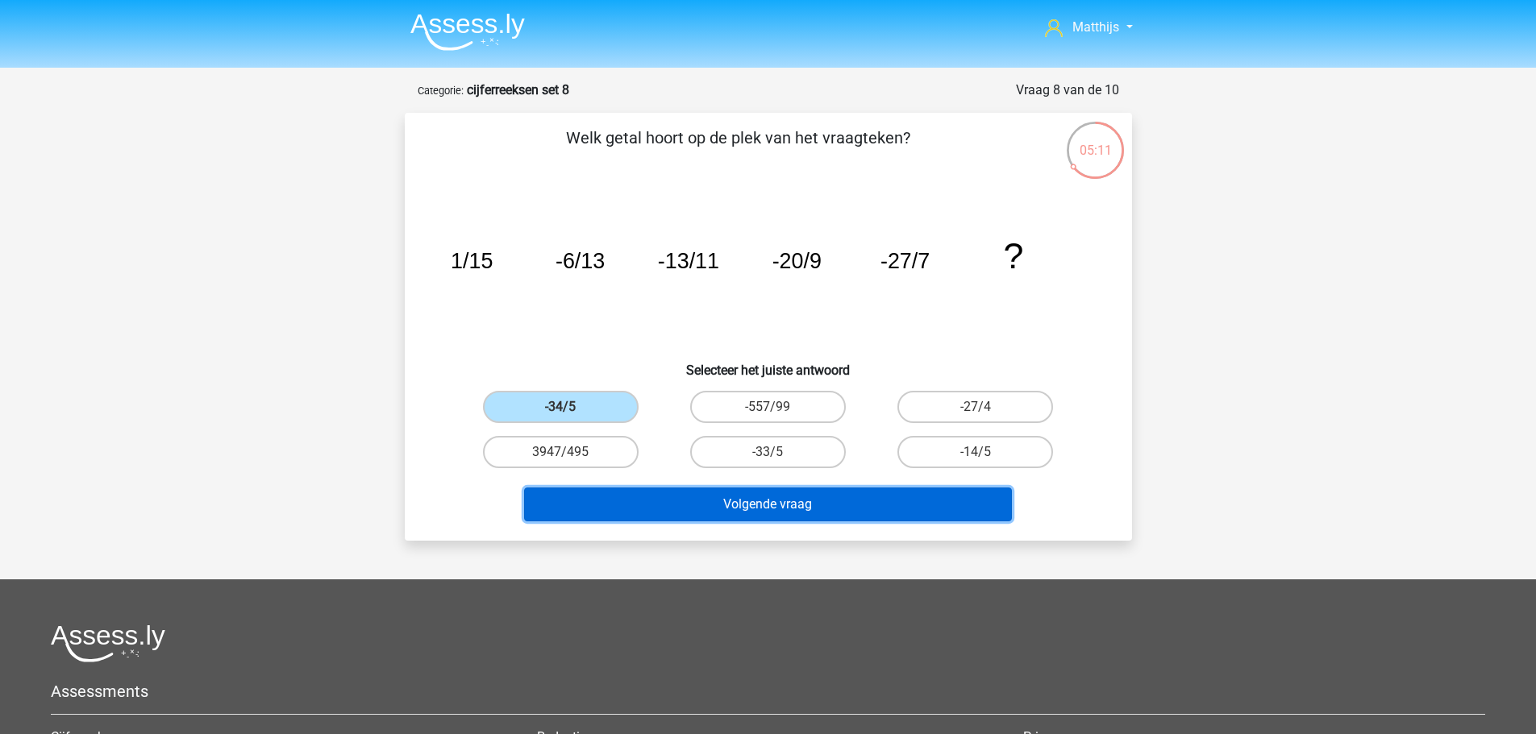
click at [754, 504] on button "Volgende vraag" at bounding box center [768, 505] width 488 height 34
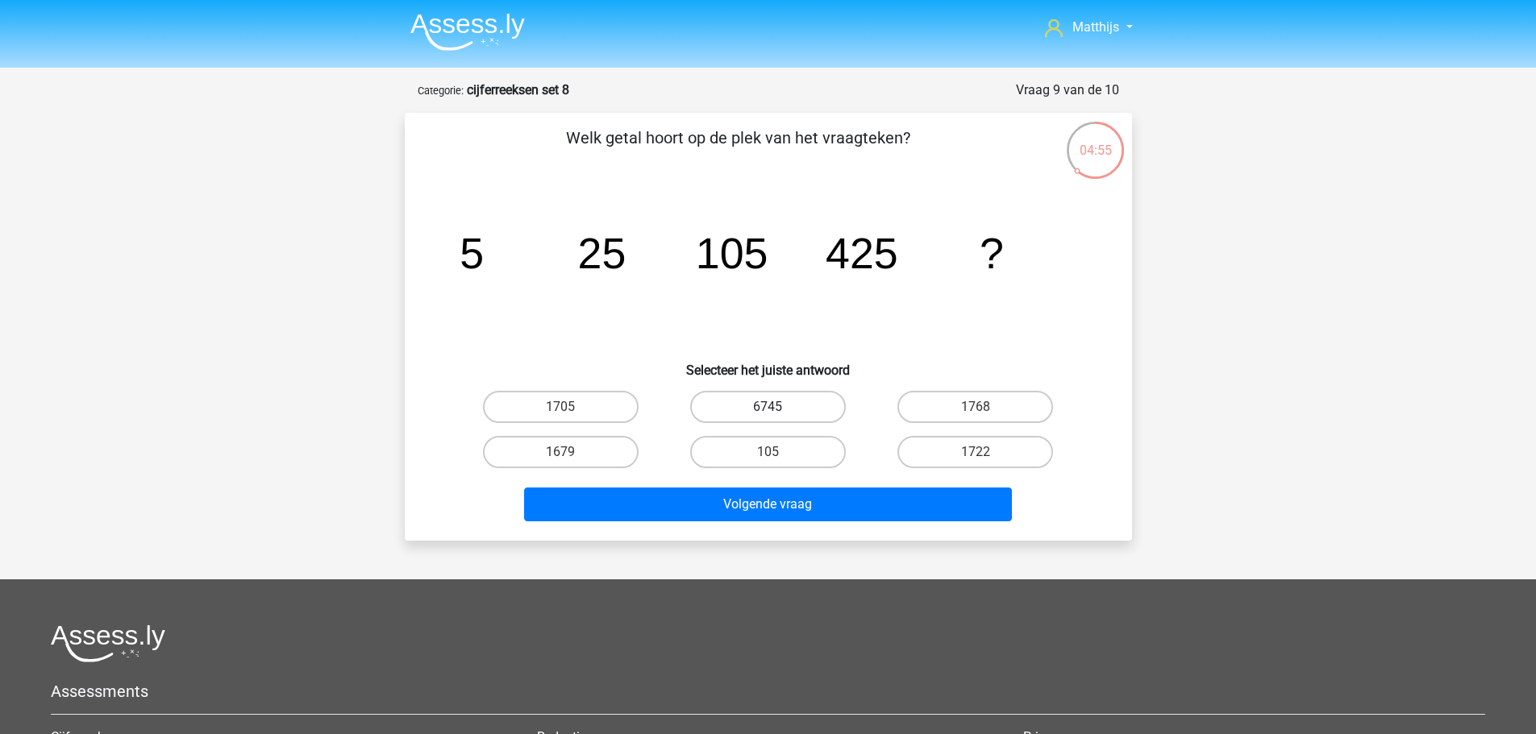
click at [755, 406] on label "6745" at bounding box center [768, 407] width 156 height 32
click at [768, 407] on input "6745" at bounding box center [773, 412] width 10 height 10
radio input "true"
click at [575, 414] on label "1705" at bounding box center [561, 407] width 156 height 32
click at [571, 414] on input "1705" at bounding box center [565, 412] width 10 height 10
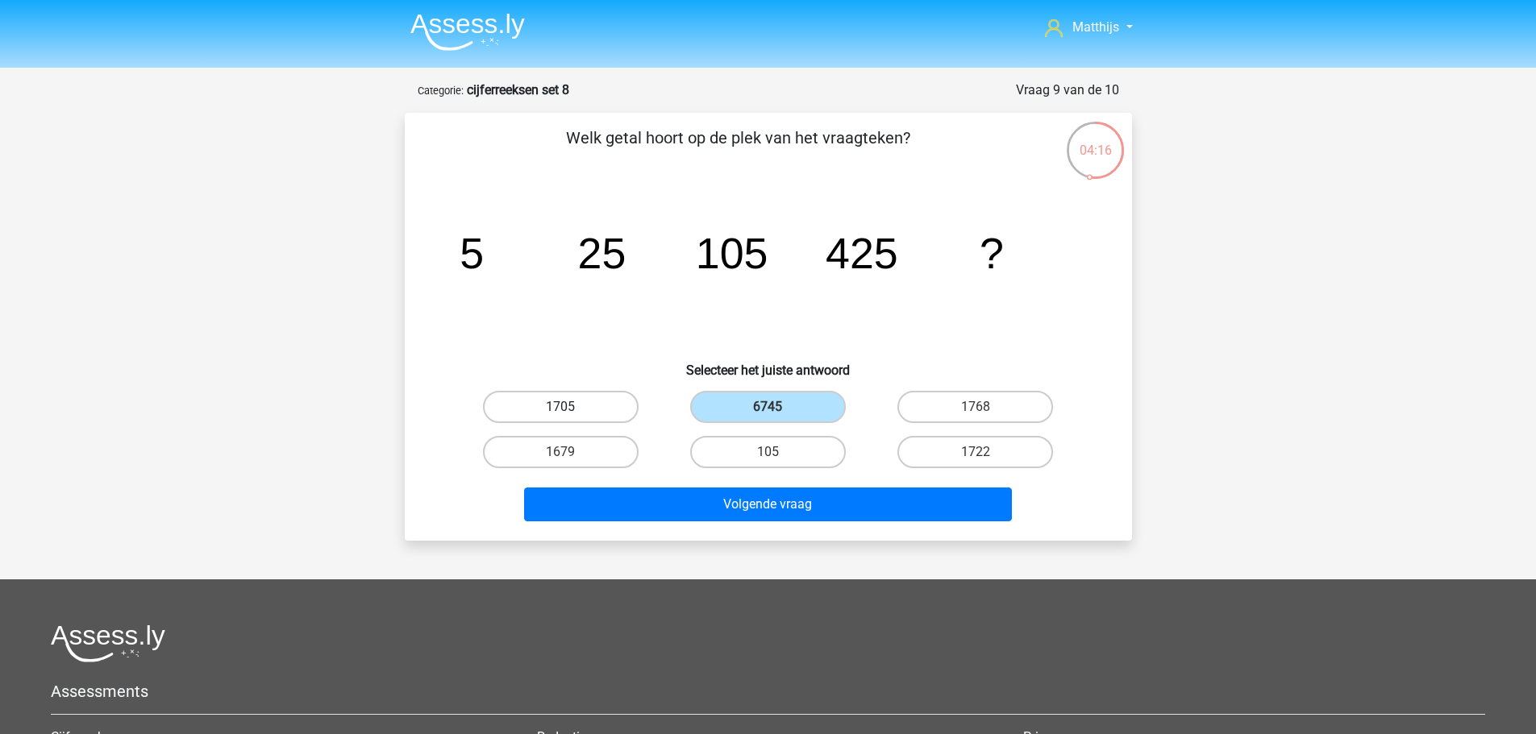
radio input "true"
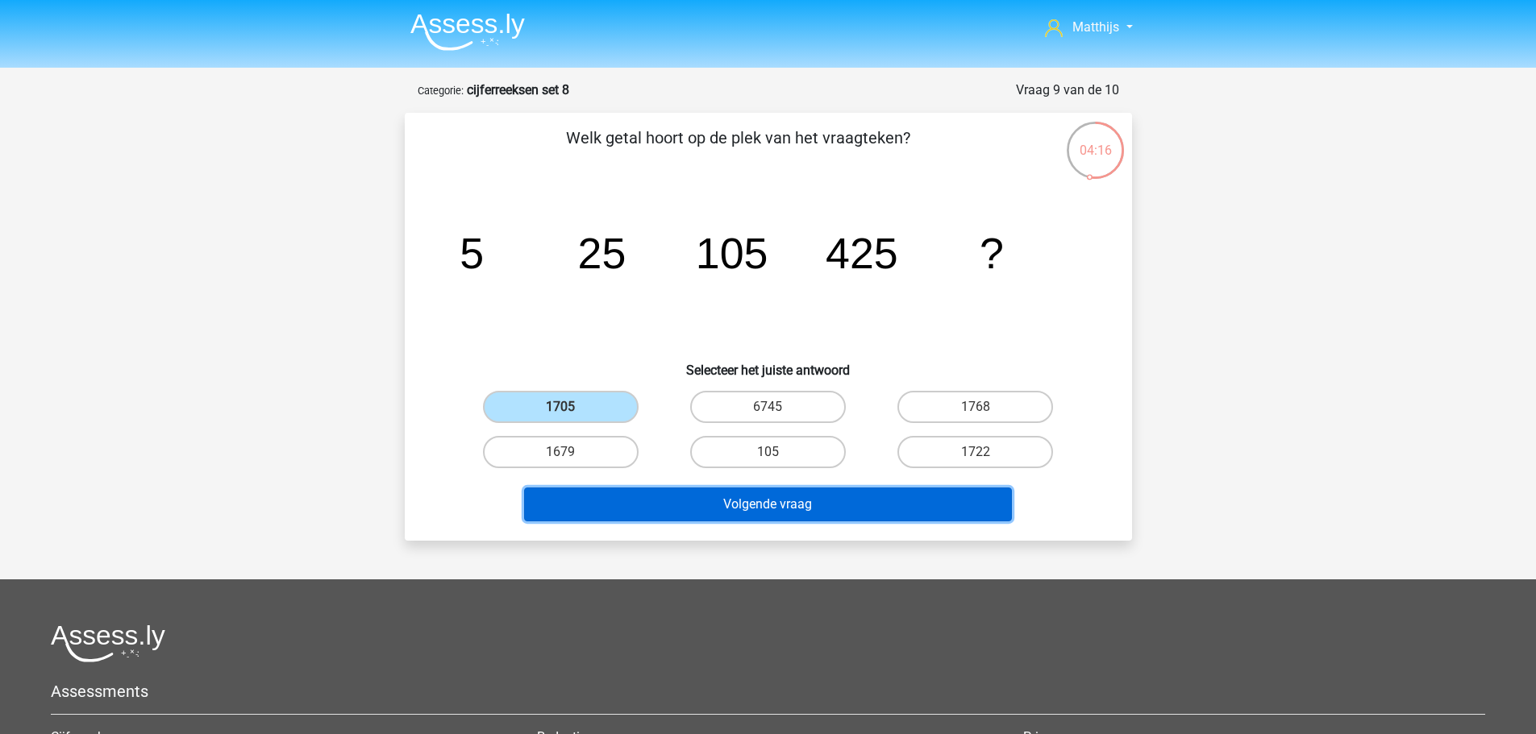
click at [818, 516] on button "Volgende vraag" at bounding box center [768, 505] width 488 height 34
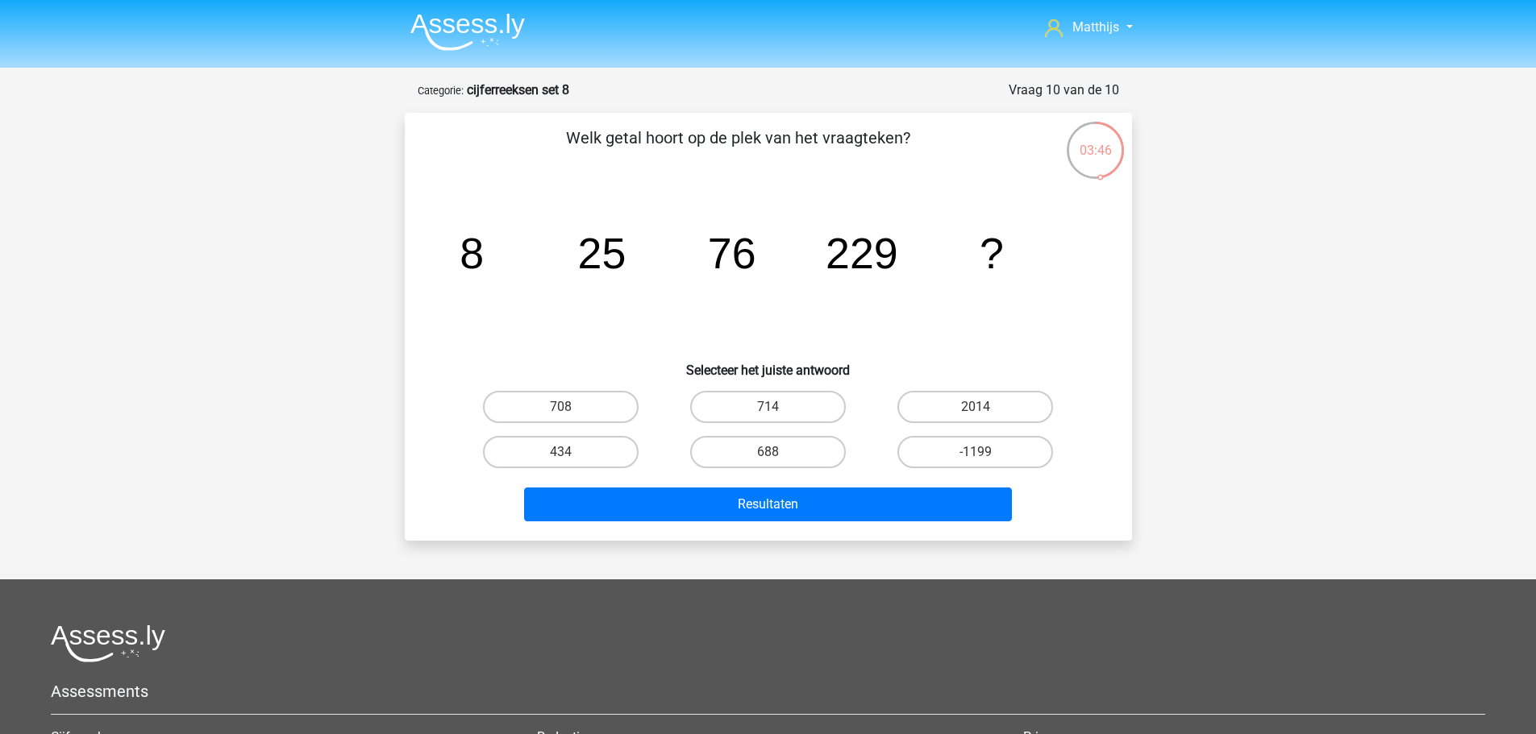
drag, startPoint x: 753, startPoint y: 452, endPoint x: 804, endPoint y: 522, distance: 86.0
click at [753, 455] on label "688" at bounding box center [768, 452] width 156 height 32
click at [768, 455] on input "688" at bounding box center [773, 457] width 10 height 10
radio input "true"
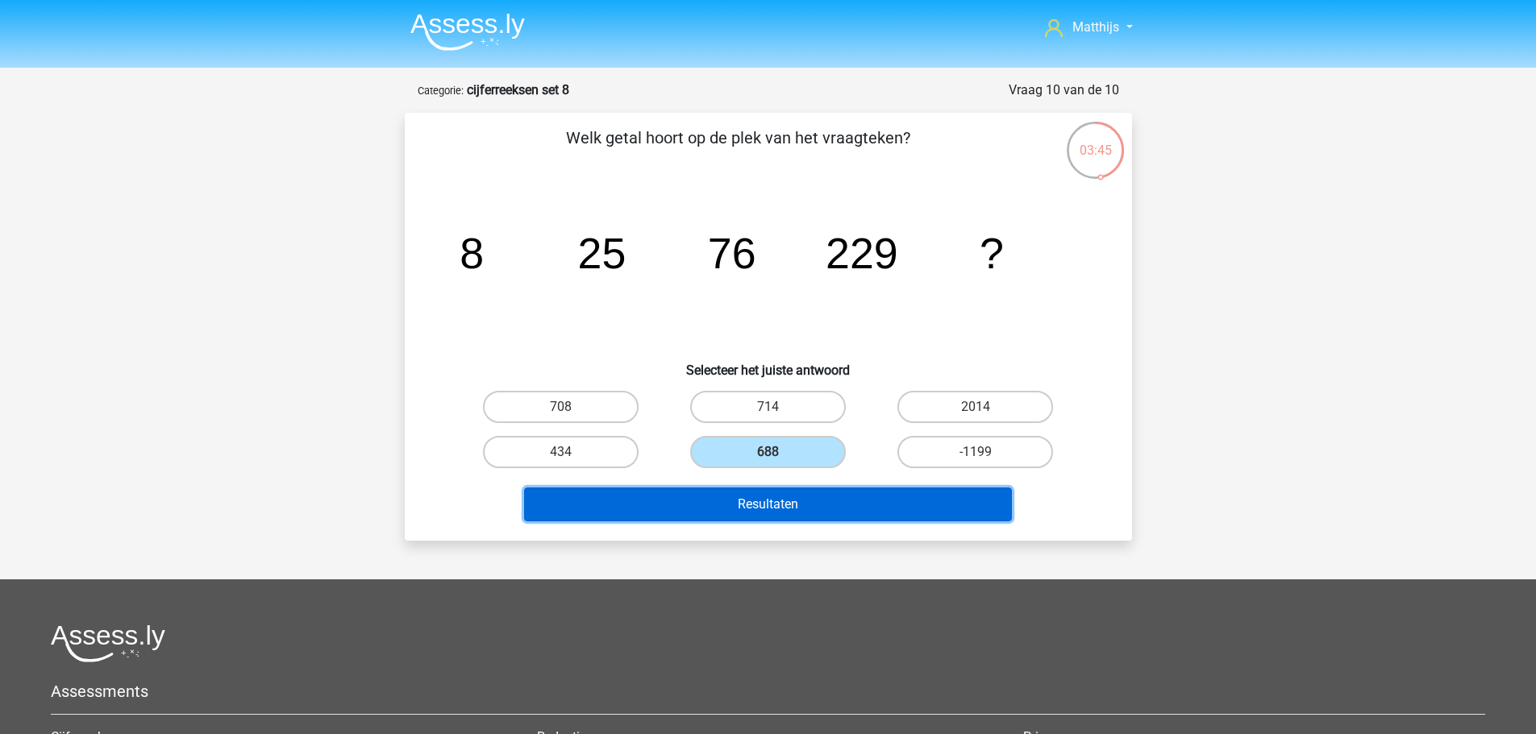
click at [862, 518] on button "Resultaten" at bounding box center [768, 505] width 488 height 34
